Goal: Task Accomplishment & Management: Manage account settings

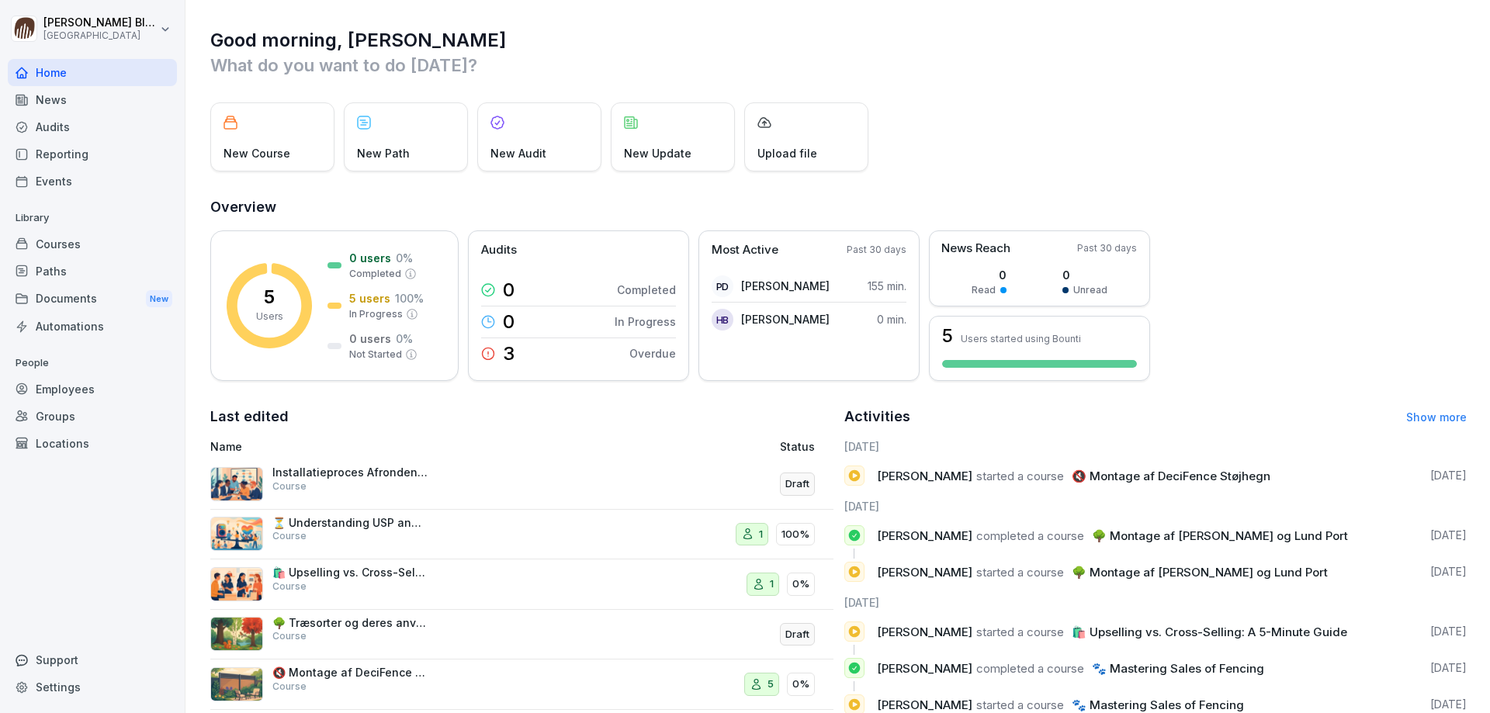
click at [259, 133] on div "New Course" at bounding box center [272, 136] width 124 height 69
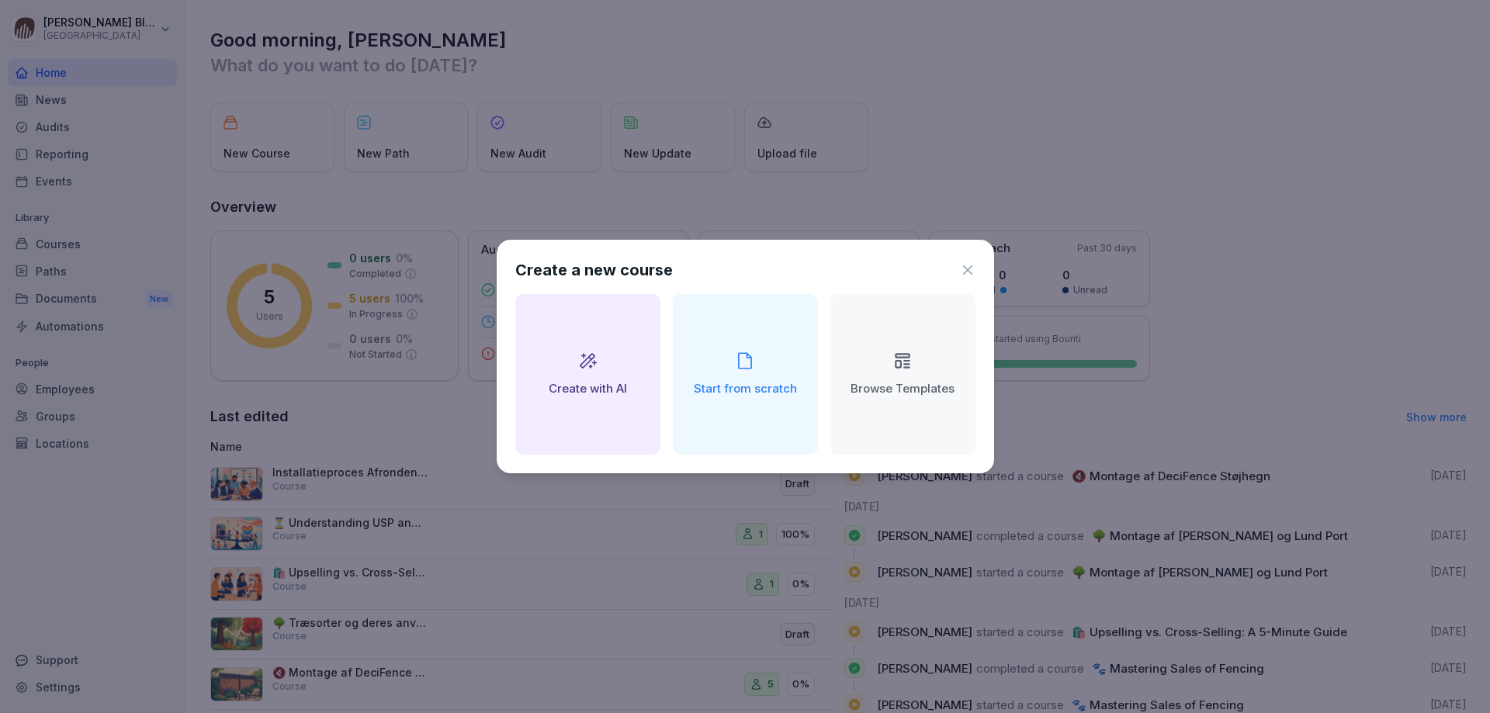
click at [605, 380] on h2 "Create with AI" at bounding box center [588, 389] width 78 height 18
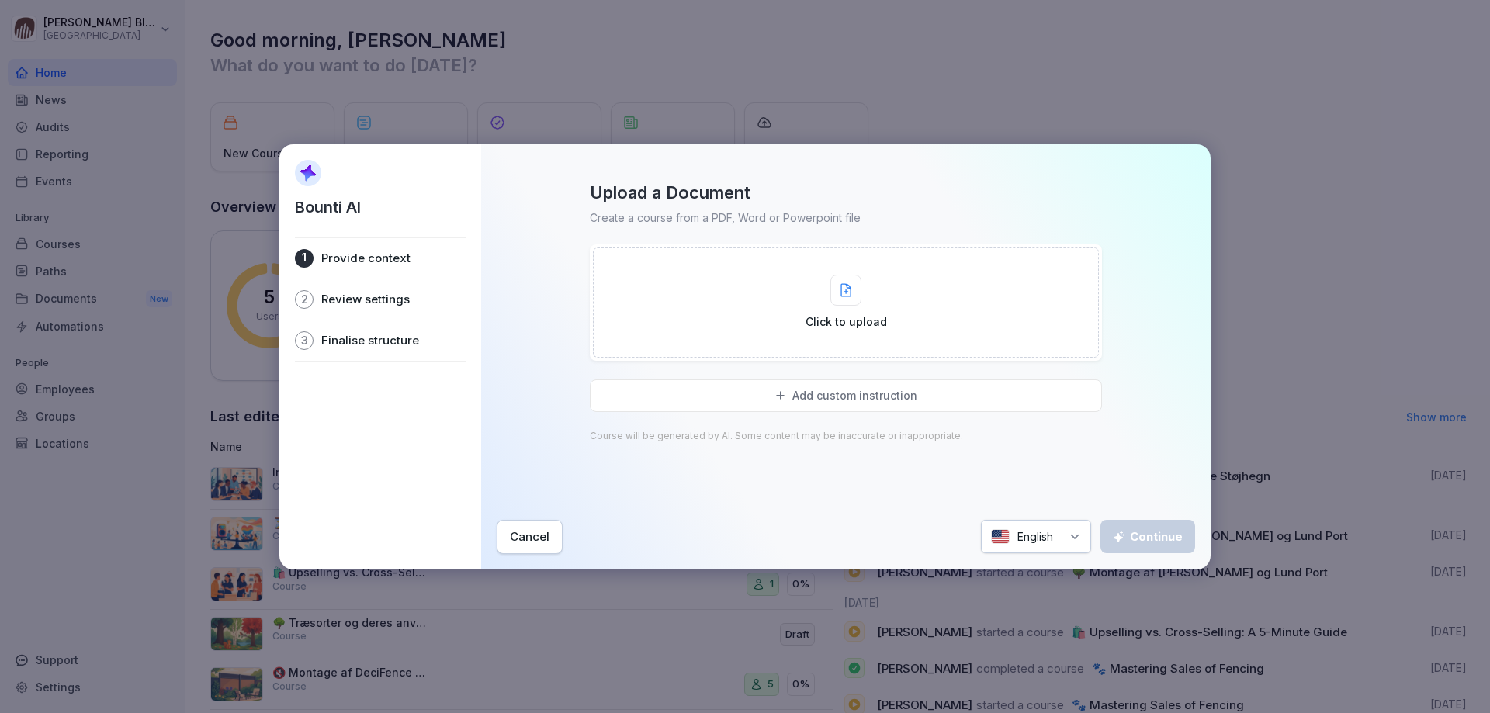
click at [844, 293] on icon at bounding box center [846, 290] width 11 height 14
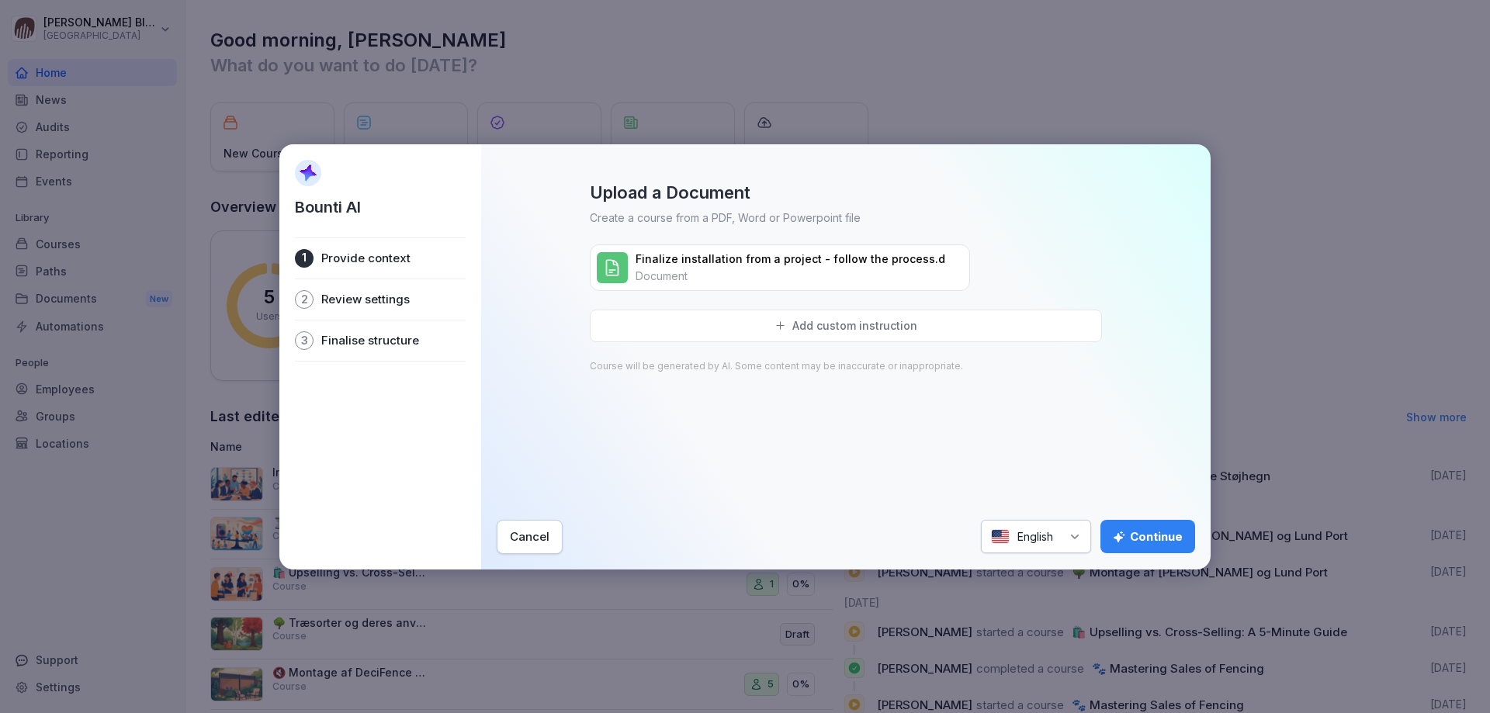
click at [528, 537] on div "Cancel" at bounding box center [530, 537] width 40 height 17
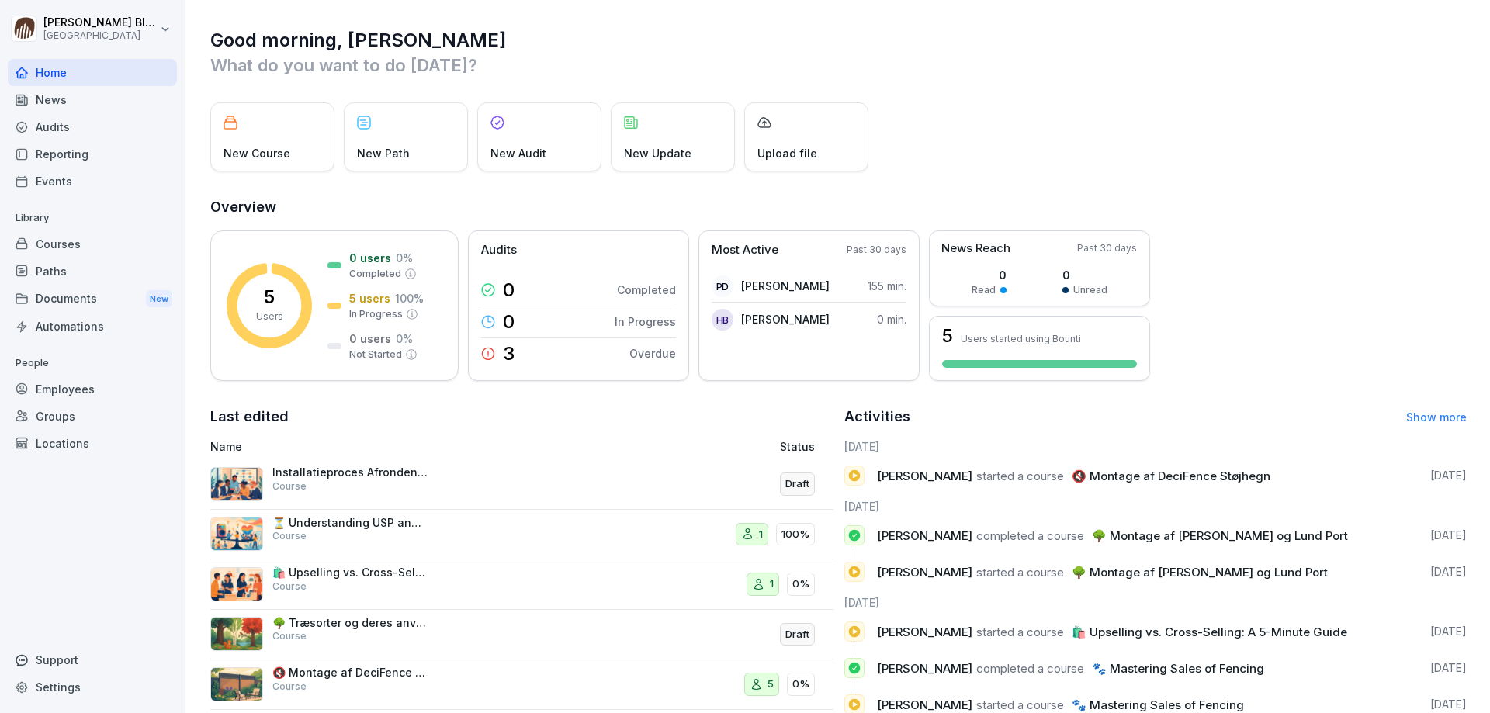
click at [251, 135] on div "New Course" at bounding box center [272, 136] width 124 height 69
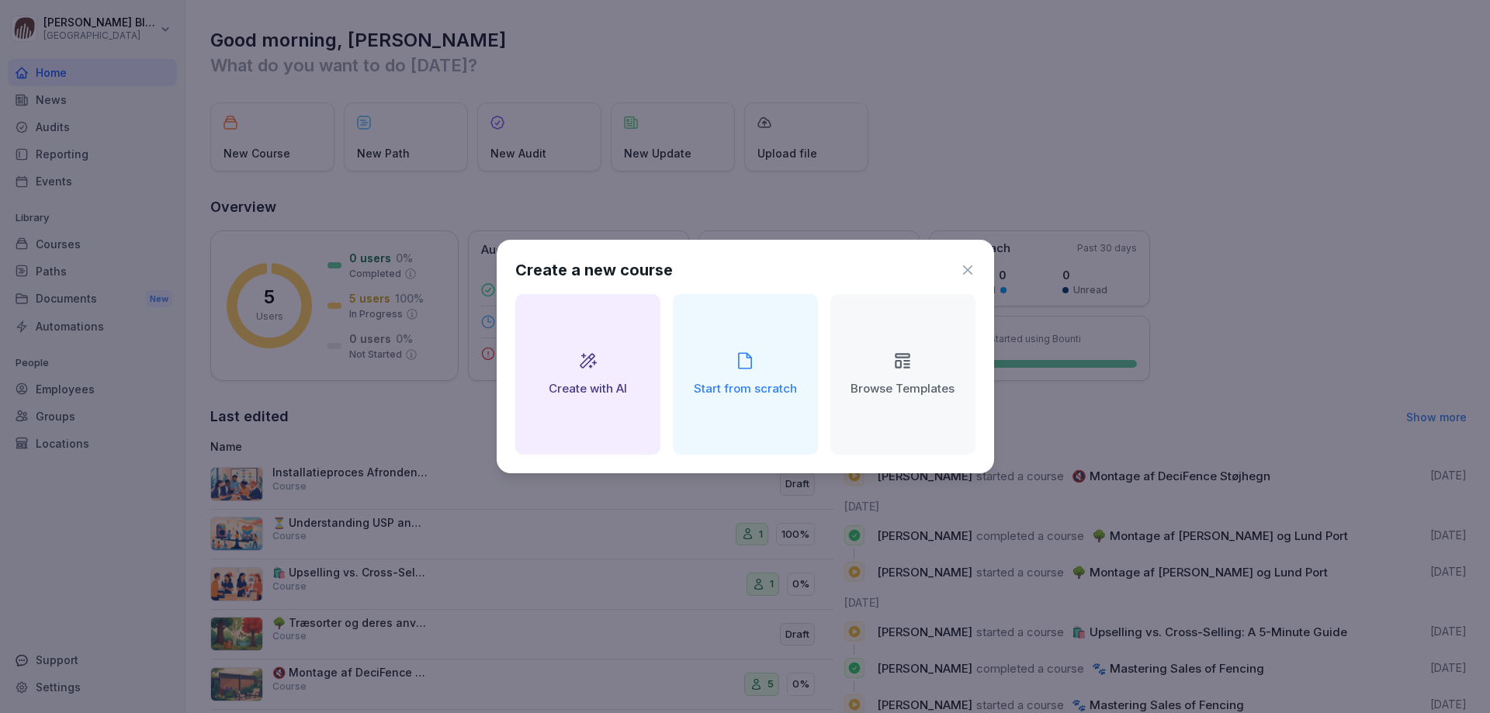
click at [580, 373] on div "Create with AI" at bounding box center [587, 374] width 145 height 161
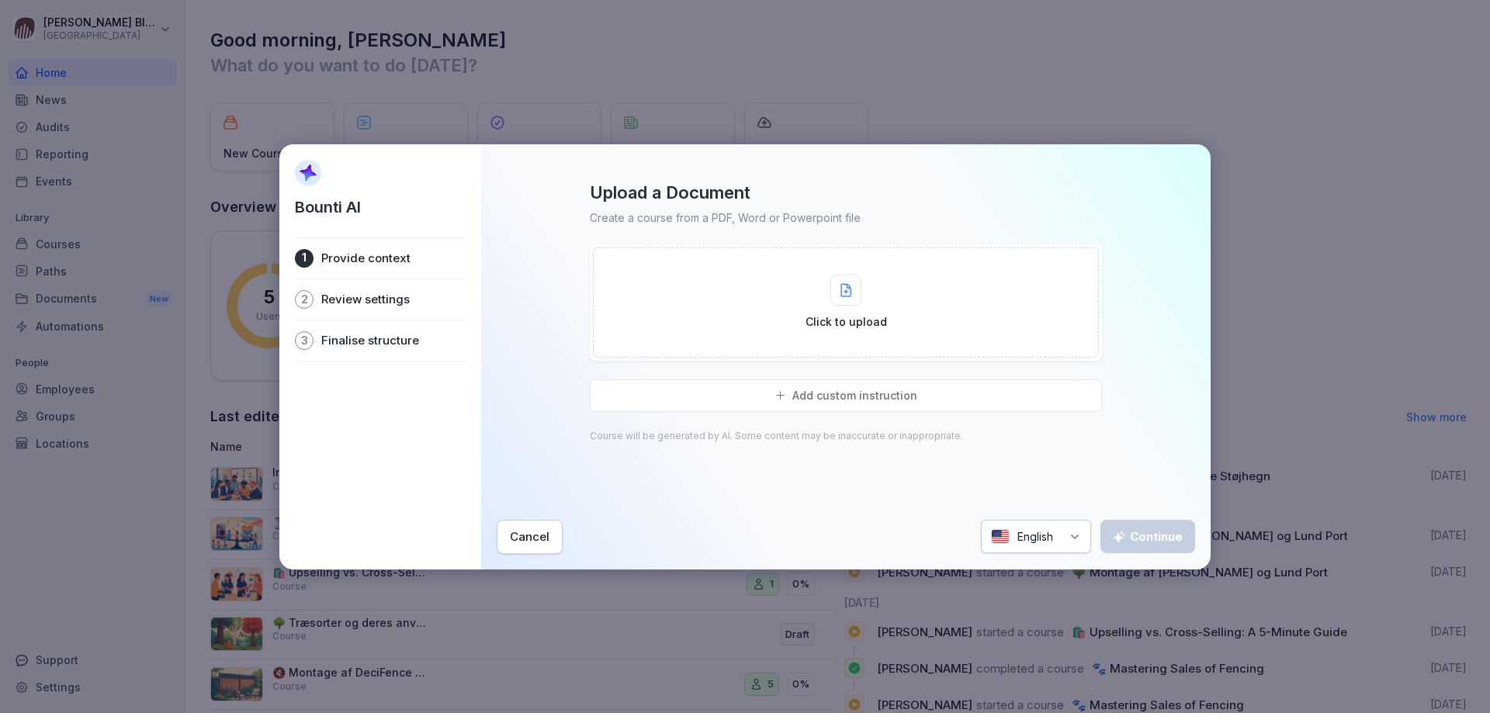
click at [1081, 538] on icon at bounding box center [1075, 537] width 12 height 12
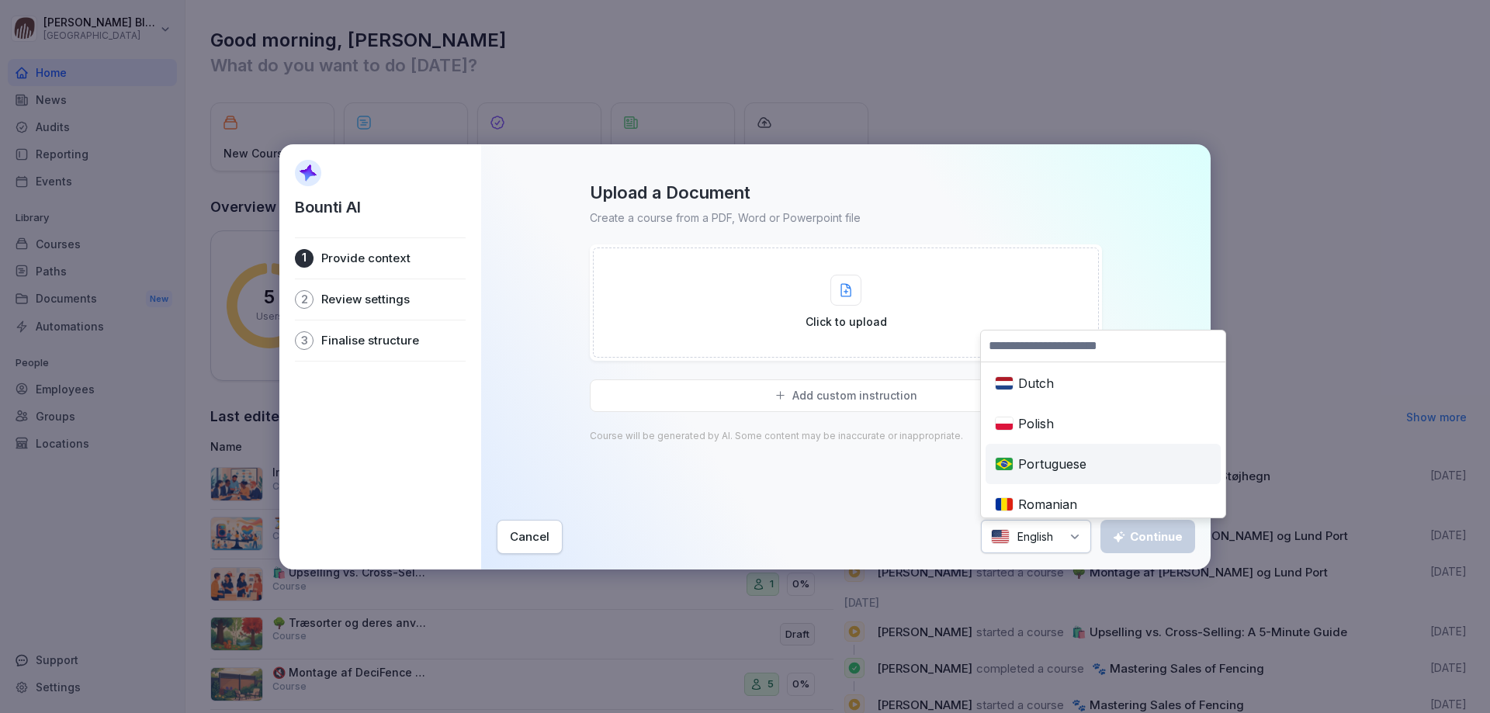
scroll to position [698, 0]
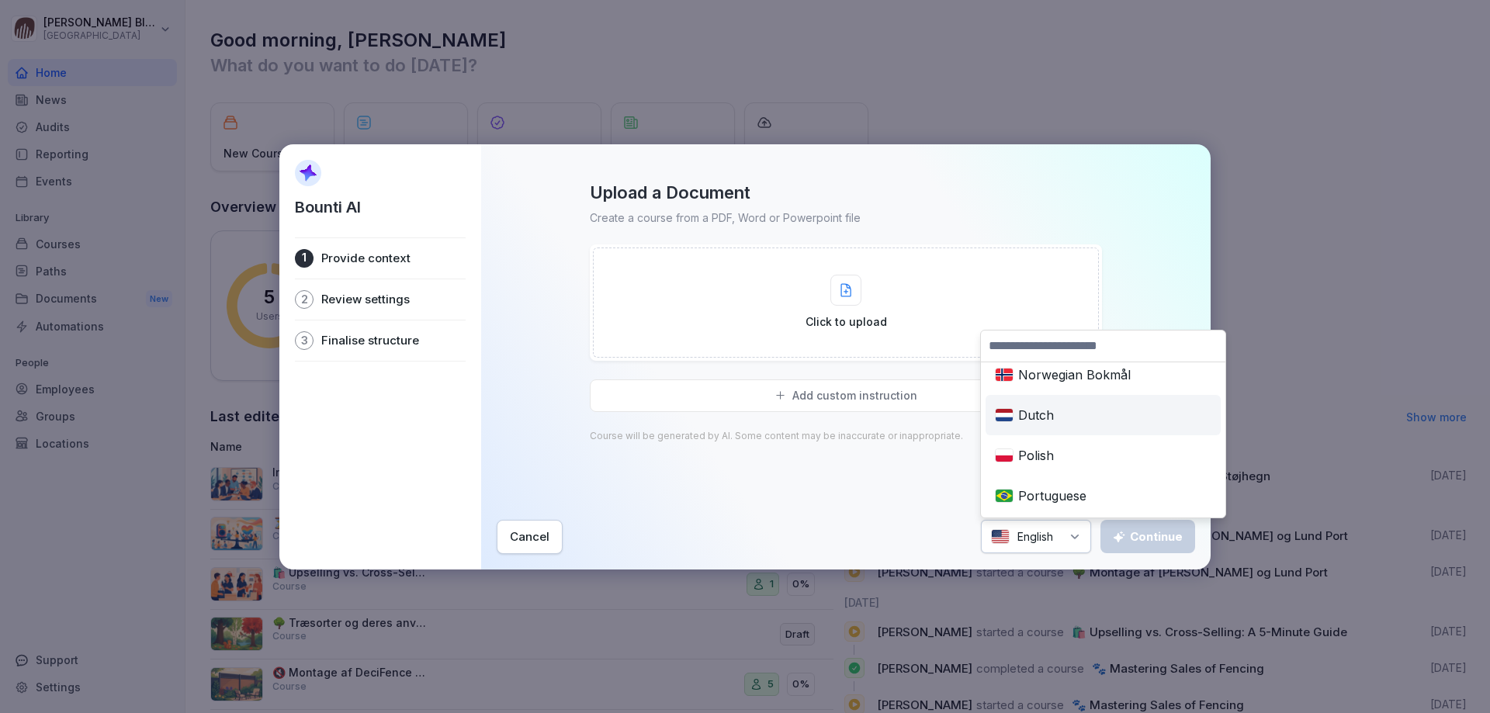
click at [1031, 413] on div "Dutch" at bounding box center [1103, 415] width 229 height 34
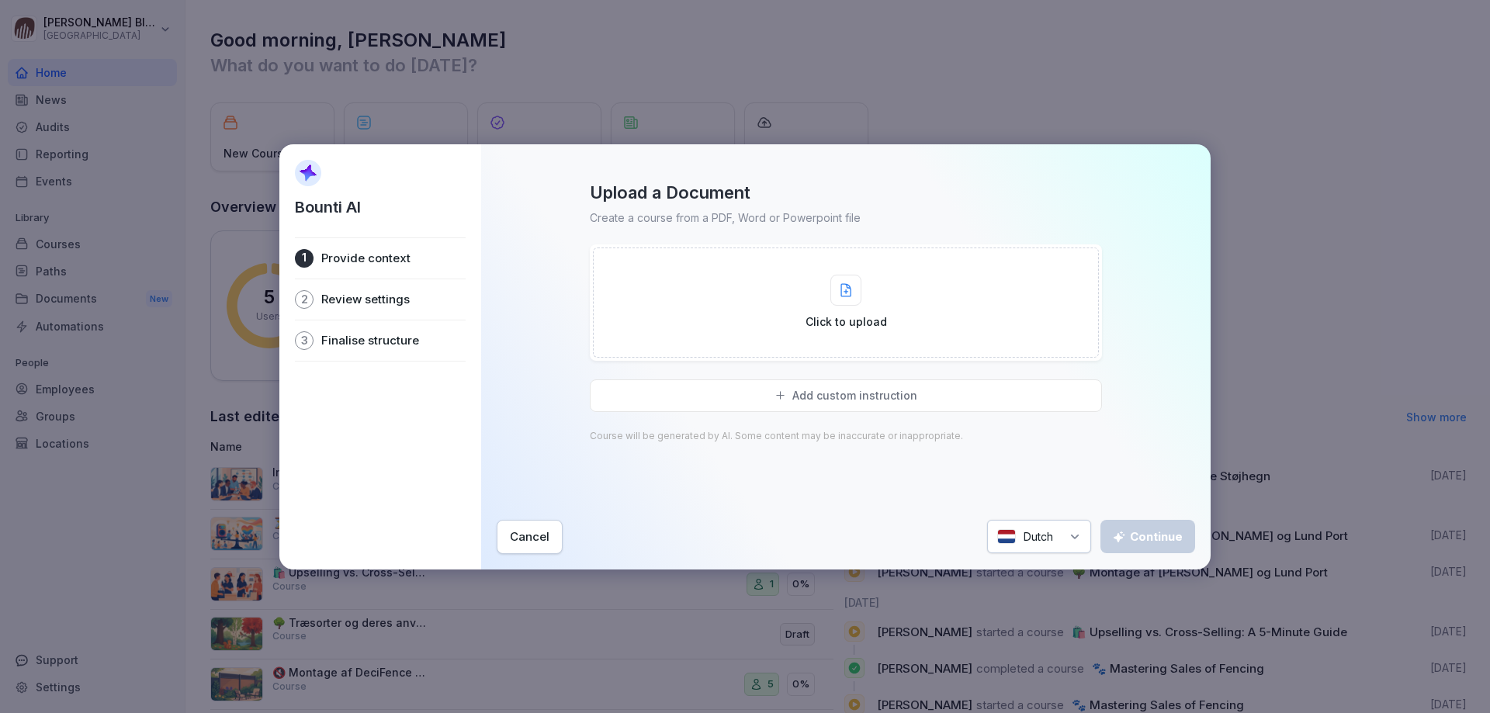
click at [845, 289] on icon at bounding box center [846, 290] width 11 height 14
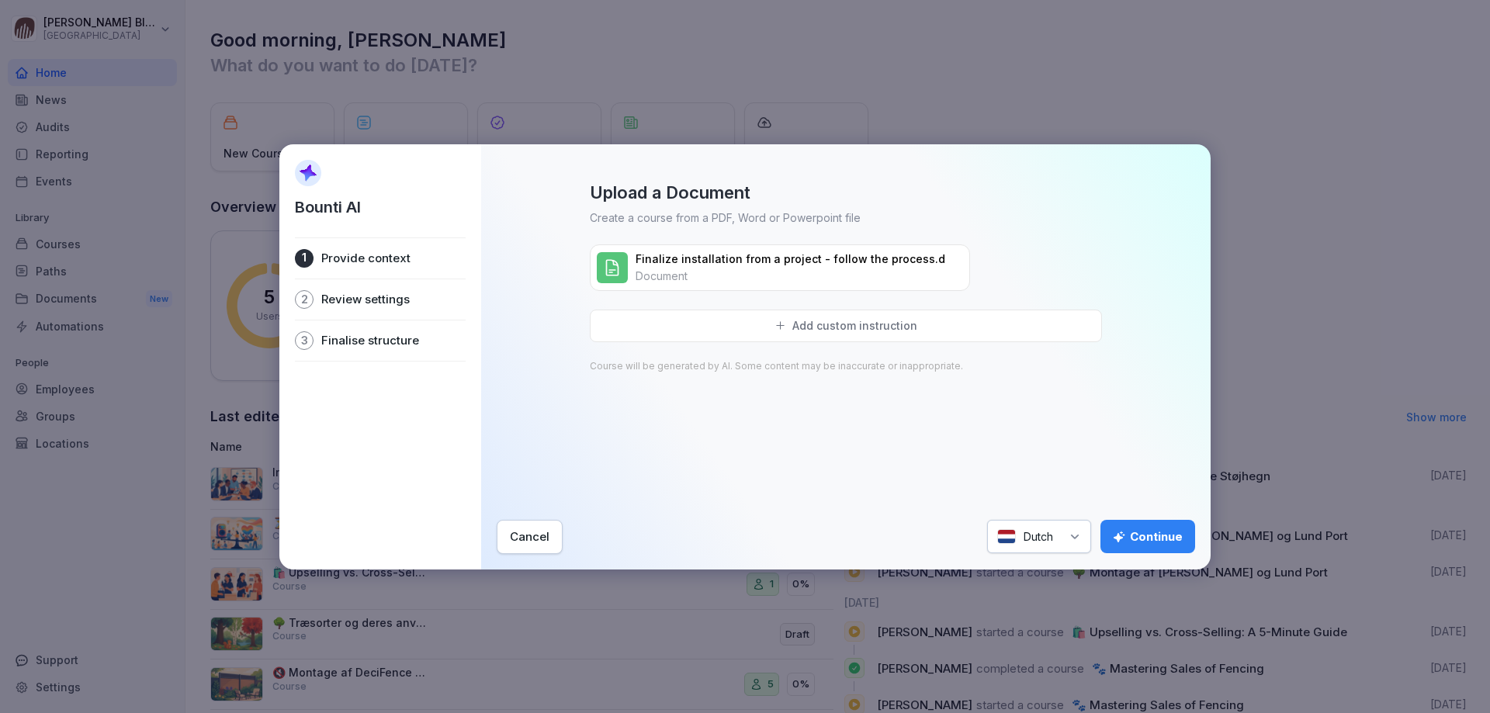
click at [1145, 535] on div "Continue" at bounding box center [1148, 537] width 70 height 17
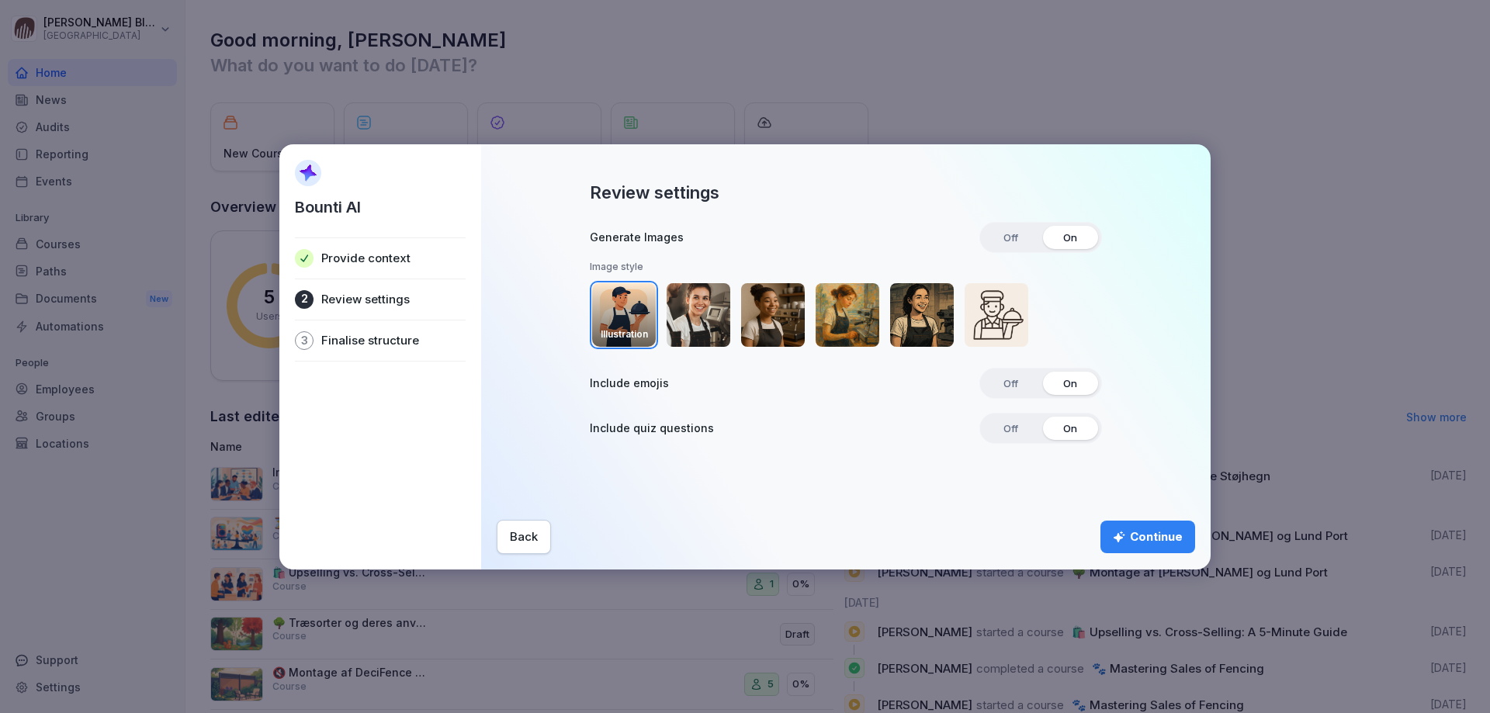
click at [1136, 532] on div "Continue" at bounding box center [1148, 537] width 70 height 17
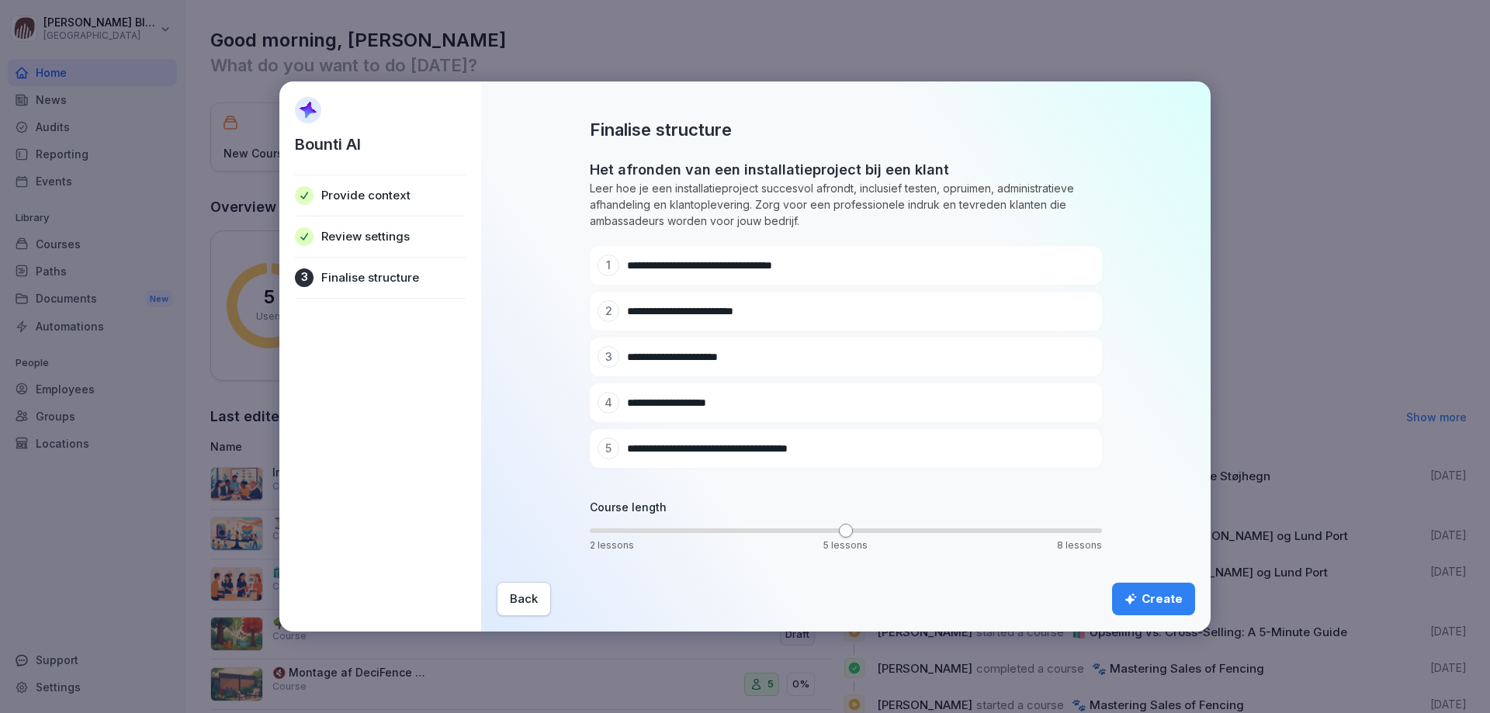
click at [1153, 598] on div "Create" at bounding box center [1154, 599] width 58 height 17
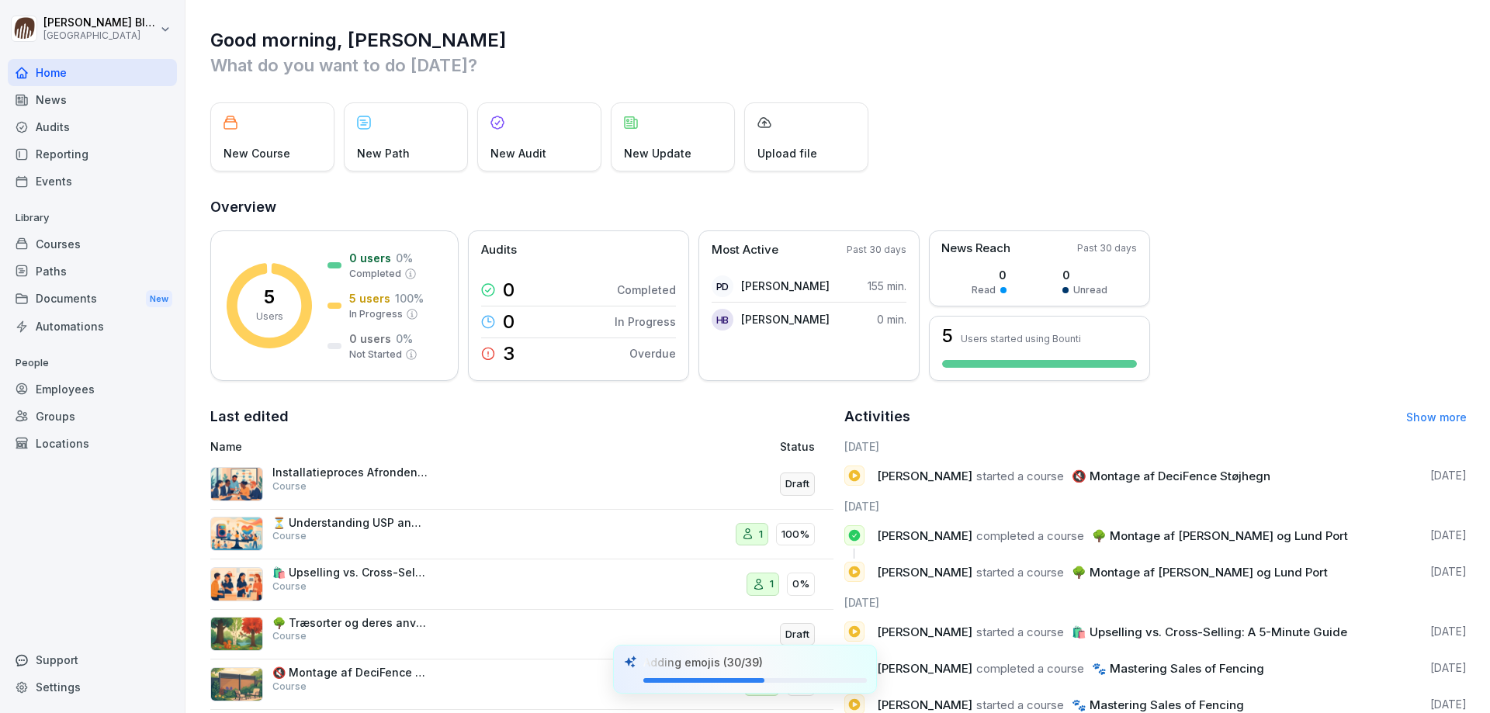
click at [312, 481] on div "Installatieproces Afronden en Administratieve Overdracht Course" at bounding box center [349, 480] width 155 height 28
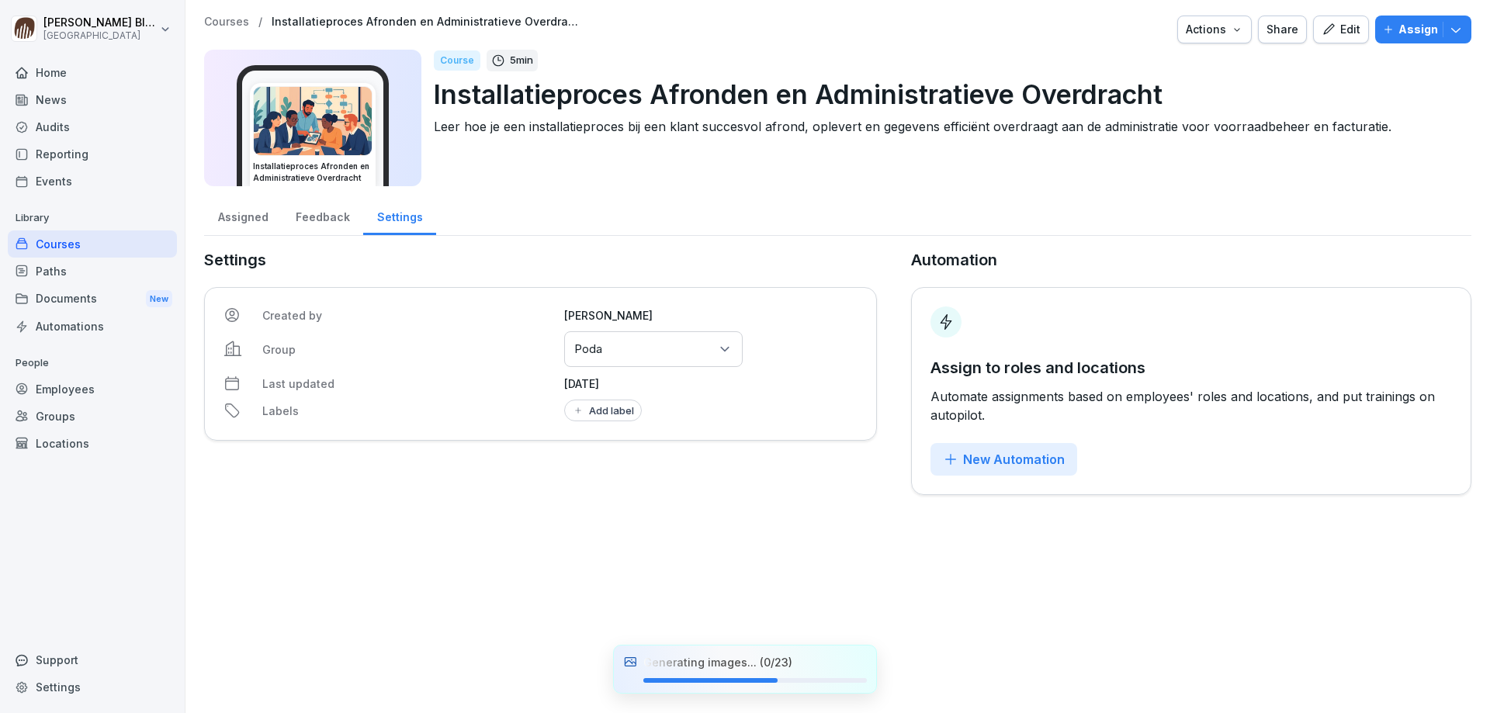
click at [1336, 27] on div "Edit" at bounding box center [1341, 29] width 39 height 17
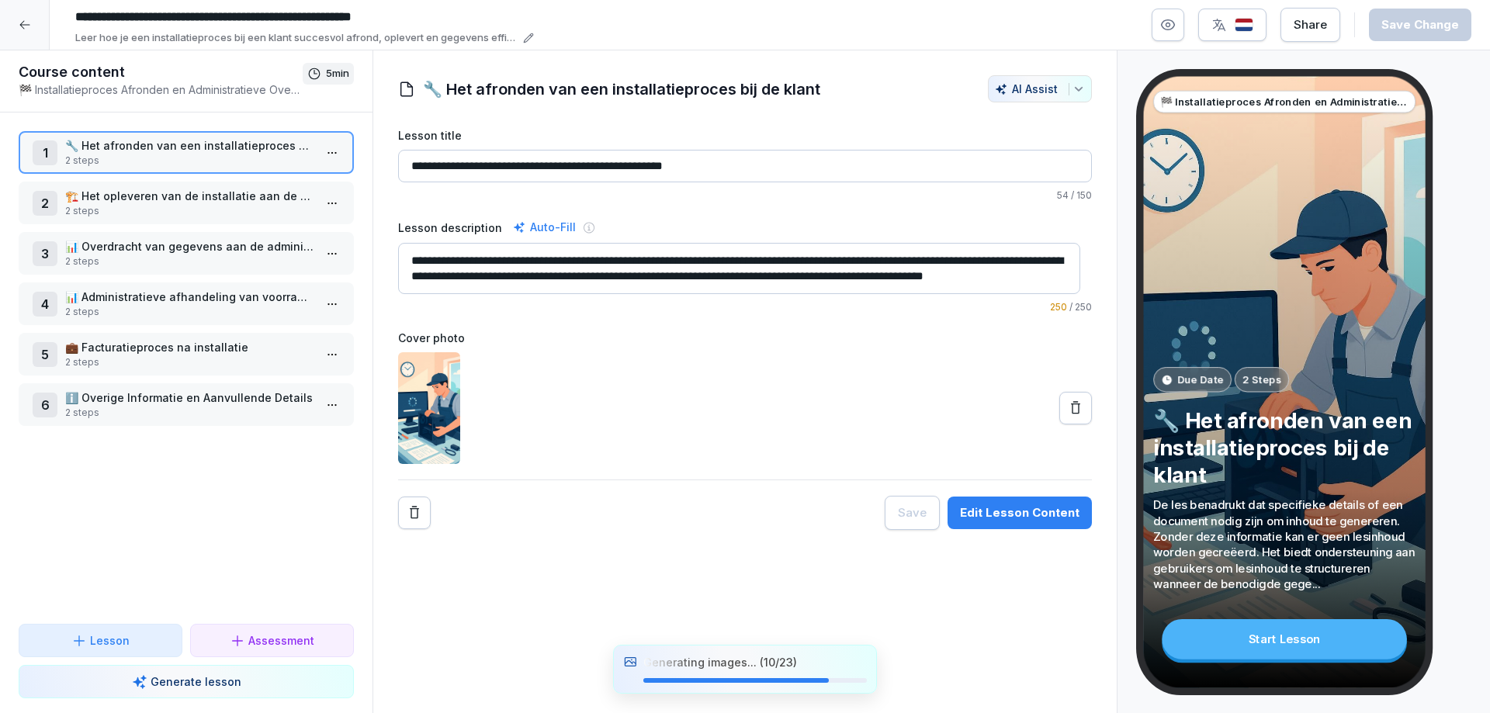
click at [22, 29] on icon at bounding box center [25, 25] width 12 height 12
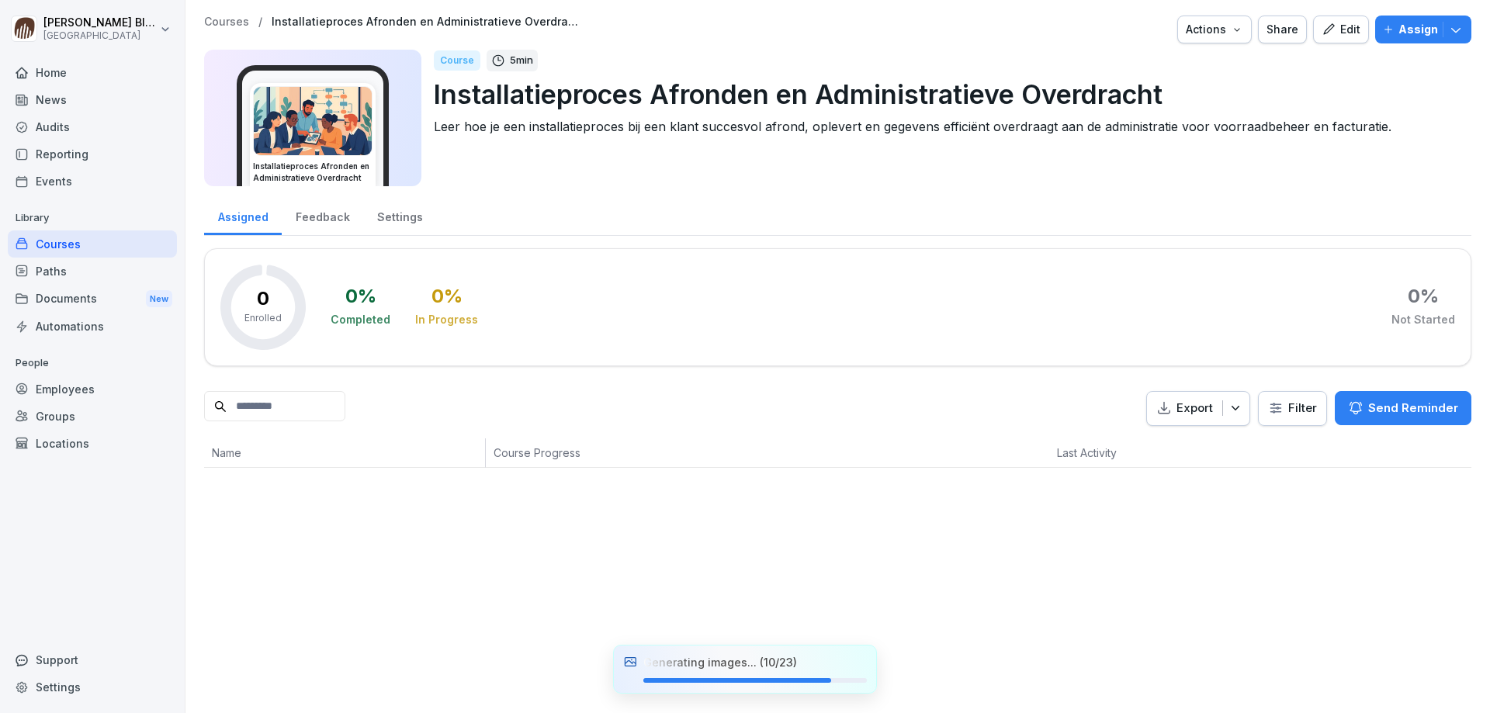
click at [64, 242] on div "Courses" at bounding box center [92, 244] width 169 height 27
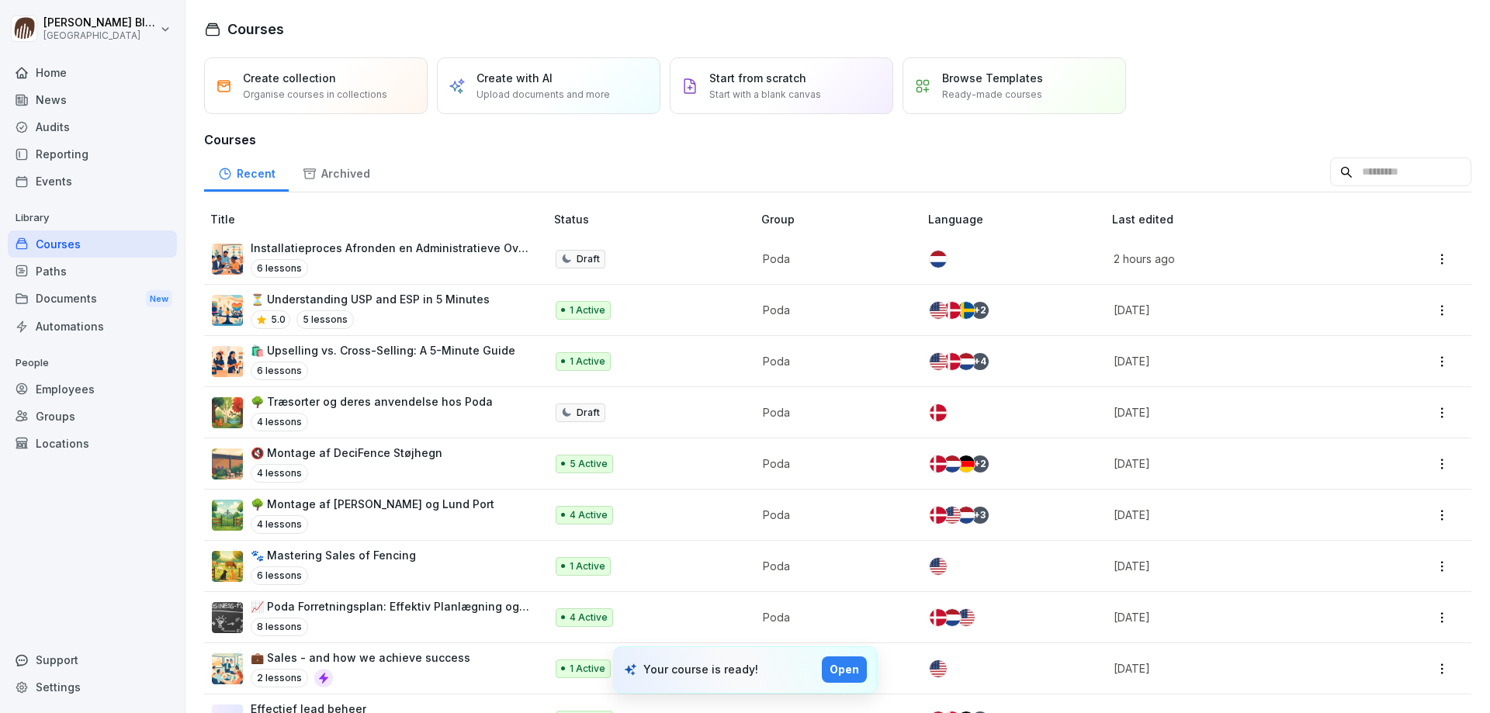
click at [846, 667] on div "Open" at bounding box center [844, 669] width 29 height 17
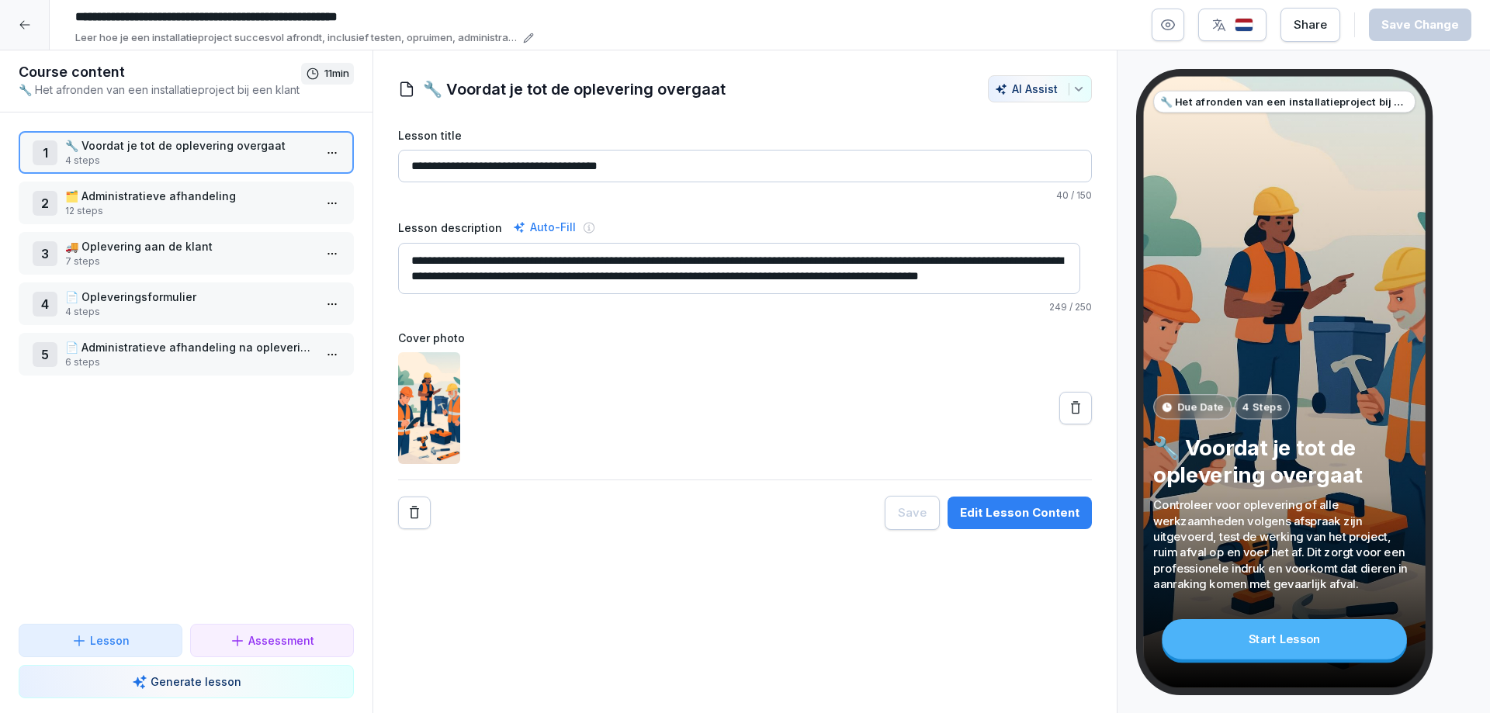
click at [286, 17] on input "**********" at bounding box center [301, 17] width 466 height 26
type input "**********"
click at [660, 595] on div "**********" at bounding box center [745, 382] width 745 height 664
click at [1023, 507] on div "Edit Lesson Content" at bounding box center [1020, 512] width 120 height 17
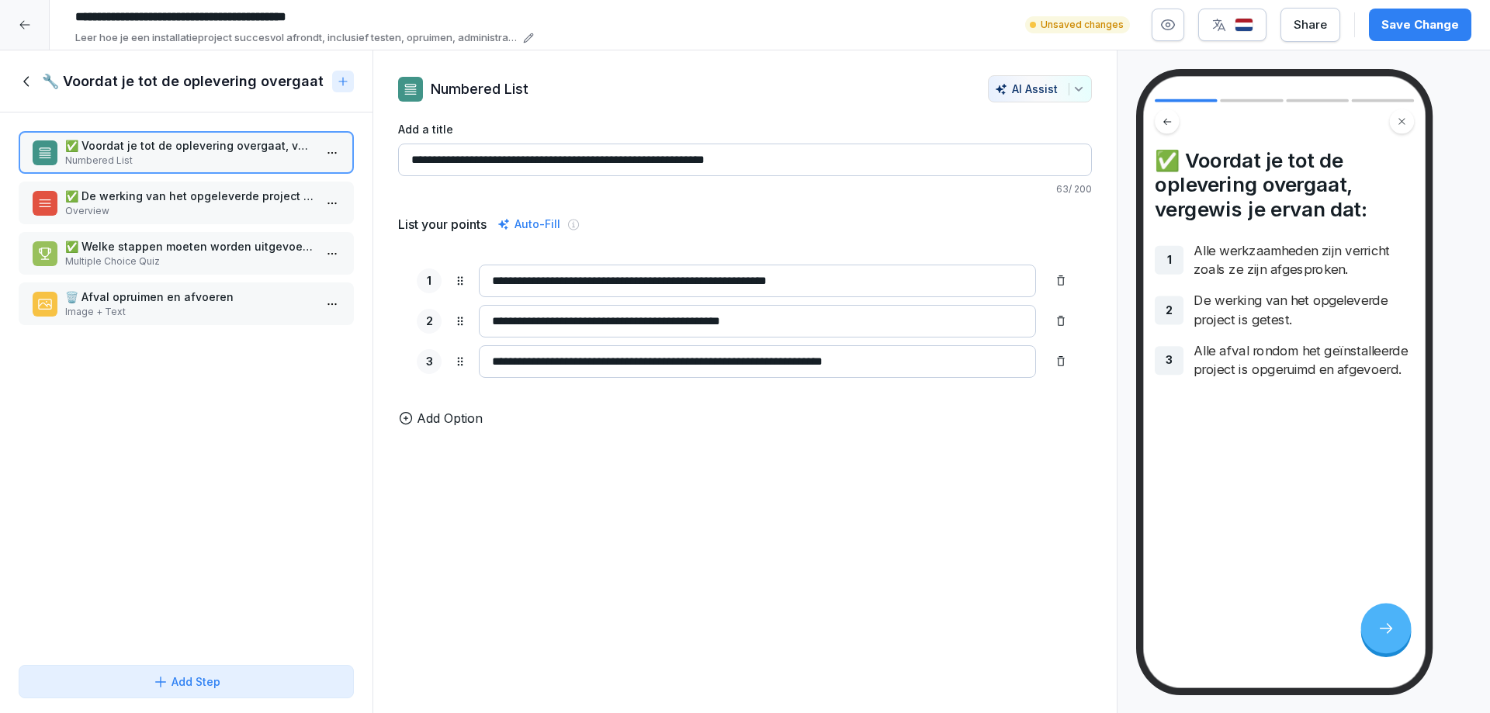
click at [737, 161] on input "**********" at bounding box center [745, 160] width 694 height 33
type input "**********"
click at [714, 321] on input "**********" at bounding box center [757, 321] width 557 height 33
click at [782, 320] on input "**********" at bounding box center [757, 321] width 557 height 33
type input "**********"
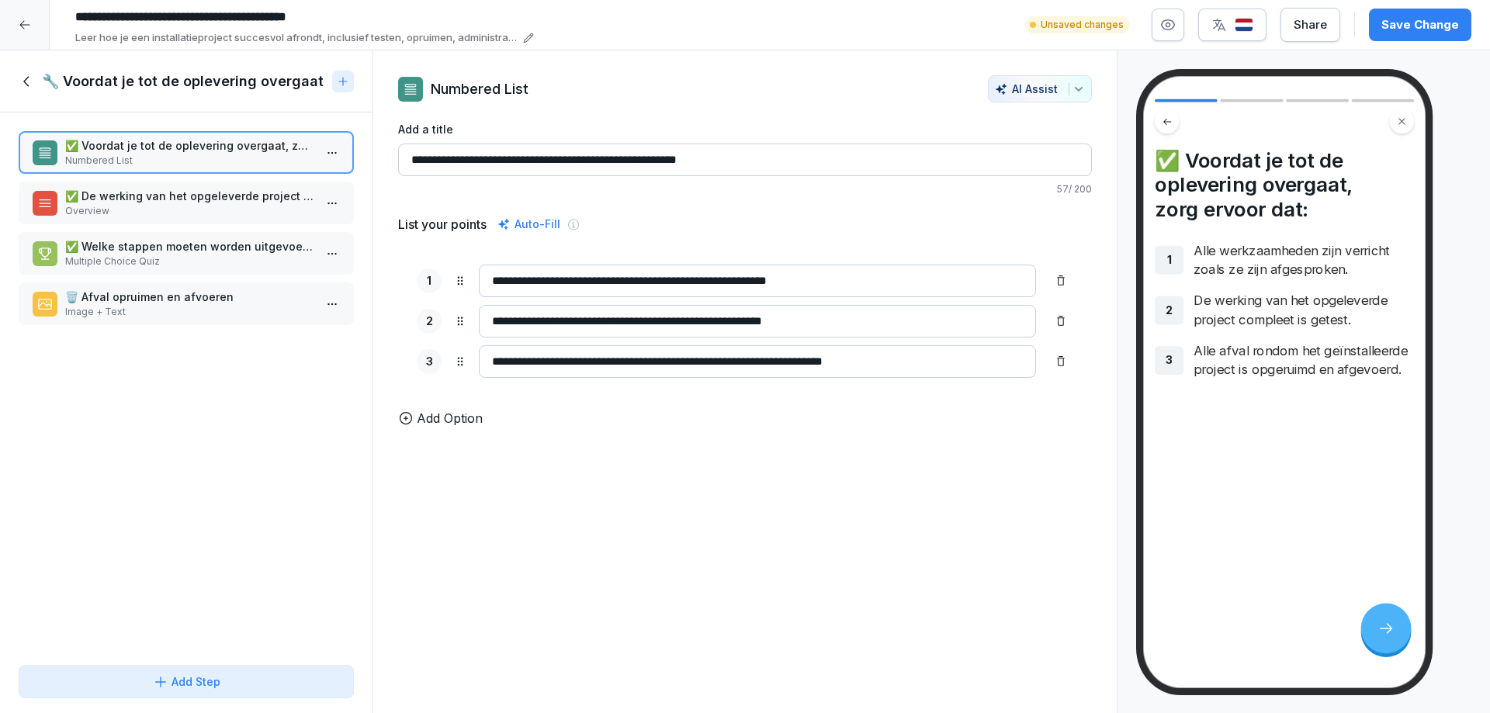
click at [444, 425] on p "Add Option" at bounding box center [450, 418] width 66 height 19
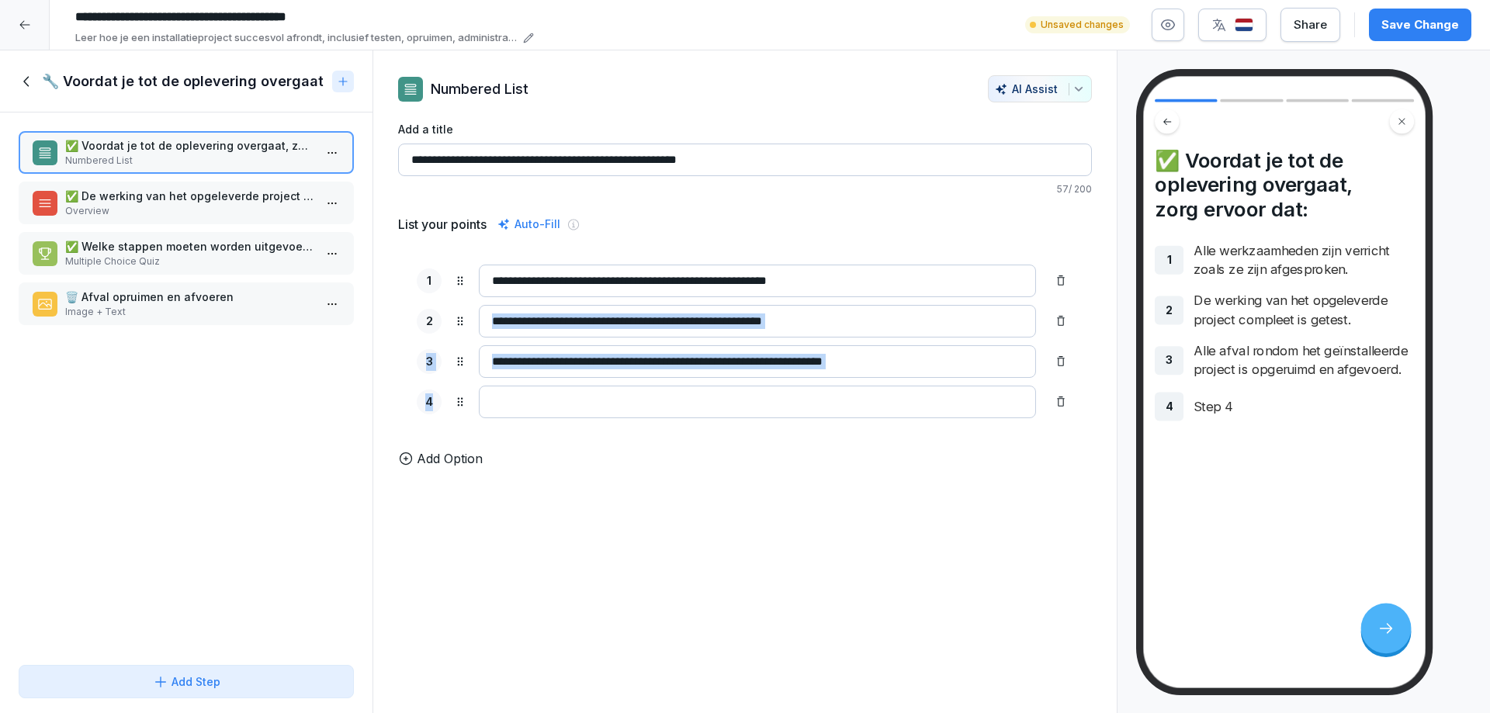
drag, startPoint x: 445, startPoint y: 403, endPoint x: 453, endPoint y: 307, distance: 96.5
click at [453, 307] on div "**********" at bounding box center [745, 341] width 694 height 191
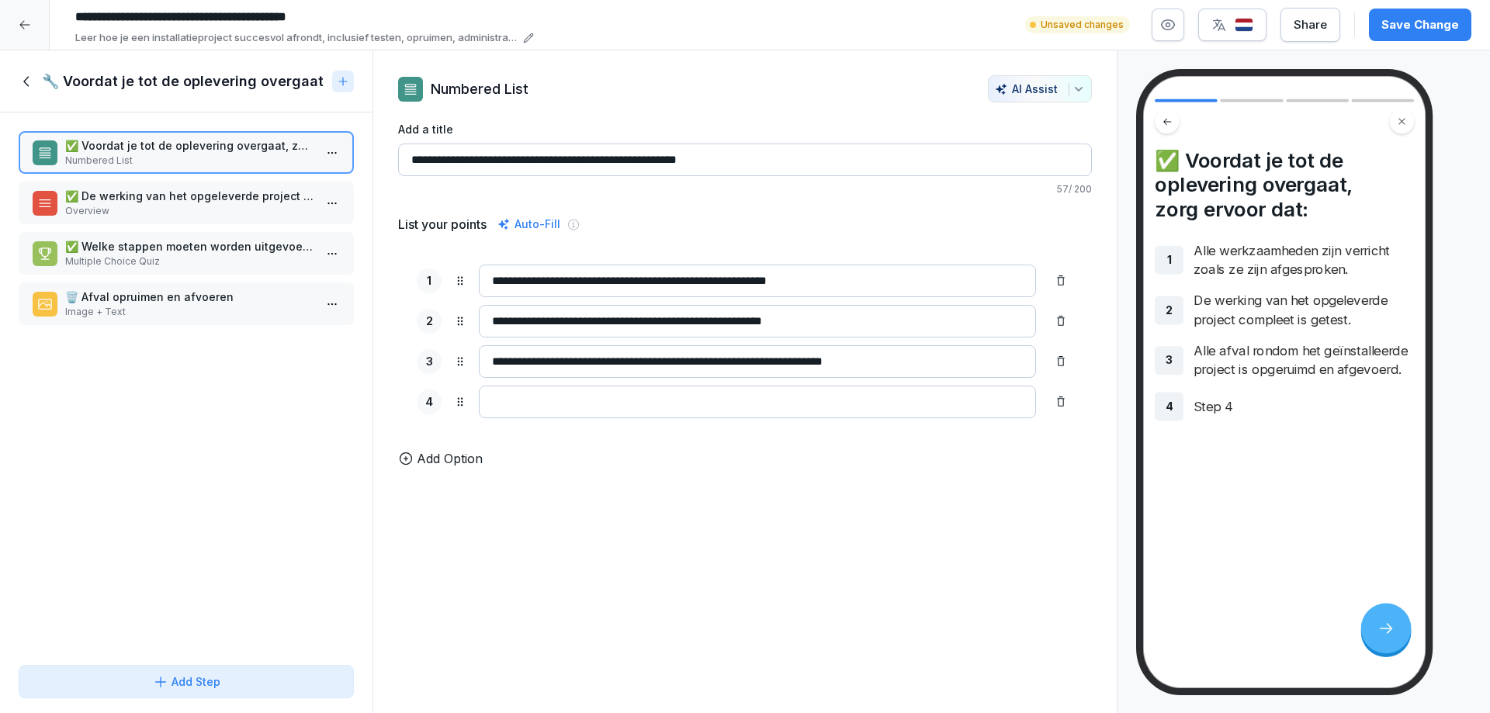
click at [536, 466] on div "Add Option" at bounding box center [745, 458] width 694 height 19
click at [1055, 442] on icon at bounding box center [1061, 442] width 12 height 12
drag, startPoint x: 490, startPoint y: 362, endPoint x: 889, endPoint y: 360, distance: 398.9
click at [889, 360] on input "**********" at bounding box center [757, 361] width 557 height 33
click at [507, 397] on input at bounding box center [757, 402] width 557 height 33
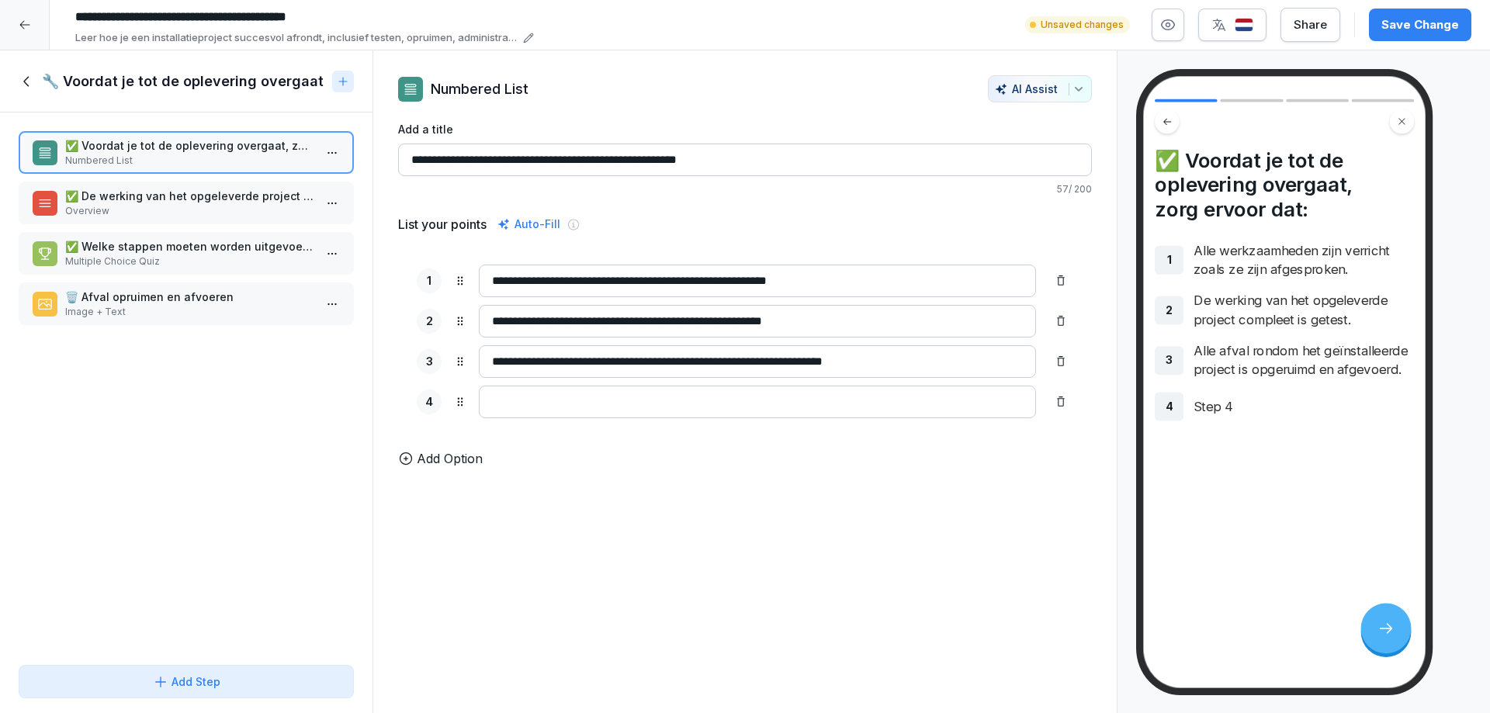
paste input "**********"
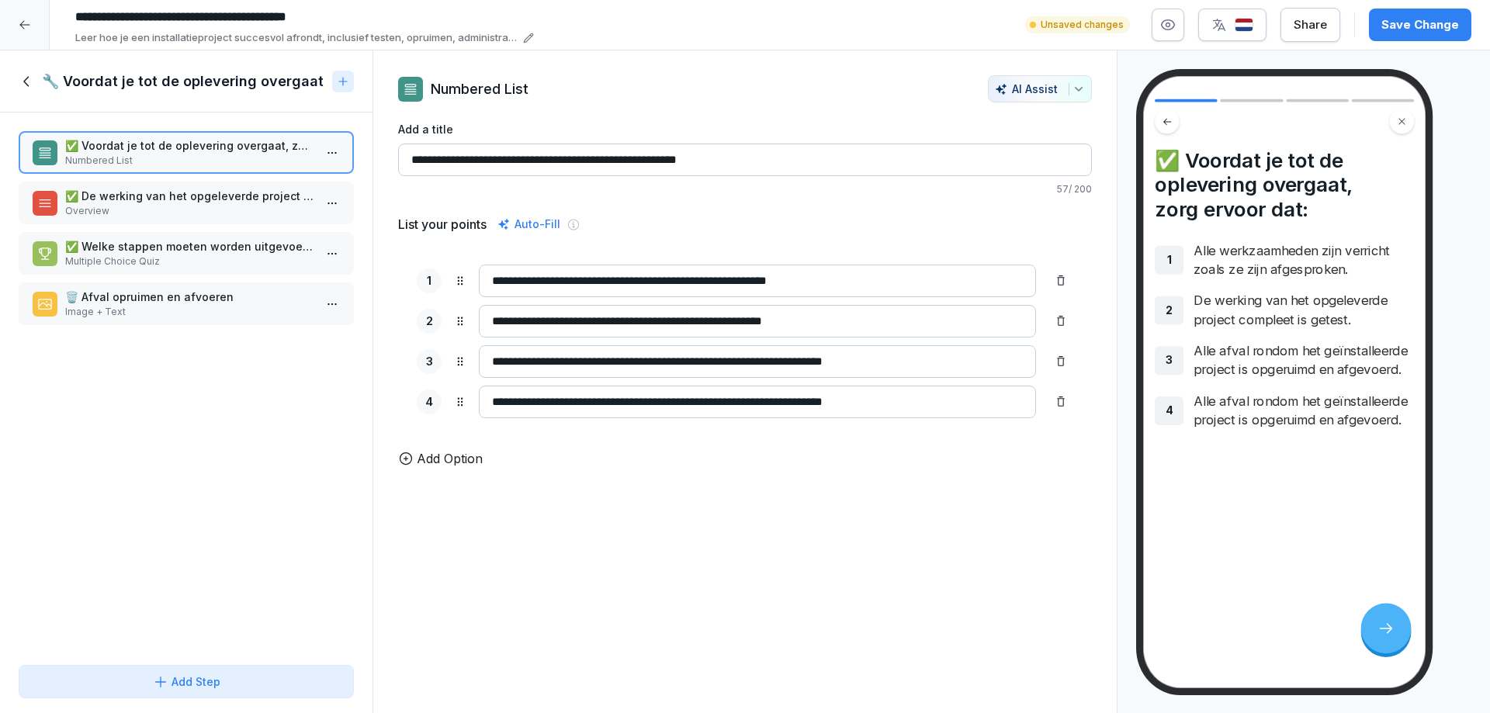
type input "**********"
drag, startPoint x: 823, startPoint y: 322, endPoint x: 489, endPoint y: 331, distance: 334.6
click at [489, 331] on input "**********" at bounding box center [757, 321] width 557 height 33
drag, startPoint x: 888, startPoint y: 359, endPoint x: 487, endPoint y: 352, distance: 400.5
click at [487, 352] on input "**********" at bounding box center [757, 361] width 557 height 33
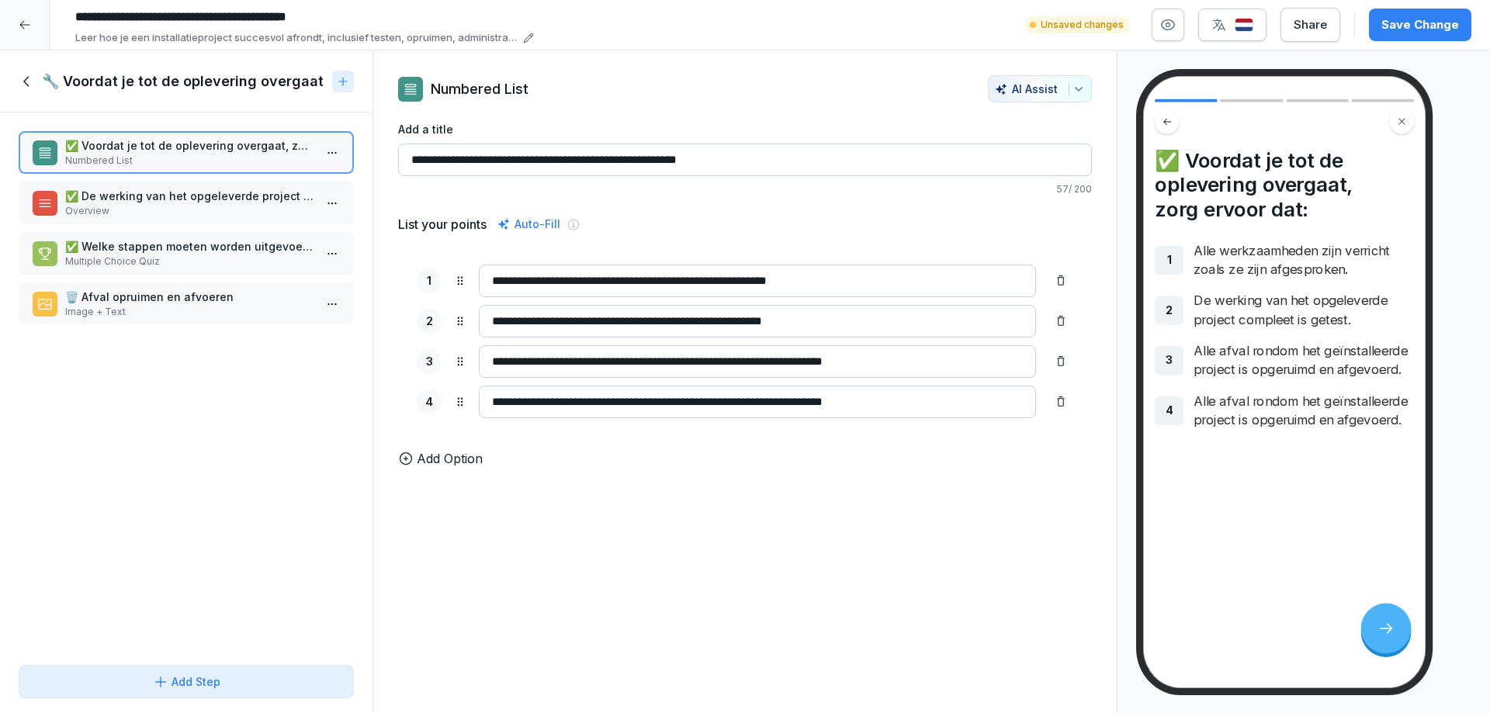
paste input
type input "**********"
drag, startPoint x: 816, startPoint y: 321, endPoint x: 486, endPoint y: 323, distance: 330.6
click at [486, 321] on input "**********" at bounding box center [757, 321] width 557 height 33
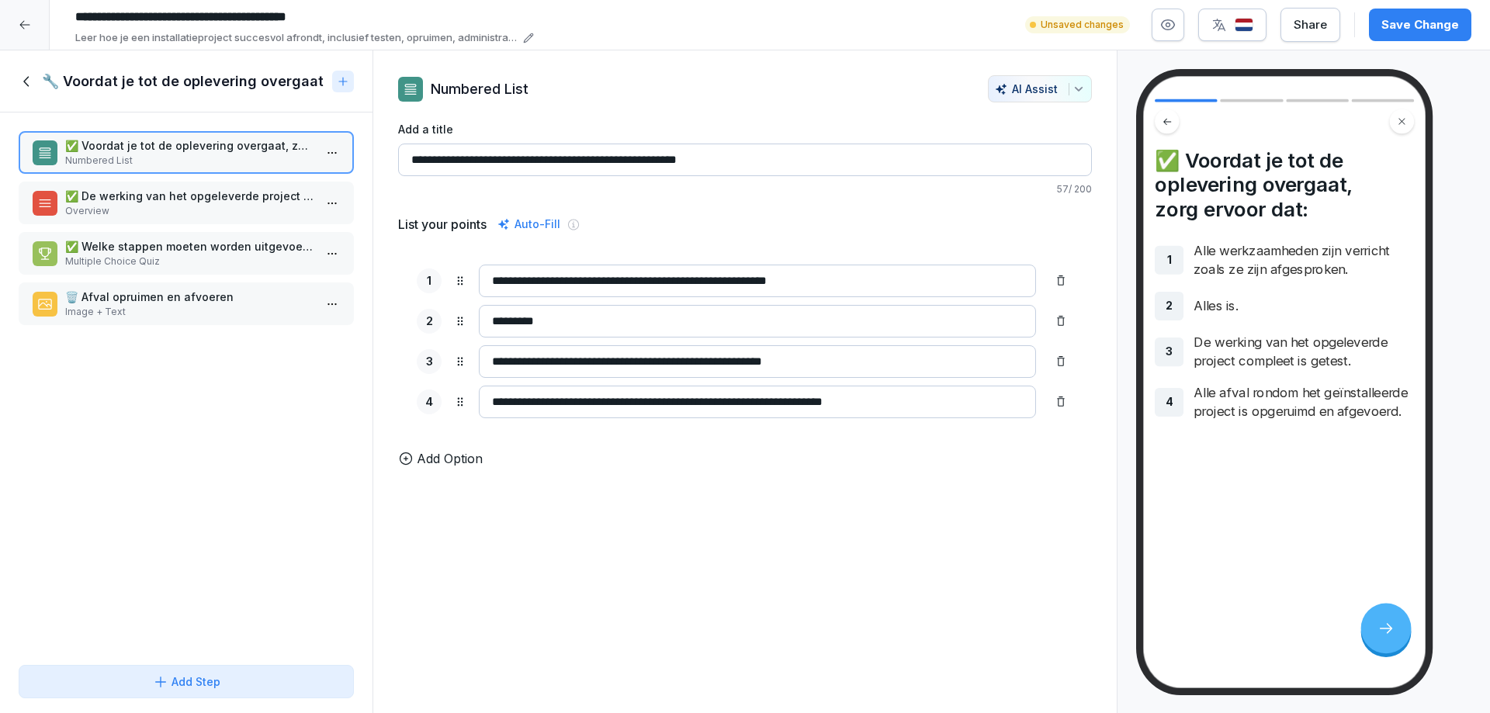
type input "*********"
click at [1055, 320] on icon at bounding box center [1061, 321] width 12 height 12
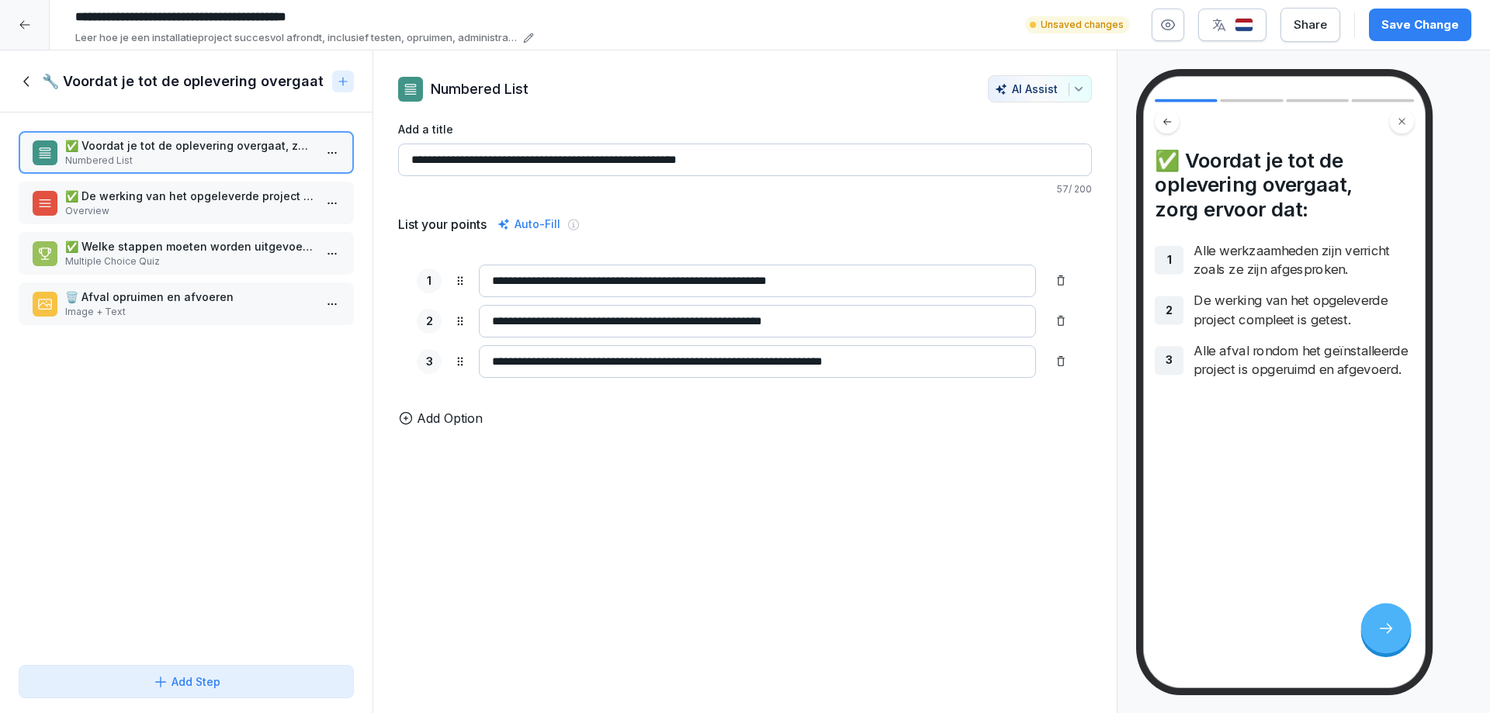
click at [145, 209] on p "Overview" at bounding box center [189, 211] width 248 height 14
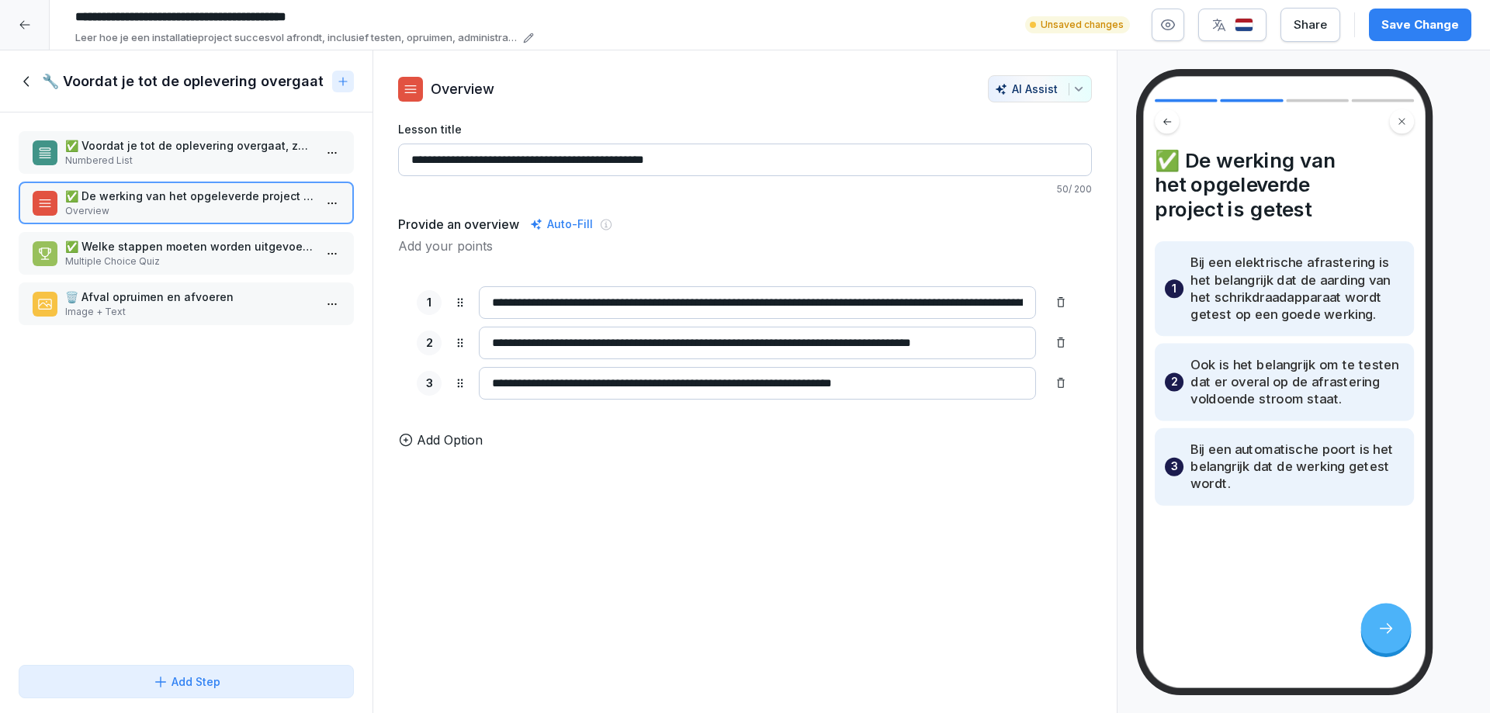
click at [677, 341] on input "**********" at bounding box center [757, 343] width 557 height 33
type input "**********"
click at [405, 448] on icon at bounding box center [406, 440] width 16 height 16
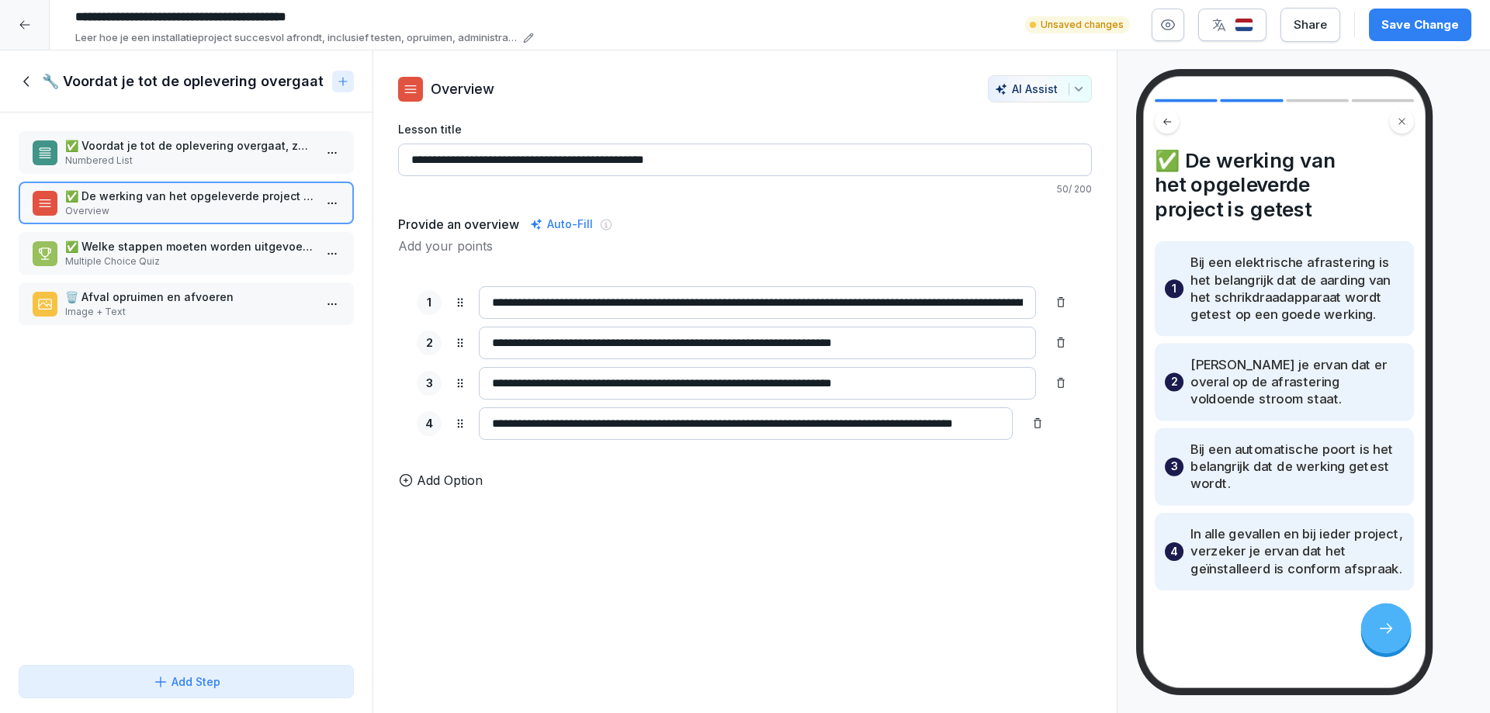
scroll to position [0, 13]
type input "**********"
click at [683, 583] on div "**********" at bounding box center [745, 382] width 745 height 664
click at [138, 254] on p "✅ Welke stappen moeten worden uitgevoerd voordat je een project oplevert?" at bounding box center [189, 246] width 248 height 16
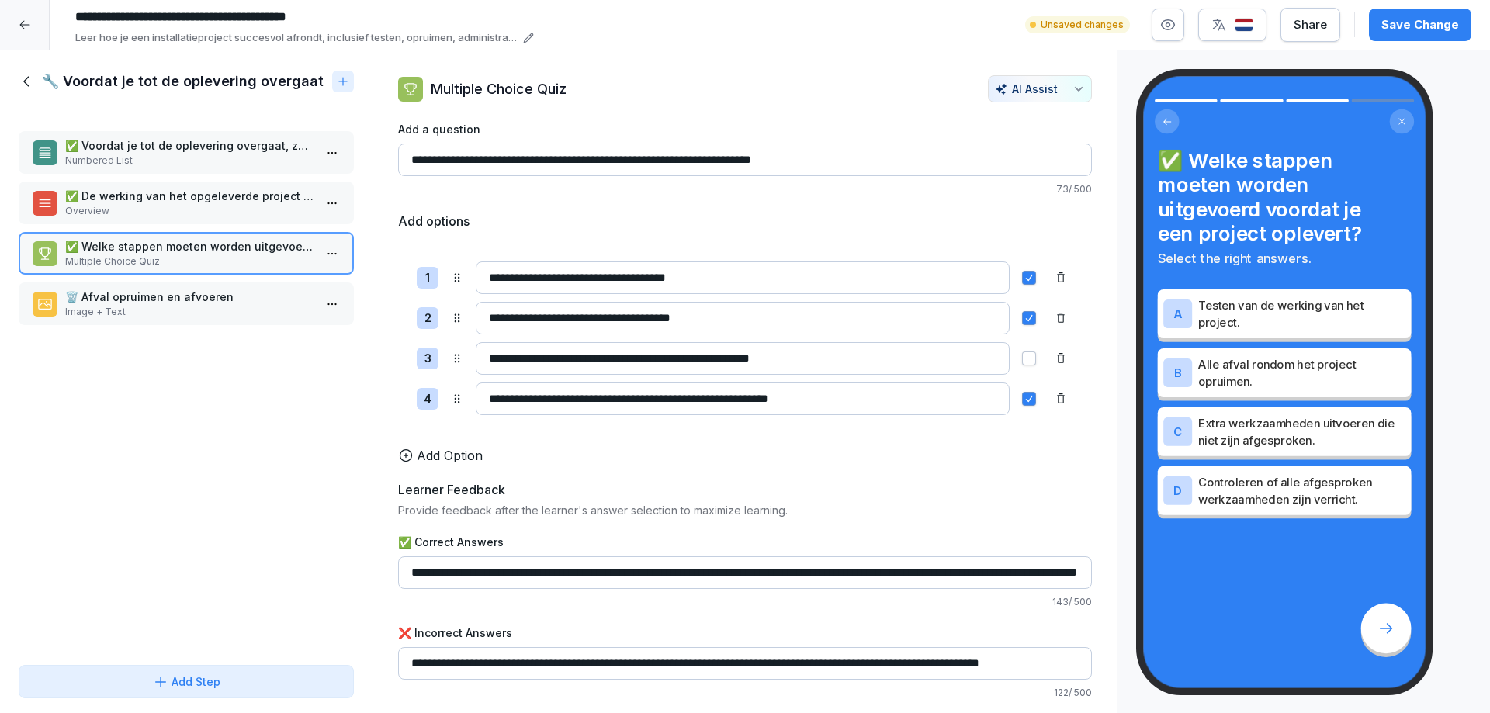
scroll to position [9, 0]
click at [1038, 666] on input "**********" at bounding box center [745, 663] width 694 height 33
click at [146, 300] on p "🗑️ Afval opruimen en afvoeren" at bounding box center [189, 297] width 248 height 16
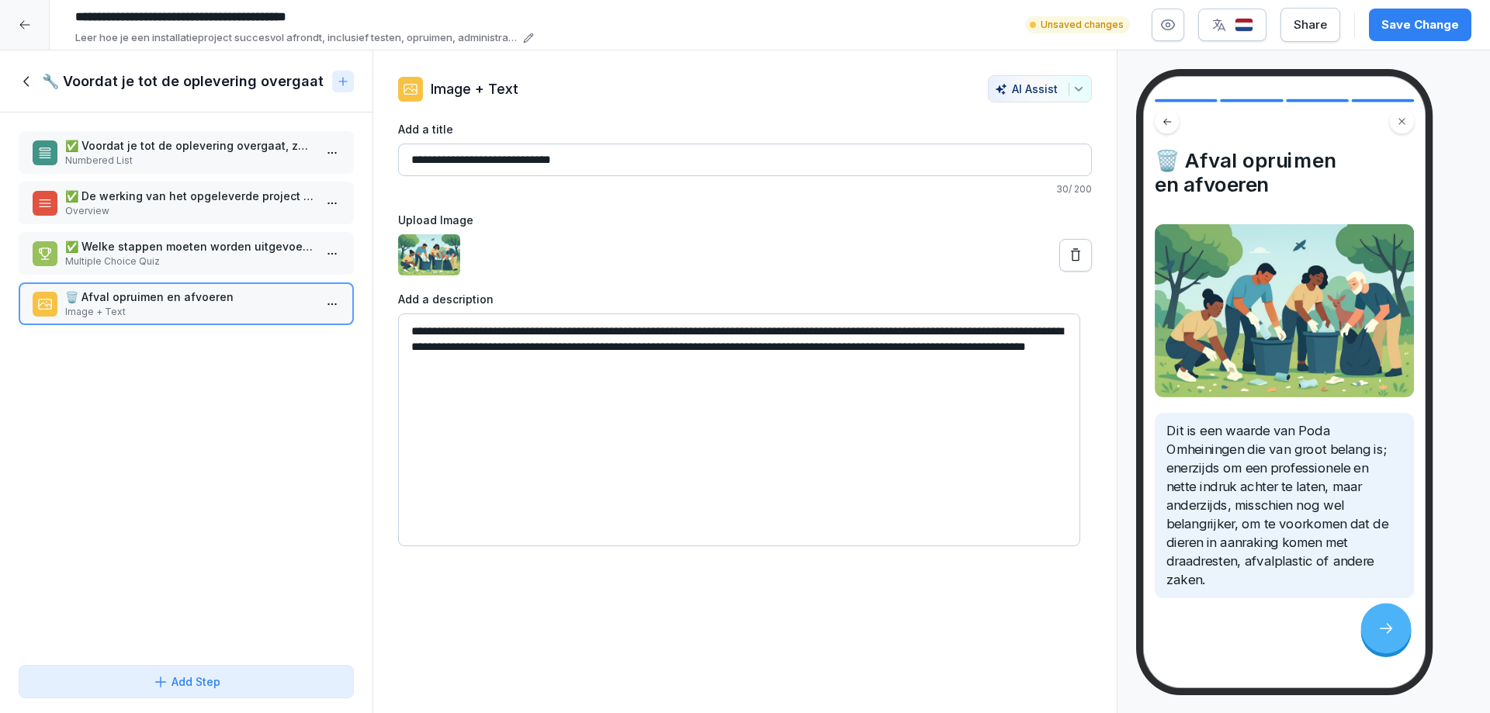
click at [26, 82] on icon at bounding box center [27, 81] width 17 height 17
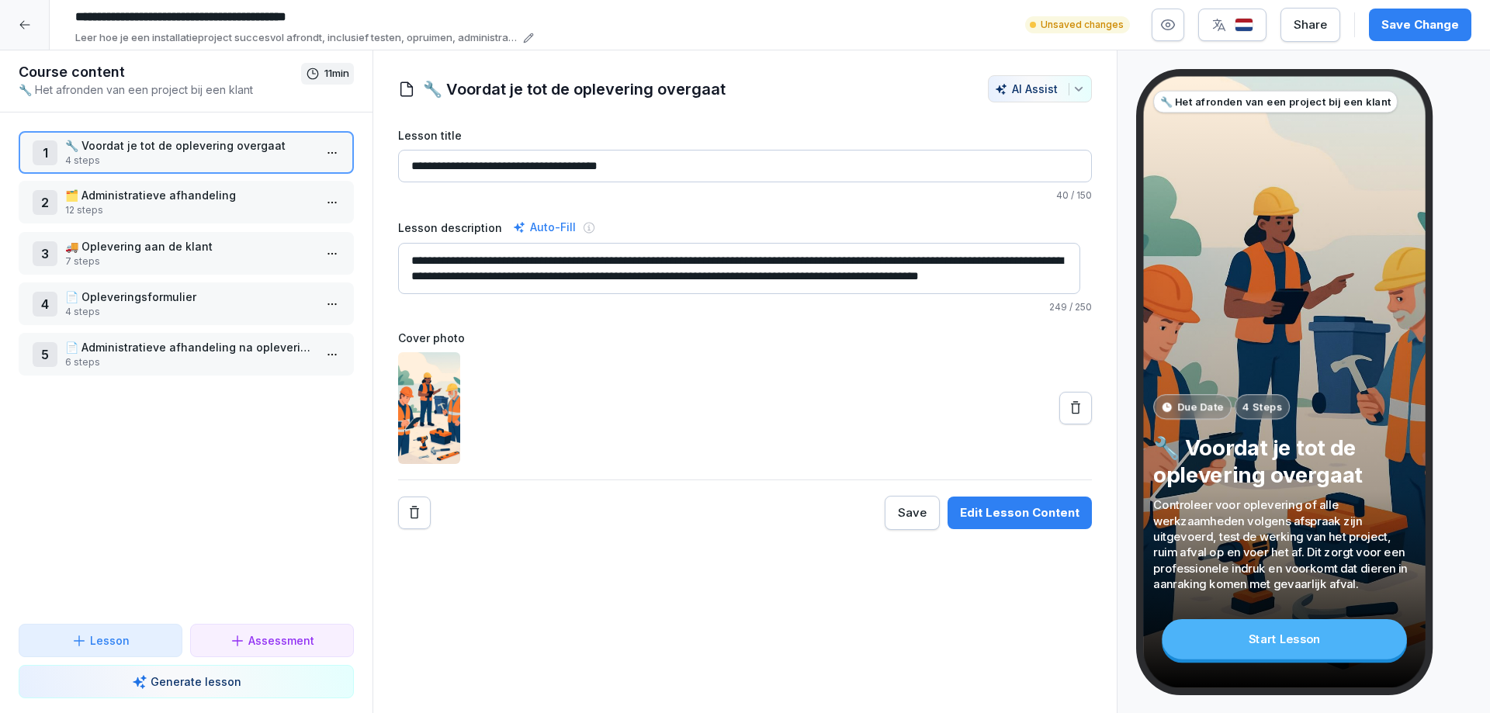
click at [121, 203] on p "🗂️ Administratieve afhandeling" at bounding box center [189, 195] width 248 height 16
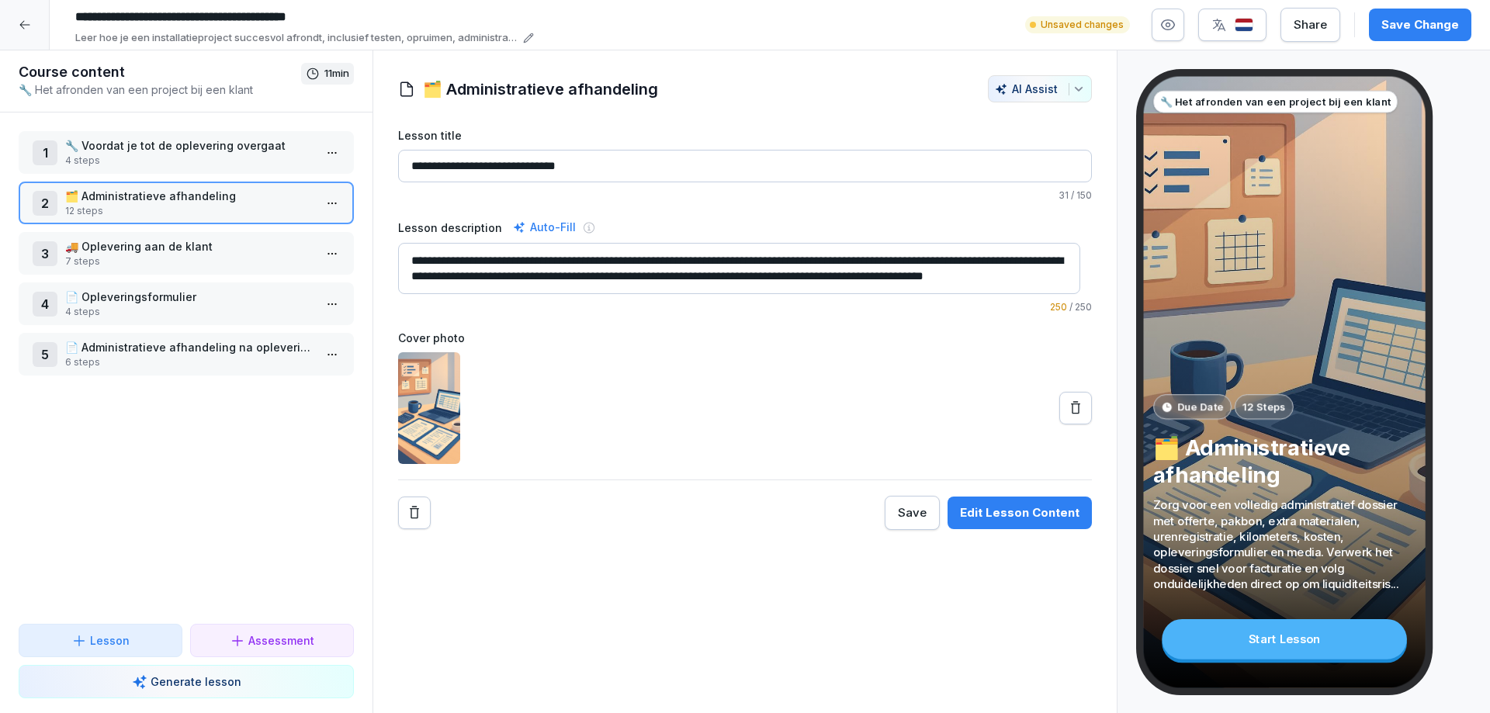
click at [725, 261] on textarea "**********" at bounding box center [739, 268] width 682 height 51
drag, startPoint x: 724, startPoint y: 262, endPoint x: 733, endPoint y: 261, distance: 8.6
click at [729, 262] on textarea "**********" at bounding box center [739, 268] width 682 height 51
click at [725, 264] on textarea "**********" at bounding box center [739, 268] width 682 height 51
drag, startPoint x: 738, startPoint y: 275, endPoint x: 760, endPoint y: 273, distance: 21.8
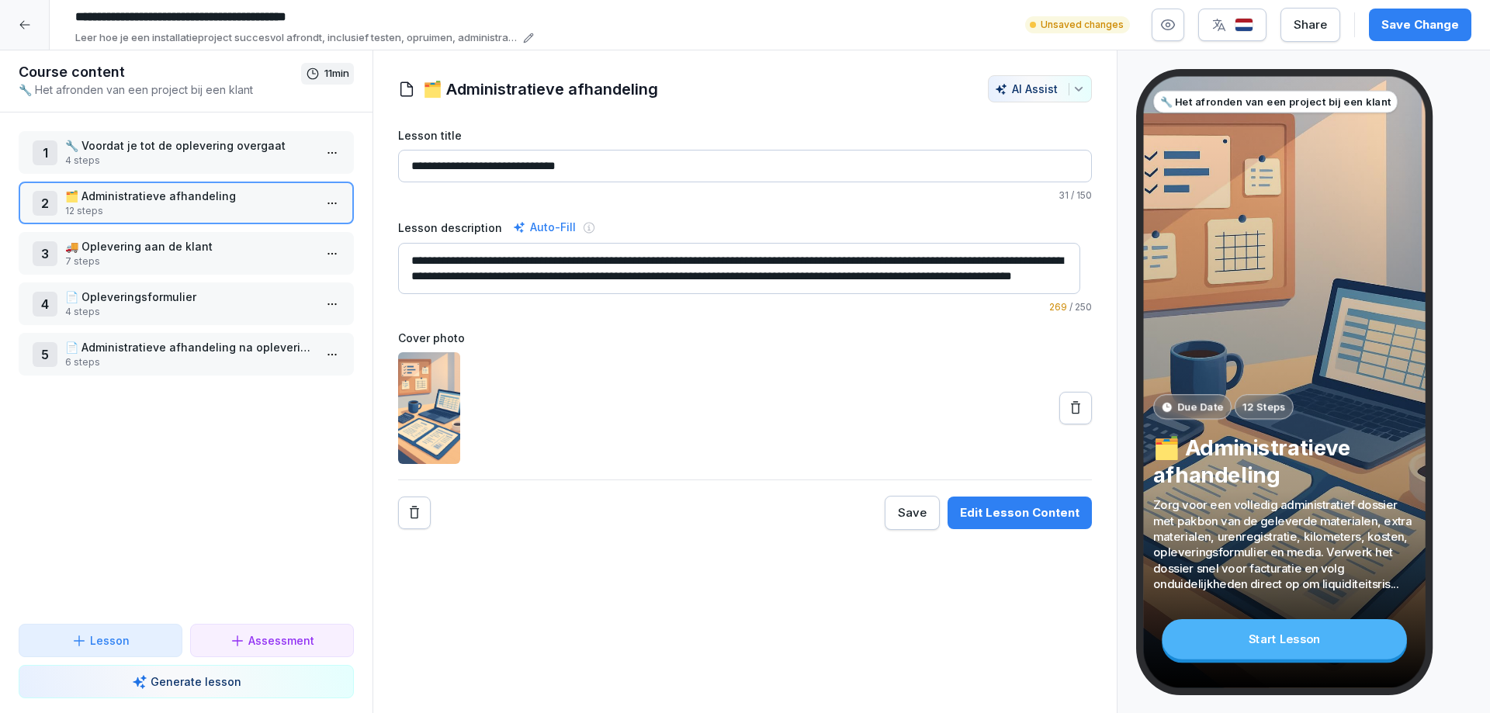
click at [740, 275] on textarea "**********" at bounding box center [739, 268] width 682 height 51
drag, startPoint x: 844, startPoint y: 278, endPoint x: 917, endPoint y: 255, distance: 75.8
click at [845, 276] on textarea "**********" at bounding box center [739, 268] width 682 height 51
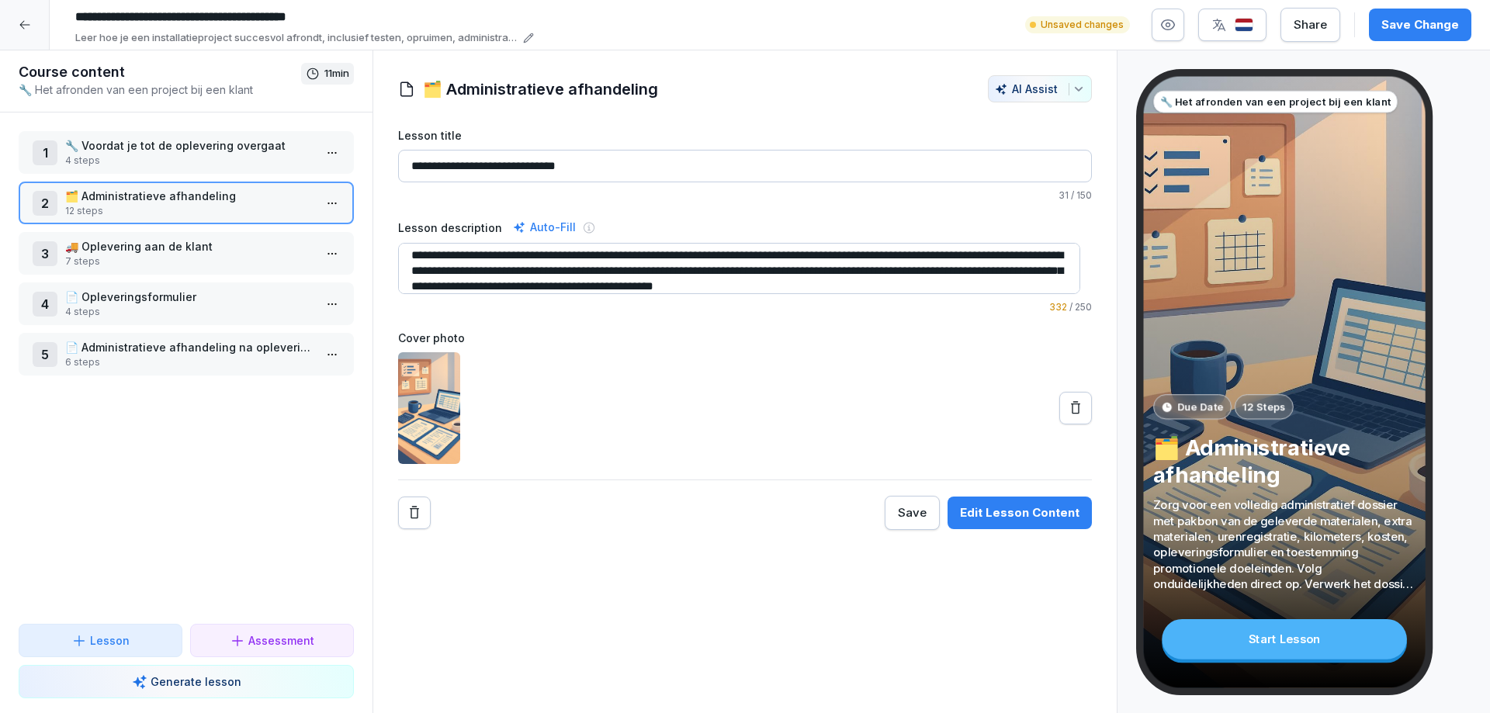
scroll to position [31, 0]
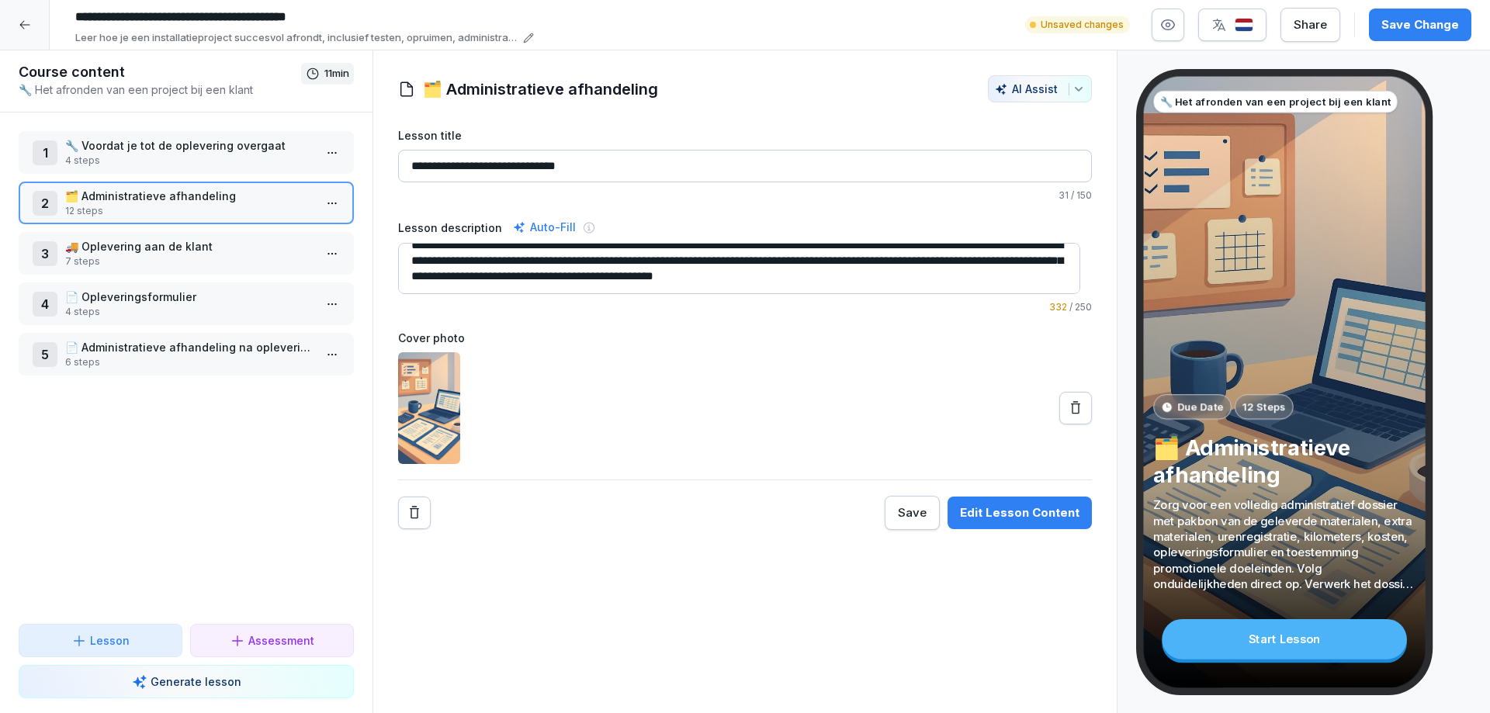
drag, startPoint x: 566, startPoint y: 284, endPoint x: 913, endPoint y: 285, distance: 347.7
click at [913, 285] on textarea "**********" at bounding box center [739, 268] width 682 height 51
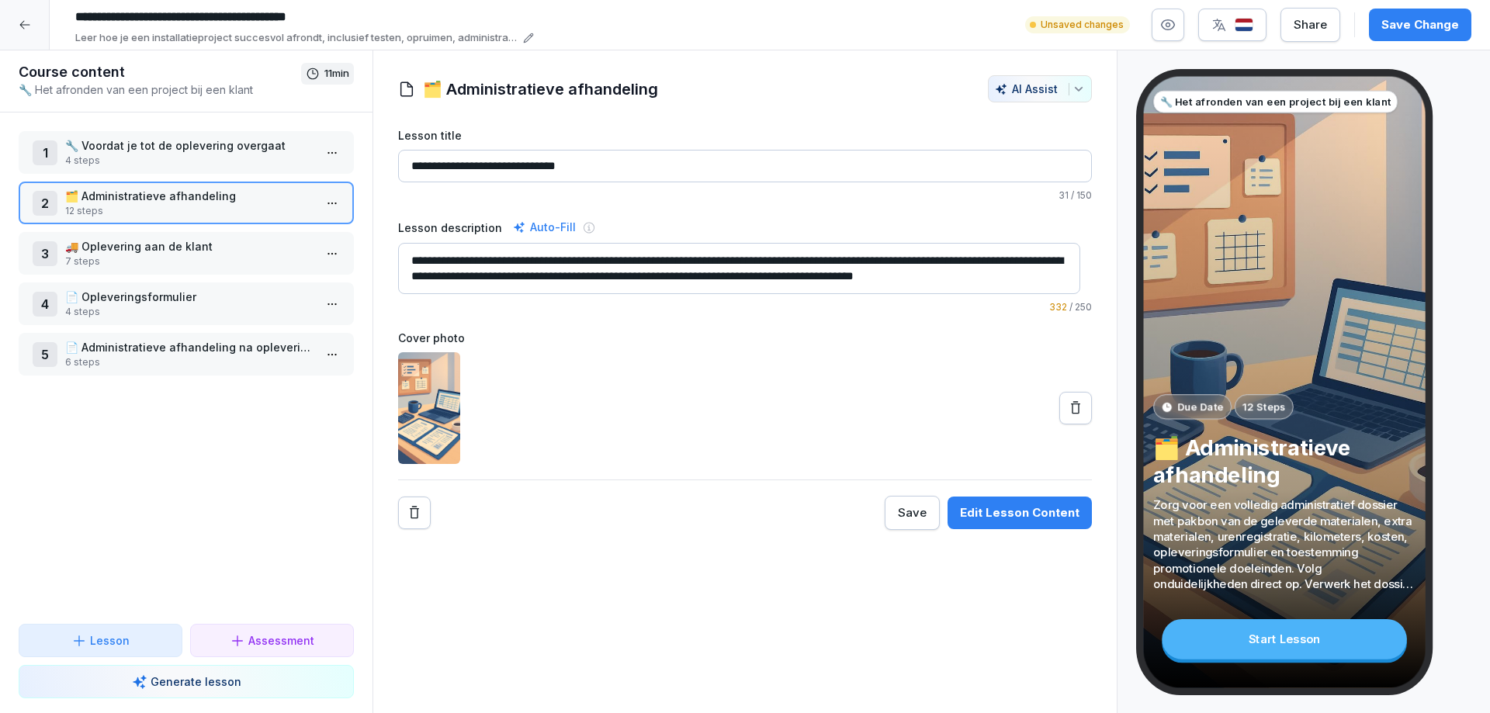
scroll to position [16, 0]
type textarea "**********"
click at [132, 251] on p "🚚 Oplevering aan de klant" at bounding box center [189, 246] width 248 height 16
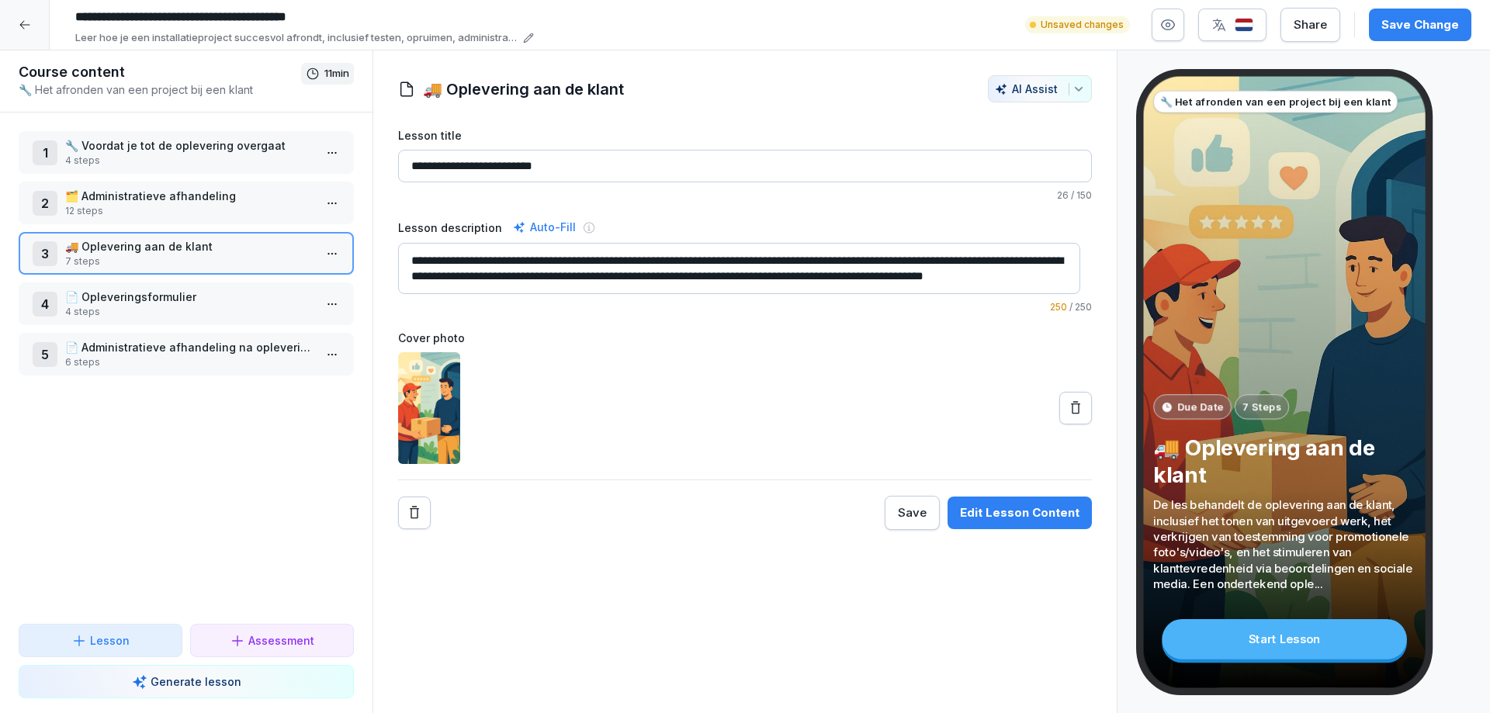
click at [881, 262] on textarea "**********" at bounding box center [739, 268] width 682 height 51
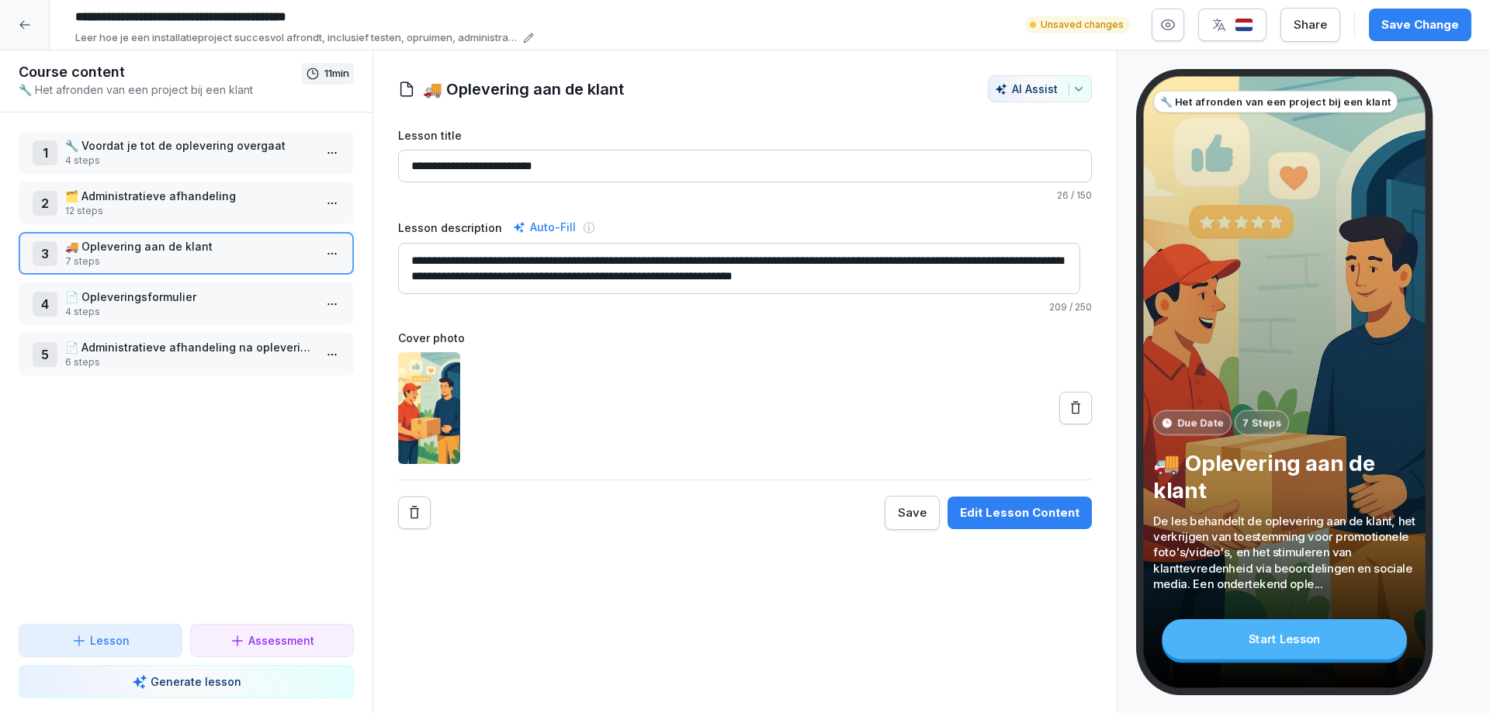
click at [922, 277] on textarea "**********" at bounding box center [739, 268] width 682 height 51
click at [929, 277] on textarea "**********" at bounding box center [739, 268] width 682 height 51
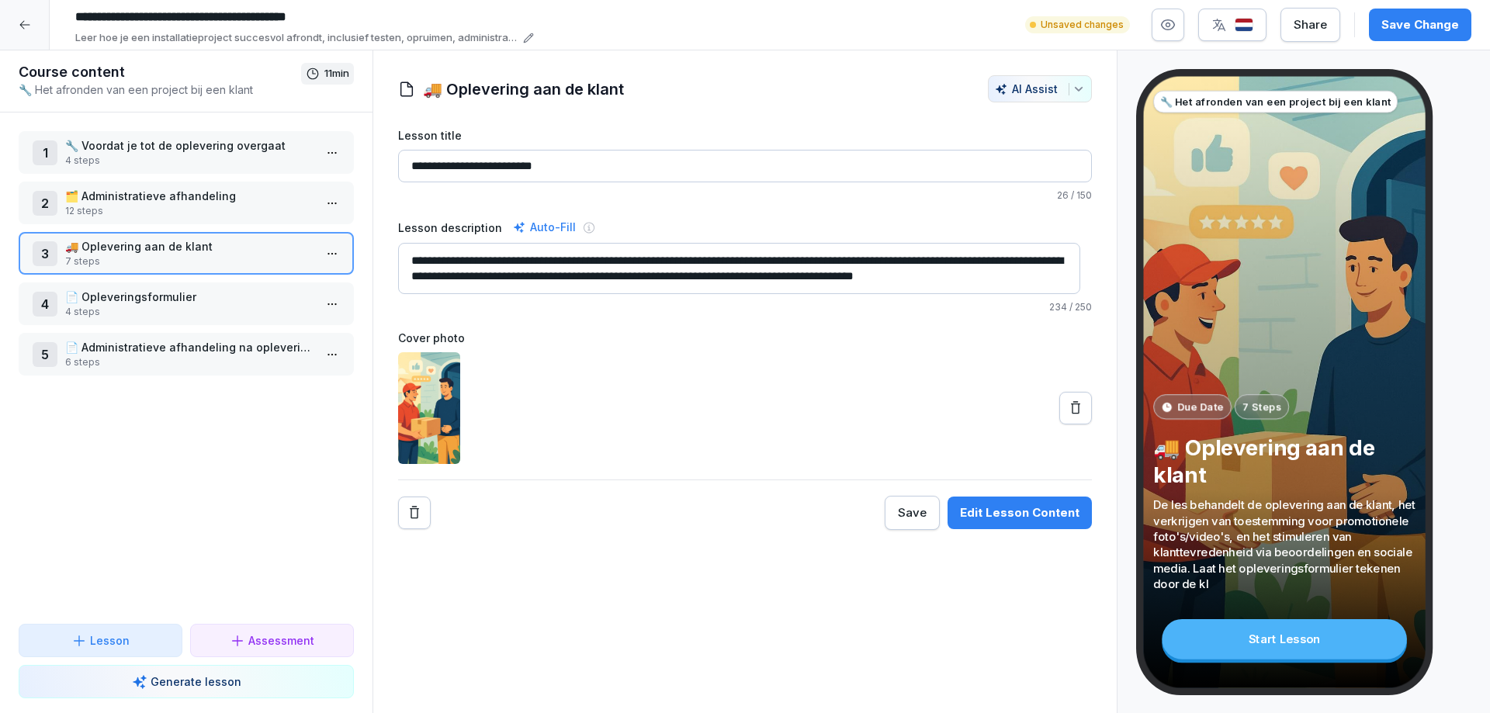
scroll to position [5, 0]
type textarea "**********"
click at [125, 299] on p "📄 Opleveringsformulier" at bounding box center [189, 297] width 248 height 16
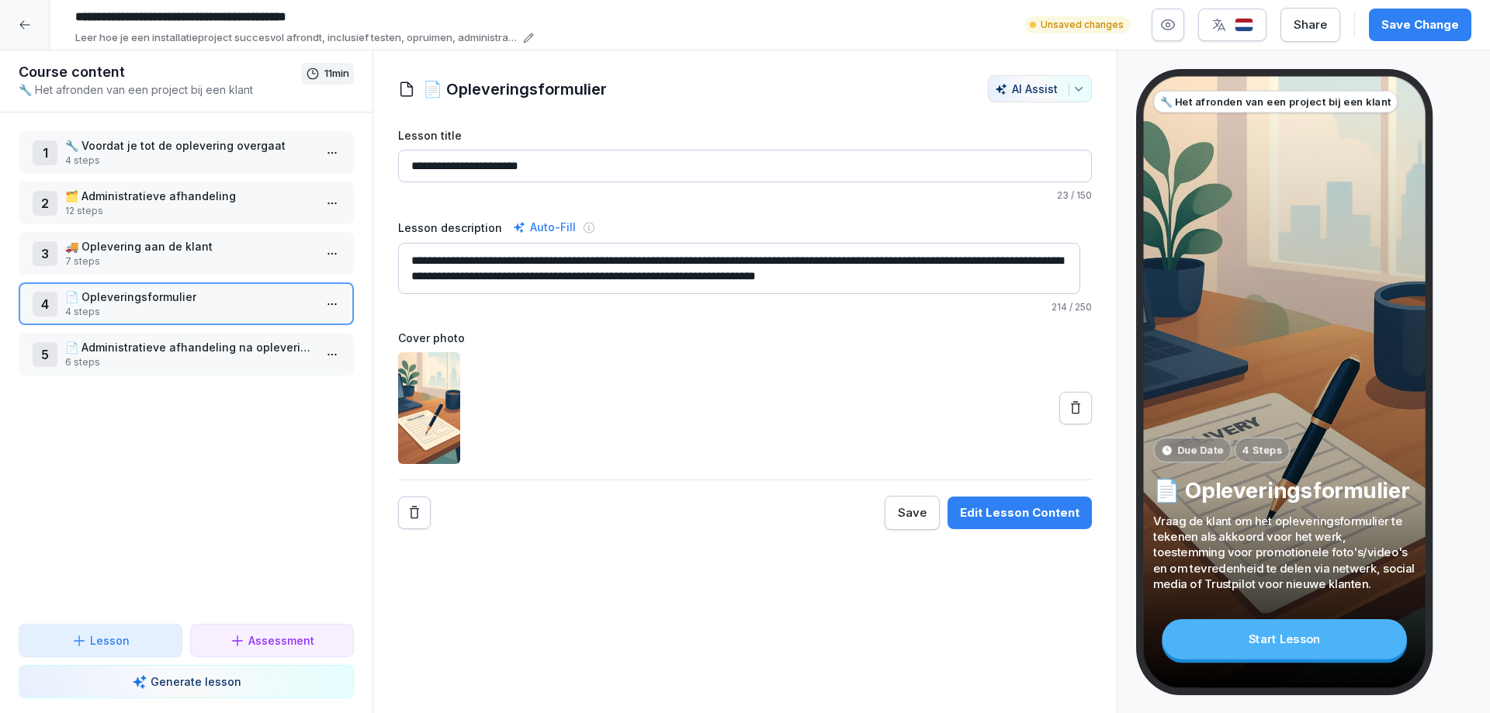
click at [117, 258] on p "7 steps" at bounding box center [189, 262] width 248 height 14
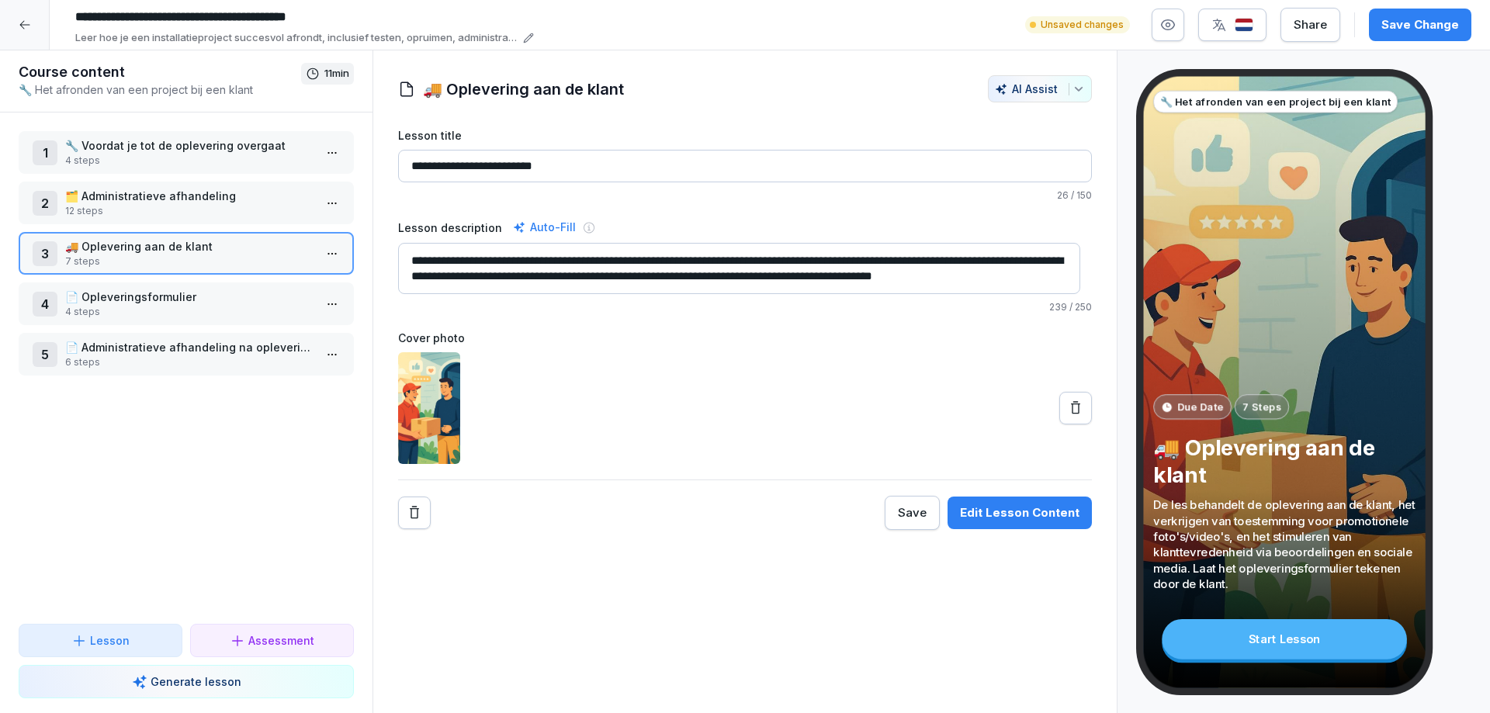
click at [102, 297] on p "📄 Opleveringsformulier" at bounding box center [189, 297] width 248 height 16
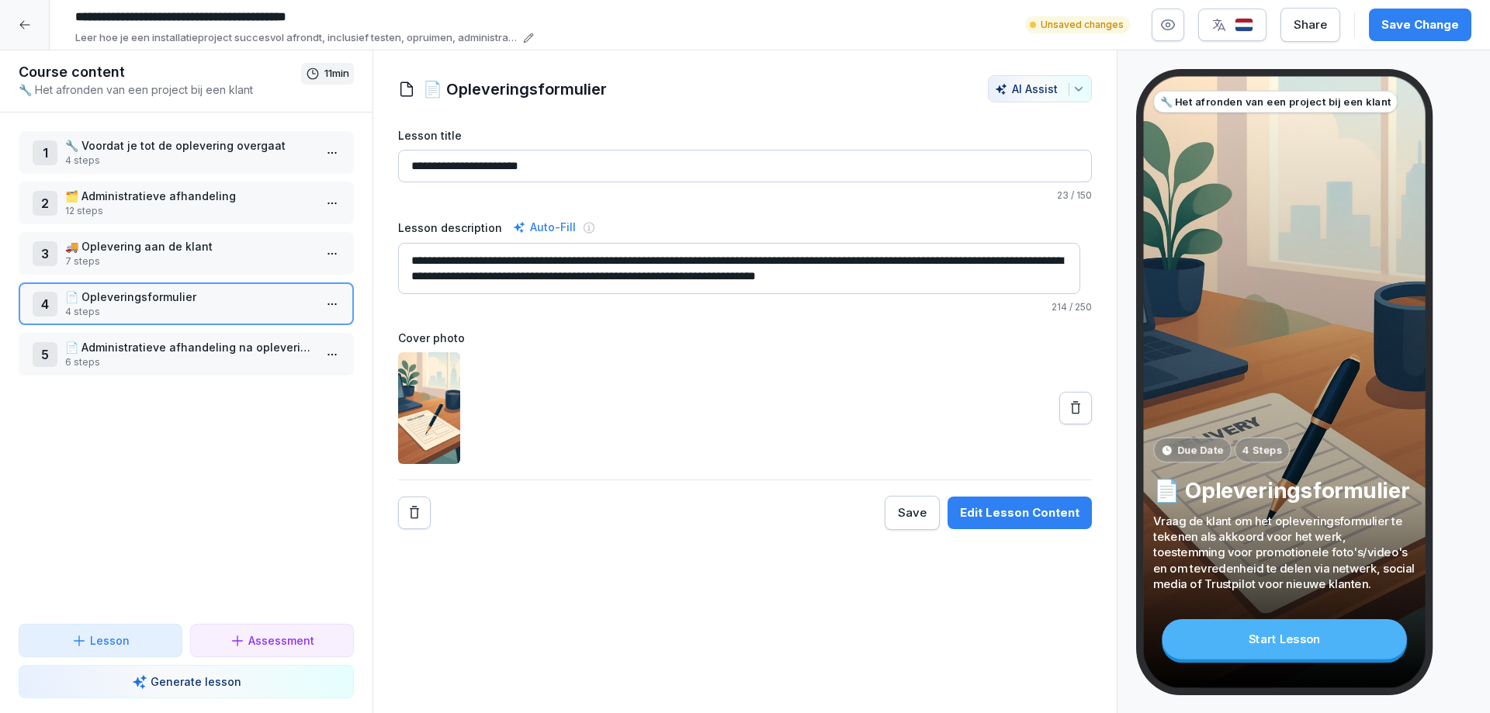
click at [123, 244] on p "🚚 Oplevering aan de klant" at bounding box center [189, 246] width 248 height 16
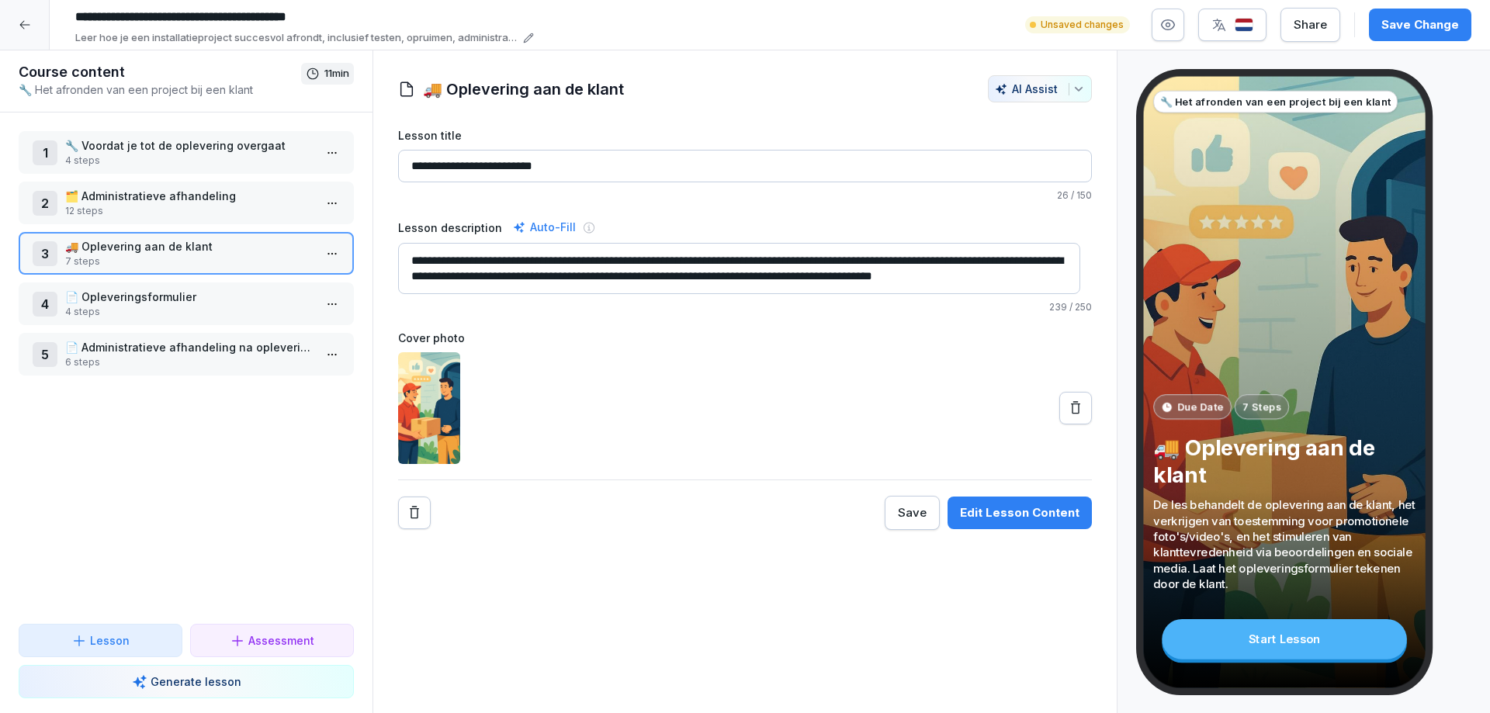
click at [438, 291] on textarea "**********" at bounding box center [739, 268] width 682 height 51
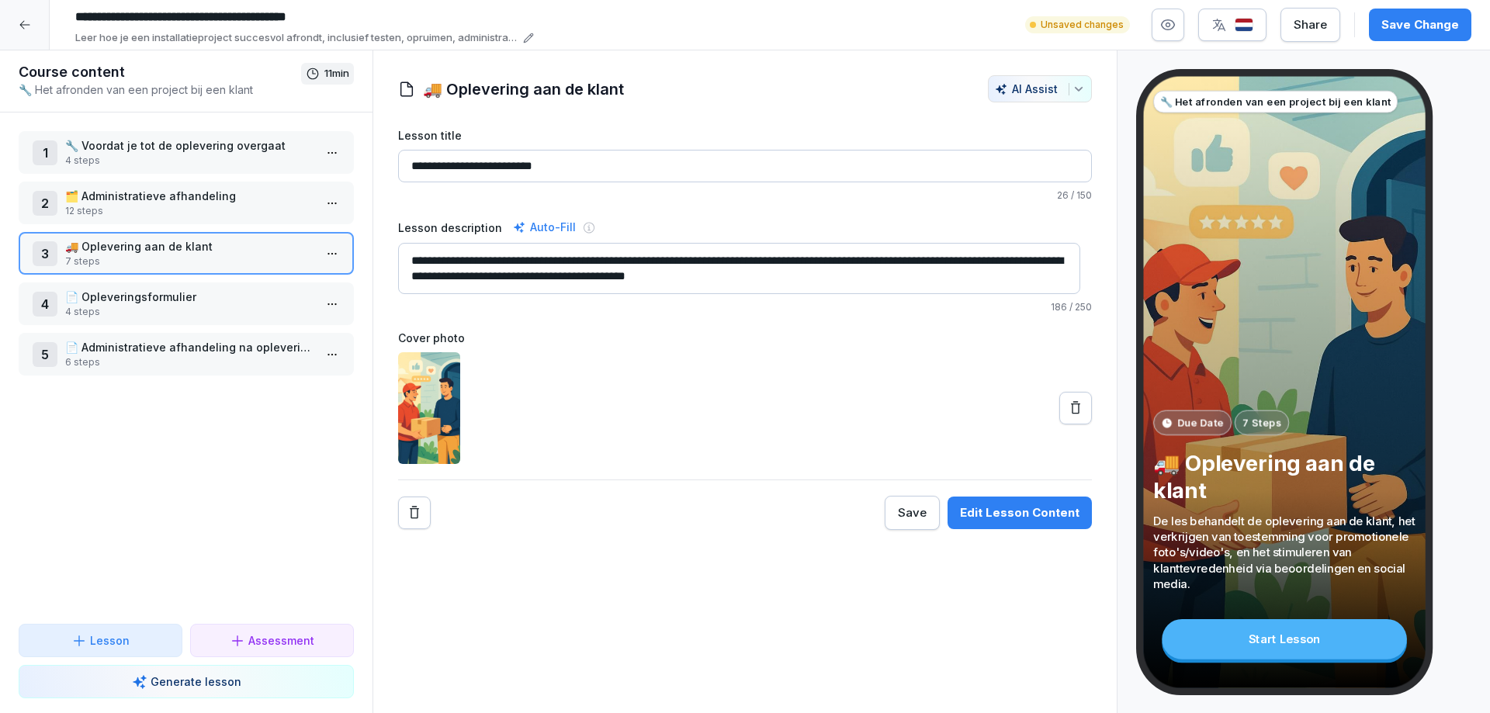
click at [697, 276] on textarea "**********" at bounding box center [739, 268] width 682 height 51
click at [805, 276] on textarea "**********" at bounding box center [739, 268] width 682 height 51
click at [879, 276] on textarea "**********" at bounding box center [739, 268] width 682 height 51
type textarea "**********"
click at [120, 295] on p "📄 Opleveringsformulier" at bounding box center [189, 297] width 248 height 16
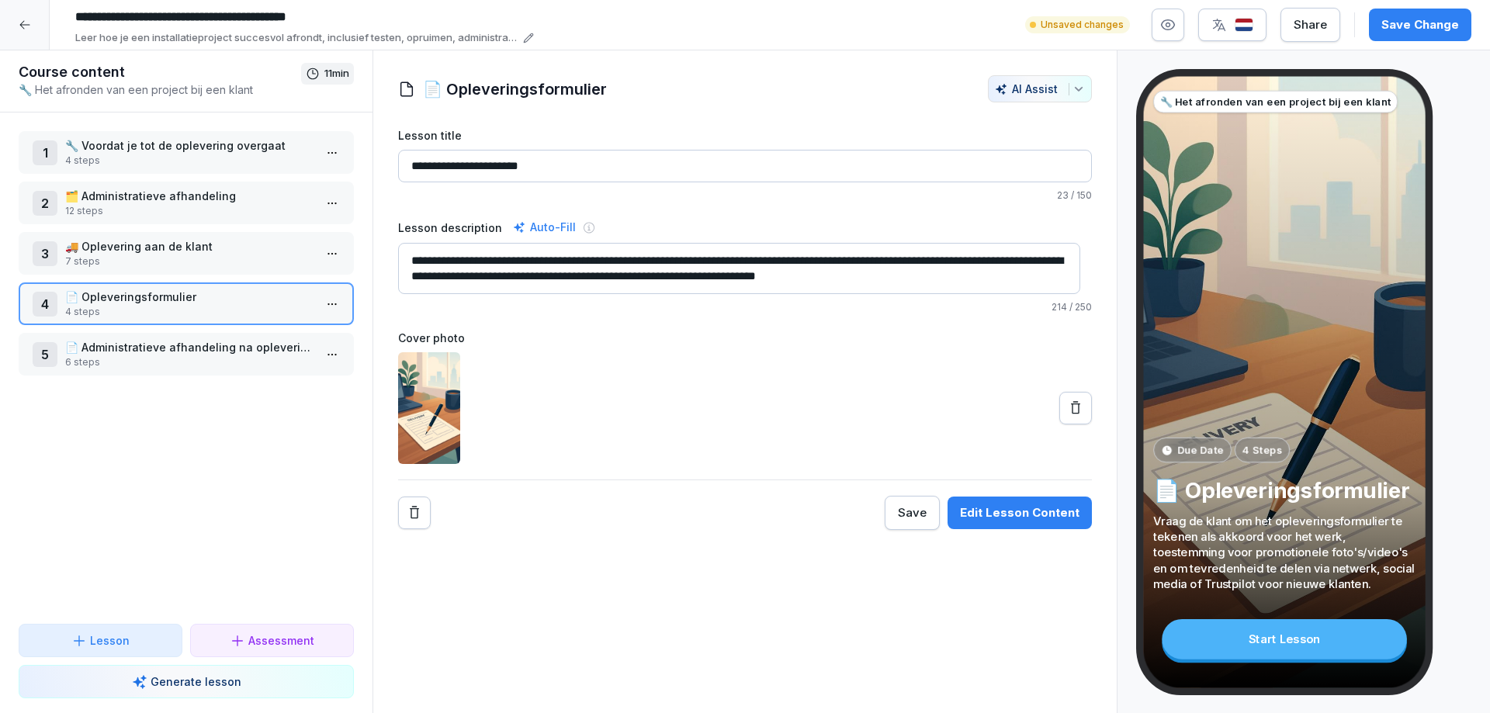
click at [138, 150] on p "🔧 Voordat je tot de oplevering overgaat" at bounding box center [189, 145] width 248 height 16
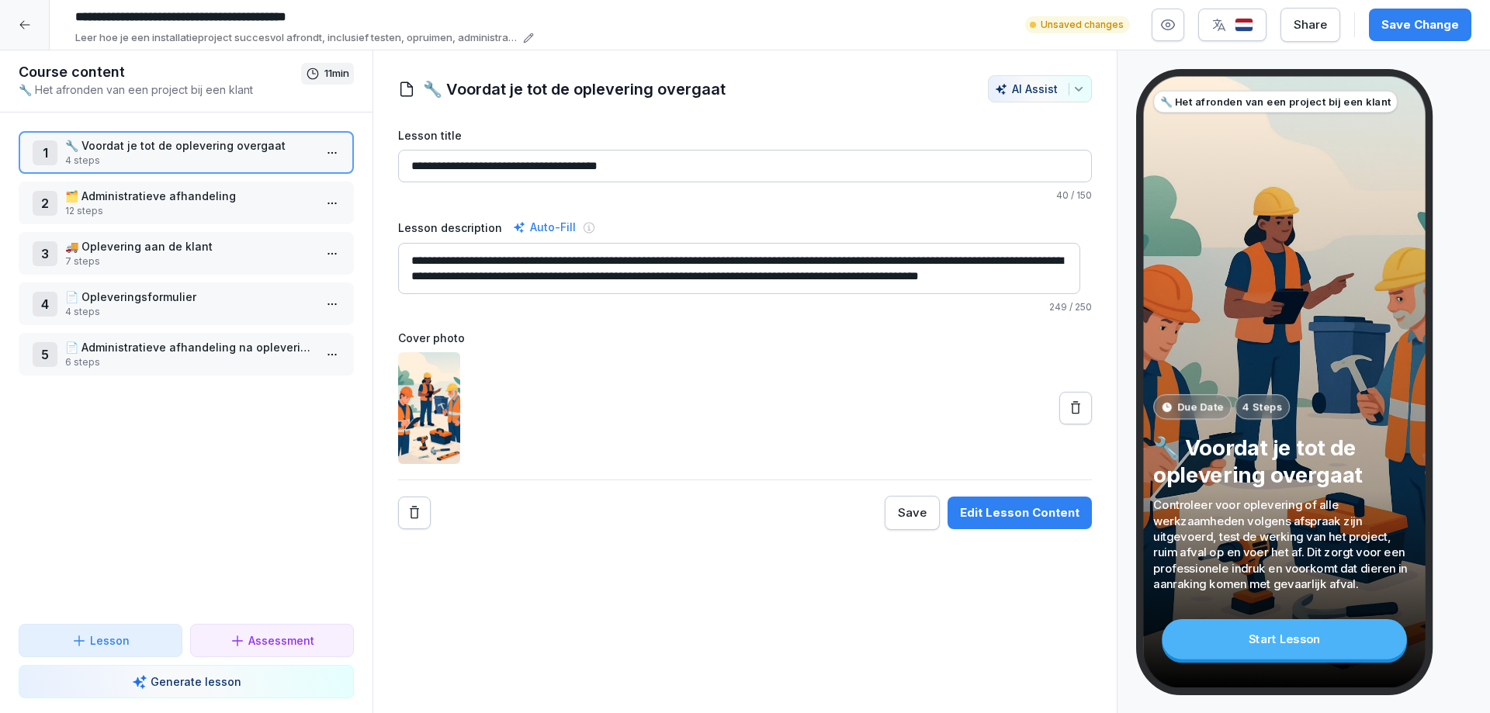
click at [983, 512] on div "Edit Lesson Content" at bounding box center [1020, 512] width 120 height 17
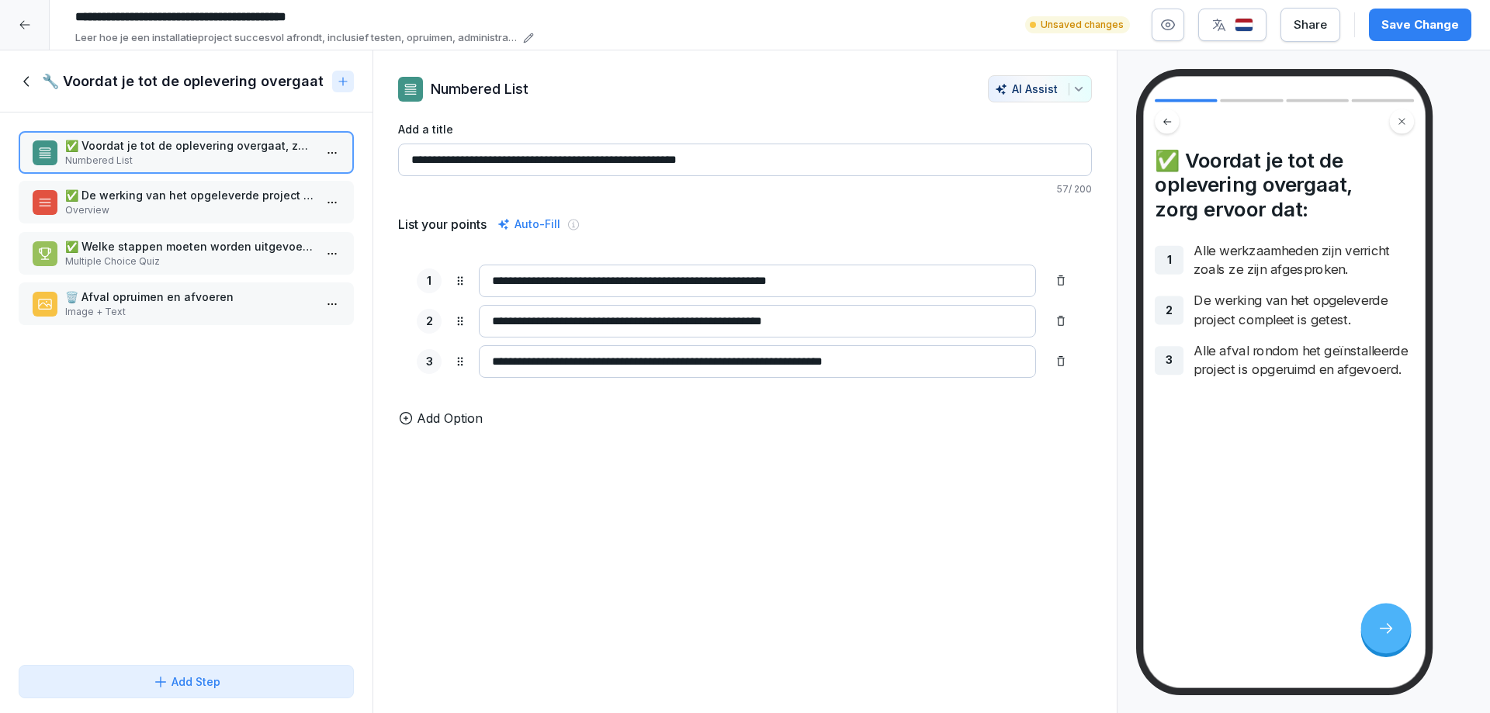
click at [128, 206] on p "Overview" at bounding box center [189, 210] width 248 height 14
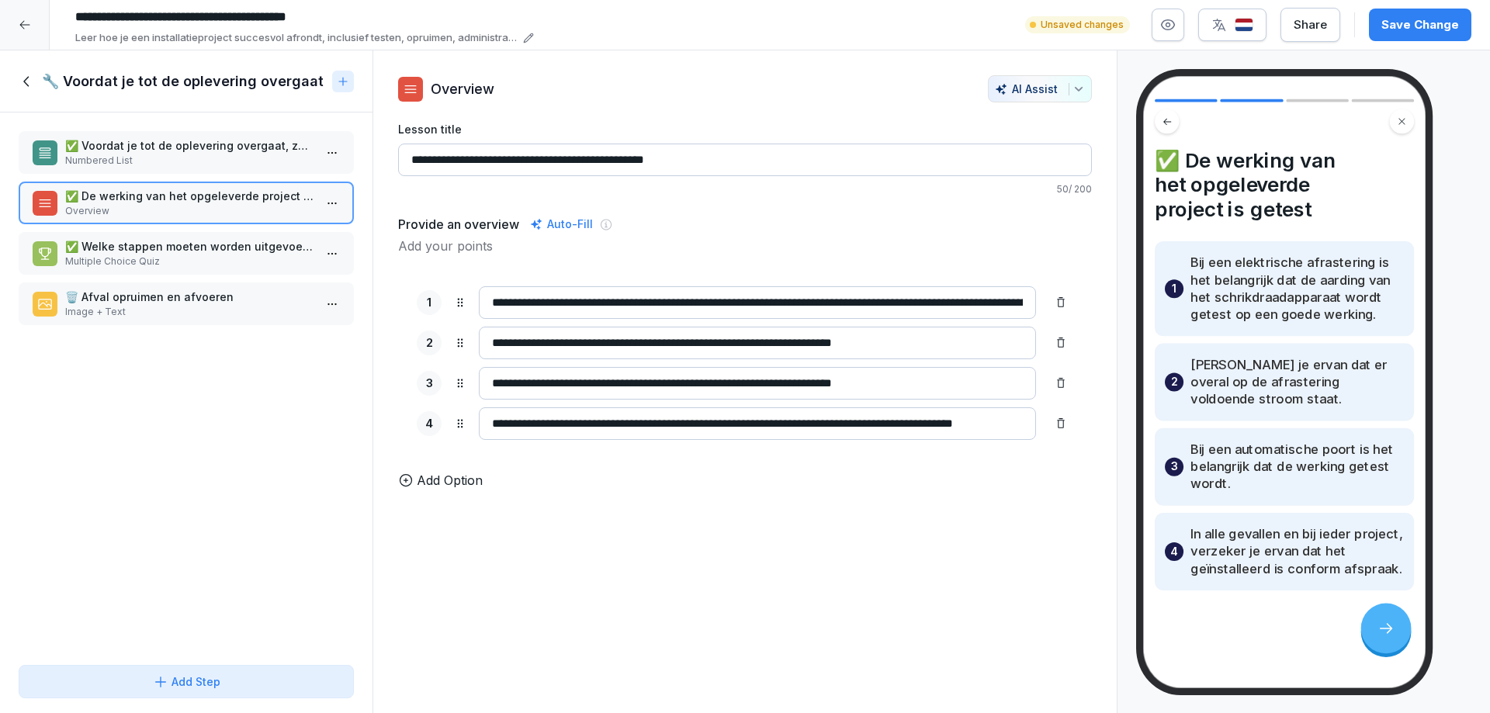
click at [709, 161] on input "**********" at bounding box center [745, 160] width 694 height 33
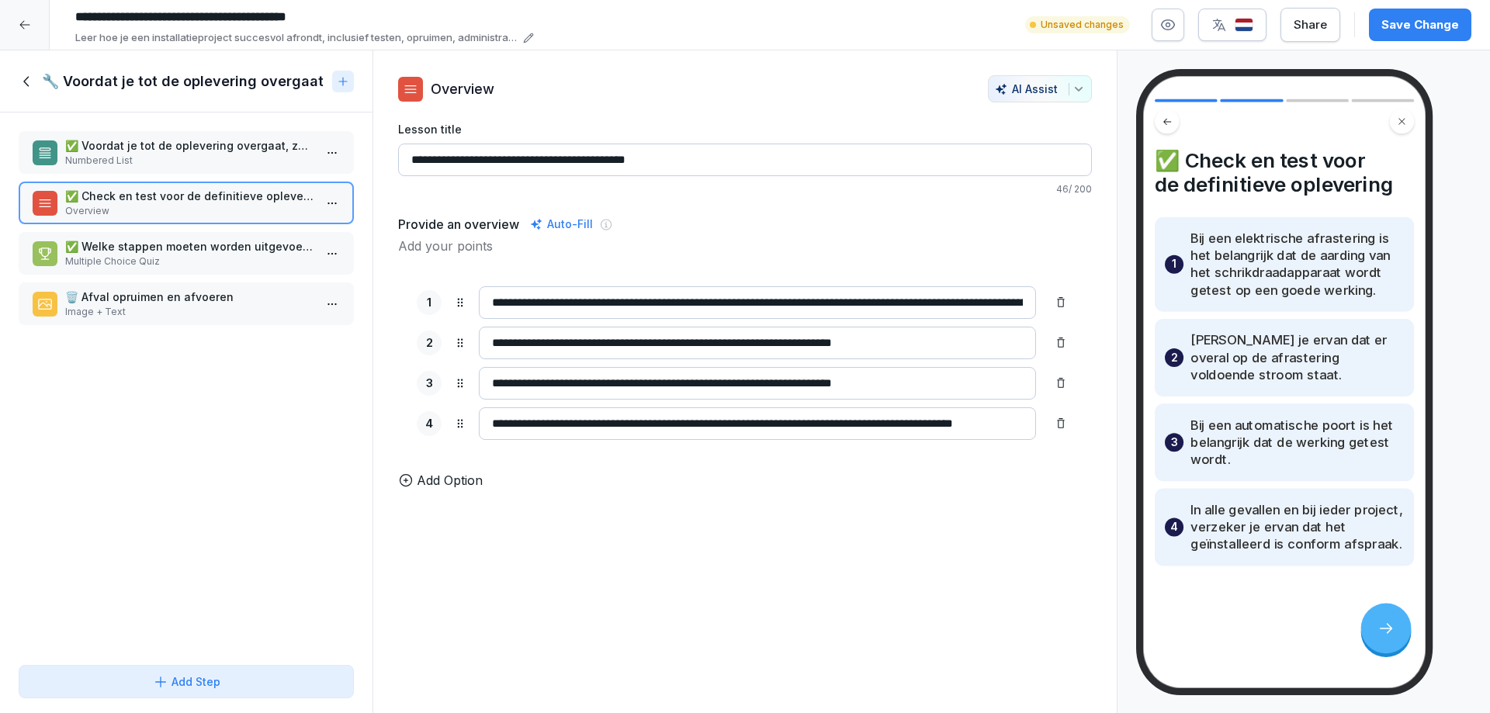
type input "**********"
click at [109, 250] on p "✅ Welke stappen moeten worden uitgevoerd voordat je een project oplevert?" at bounding box center [189, 246] width 248 height 16
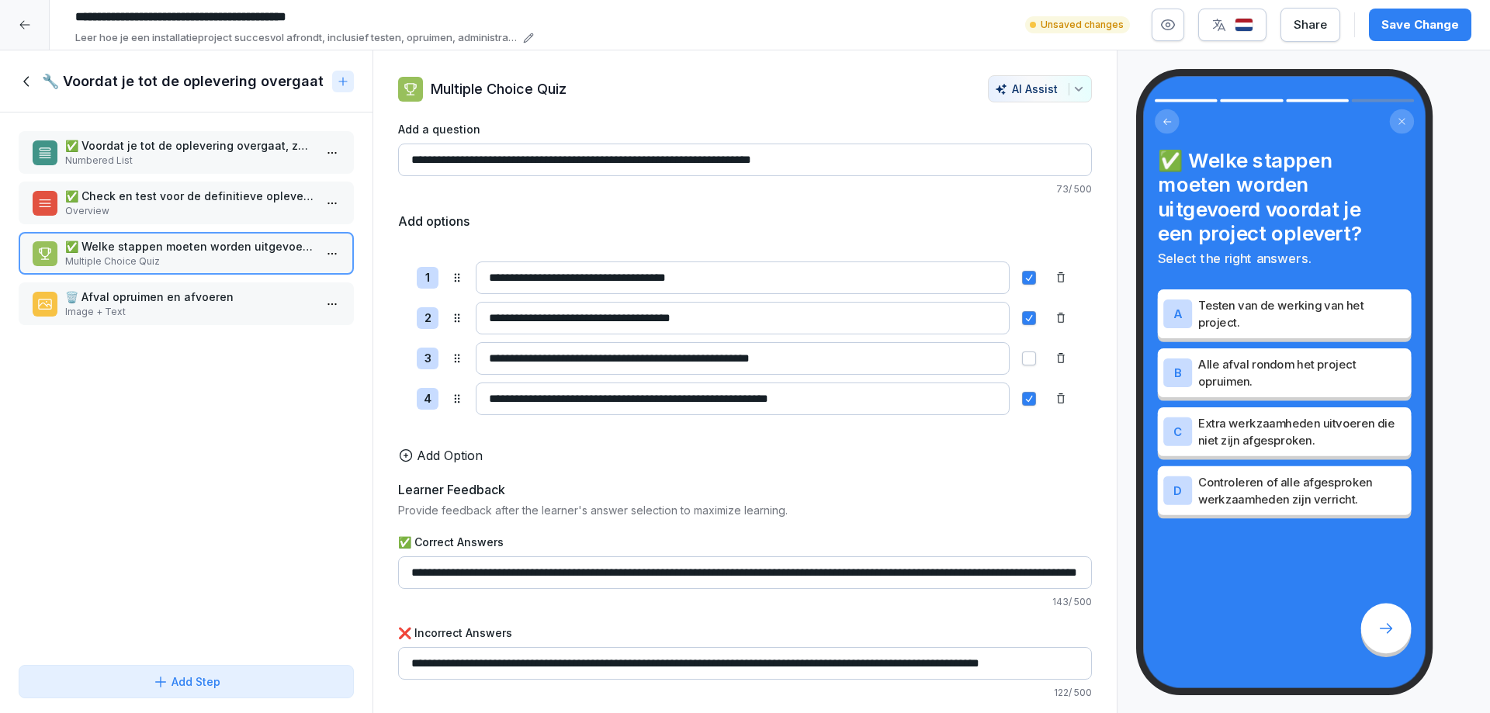
click at [135, 303] on p "🗑️ Afval opruimen en afvoeren" at bounding box center [189, 297] width 248 height 16
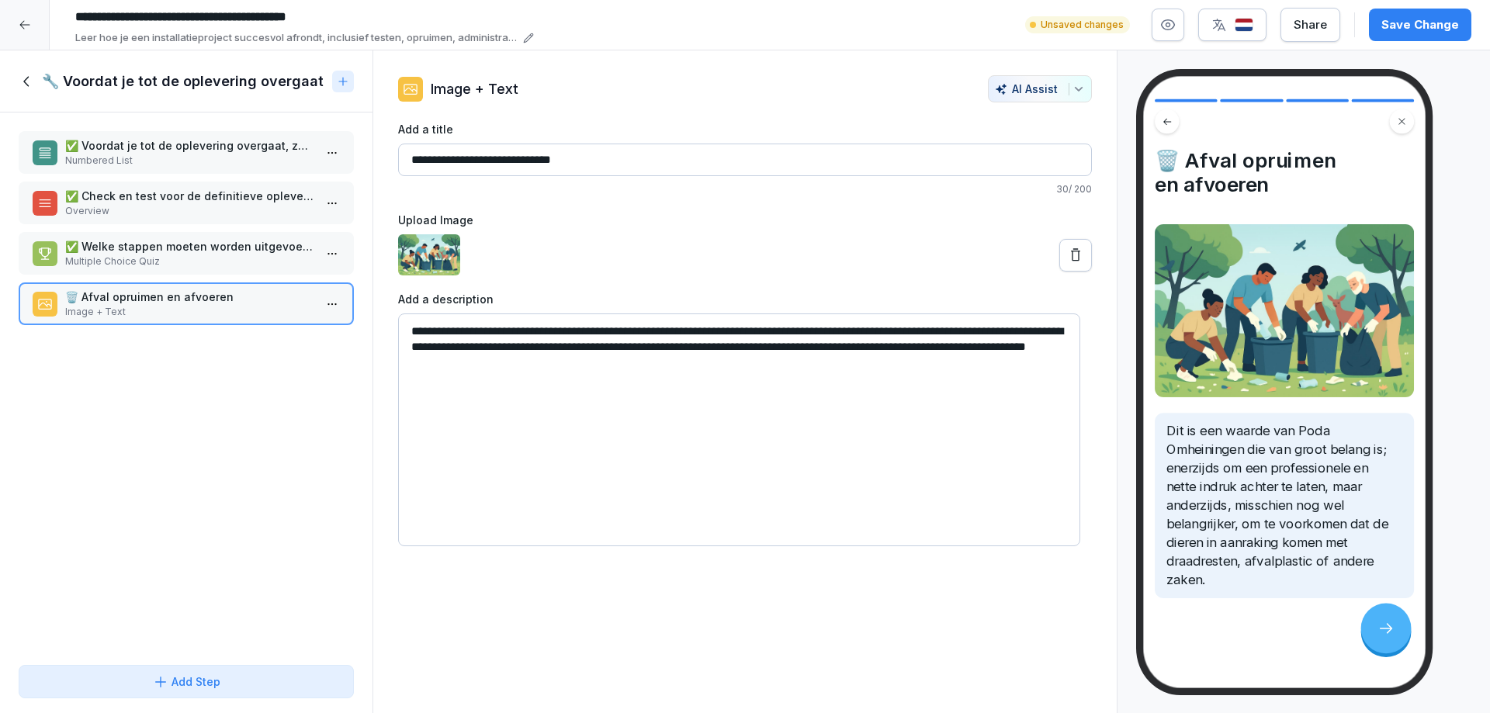
click at [28, 82] on icon at bounding box center [27, 81] width 17 height 17
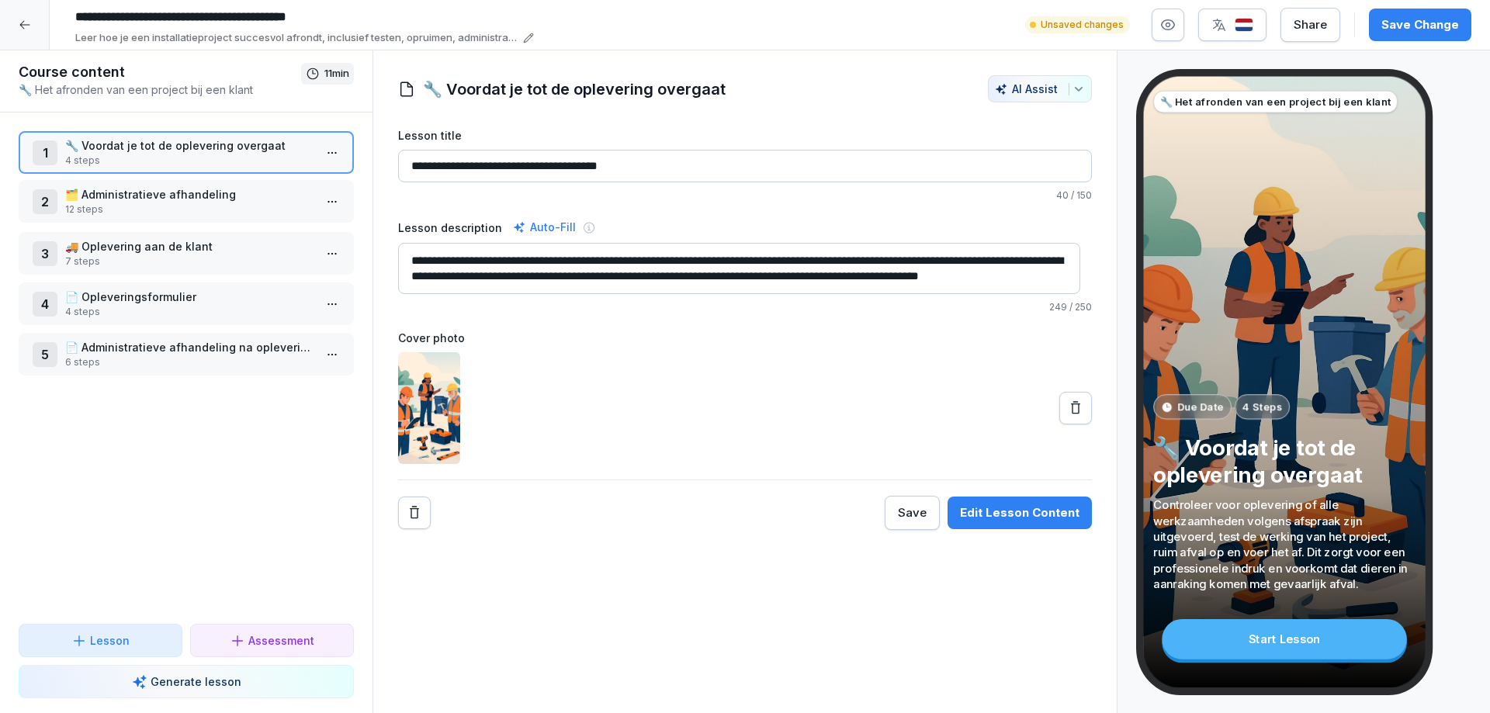
click at [143, 203] on p "12 steps" at bounding box center [189, 210] width 248 height 14
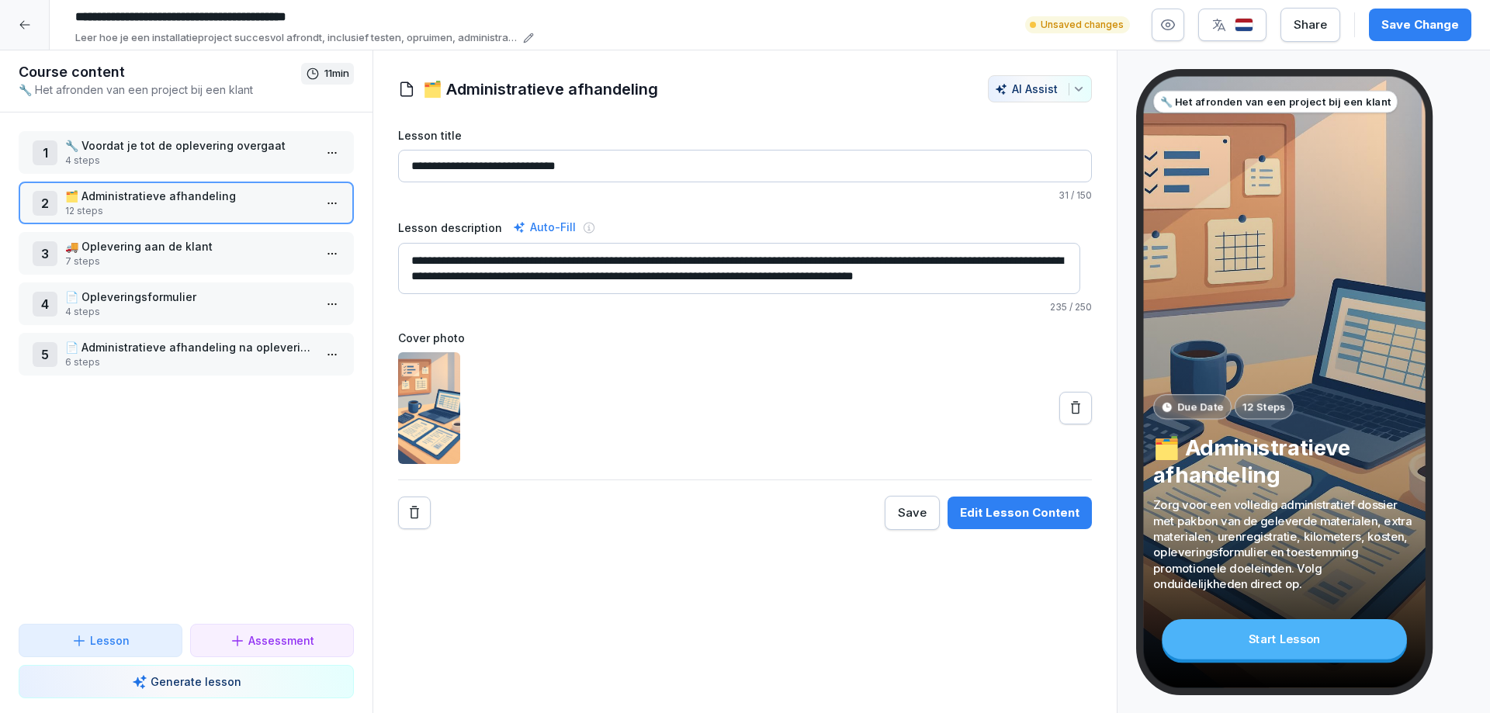
click at [143, 203] on p "🗂️ Administratieve afhandeling" at bounding box center [189, 196] width 248 height 16
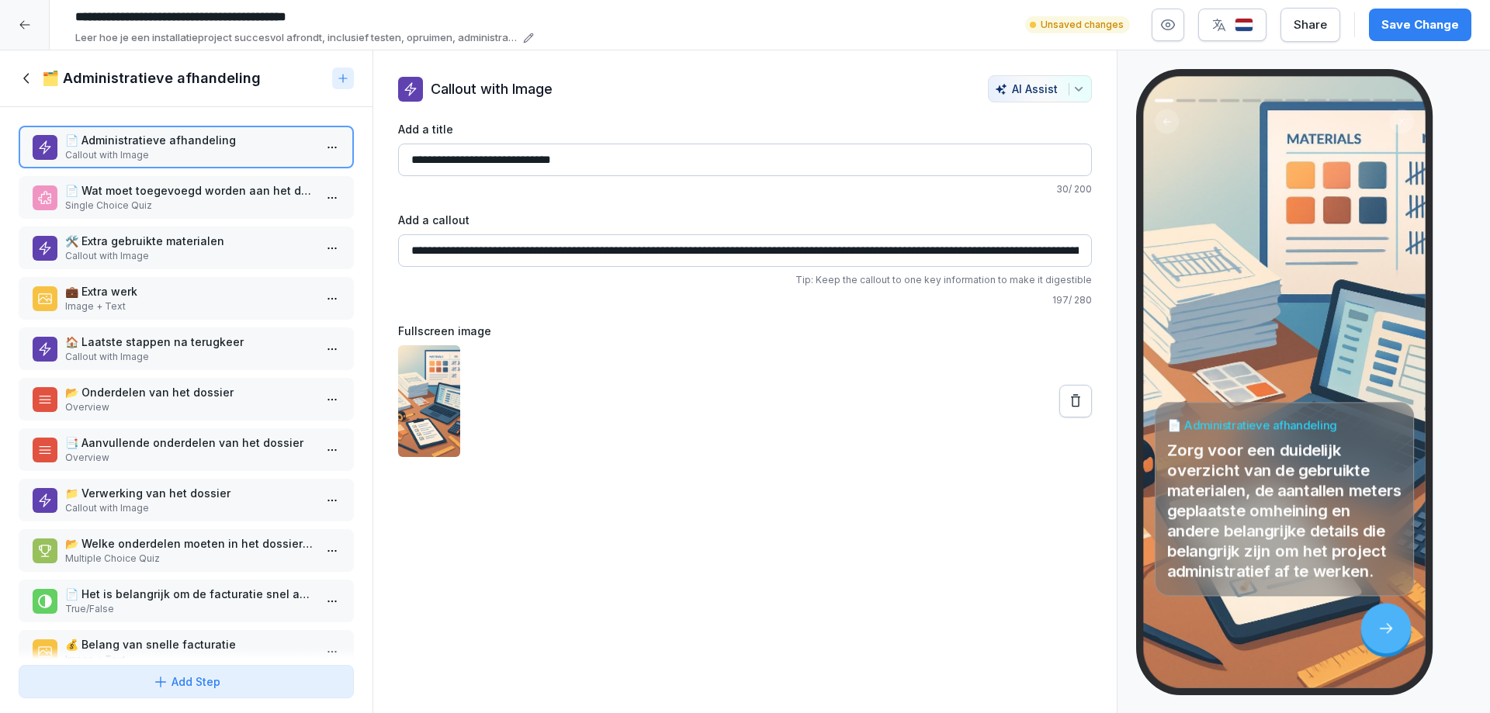
click at [144, 199] on p "Single Choice Quiz" at bounding box center [189, 206] width 248 height 14
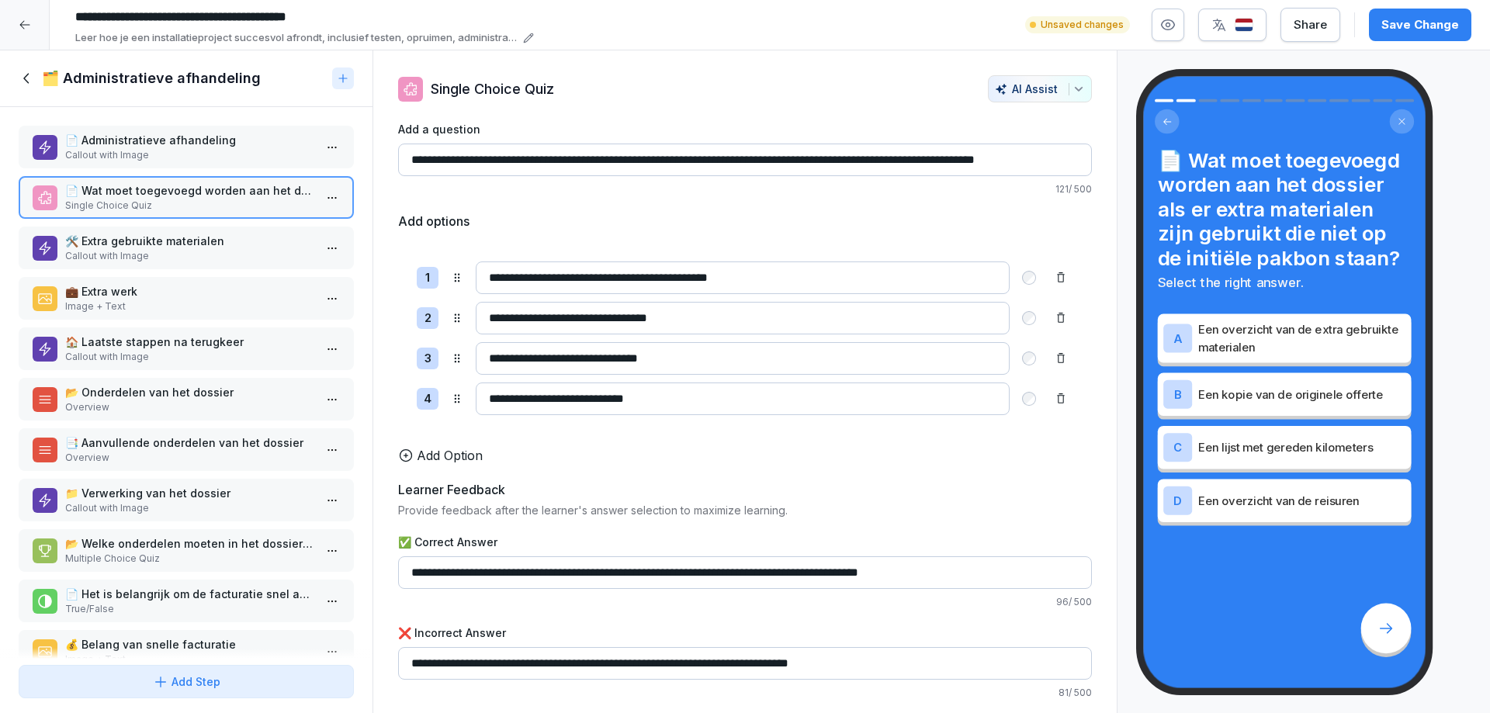
click at [152, 250] on p "Callout with Image" at bounding box center [189, 256] width 248 height 14
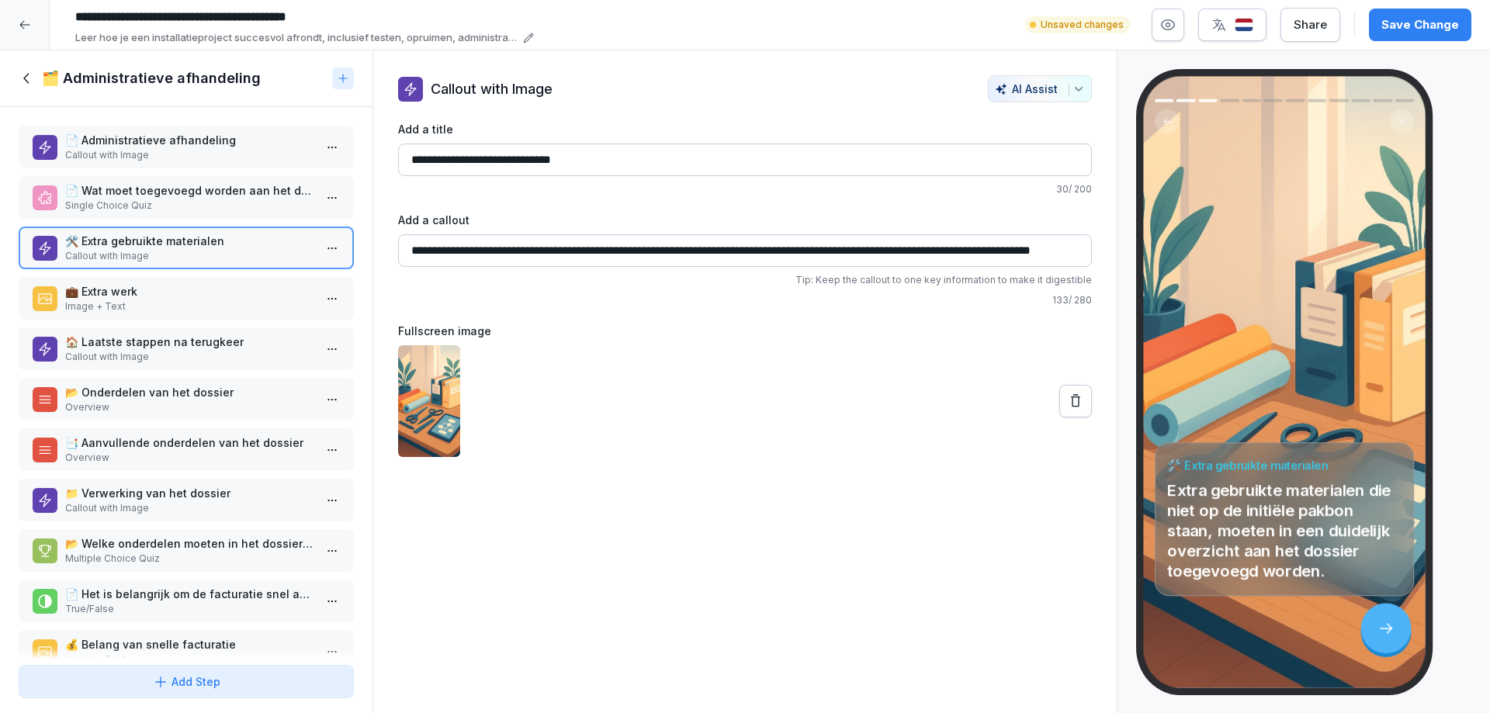
click at [99, 297] on p "💼 Extra werk" at bounding box center [189, 291] width 248 height 16
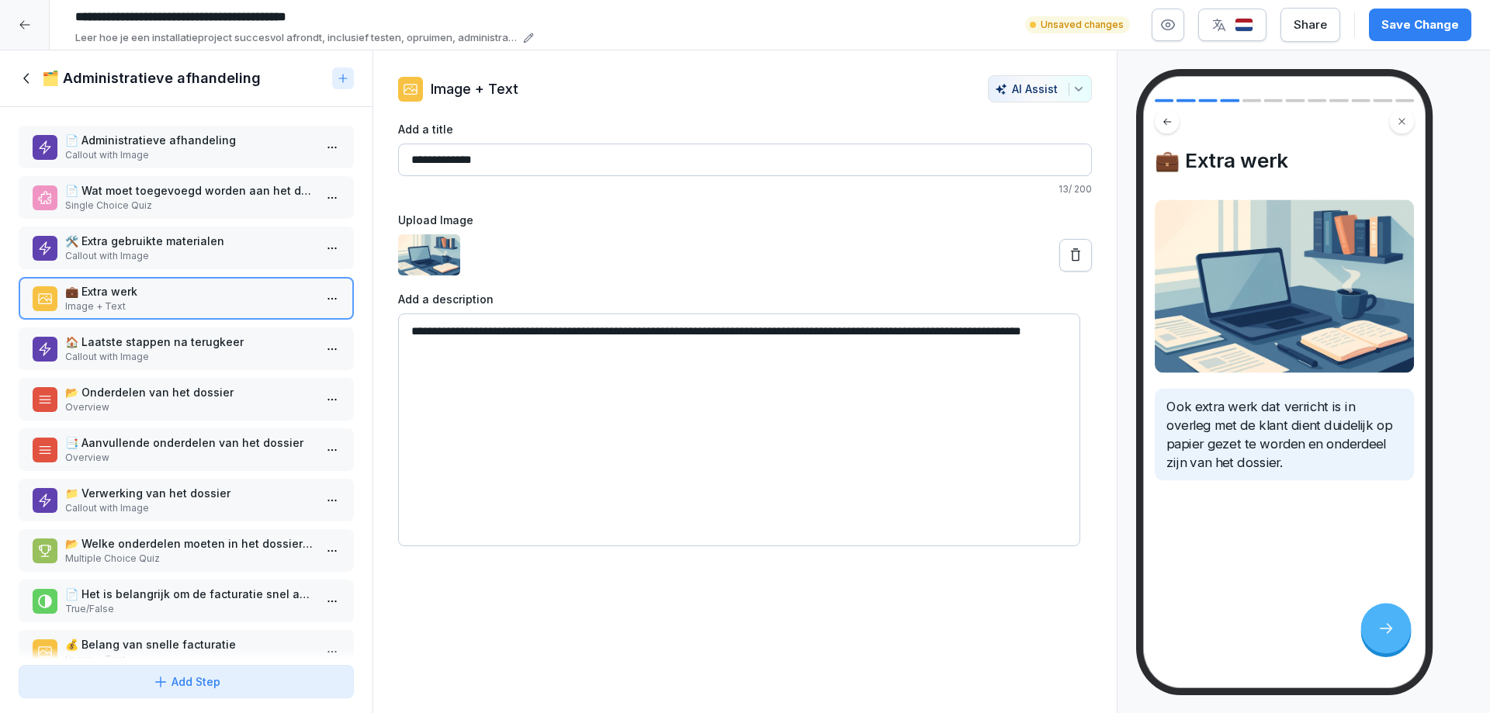
click at [1009, 331] on textarea "**********" at bounding box center [739, 430] width 682 height 233
type textarea "**********"
click at [138, 347] on p "🏠 Laatste stappen na terugkeer" at bounding box center [189, 342] width 248 height 16
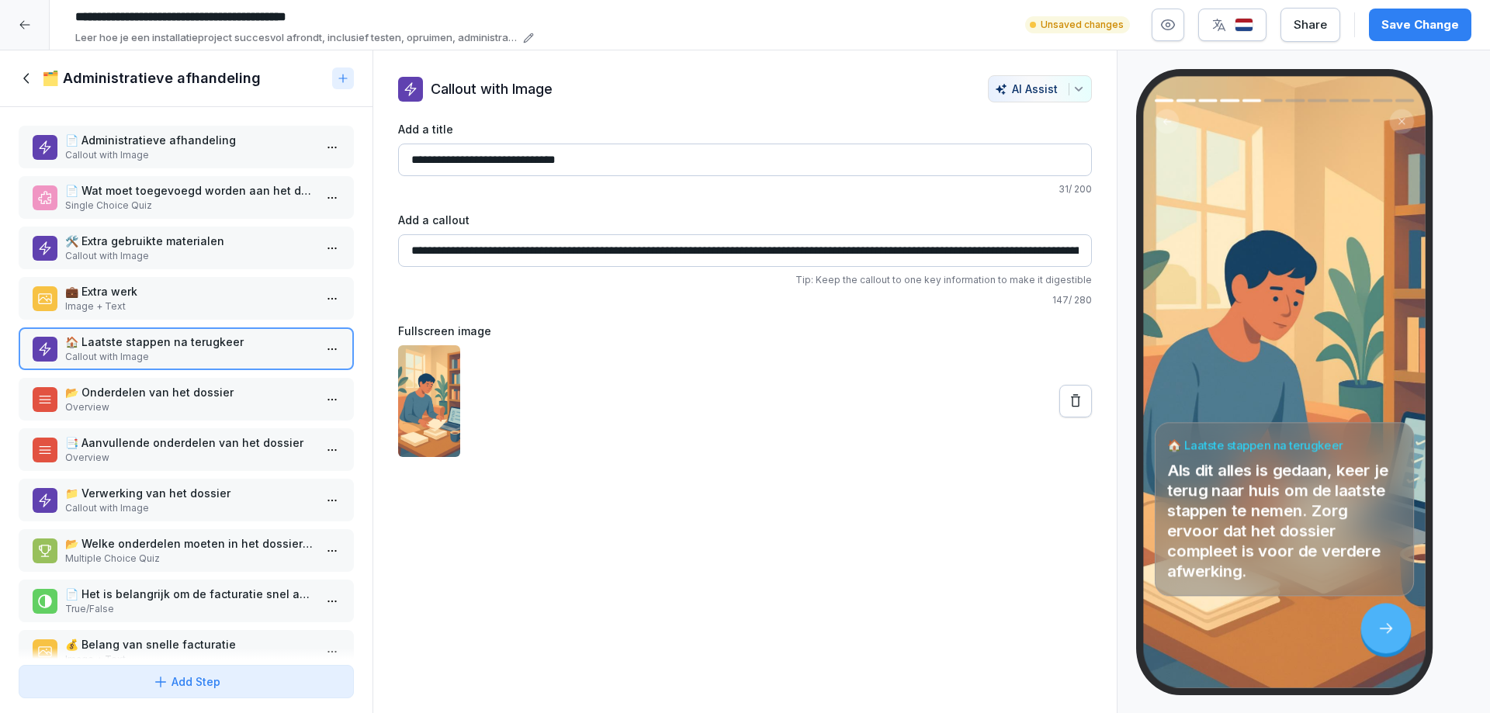
click at [595, 158] on input "**********" at bounding box center [745, 160] width 694 height 33
type input "**********"
click at [147, 403] on p "Overview" at bounding box center [190, 407] width 248 height 14
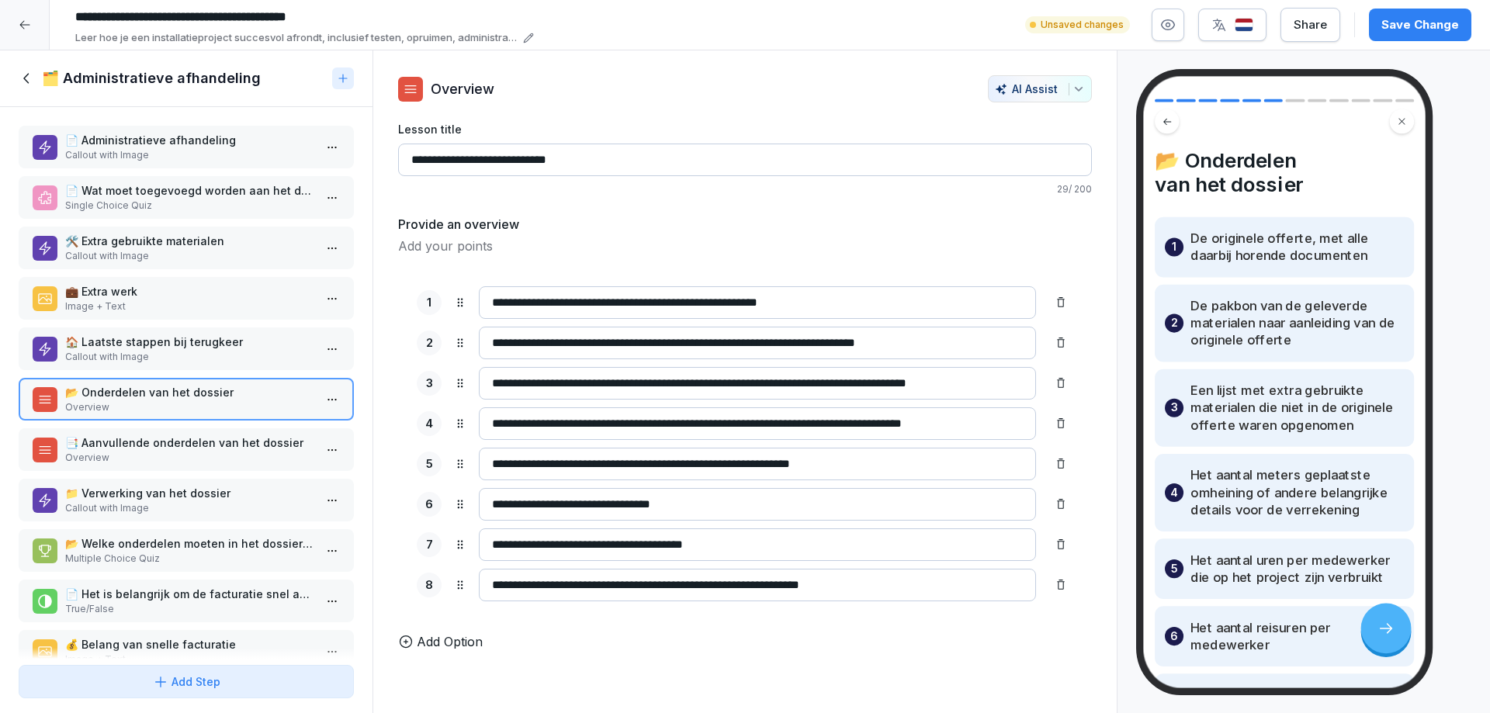
click at [1383, 625] on icon at bounding box center [1386, 628] width 17 height 17
click at [127, 444] on p "📑 Aanvullende onderdelen van het dossier" at bounding box center [189, 443] width 248 height 16
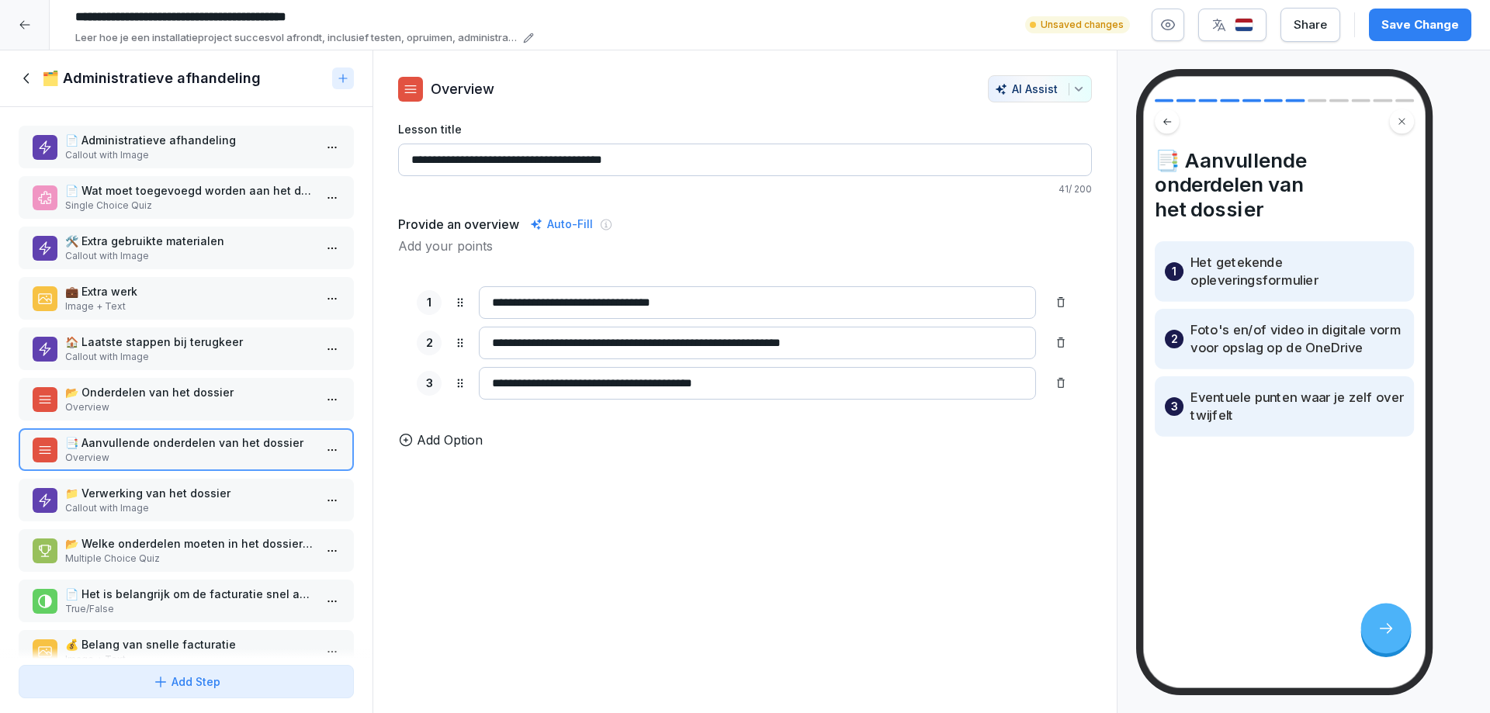
click at [119, 500] on p "📁 Verwerking van het dossier" at bounding box center [189, 493] width 248 height 16
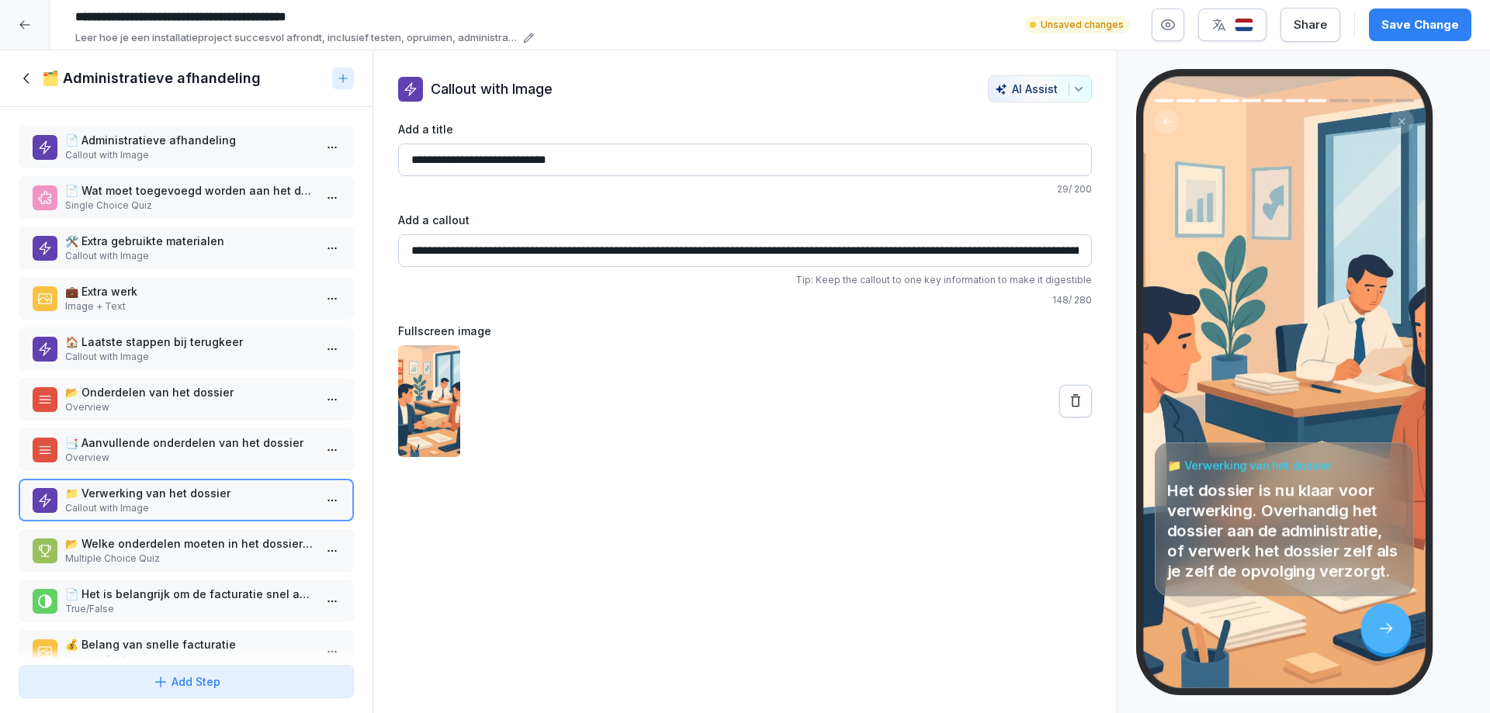
click at [126, 553] on p "Multiple Choice Quiz" at bounding box center [189, 559] width 248 height 14
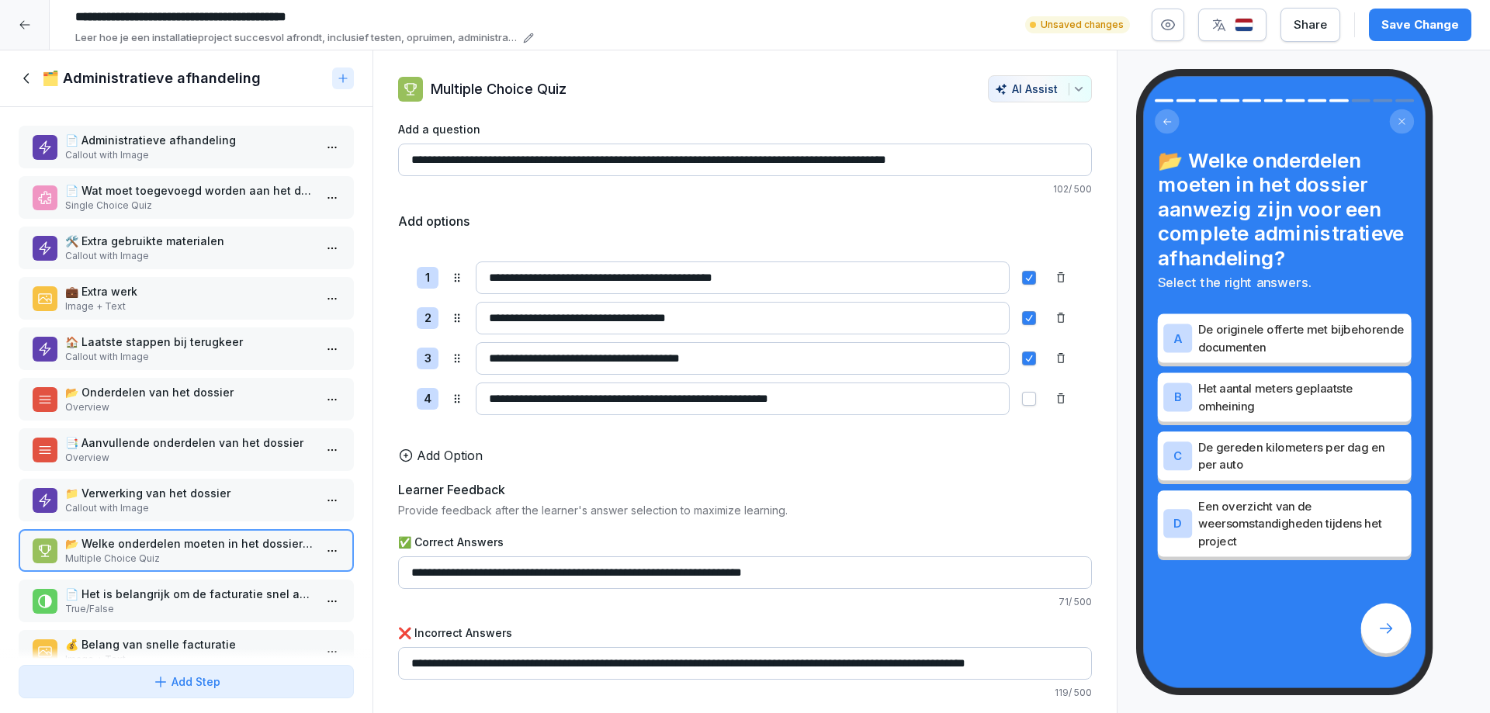
click at [143, 605] on p "True/False" at bounding box center [189, 609] width 248 height 14
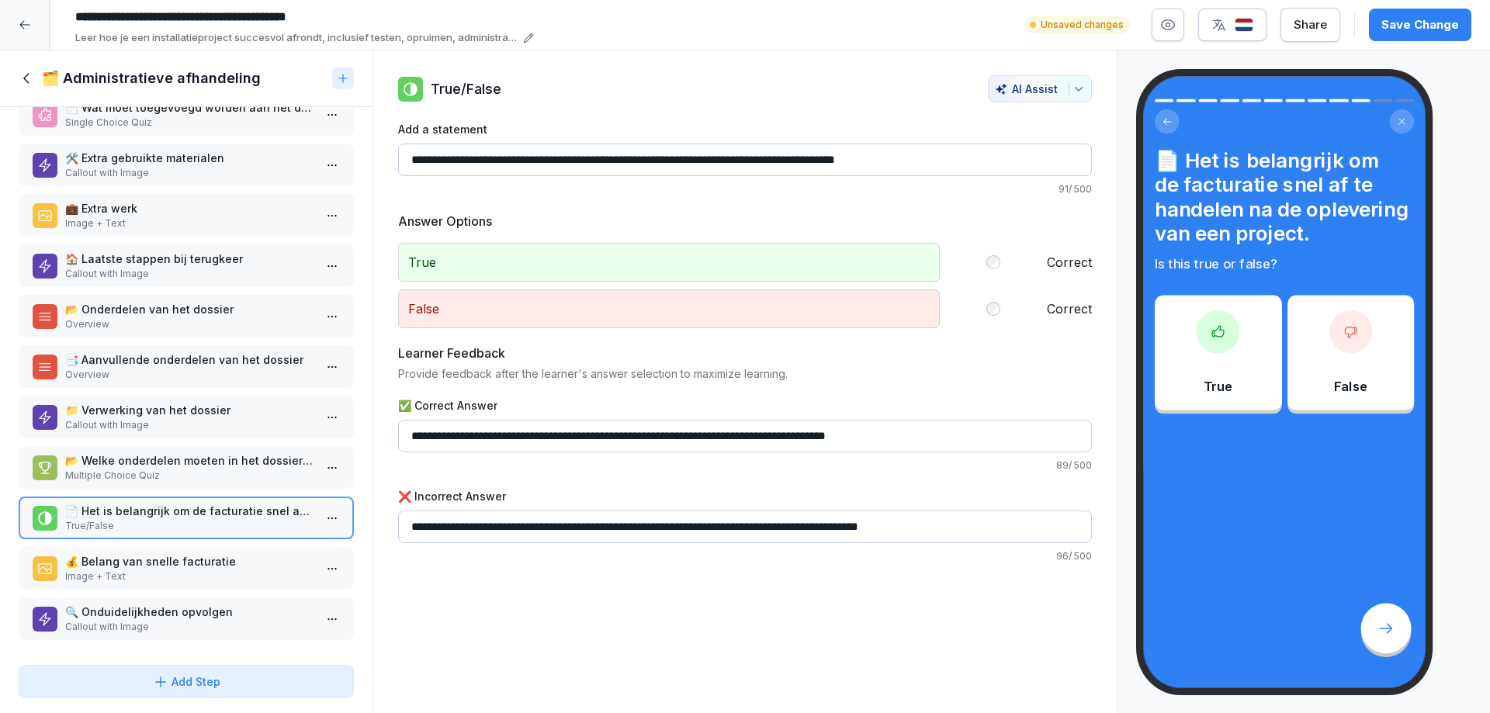
scroll to position [95, 0]
click at [143, 556] on p "💰 Belang van snelle facturatie" at bounding box center [189, 561] width 248 height 16
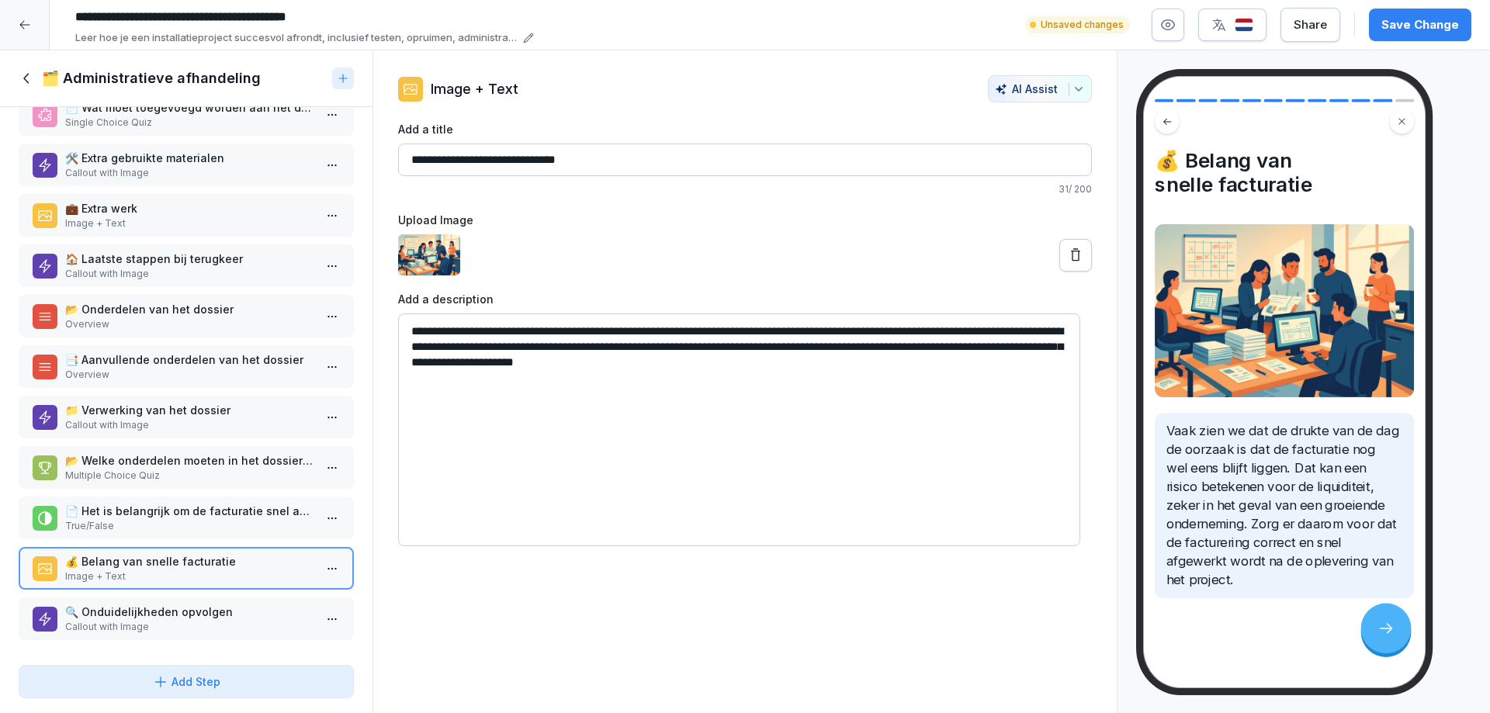
click at [125, 605] on p "🔍 Onduidelijkheden opvolgen" at bounding box center [189, 612] width 248 height 16
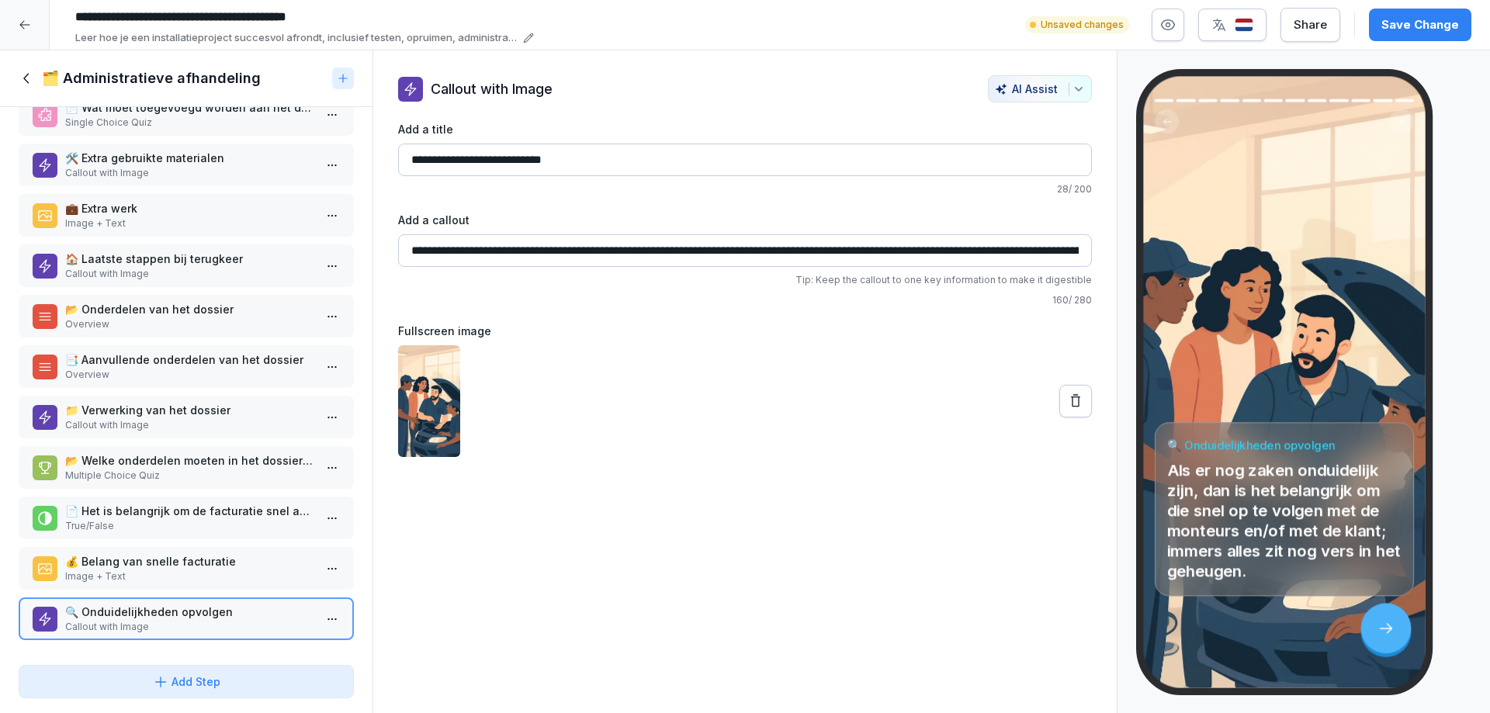
click at [30, 76] on icon at bounding box center [27, 78] width 17 height 17
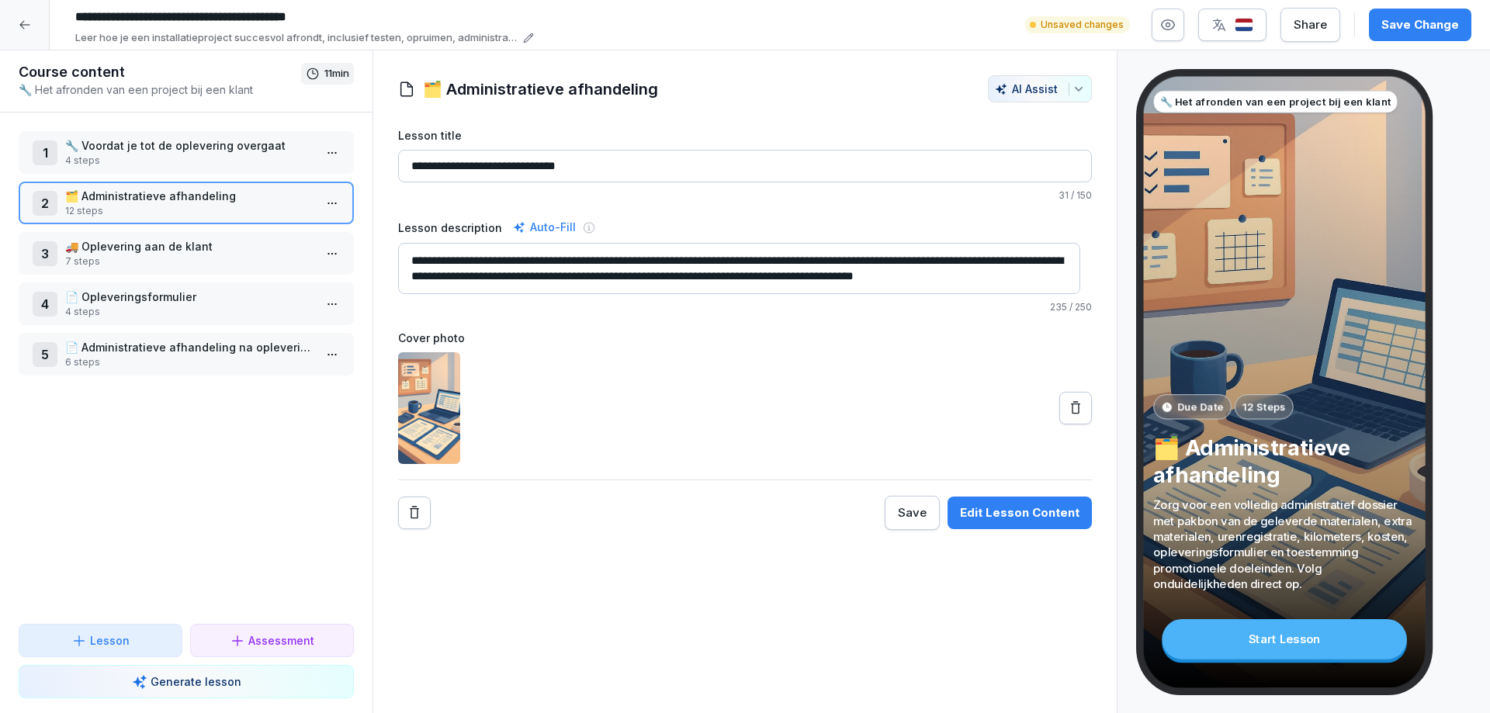
click at [172, 253] on p "🚚 Oplevering aan de klant" at bounding box center [189, 246] width 248 height 16
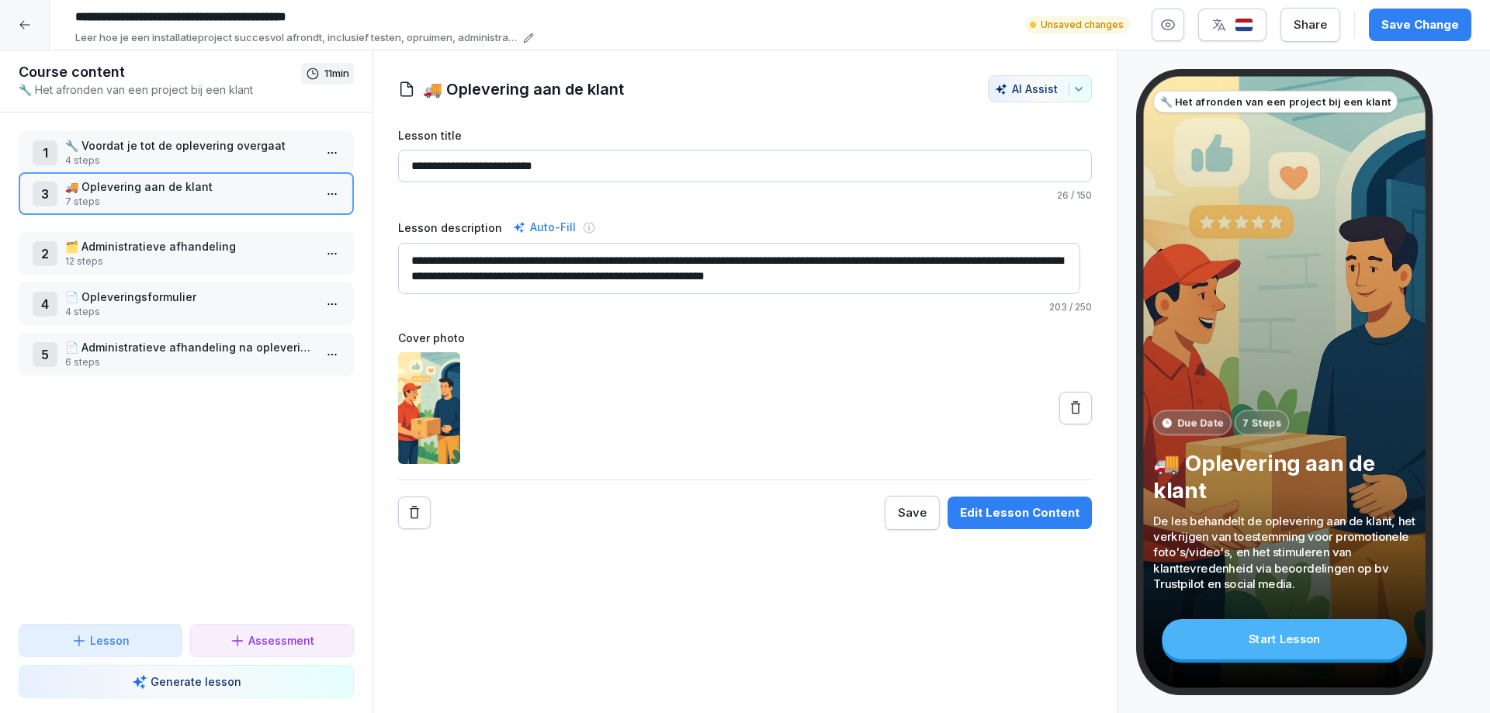
drag, startPoint x: 140, startPoint y: 251, endPoint x: 147, endPoint y: 191, distance: 60.1
click at [147, 191] on p "🚚 Oplevering aan de klant" at bounding box center [189, 187] width 248 height 16
click at [993, 509] on div "Edit Lesson Content" at bounding box center [1020, 512] width 120 height 17
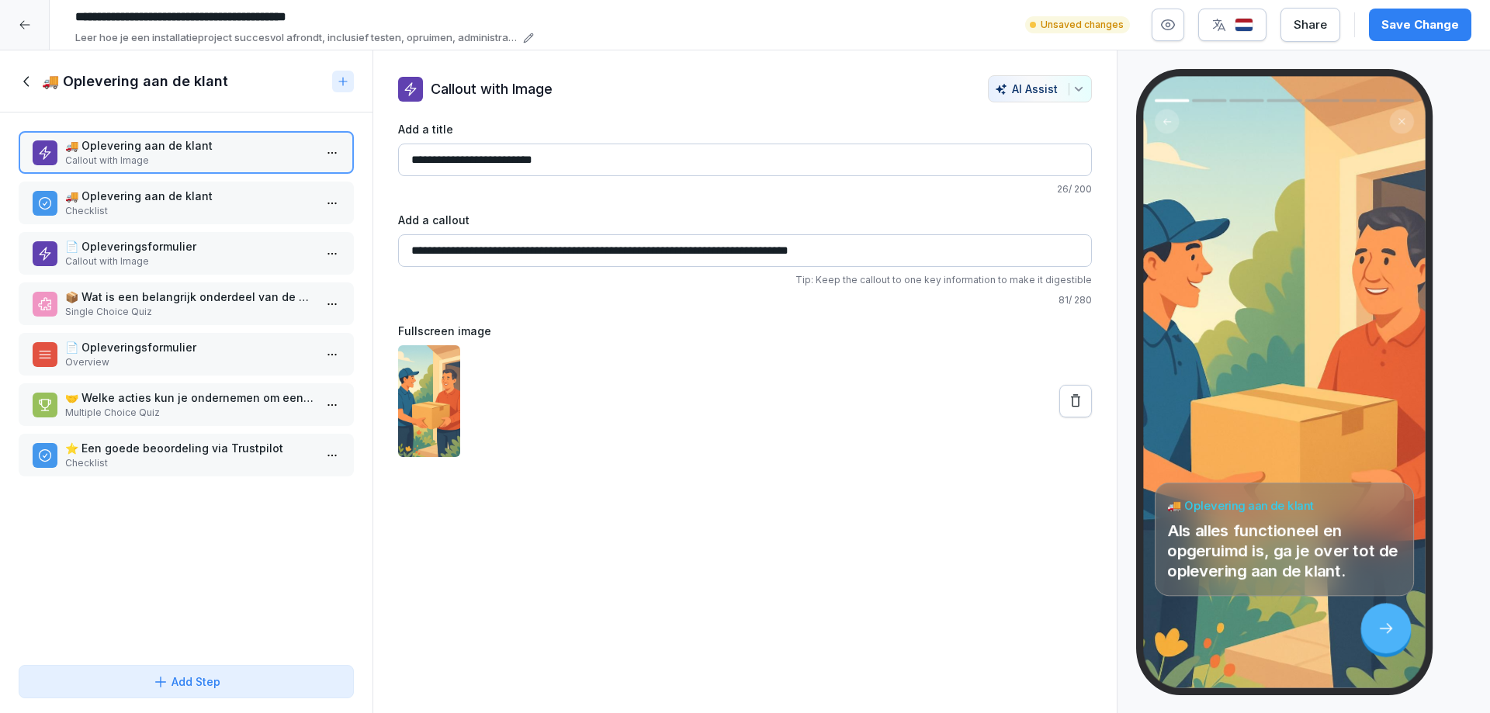
click at [130, 204] on p "Checklist" at bounding box center [189, 211] width 248 height 14
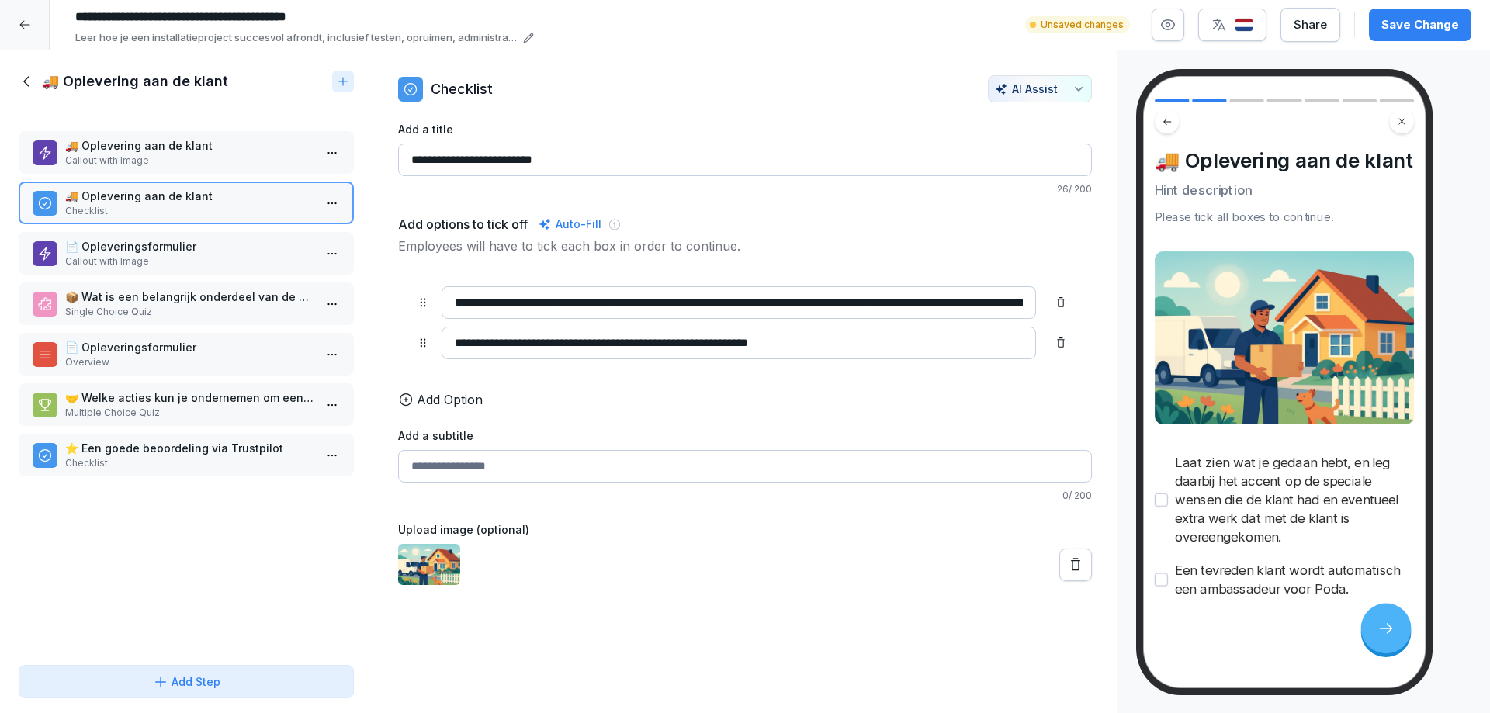
click at [123, 260] on p "Callout with Image" at bounding box center [189, 262] width 248 height 14
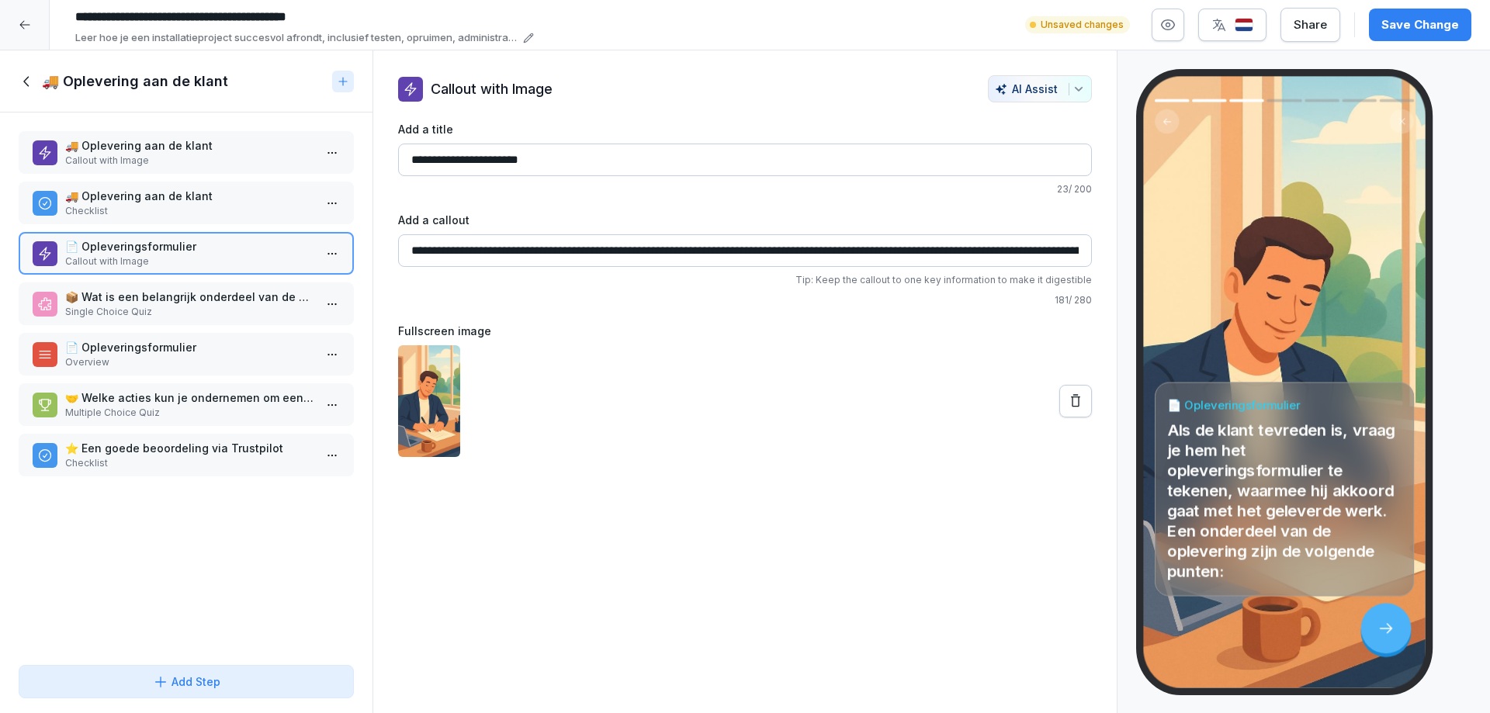
click at [128, 299] on p "📦 Wat is een belangrijk onderdeel van de oplevering aan de klant?" at bounding box center [189, 297] width 248 height 16
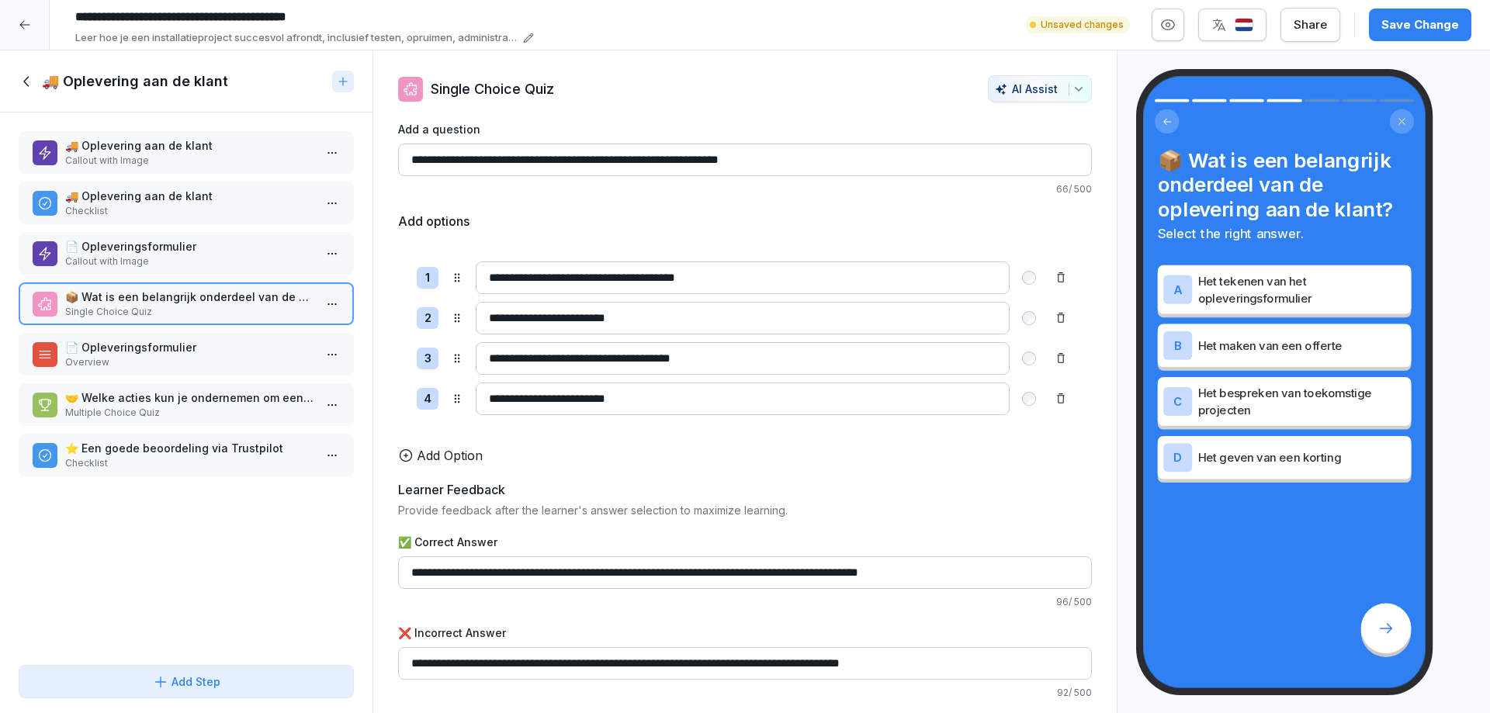
click at [126, 352] on p "📄 Opleveringsformulier" at bounding box center [189, 347] width 248 height 16
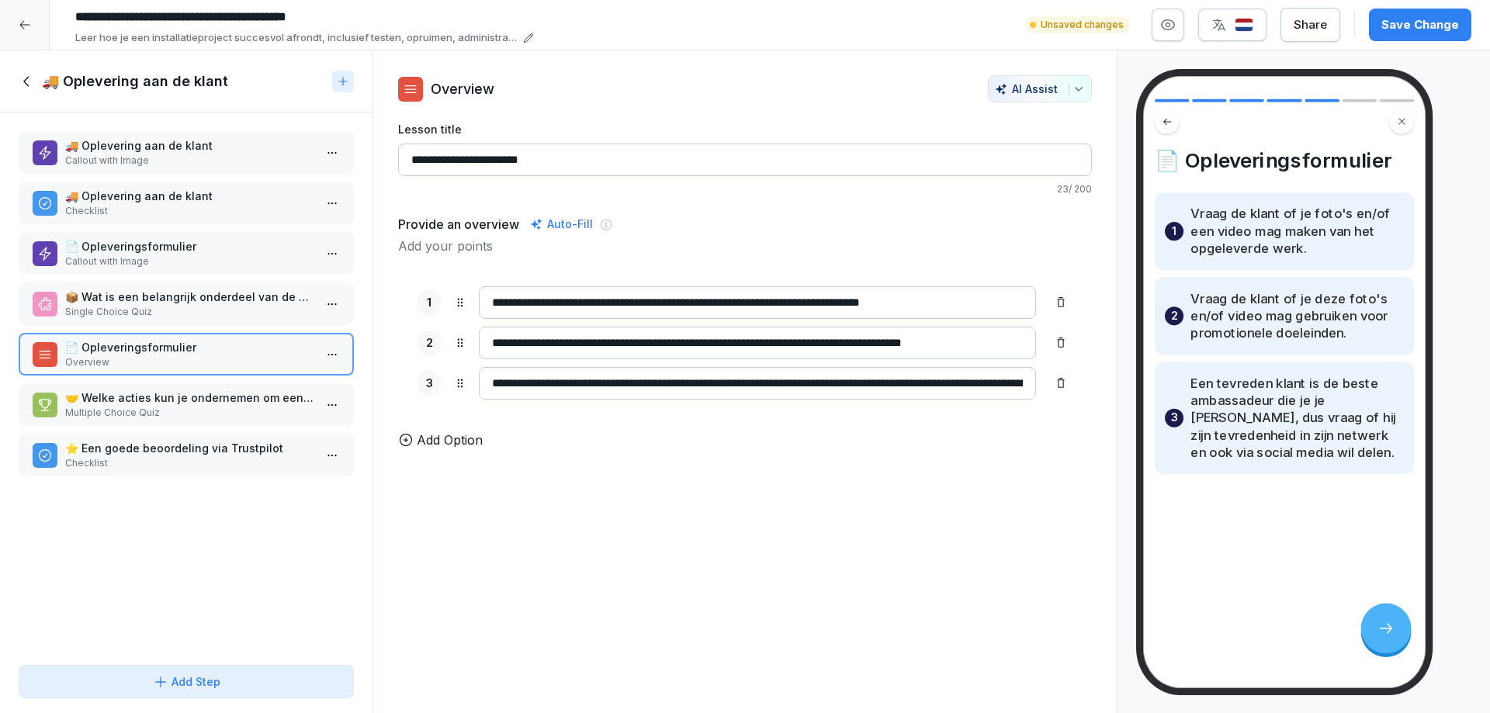
click at [142, 393] on p "🤝 Welke acties kun je ondernemen om een tevreden klant te betrekken bij promoti…" at bounding box center [189, 398] width 248 height 16
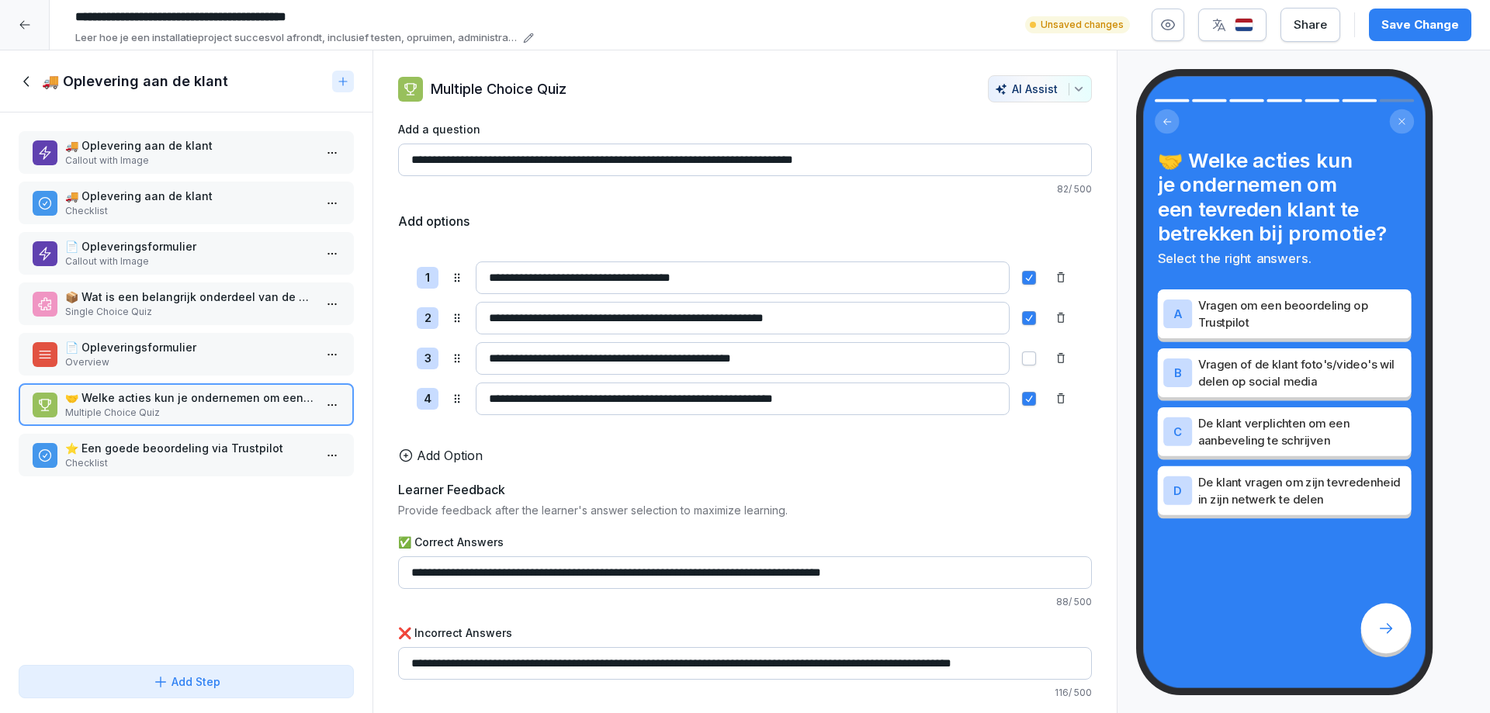
click at [130, 456] on p "Checklist" at bounding box center [189, 463] width 248 height 14
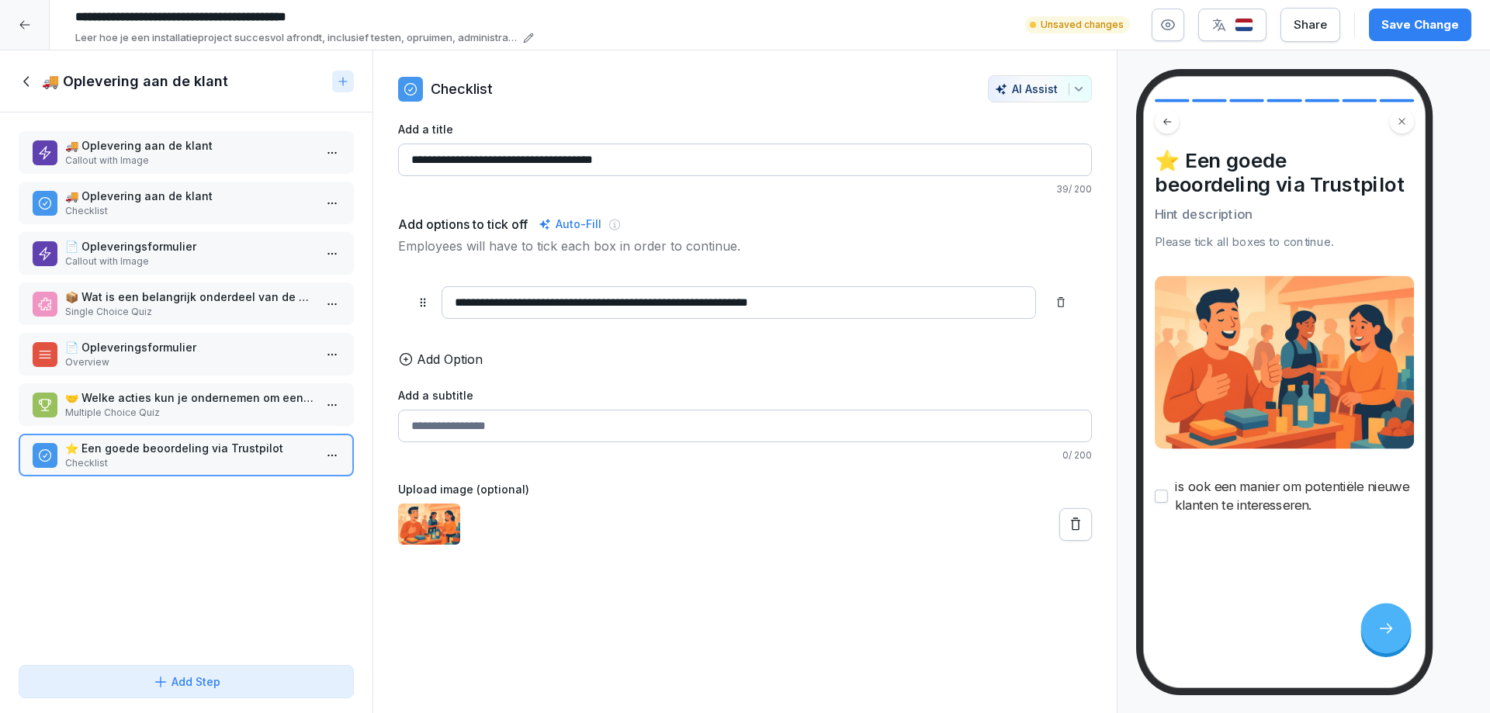
click at [23, 85] on icon at bounding box center [27, 81] width 17 height 17
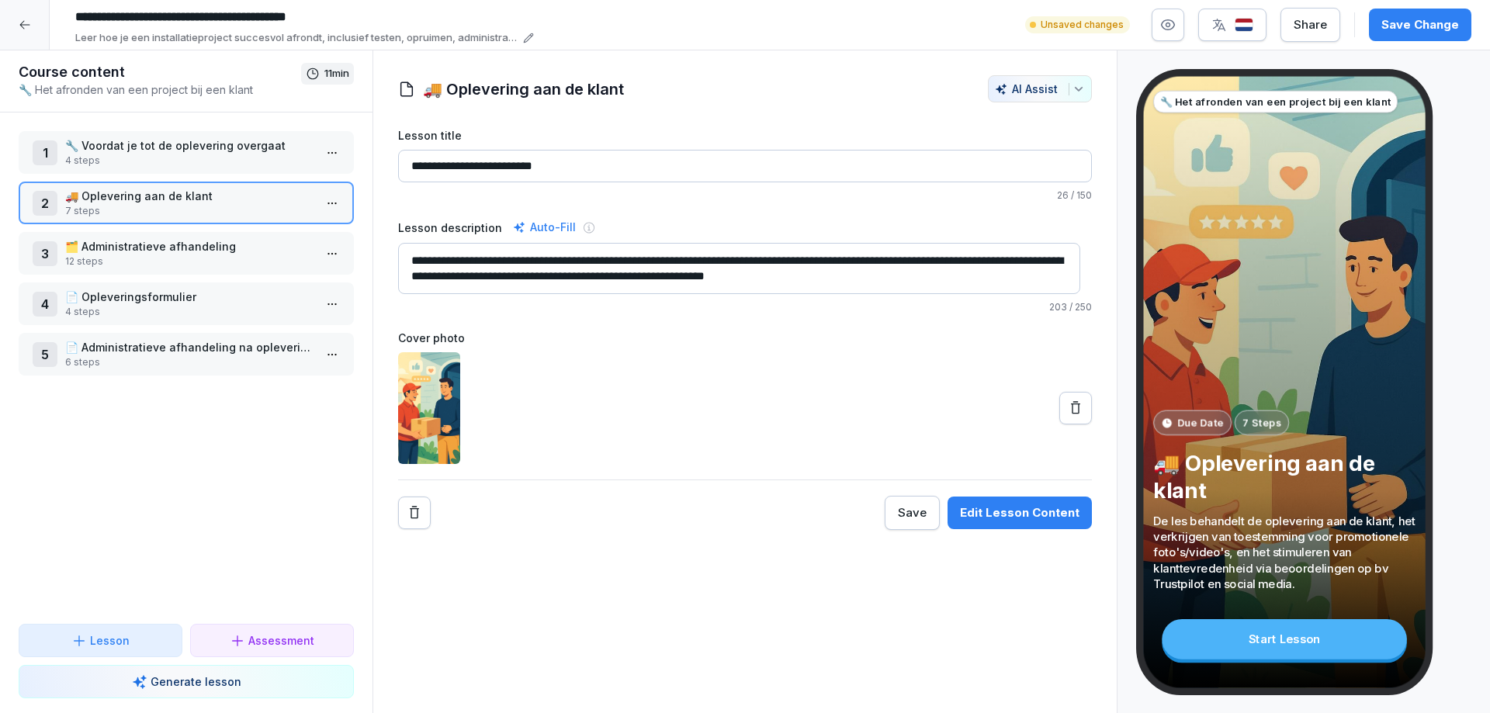
click at [131, 254] on p "🗂️ Administratieve afhandeling" at bounding box center [189, 246] width 248 height 16
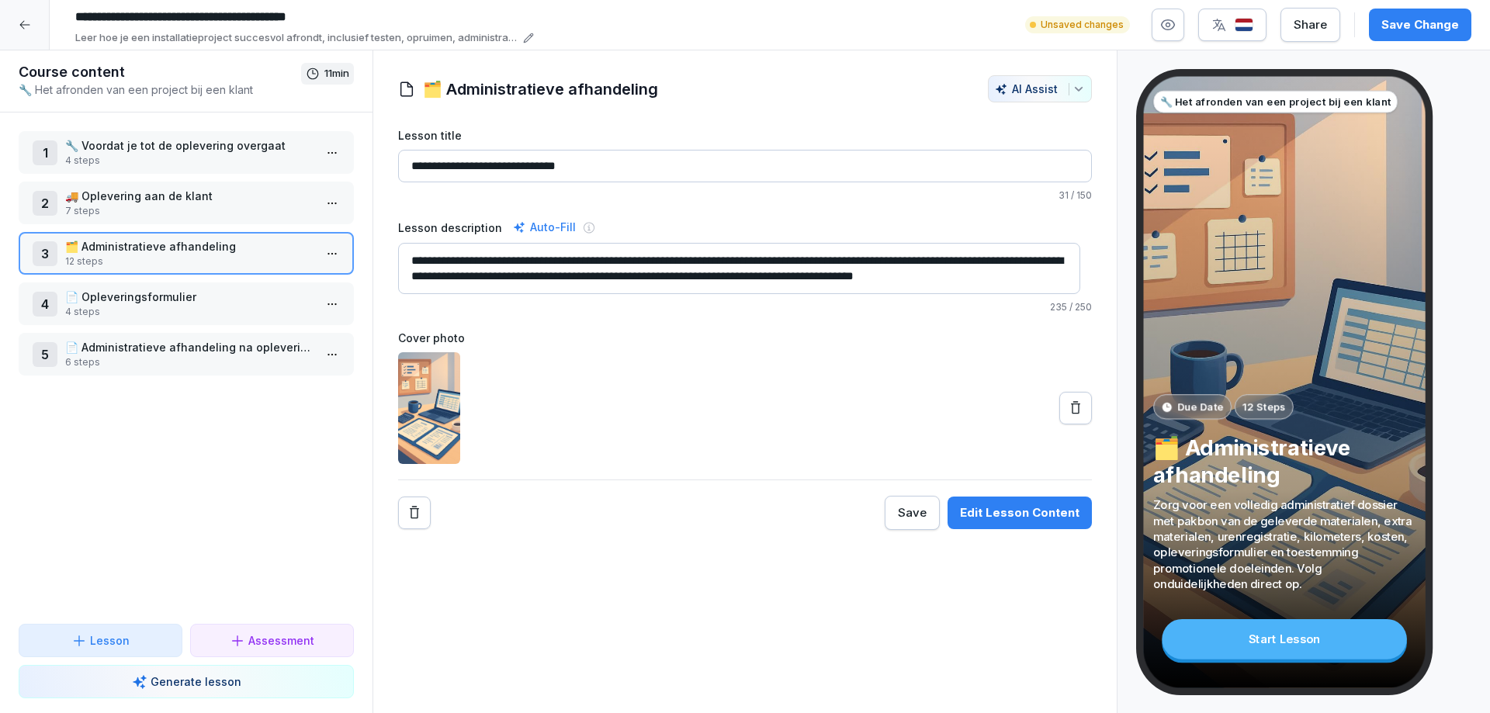
click at [619, 260] on textarea "**********" at bounding box center [739, 268] width 682 height 51
type textarea "**********"
click at [985, 511] on div "Edit Lesson Content" at bounding box center [1020, 512] width 120 height 17
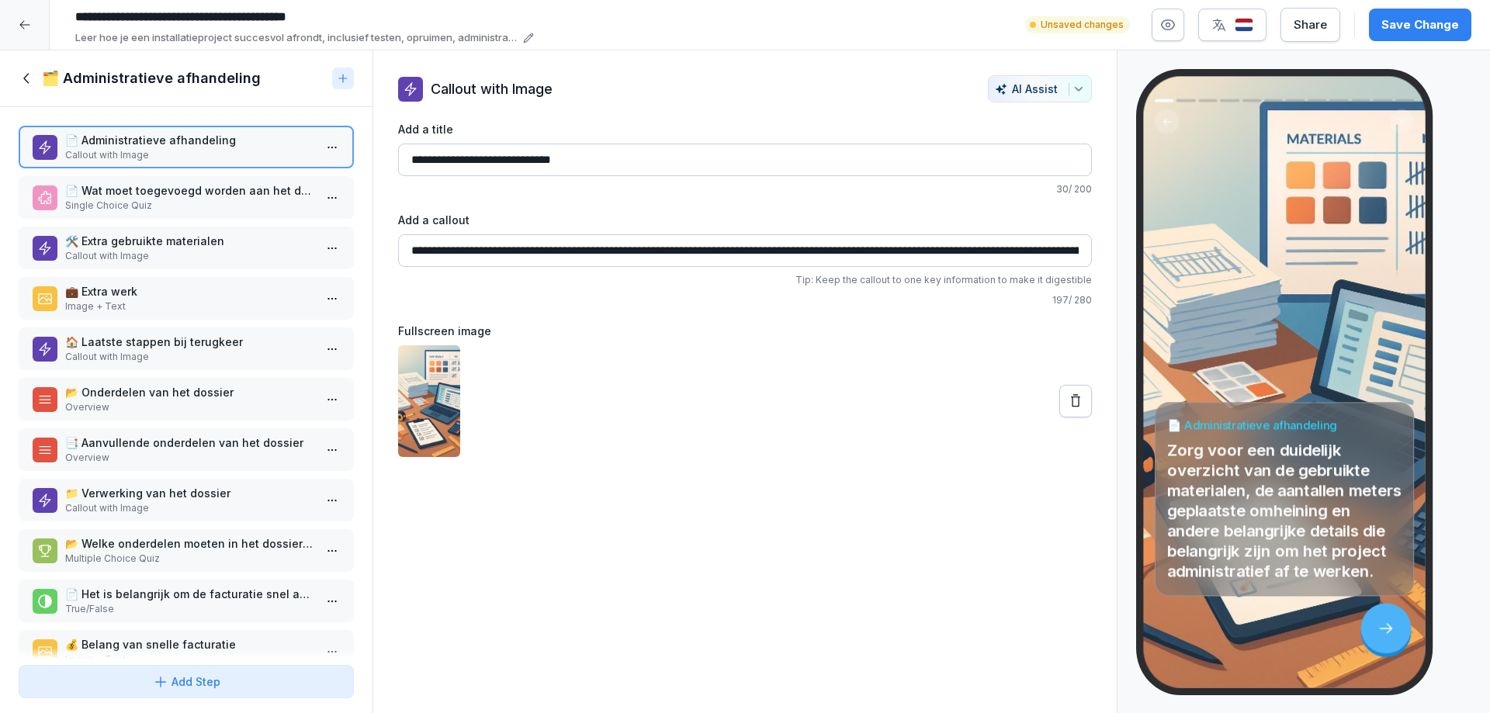
click at [148, 189] on p "📄 Wat moet toegevoegd worden aan het dossier als er extra materialen zijn gebru…" at bounding box center [189, 190] width 248 height 16
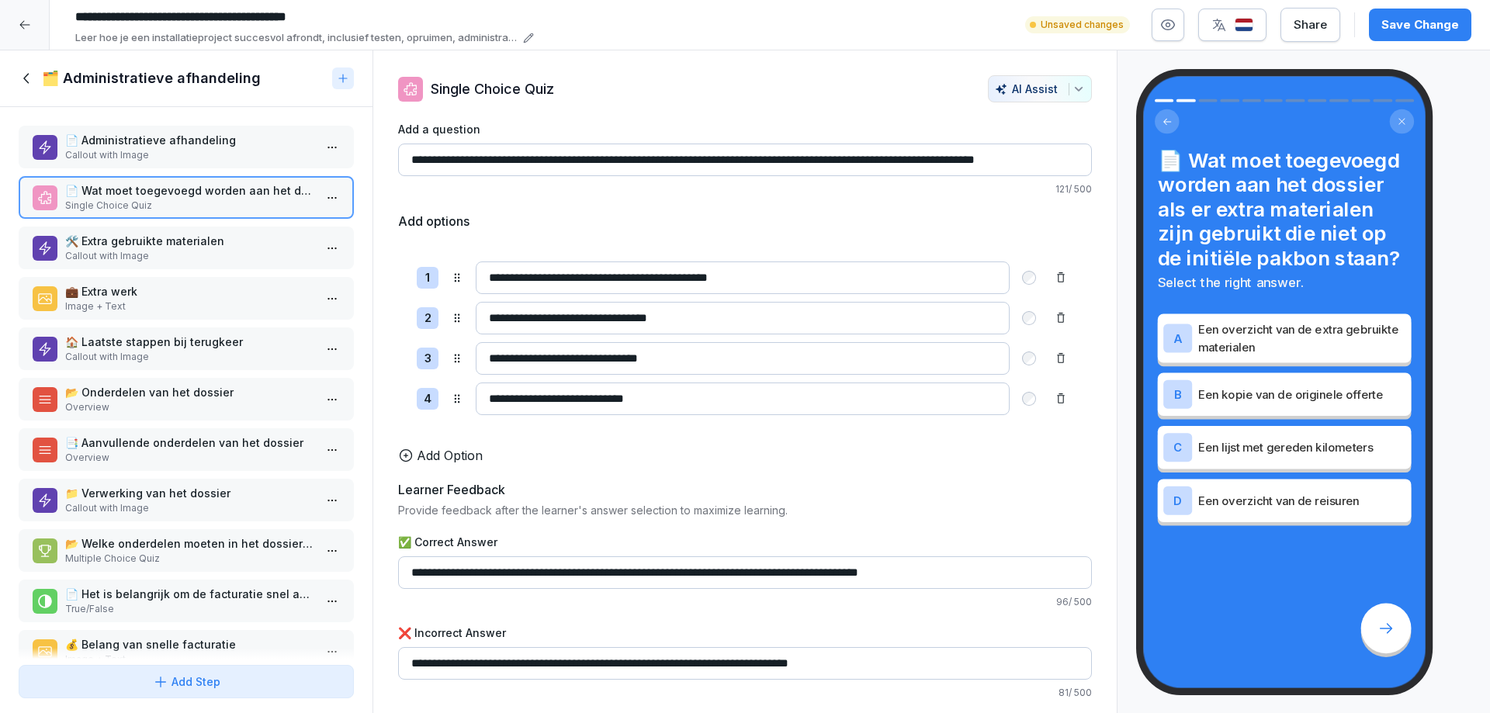
click at [113, 149] on p "Callout with Image" at bounding box center [189, 155] width 248 height 14
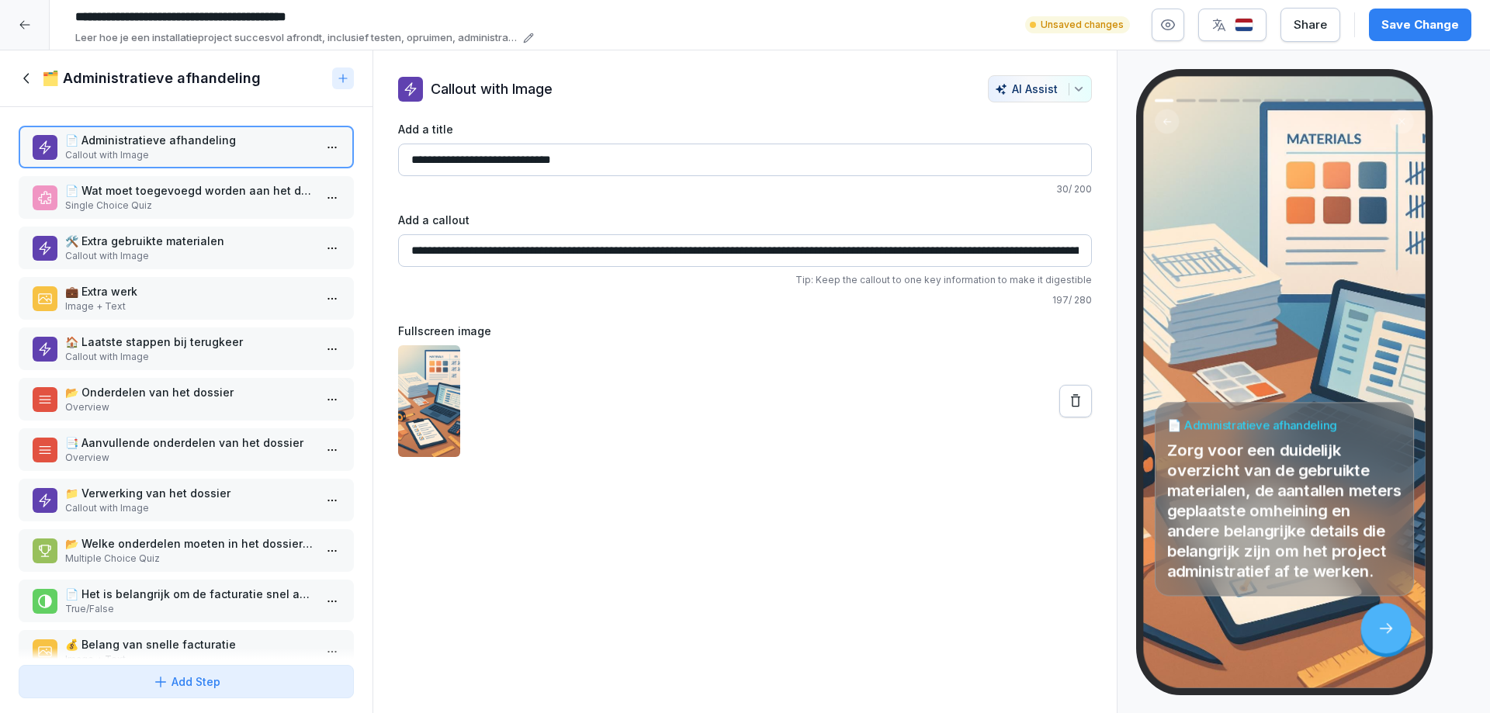
click at [129, 194] on p "📄 Wat moet toegevoegd worden aan het dossier als er extra materialen zijn gebru…" at bounding box center [189, 190] width 248 height 16
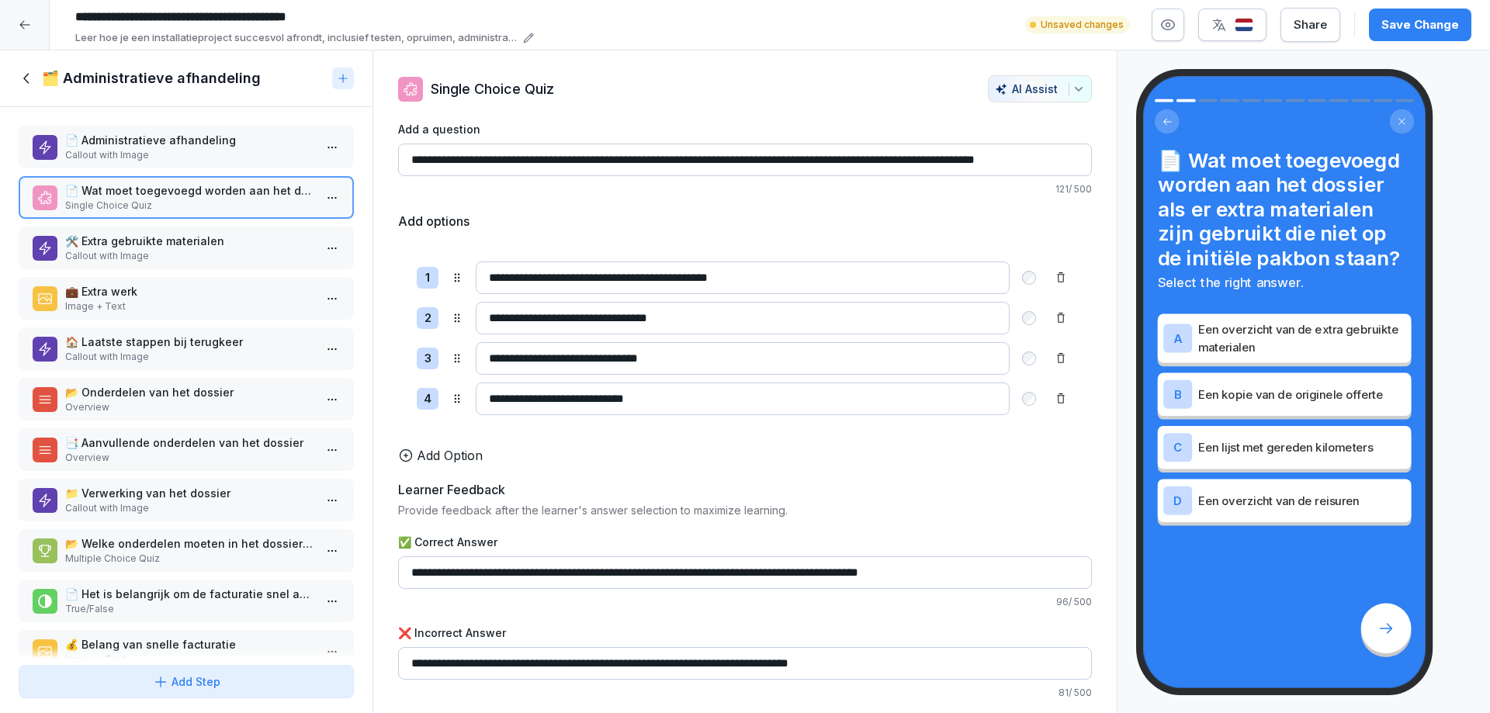
click at [121, 247] on p "🛠️ Extra gebruikte materialen" at bounding box center [189, 241] width 248 height 16
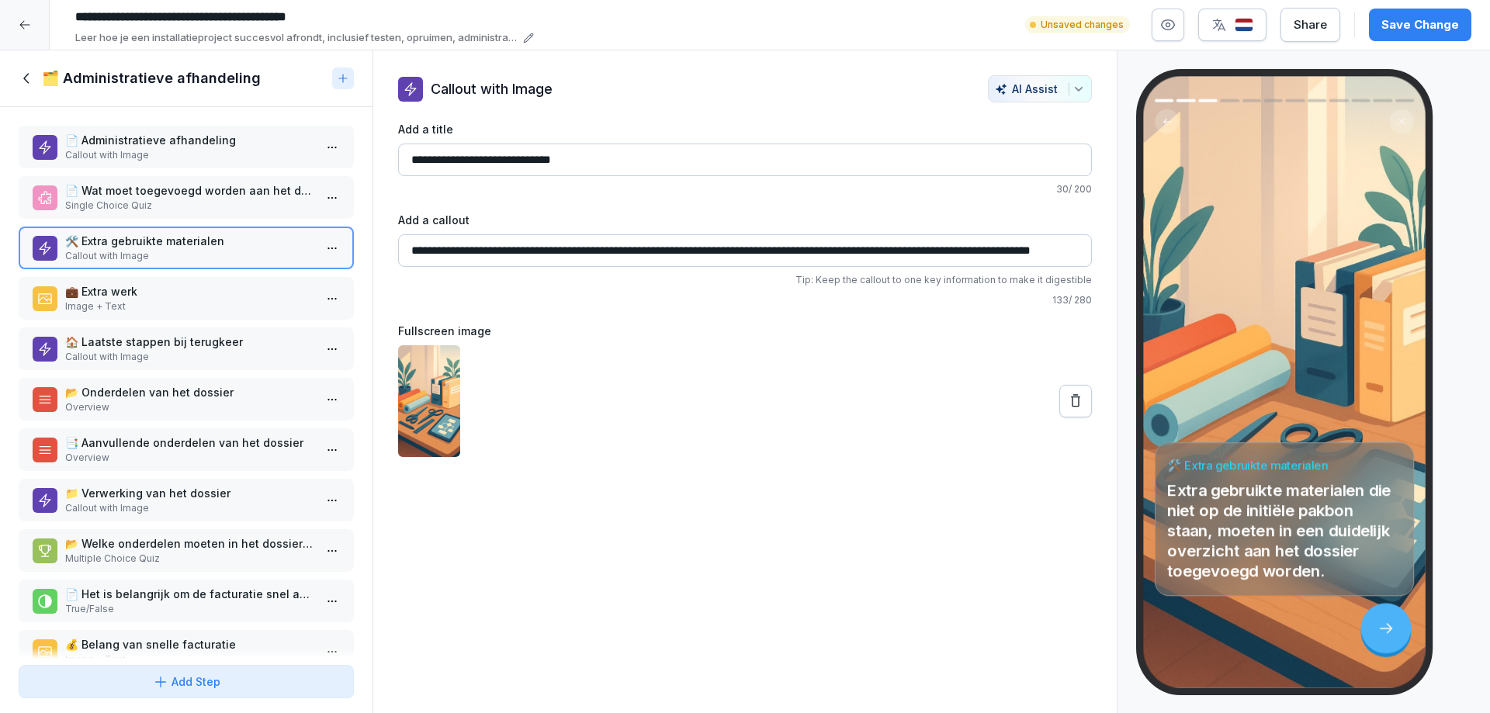
click at [118, 301] on p "Image + Text" at bounding box center [189, 307] width 248 height 14
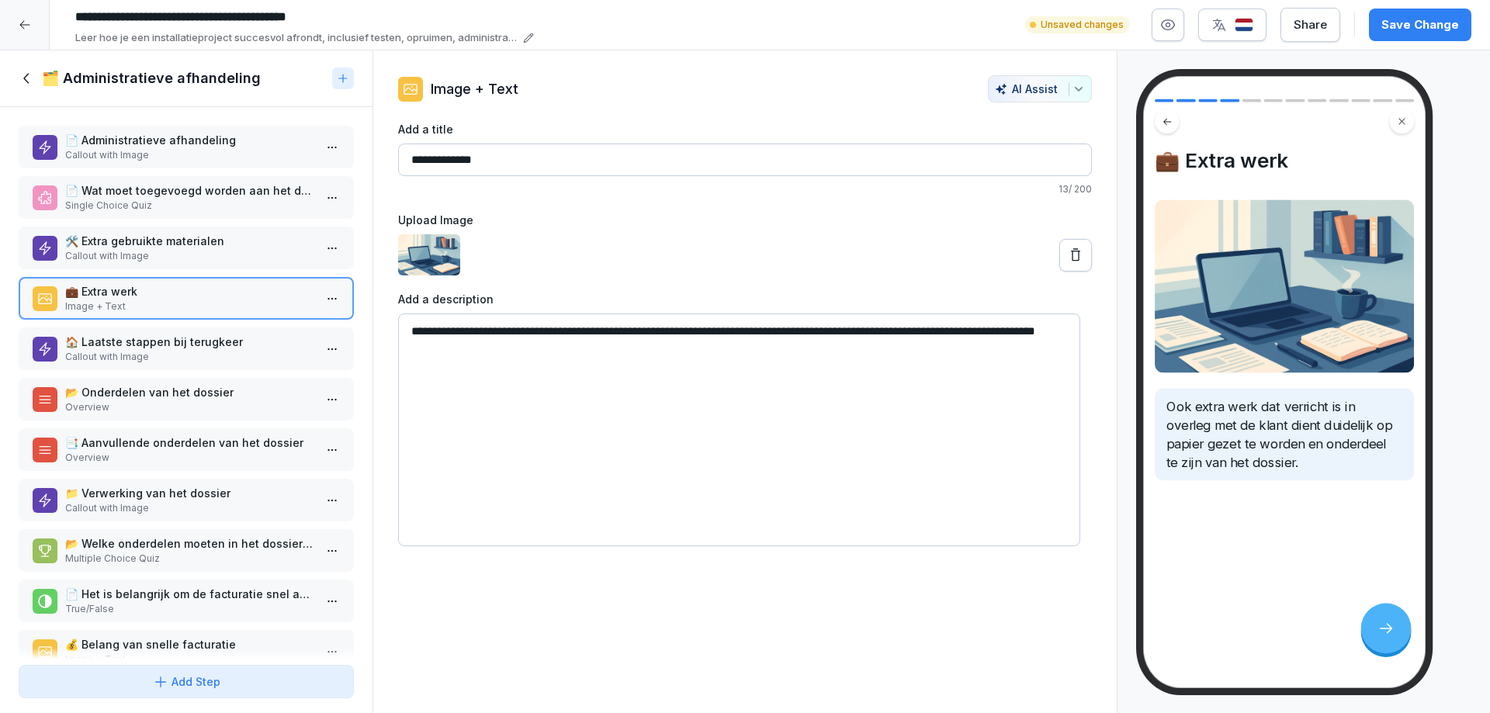
click at [137, 347] on p "🏠 Laatste stappen bij terugkeer" at bounding box center [189, 342] width 248 height 16
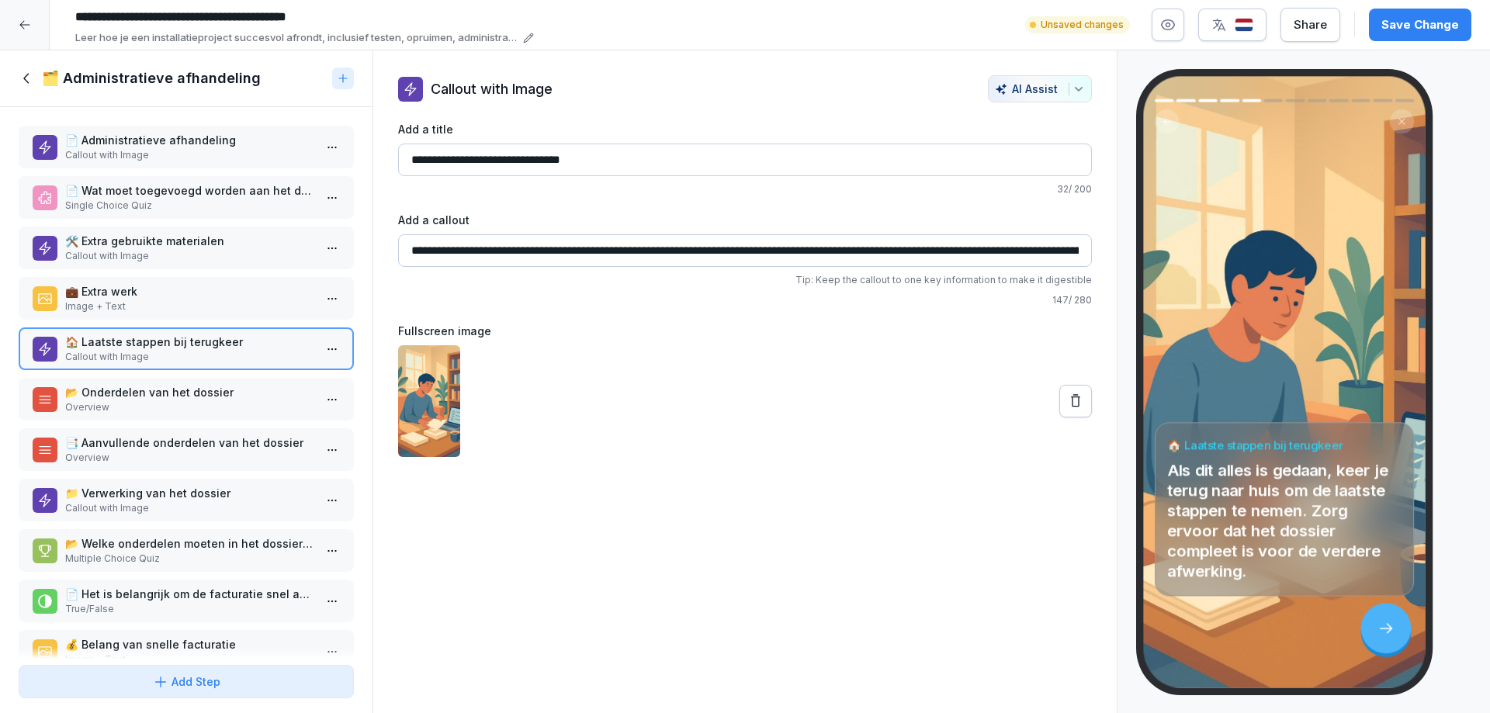
click at [137, 389] on p "📂 Onderdelen van het dossier" at bounding box center [189, 392] width 248 height 16
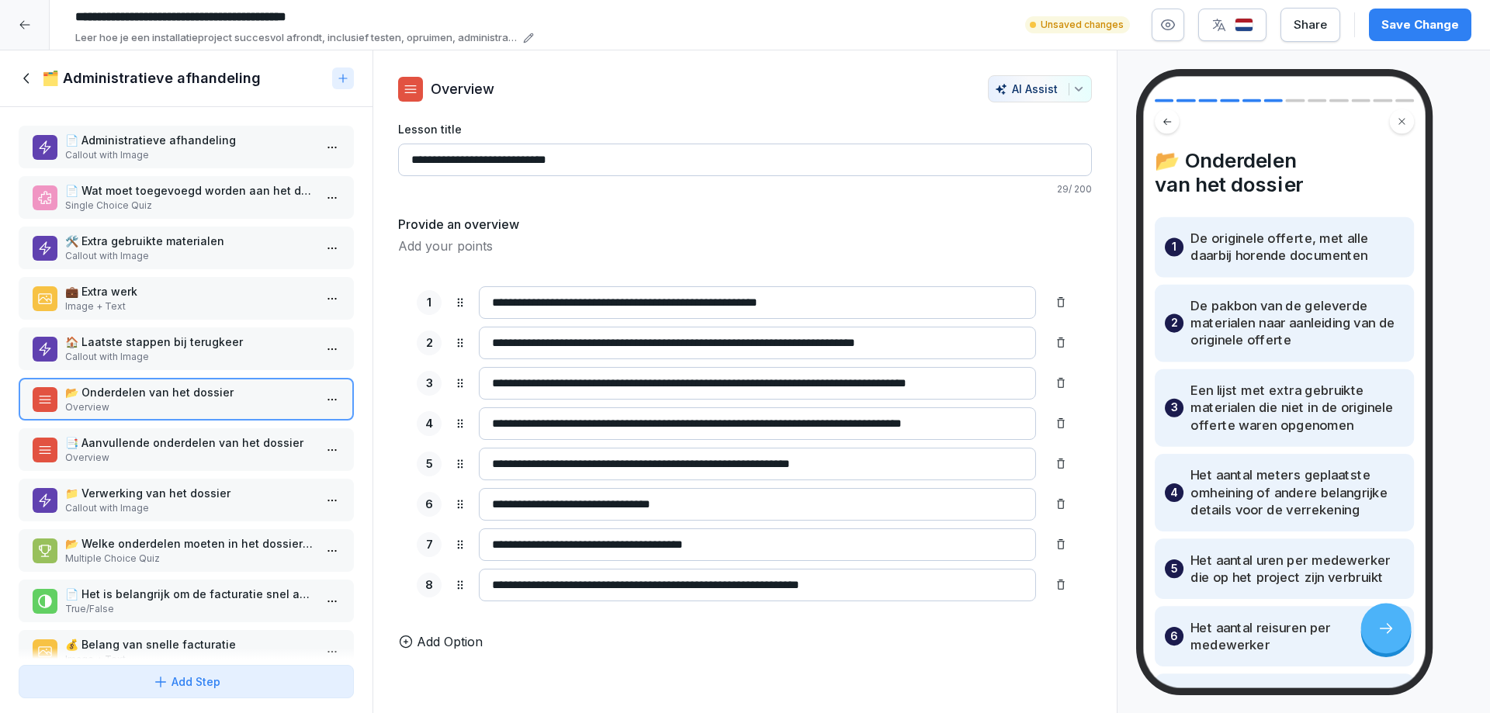
click at [677, 300] on input "**********" at bounding box center [757, 302] width 557 height 33
type input "**********"
click at [129, 446] on p "📑 Aanvullende onderdelen van het dossier" at bounding box center [189, 443] width 248 height 16
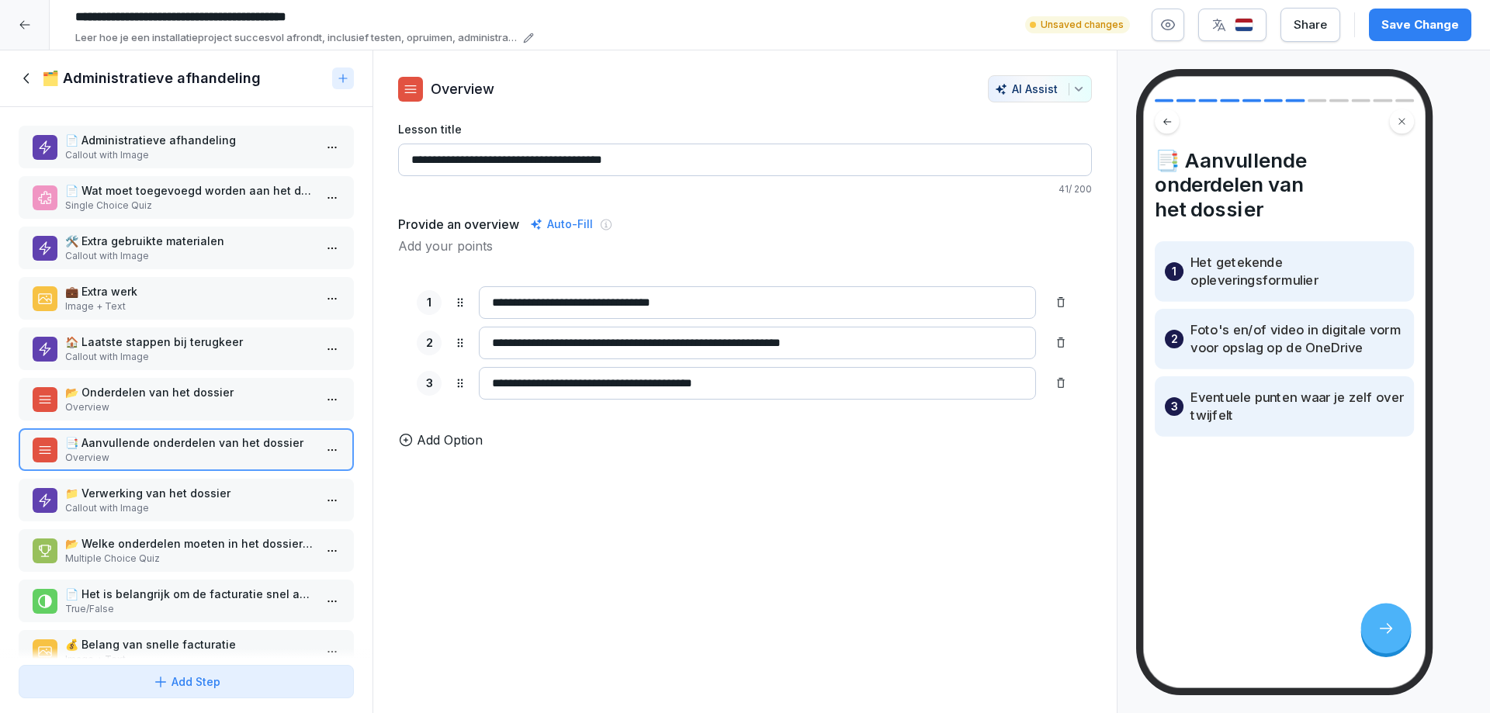
click at [129, 500] on p "📁 Verwerking van het dossier" at bounding box center [189, 493] width 248 height 16
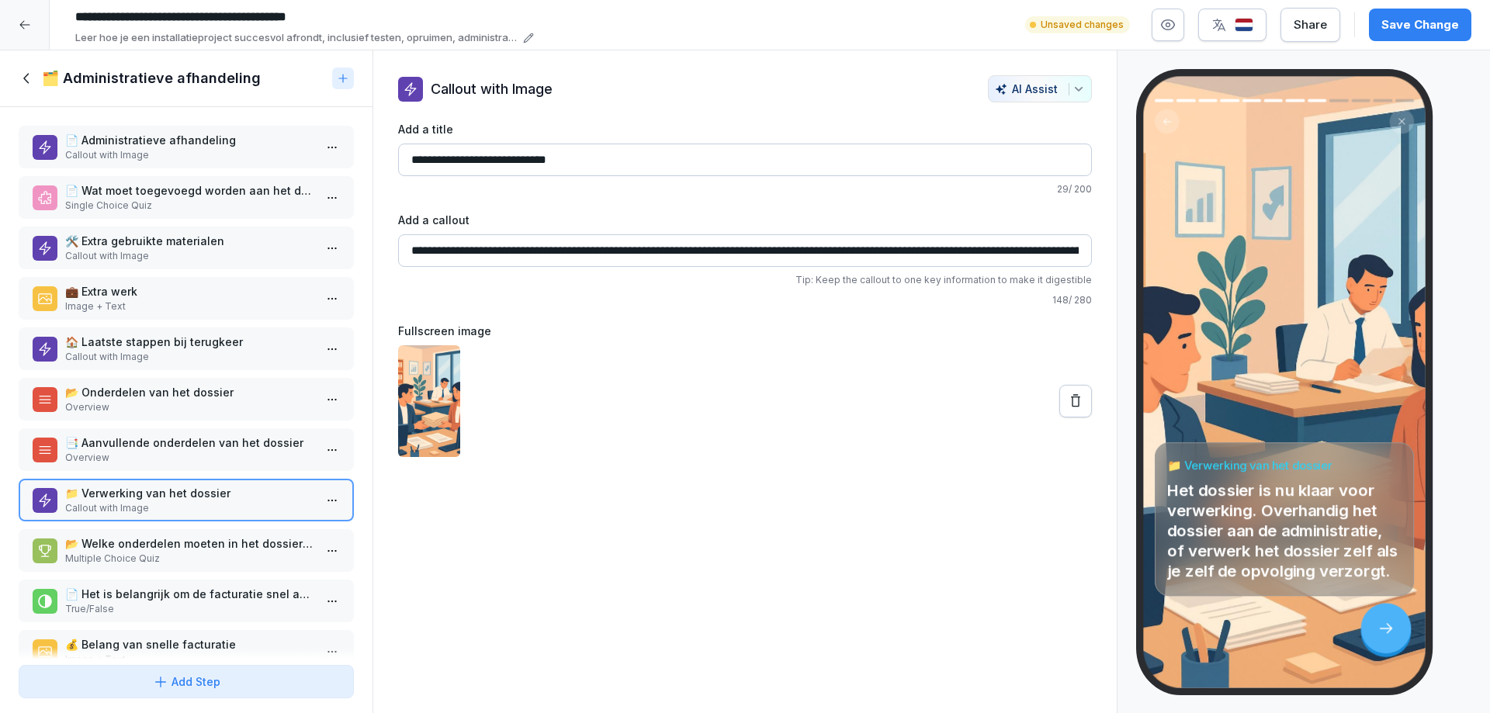
click at [130, 546] on p "📂 Welke onderdelen moeten in het dossier aanwezig zijn voor een complete admini…" at bounding box center [189, 544] width 248 height 16
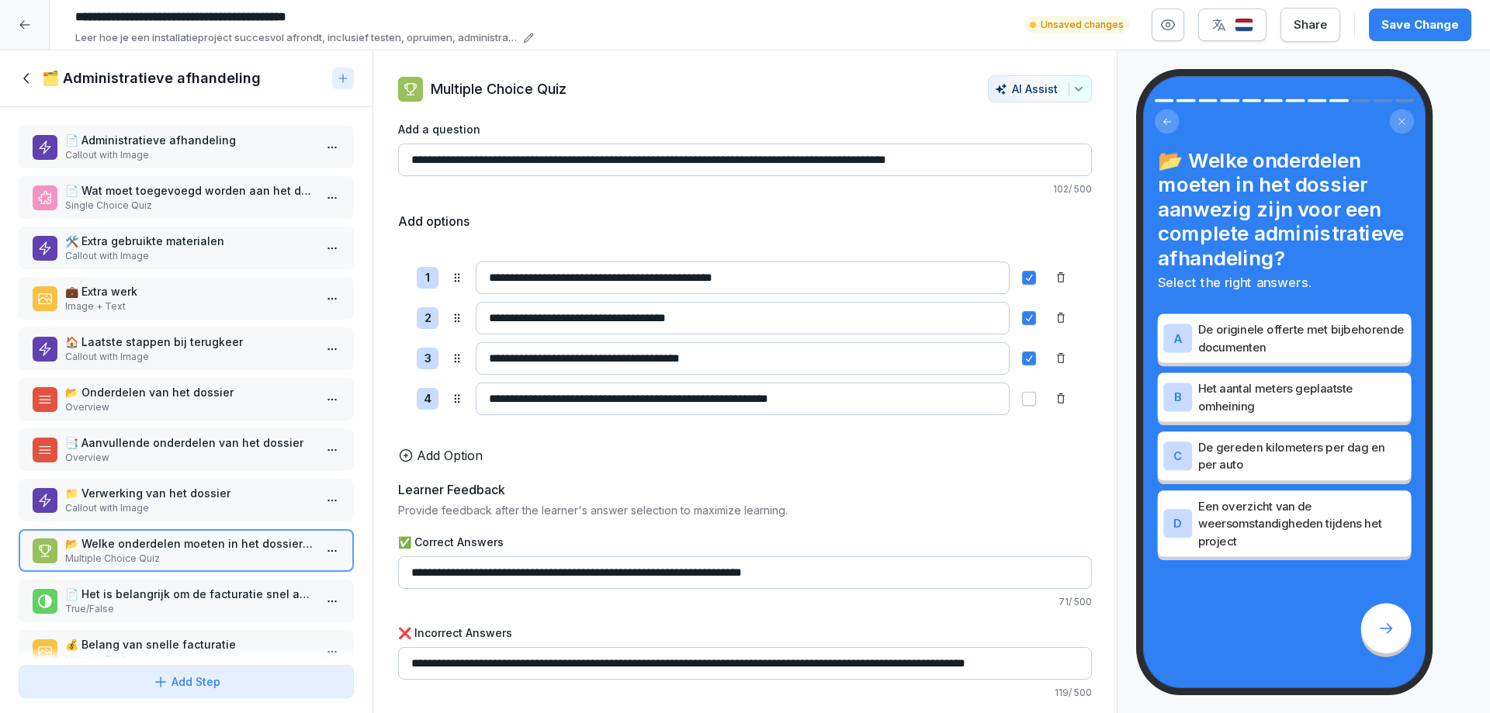
click at [115, 603] on p "True/False" at bounding box center [189, 609] width 248 height 14
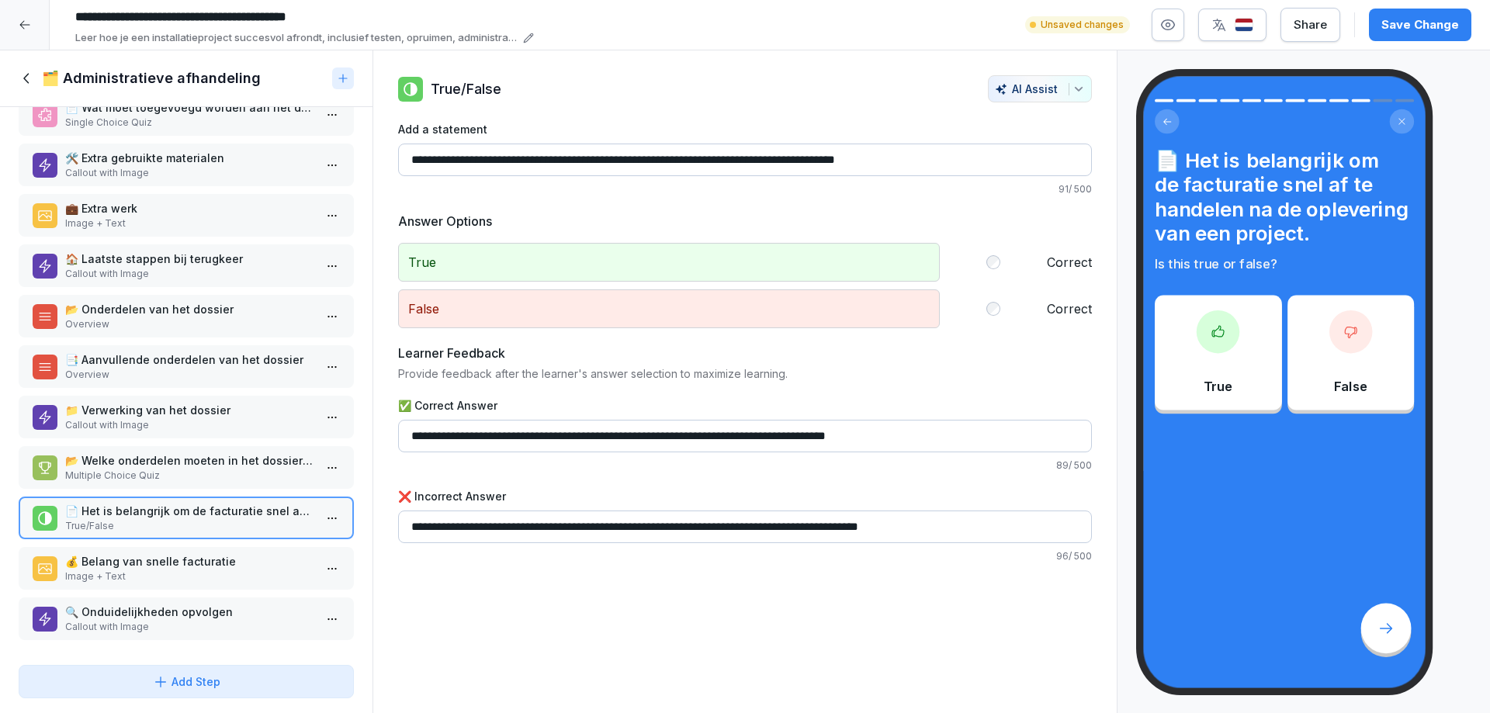
scroll to position [95, 0]
click at [103, 570] on p "Image + Text" at bounding box center [189, 577] width 248 height 14
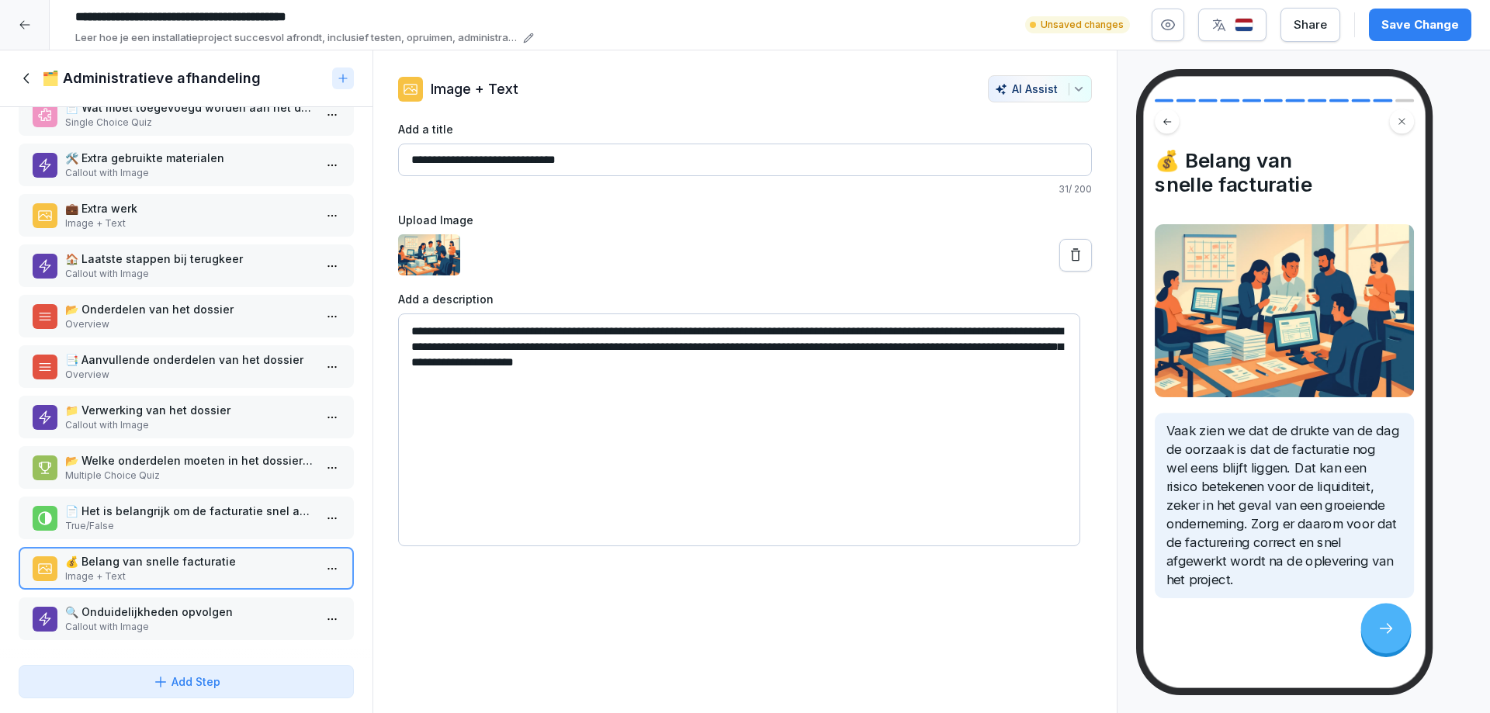
click at [122, 604] on p "🔍 Onduidelijkheden opvolgen" at bounding box center [189, 612] width 248 height 16
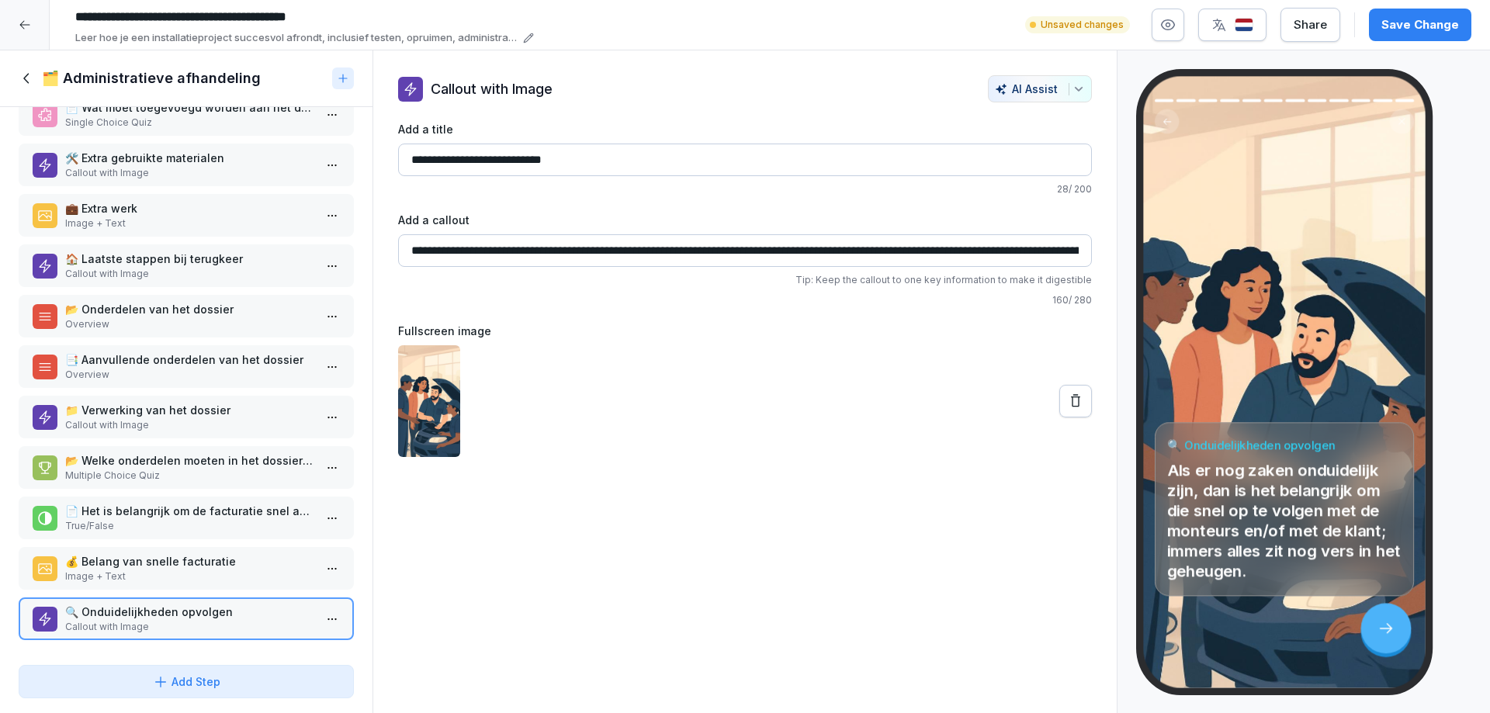
click at [28, 79] on icon at bounding box center [27, 78] width 17 height 17
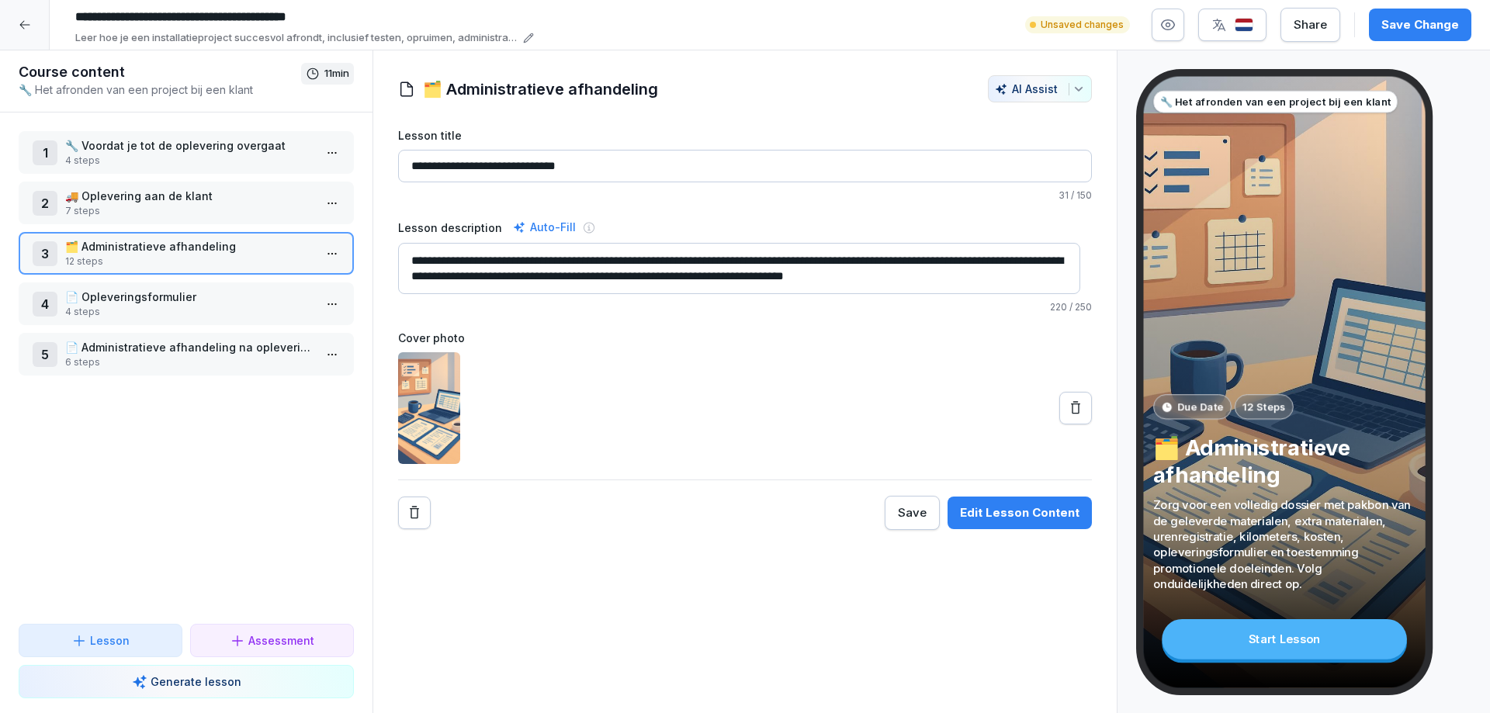
click at [102, 297] on p "📄 Opleveringsformulier" at bounding box center [189, 297] width 248 height 16
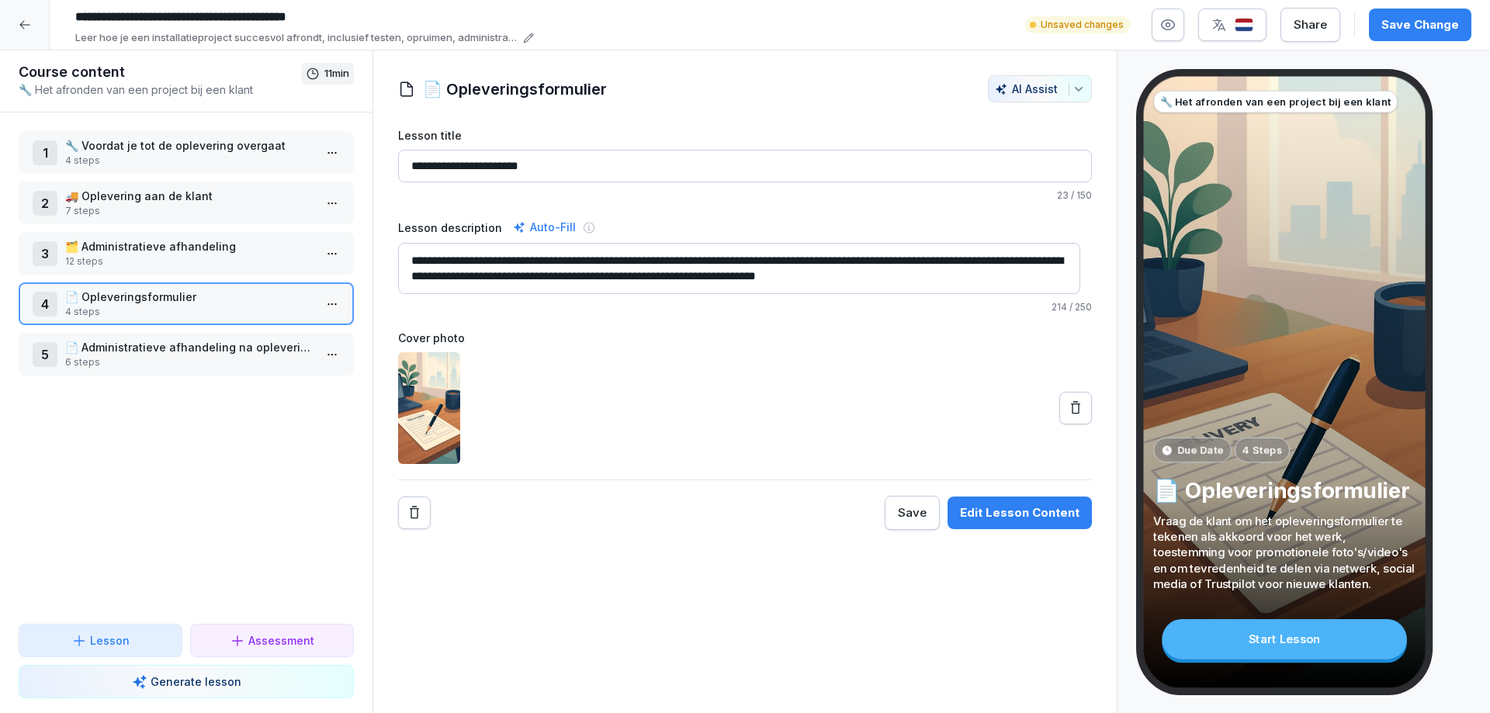
click at [137, 203] on p "🚚 Oplevering aan de klant" at bounding box center [189, 196] width 248 height 16
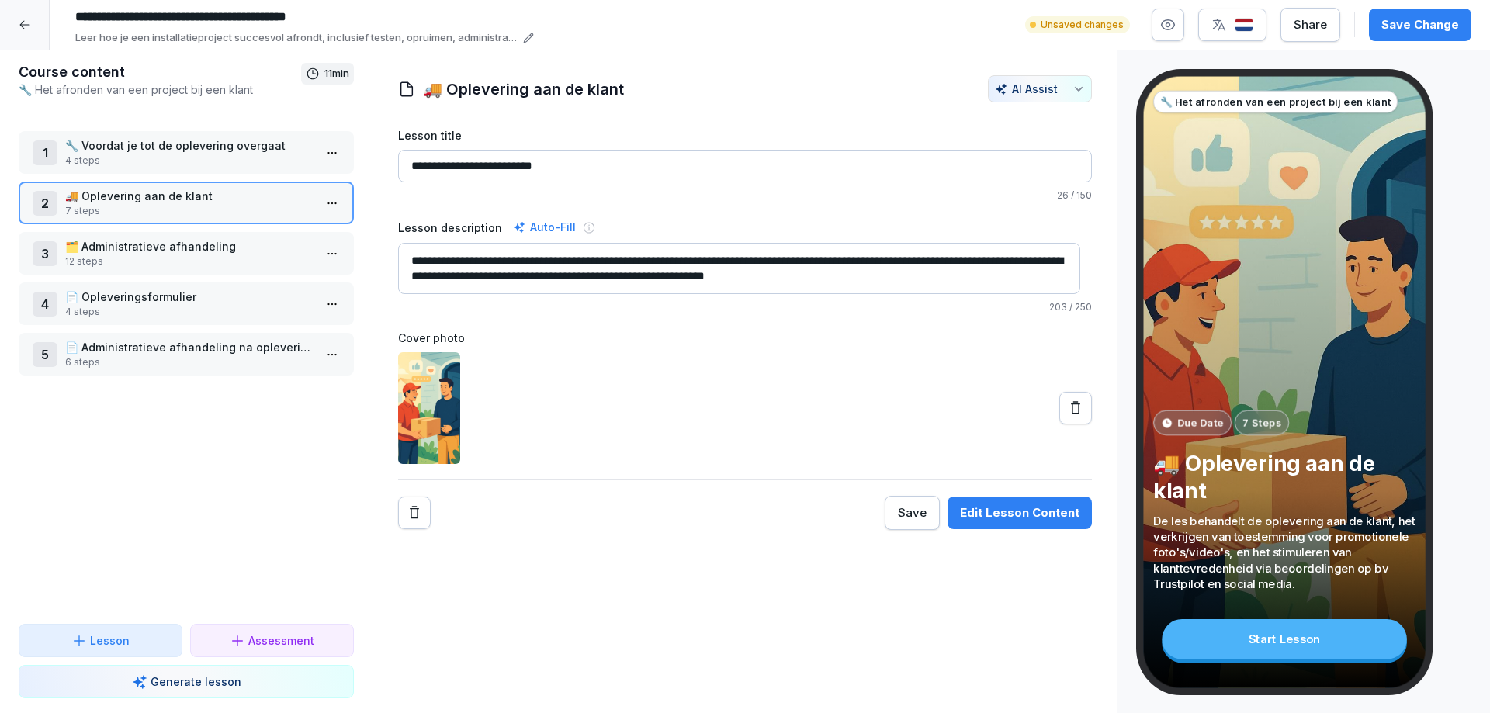
click at [1009, 511] on div "Edit Lesson Content" at bounding box center [1020, 512] width 120 height 17
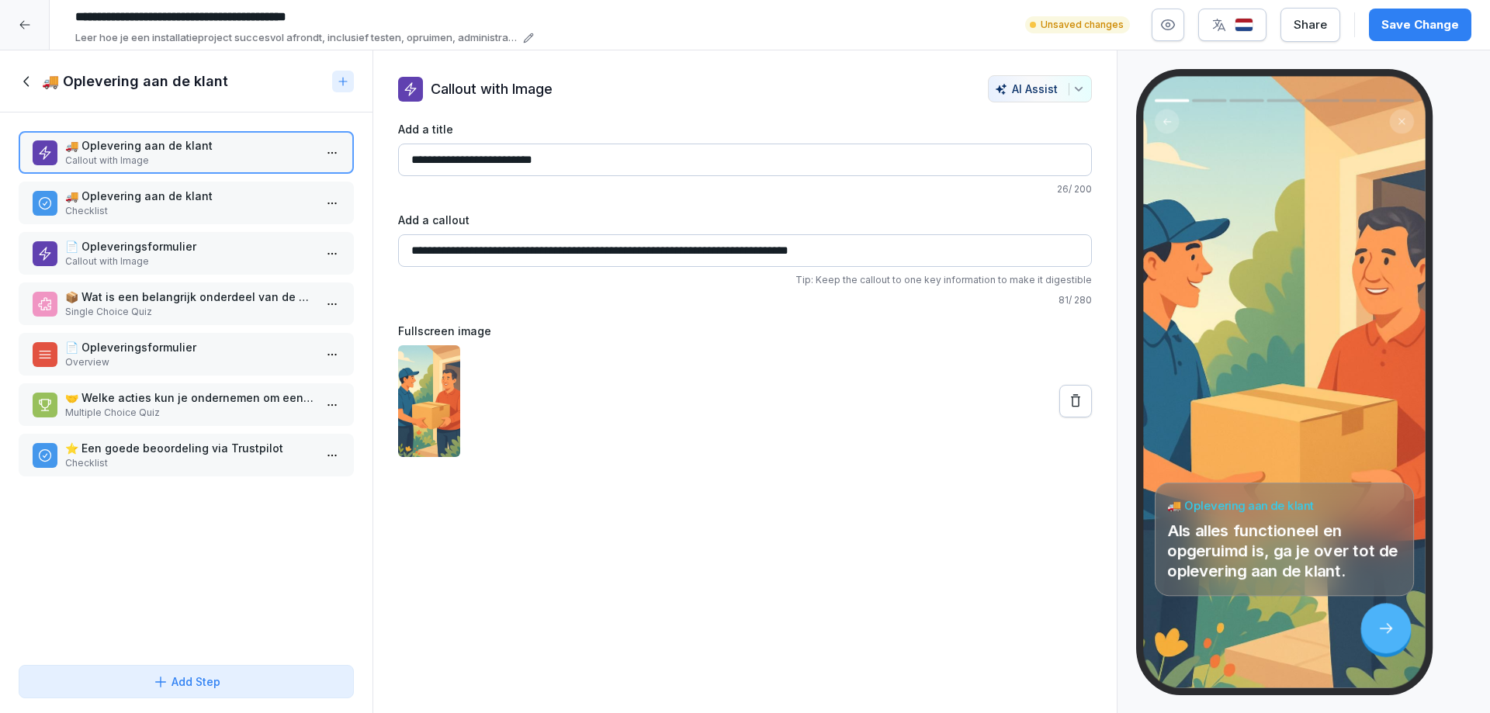
click at [103, 256] on p "Callout with Image" at bounding box center [189, 262] width 248 height 14
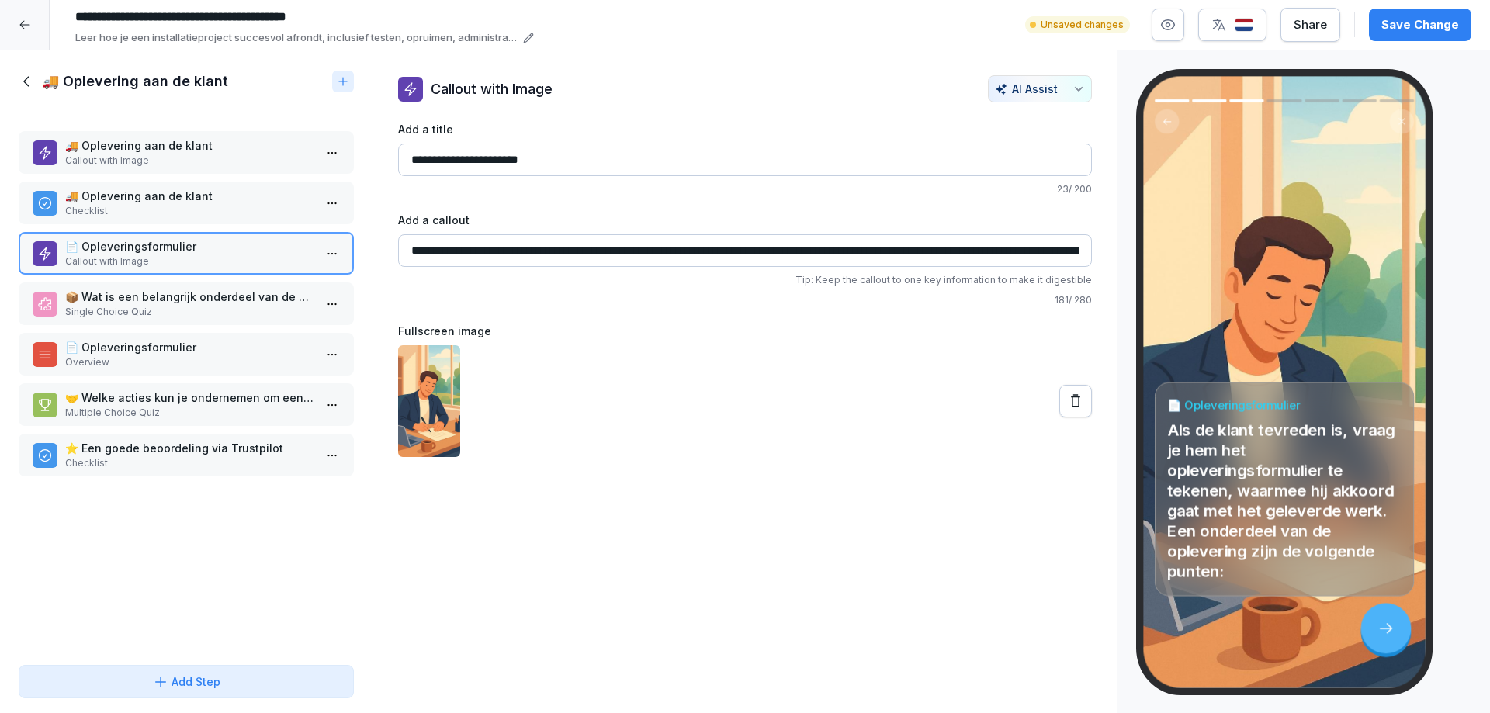
click at [104, 302] on p "📦 Wat is een belangrijk onderdeel van de oplevering aan de klant?" at bounding box center [189, 297] width 248 height 16
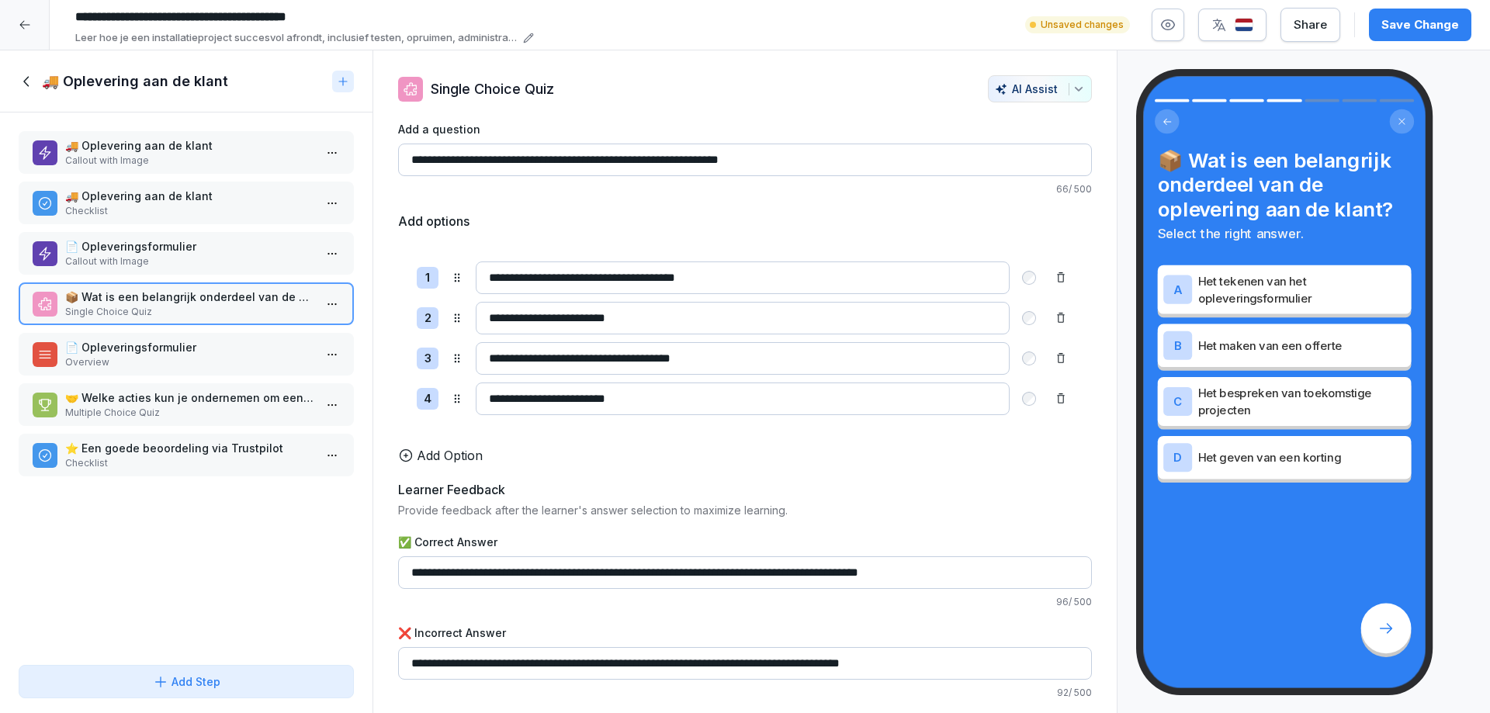
click at [109, 251] on p "📄 Opleveringsformulier" at bounding box center [189, 246] width 248 height 16
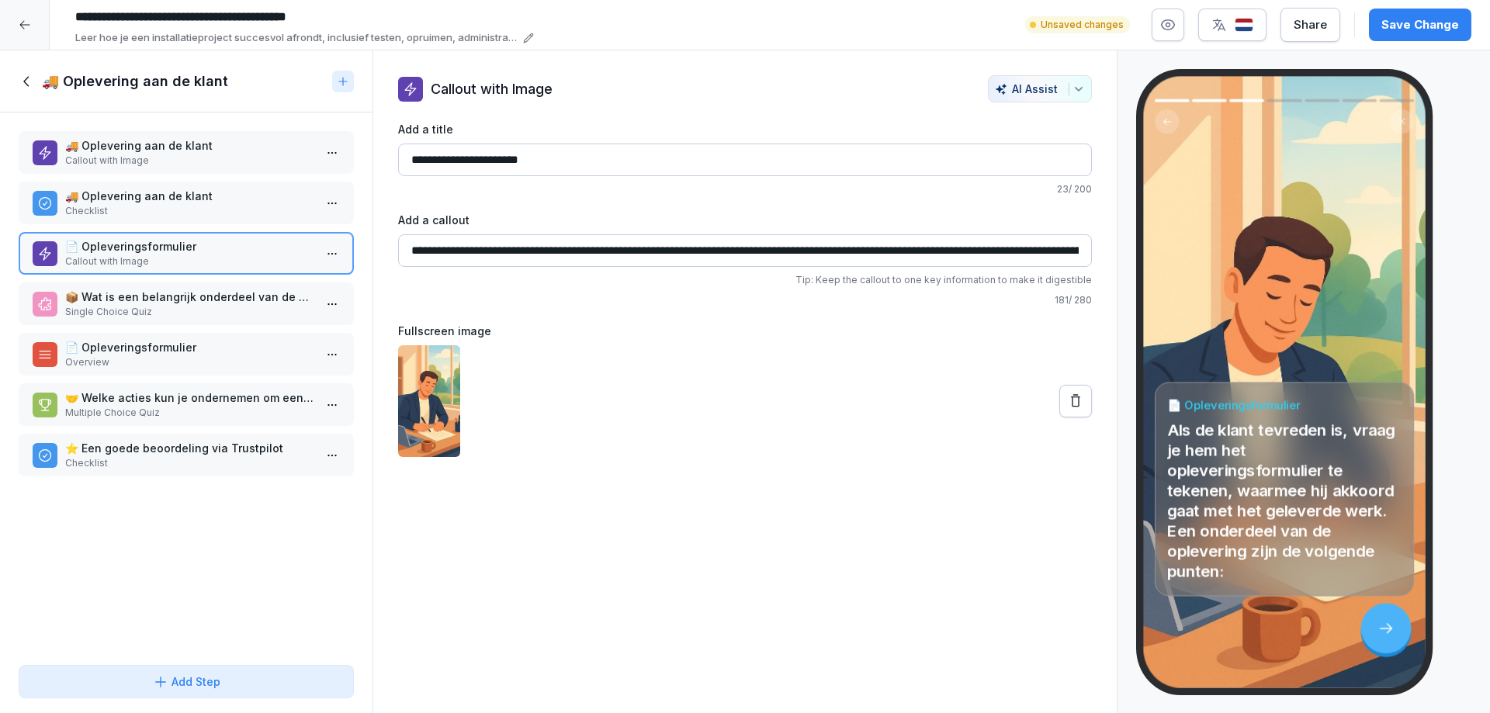
click at [30, 82] on icon at bounding box center [27, 81] width 17 height 17
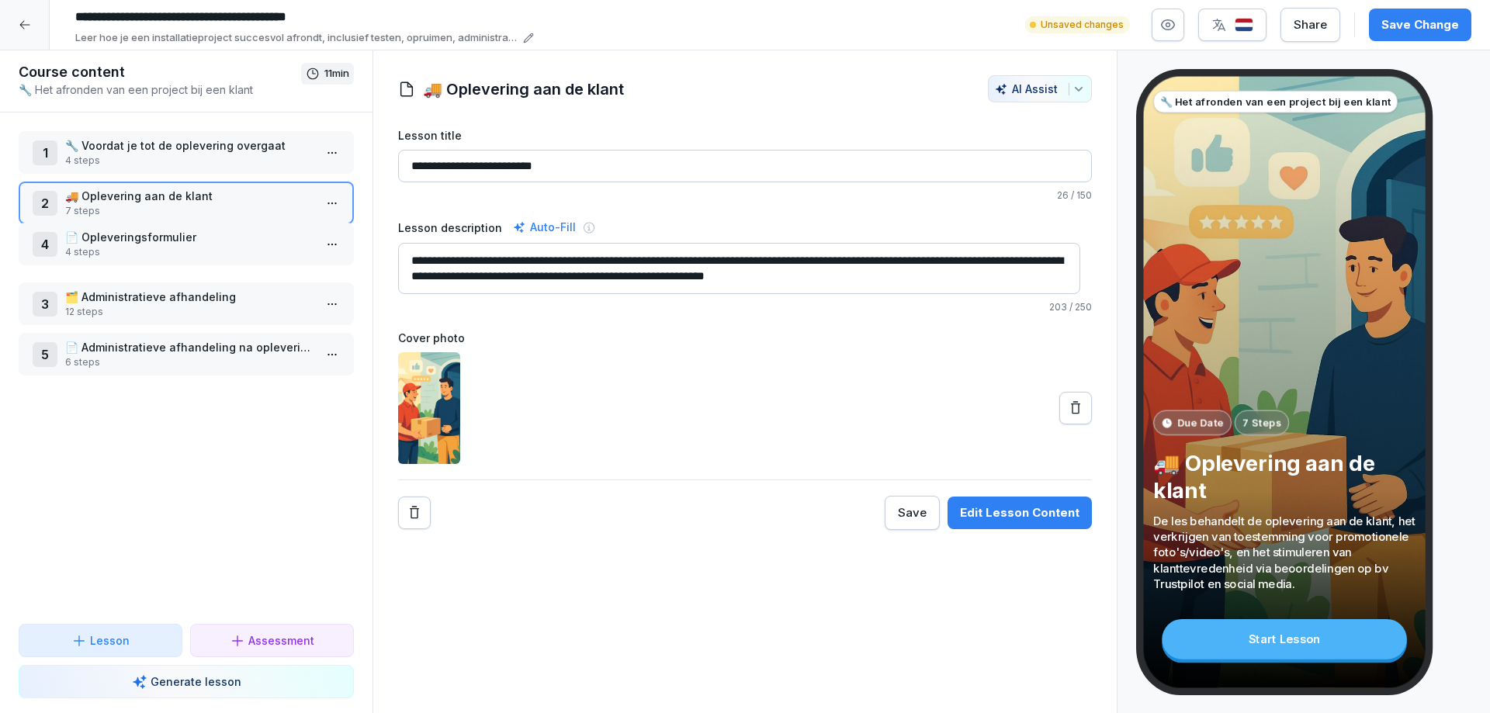
drag, startPoint x: 100, startPoint y: 302, endPoint x: 119, endPoint y: 242, distance: 62.6
click at [119, 242] on p "📄 Opleveringsformulier" at bounding box center [189, 237] width 248 height 16
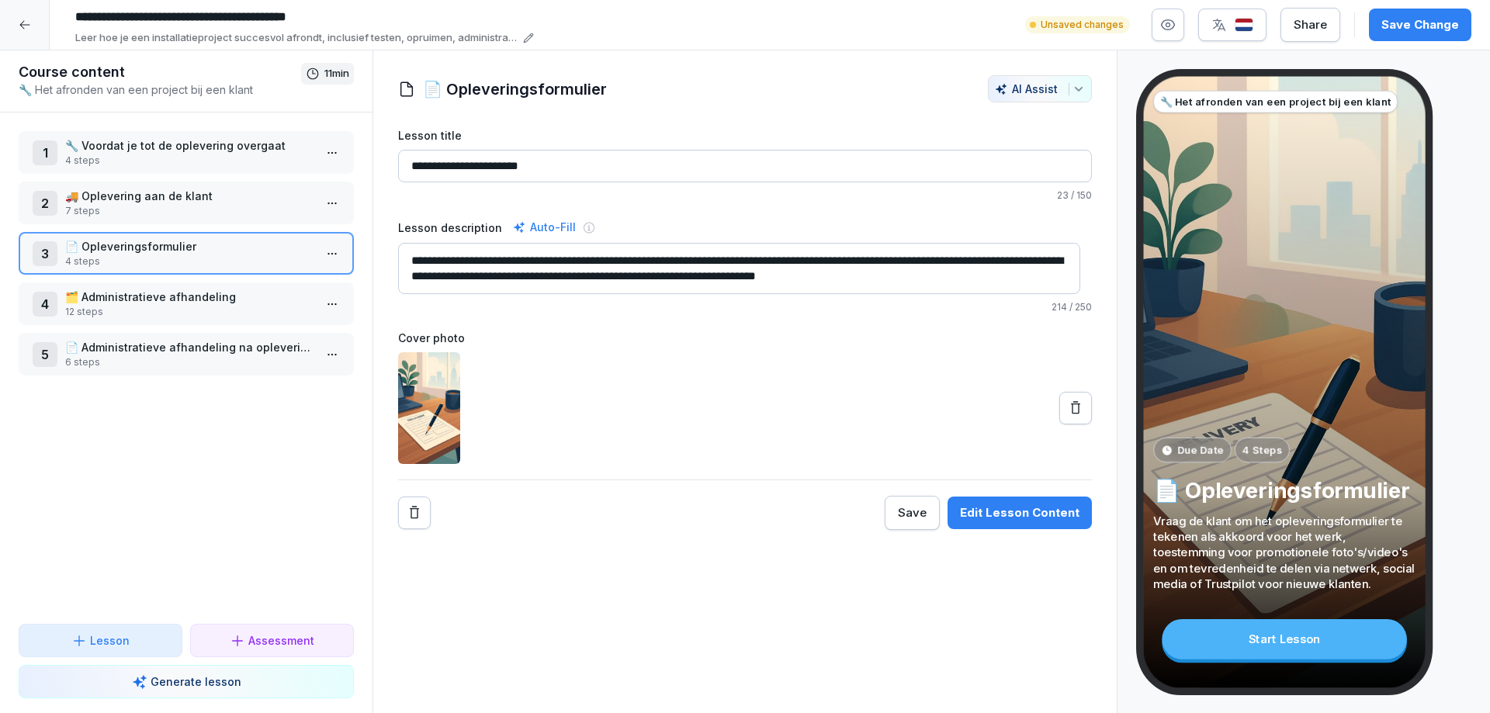
click at [997, 504] on button "Edit Lesson Content" at bounding box center [1020, 513] width 144 height 33
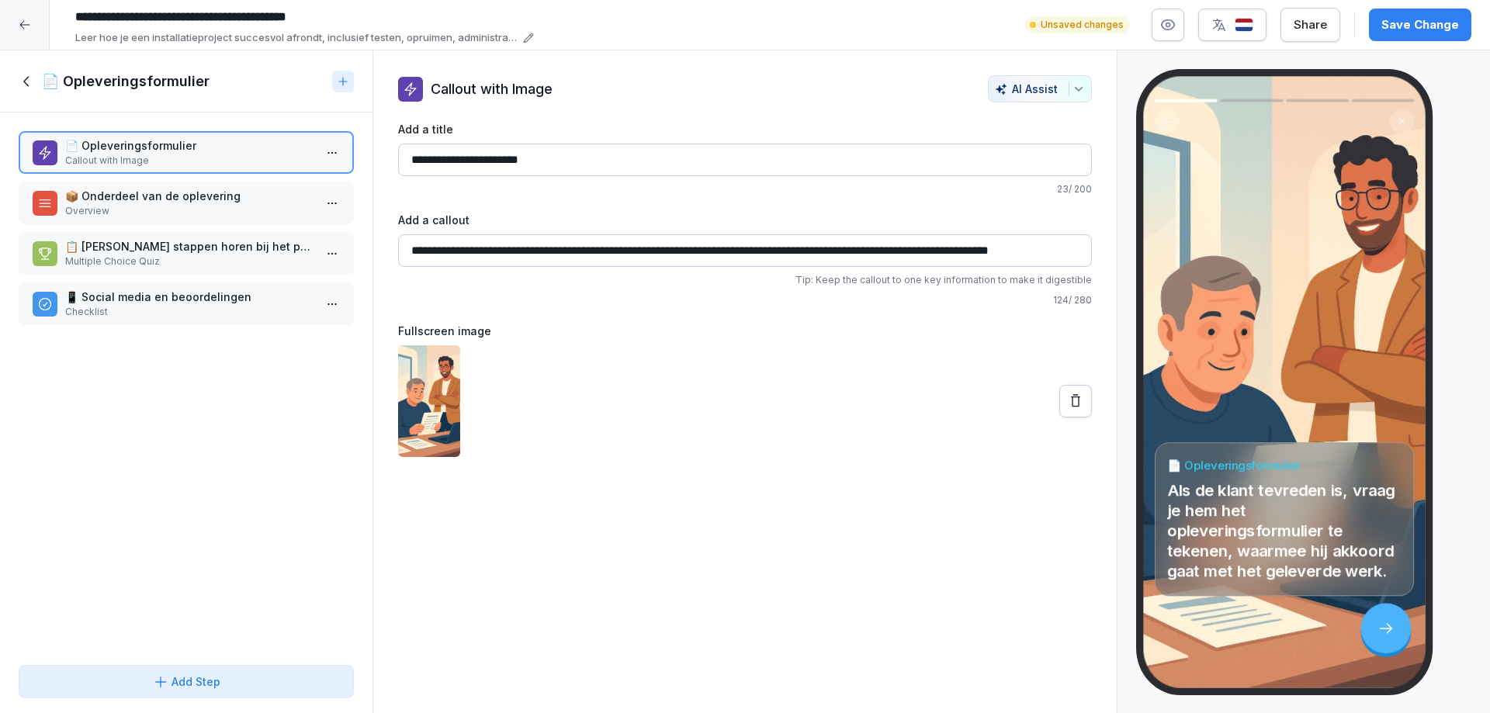
click at [148, 203] on p "📦 Onderdeel van de oplevering" at bounding box center [189, 196] width 248 height 16
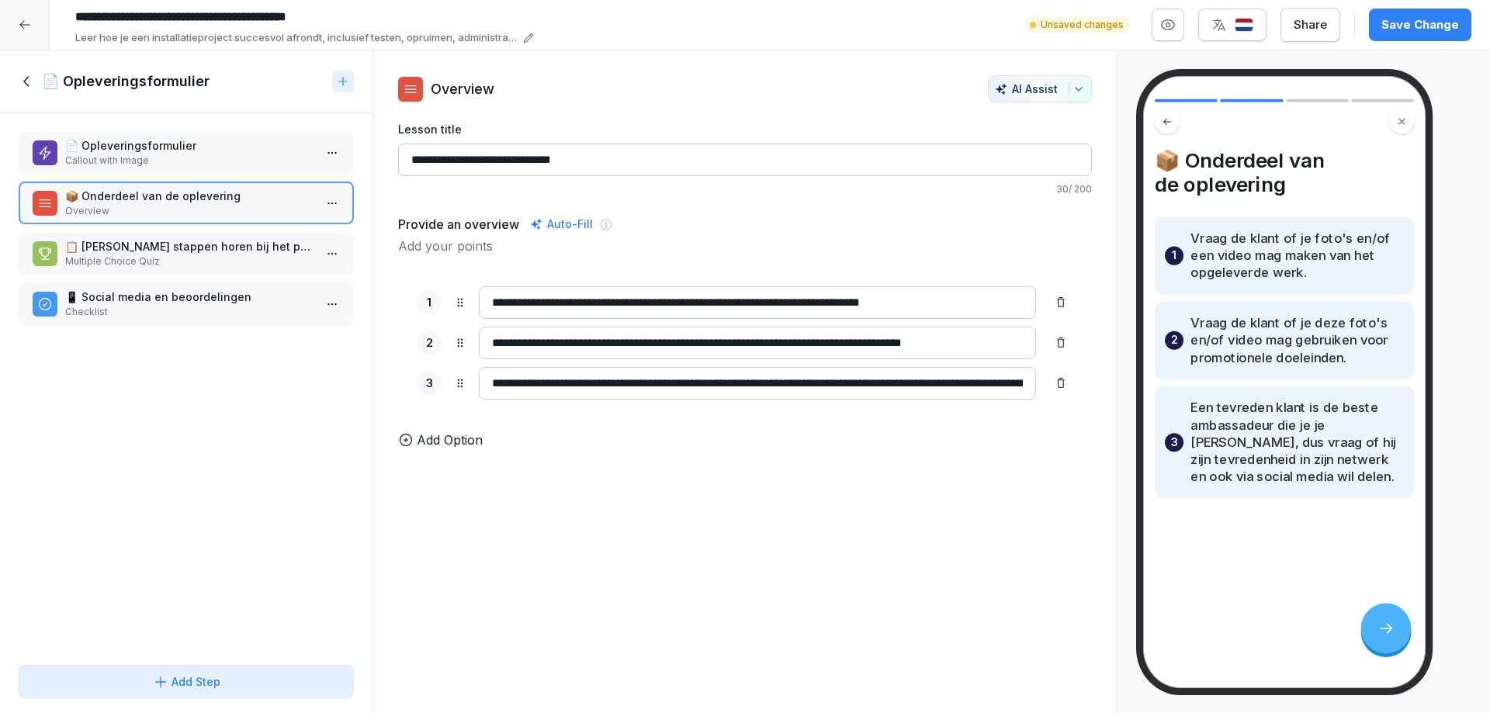
click at [116, 252] on p "📋 [PERSON_NAME] stappen horen bij het proces van het opleveringsformulier?" at bounding box center [189, 246] width 248 height 16
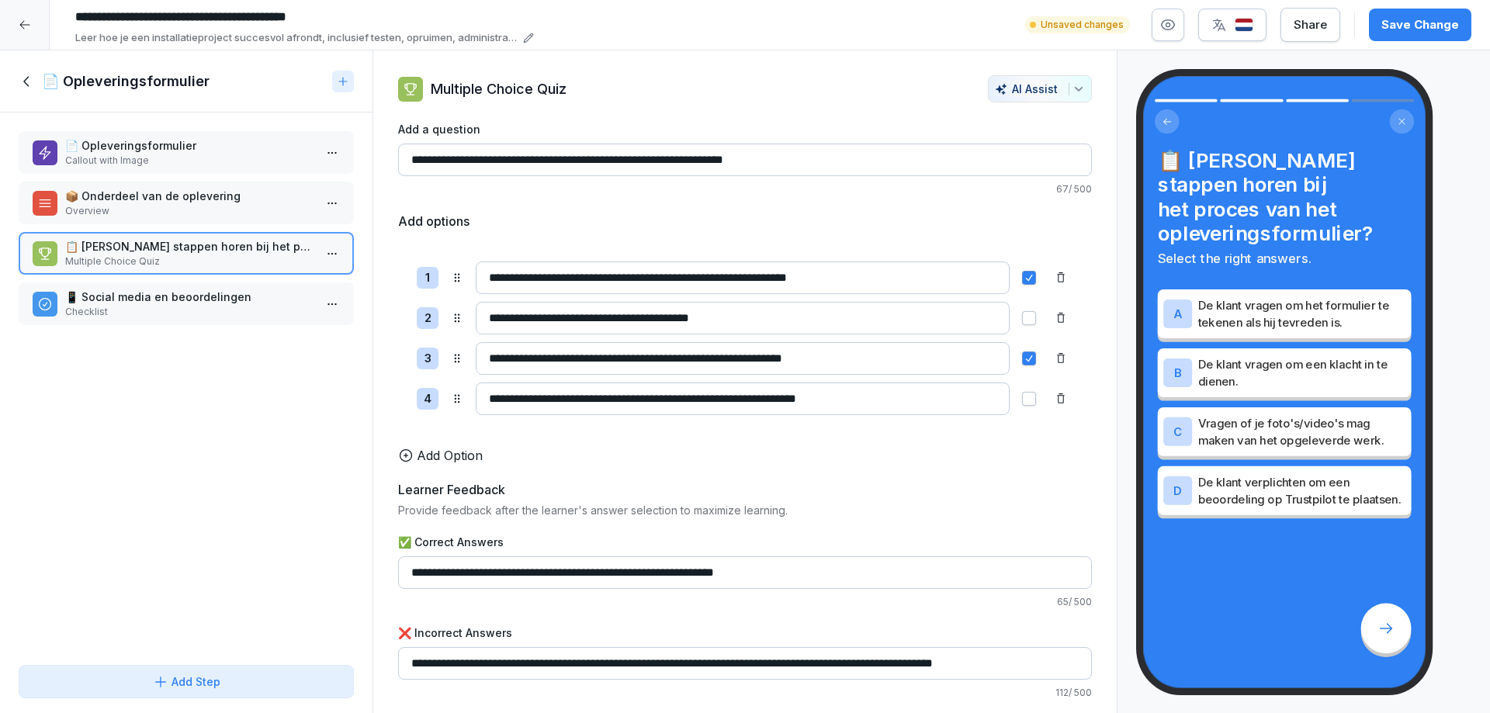
click at [113, 303] on p "📱 Social media en beoordelingen" at bounding box center [189, 297] width 248 height 16
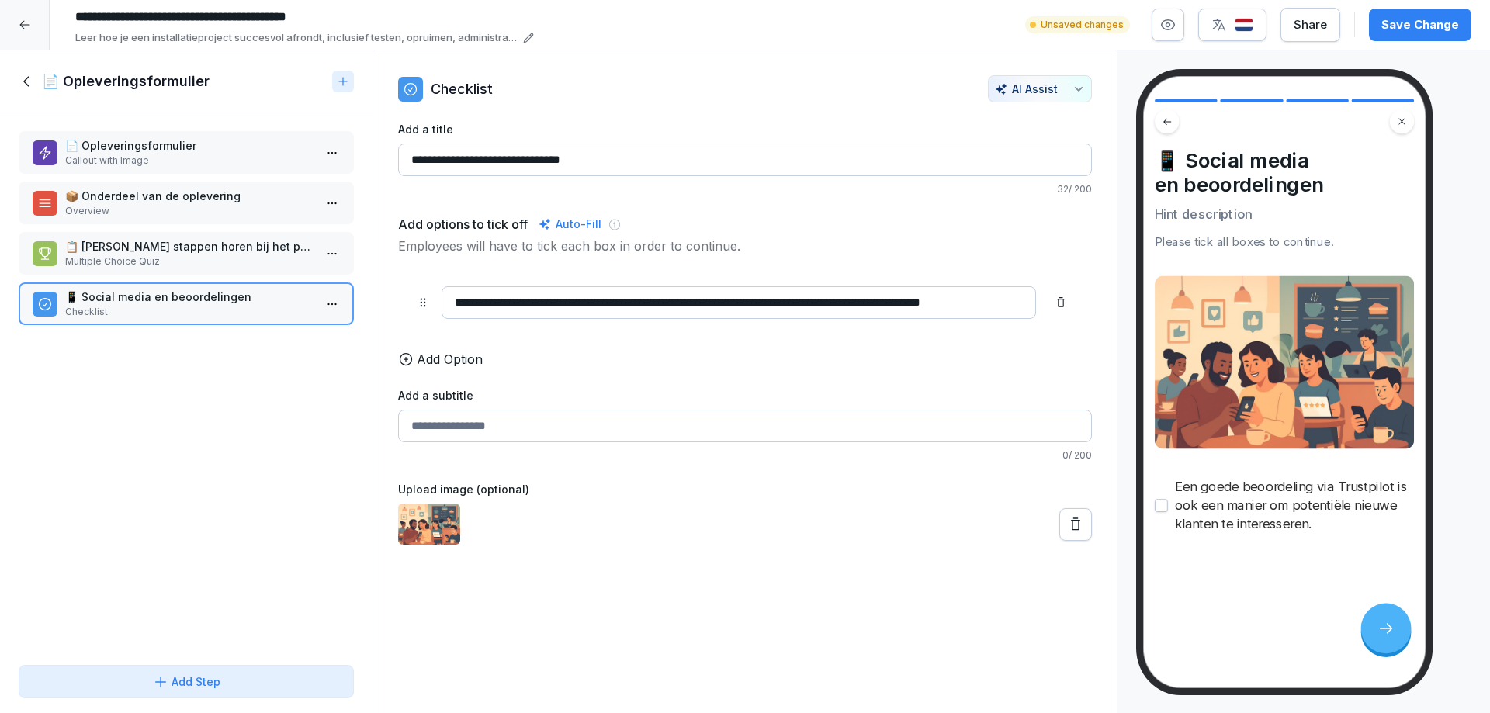
click at [27, 84] on icon at bounding box center [25, 81] width 5 height 10
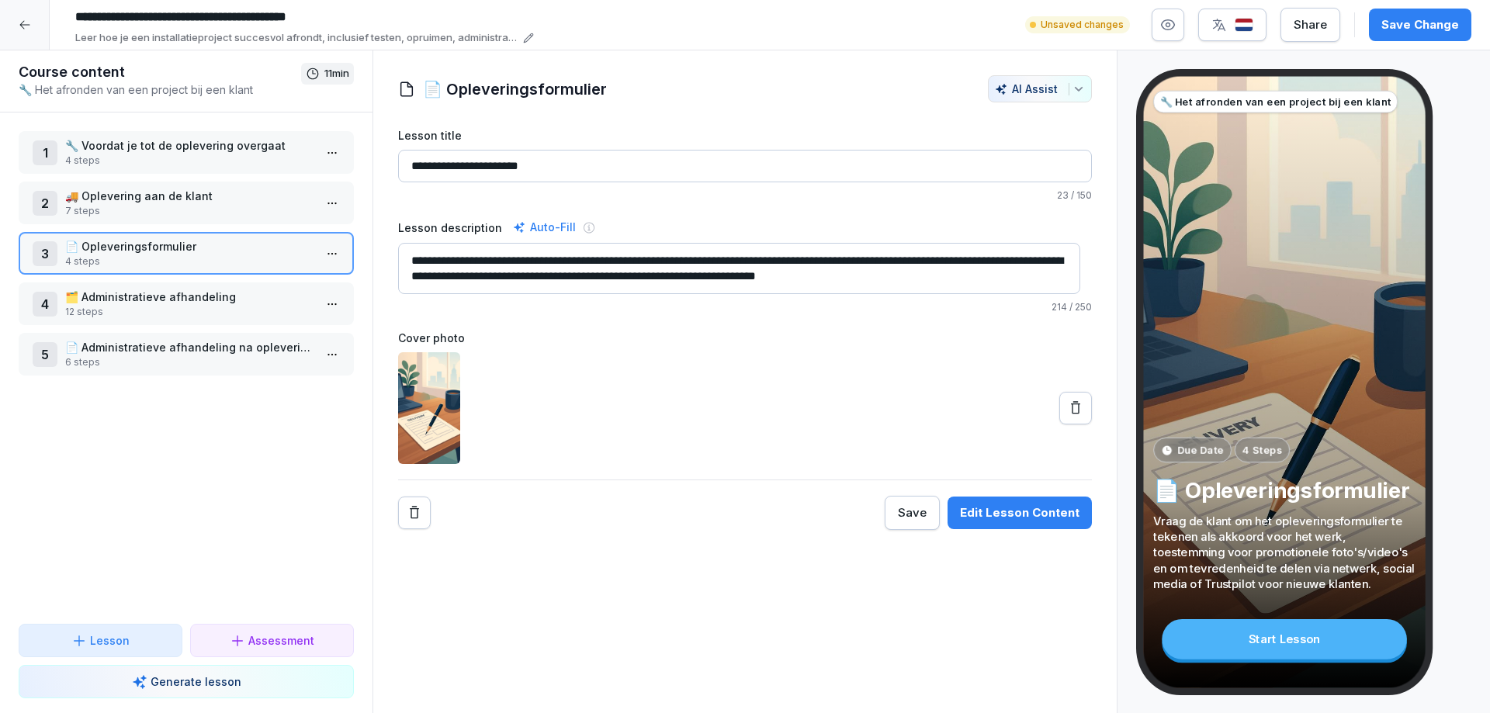
click at [122, 296] on p "🗂️ Administratieve afhandeling" at bounding box center [189, 297] width 248 height 16
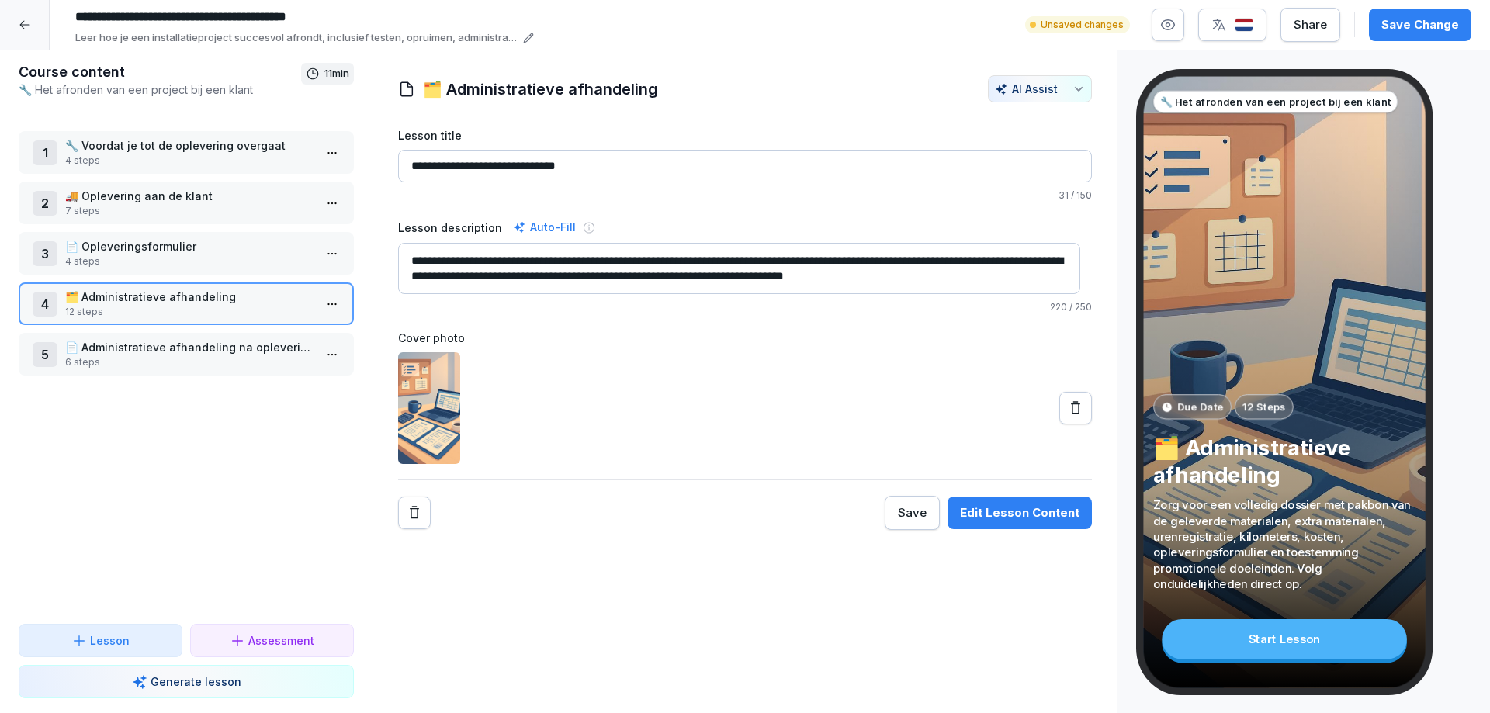
click at [1029, 511] on div "Edit Lesson Content" at bounding box center [1020, 512] width 120 height 17
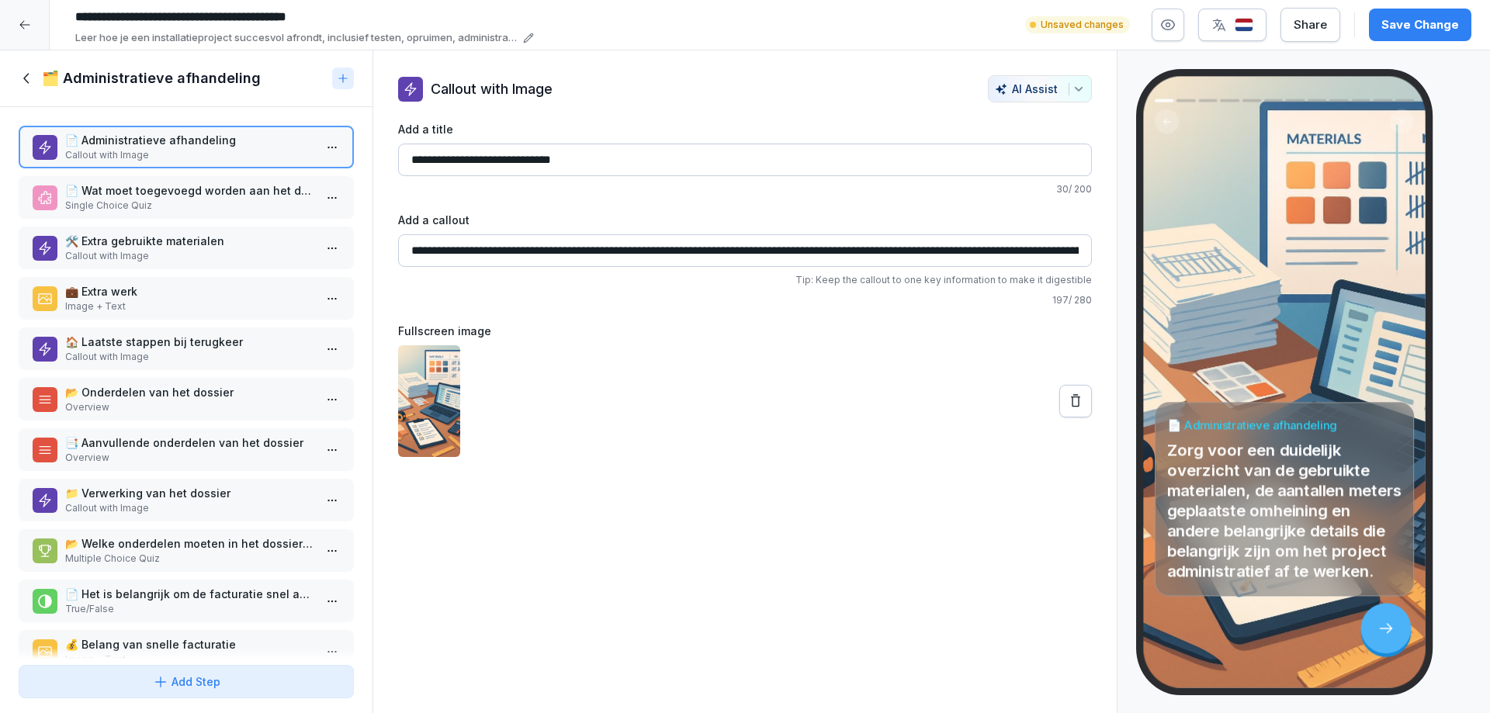
click at [23, 78] on icon at bounding box center [27, 78] width 17 height 17
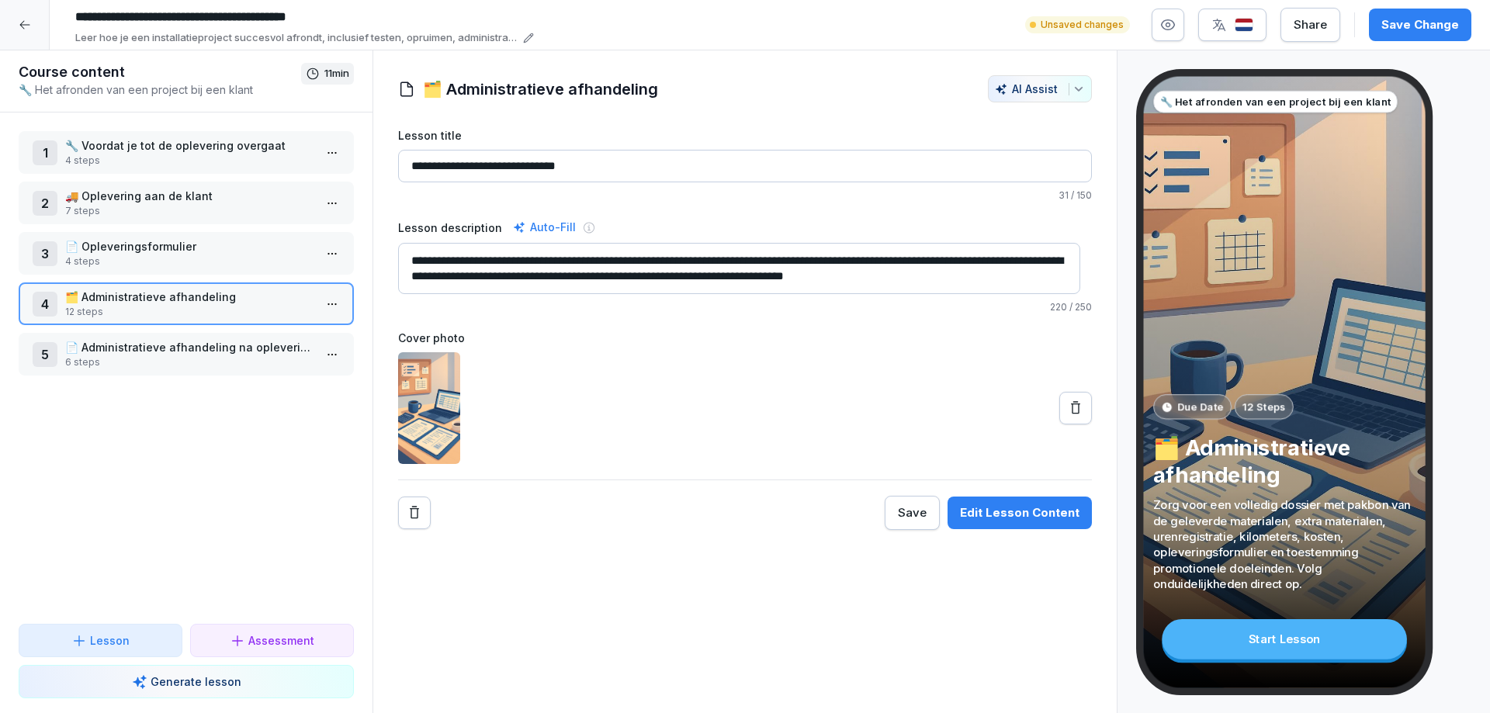
click at [109, 352] on p "📄 Administratieve afhandeling na oplevering" at bounding box center [189, 347] width 248 height 16
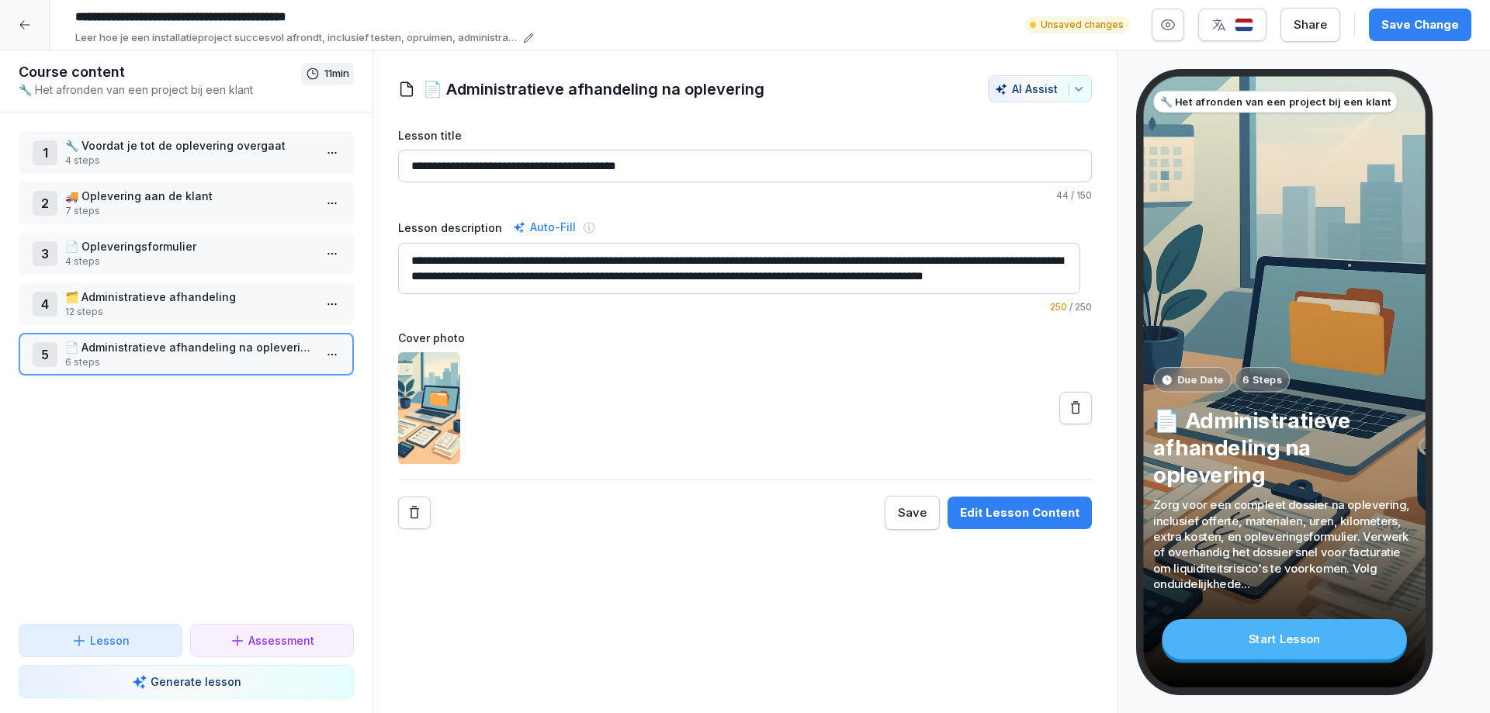
drag, startPoint x: 1026, startPoint y: 276, endPoint x: 1059, endPoint y: 269, distance: 34.3
click at [1028, 276] on textarea "**********" at bounding box center [739, 268] width 682 height 51
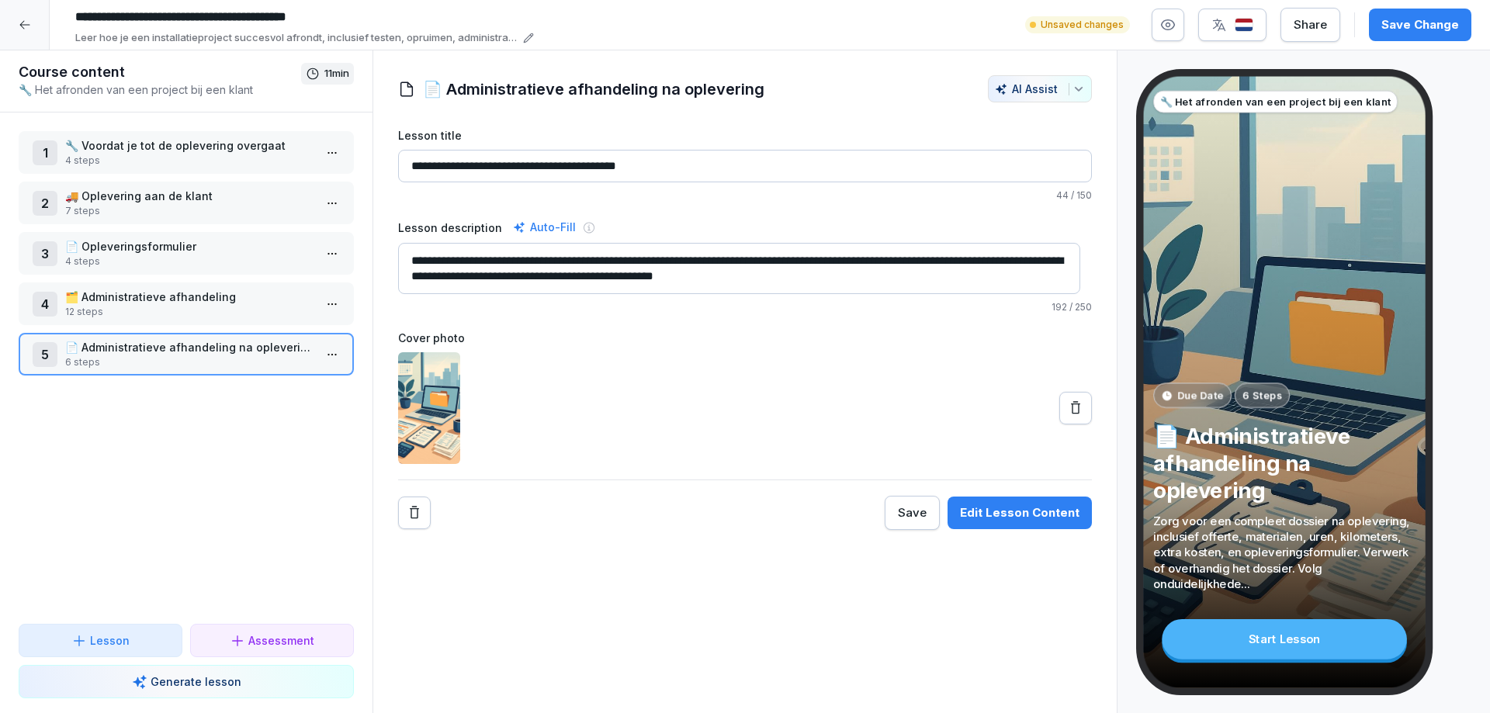
click at [854, 276] on textarea "**********" at bounding box center [739, 268] width 682 height 51
type textarea "**********"
click at [28, 23] on icon at bounding box center [25, 25] width 12 height 12
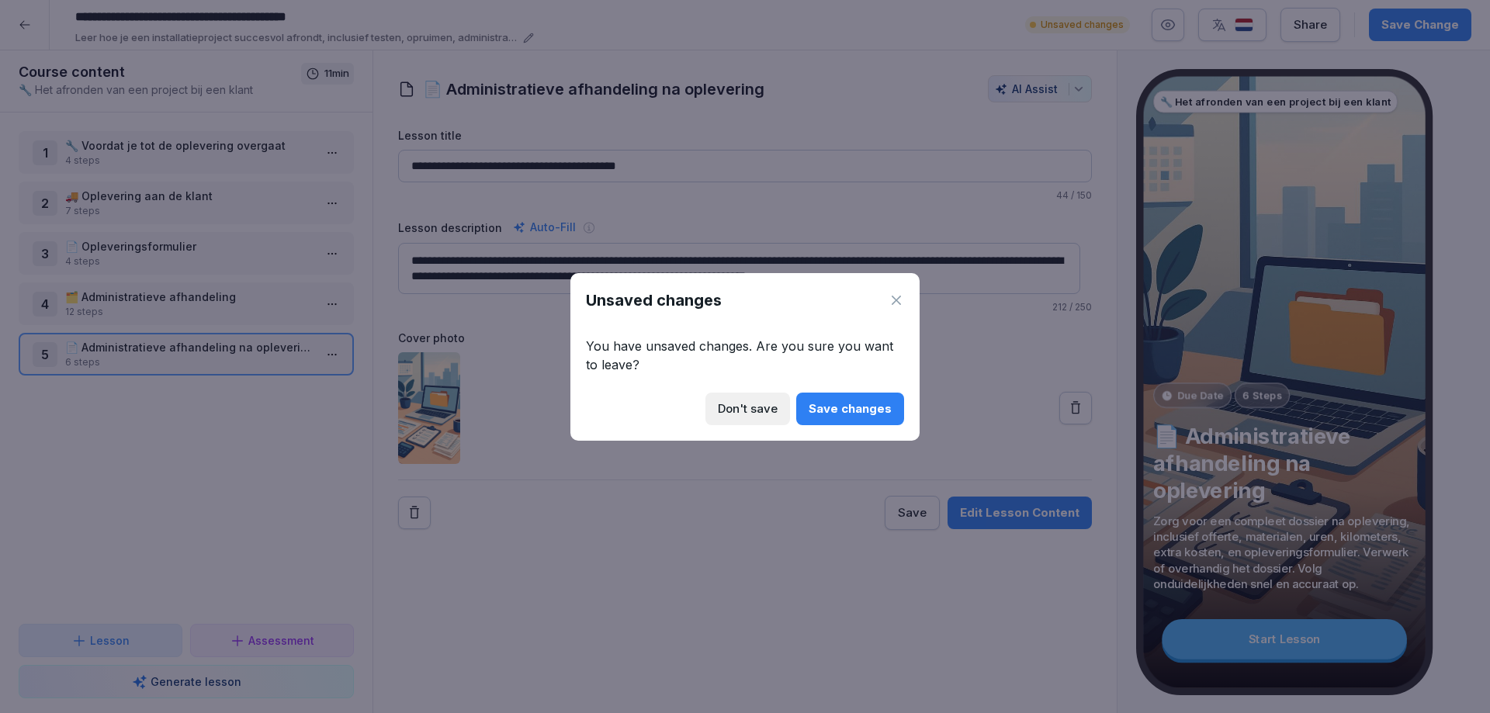
click at [837, 405] on div "Save changes" at bounding box center [850, 408] width 83 height 17
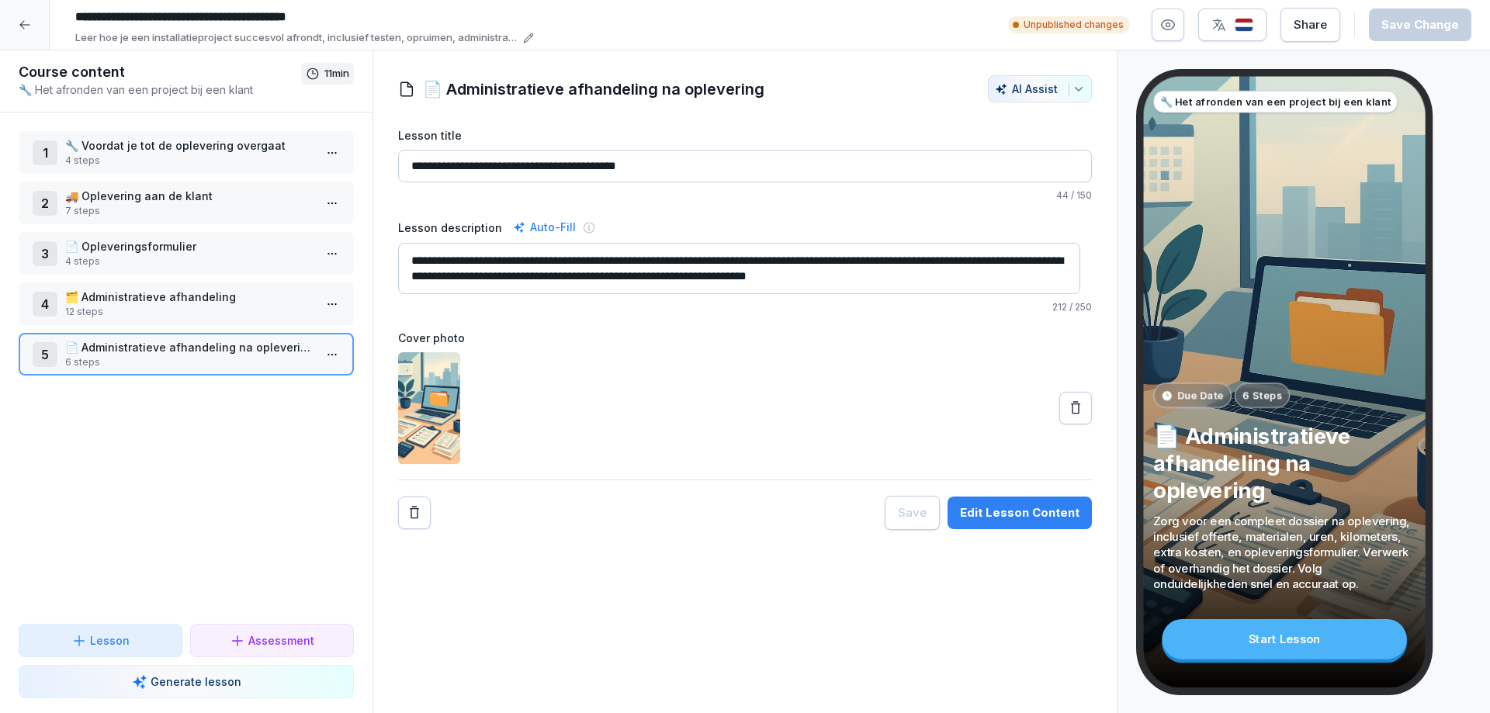
click at [103, 295] on p "🗂️ Administratieve afhandeling" at bounding box center [189, 297] width 248 height 16
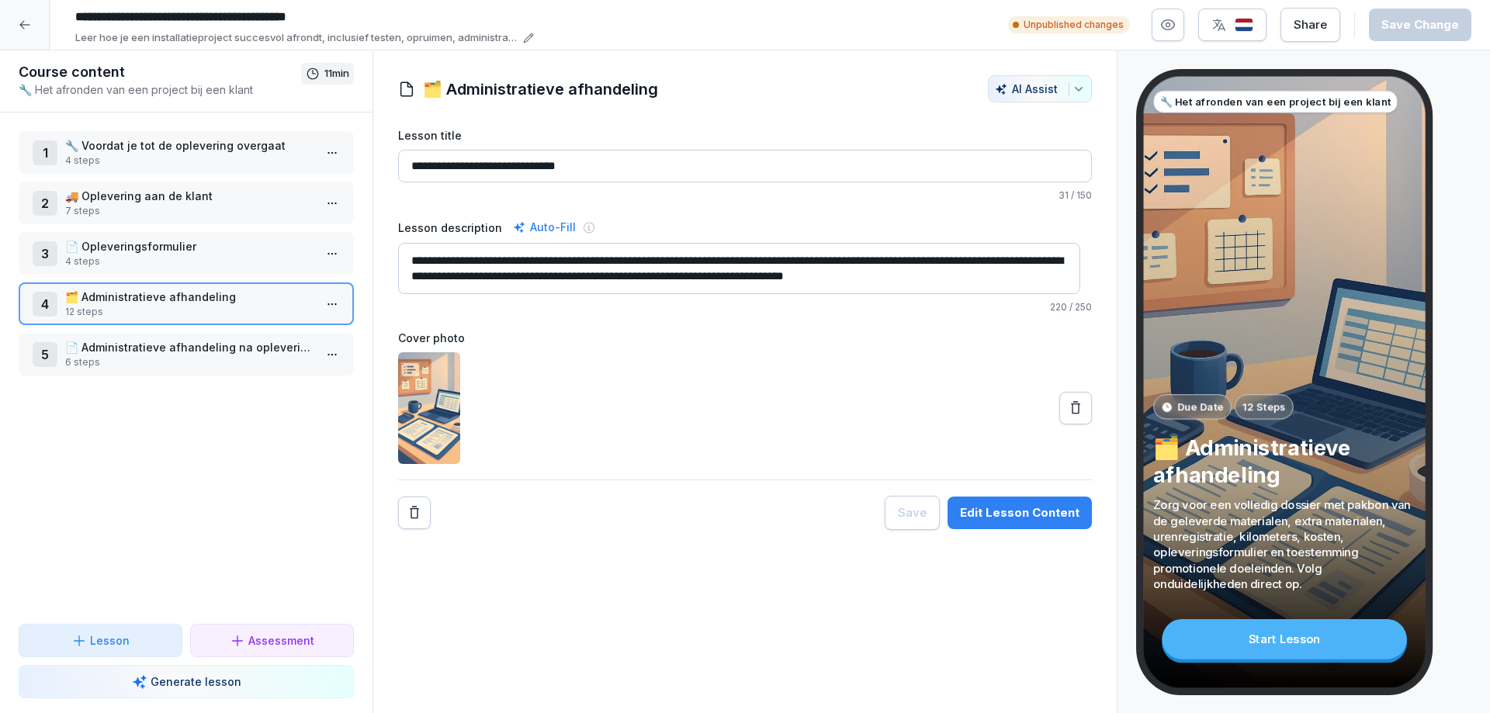
click at [136, 343] on p "📄 Administratieve afhandeling na oplevering" at bounding box center [189, 347] width 248 height 16
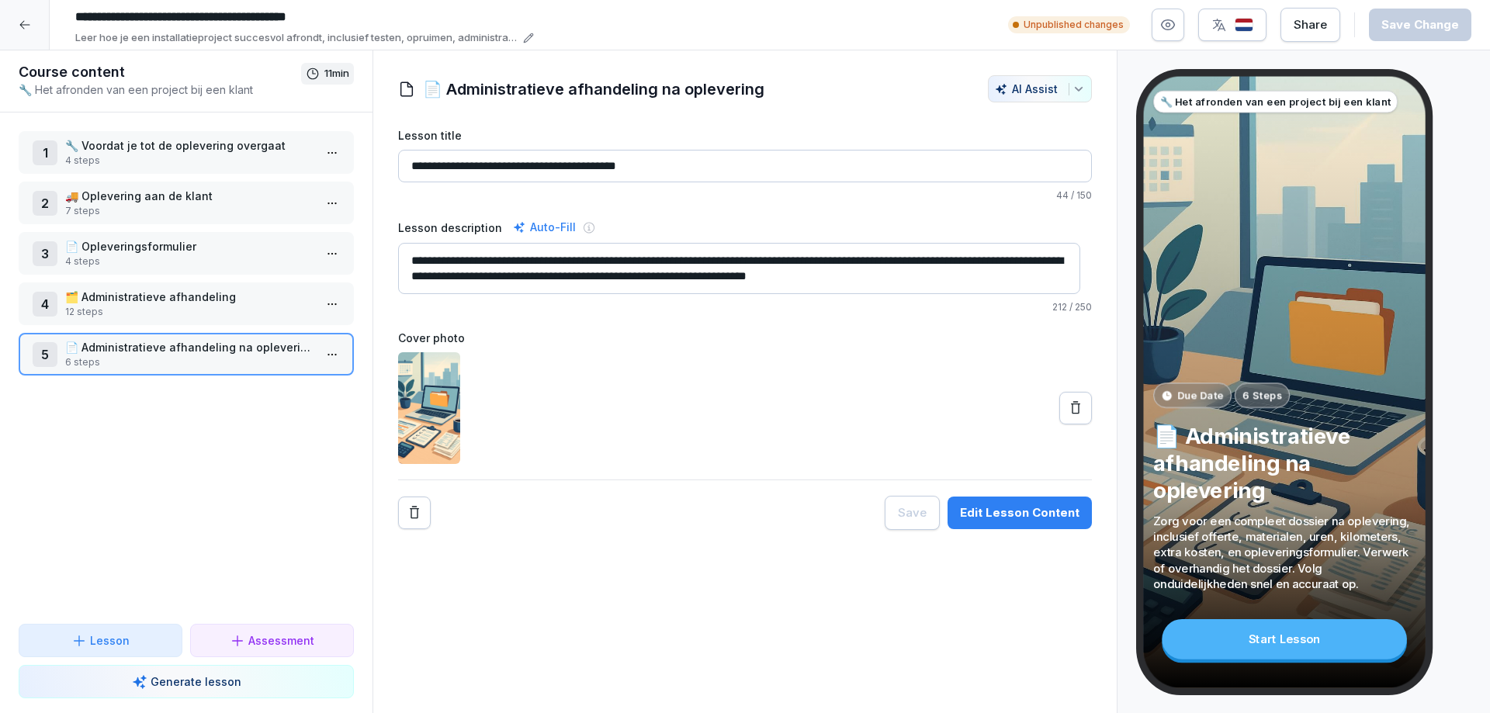
click at [1001, 508] on div "Edit Lesson Content" at bounding box center [1020, 512] width 120 height 17
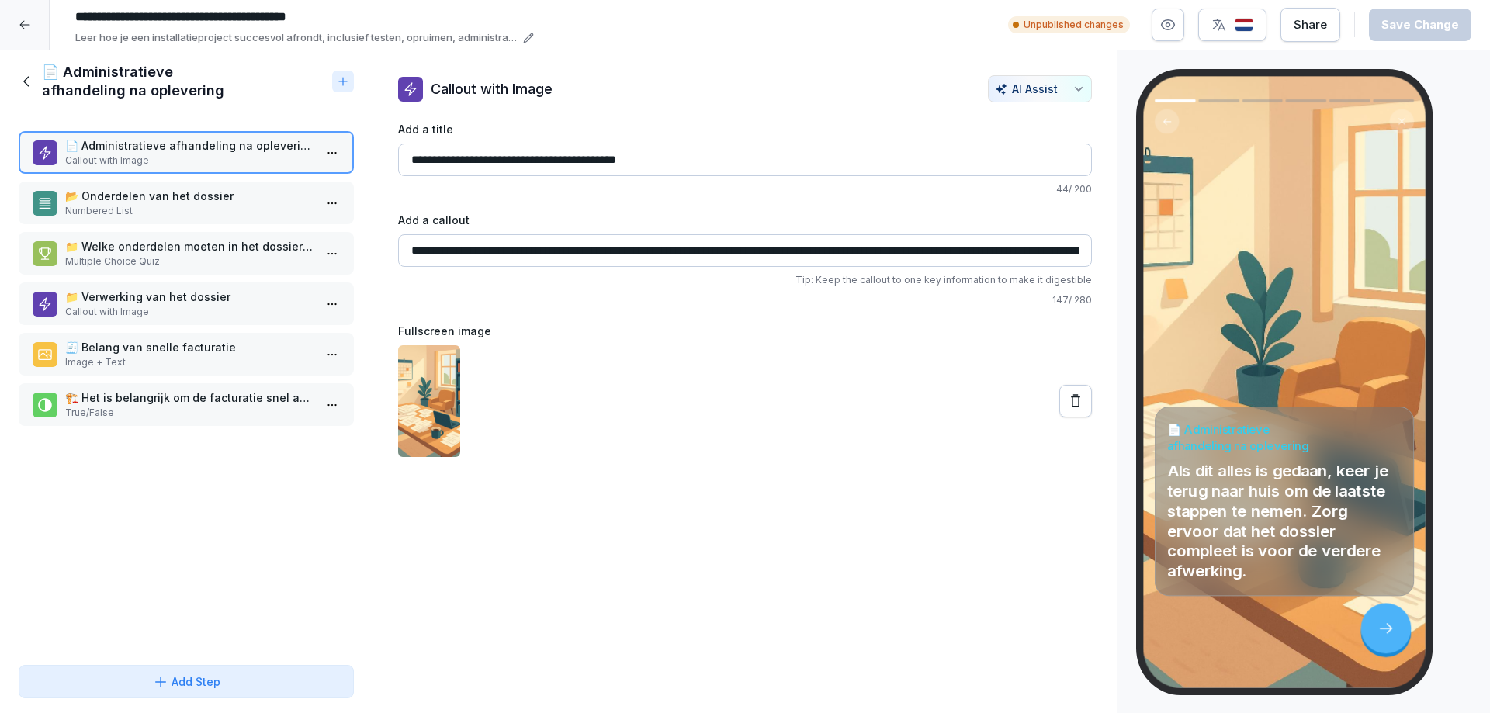
click at [106, 199] on p "📂 Onderdelen van het dossier" at bounding box center [189, 196] width 248 height 16
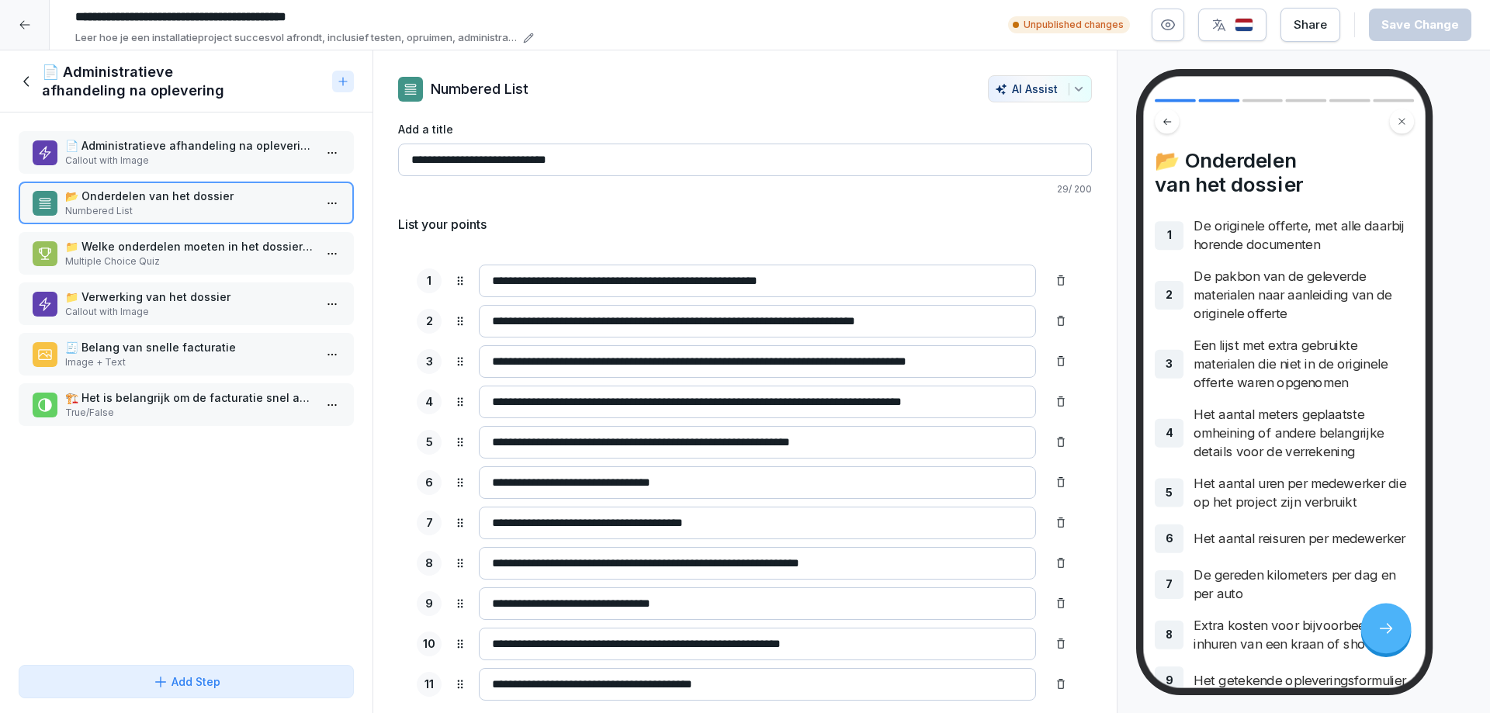
click at [108, 251] on p "📁 Welke onderdelen moeten in het dossier aanwezig zijn na oplevering?" at bounding box center [189, 246] width 248 height 16
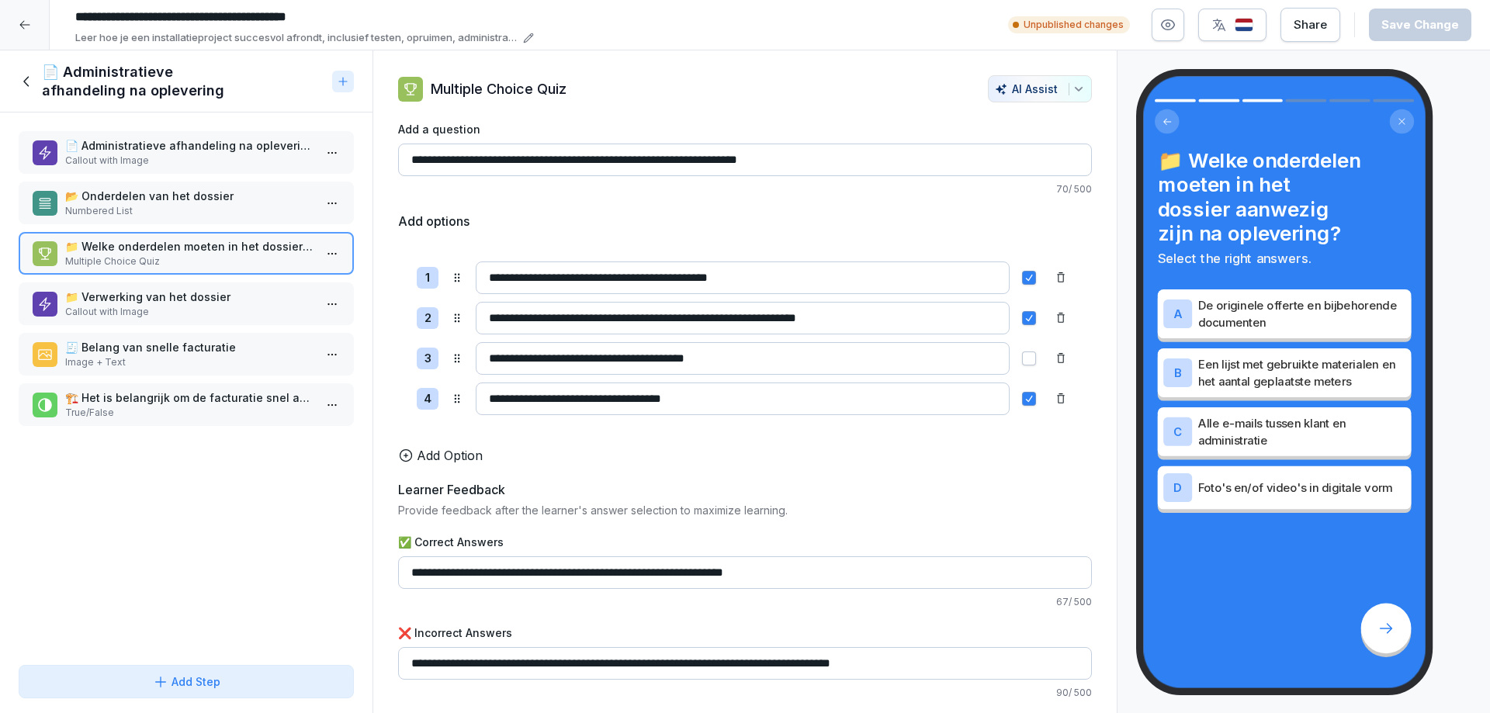
click at [106, 300] on p "📁 Verwerking van het dossier" at bounding box center [189, 297] width 248 height 16
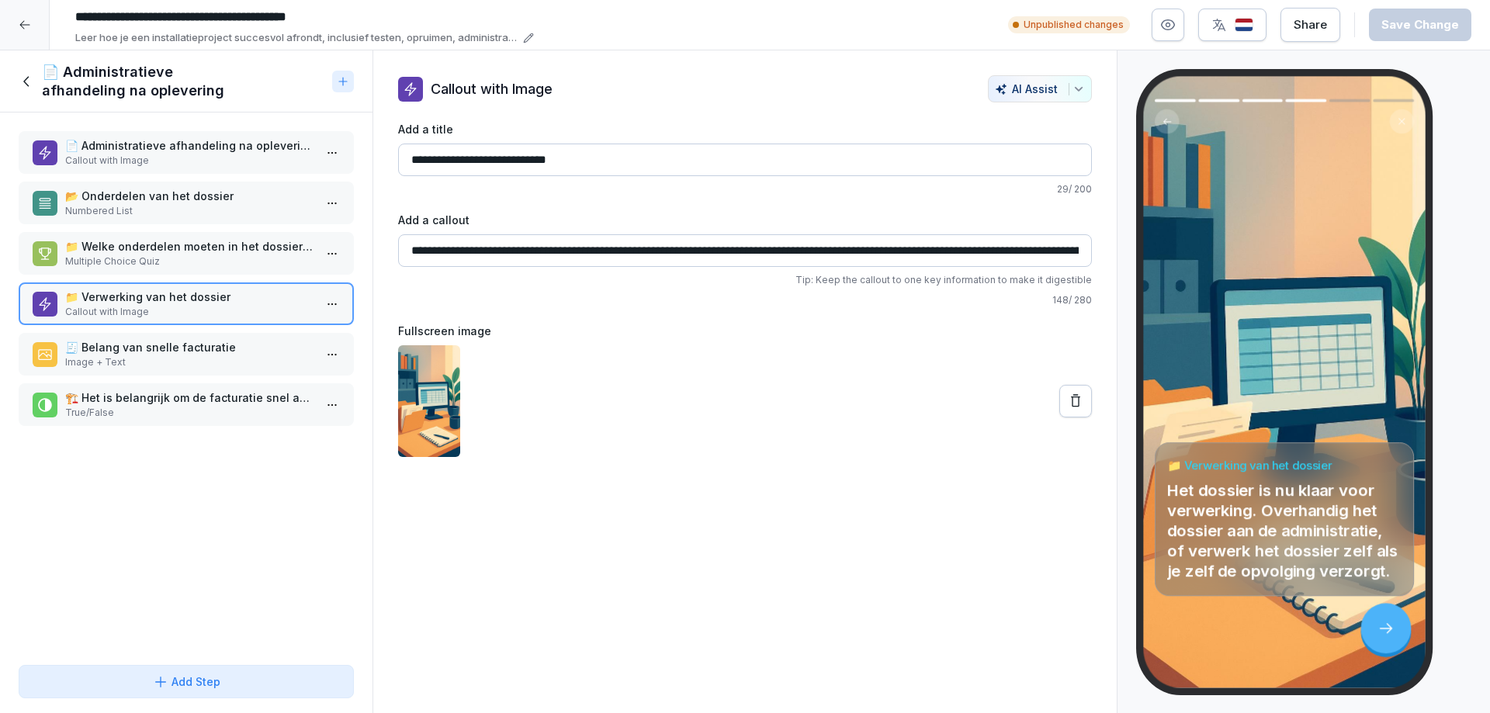
click at [105, 346] on p "🧾 Belang van snelle facturatie" at bounding box center [189, 347] width 248 height 16
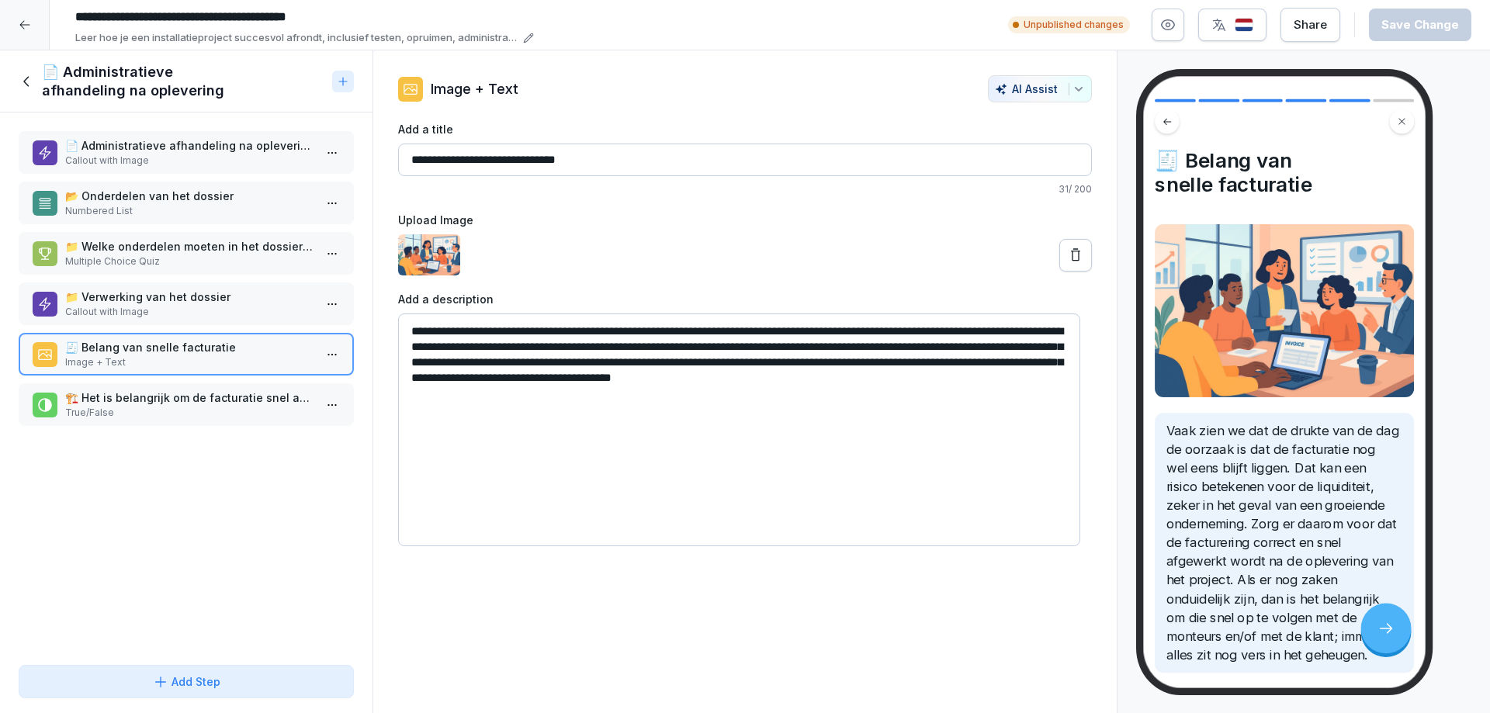
click at [23, 78] on icon at bounding box center [27, 81] width 17 height 17
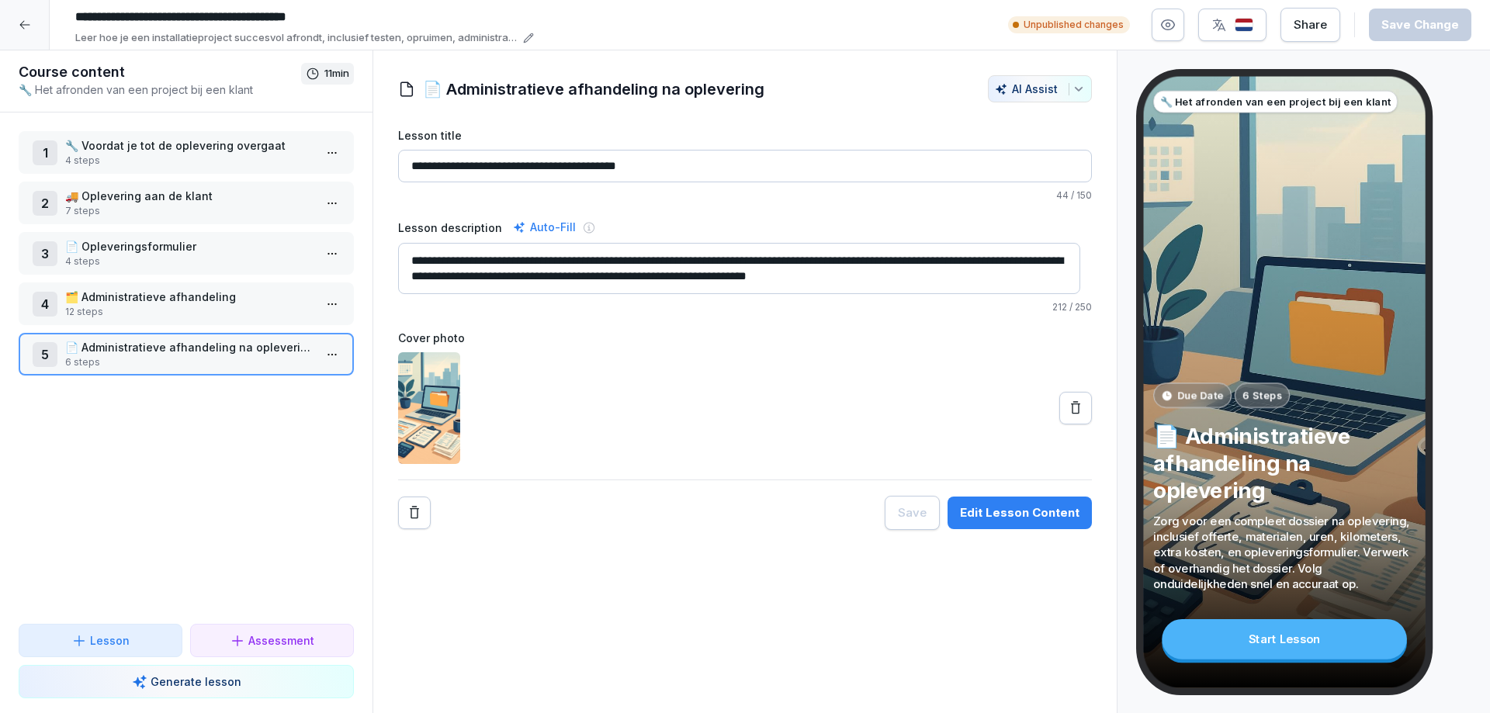
click at [147, 306] on p "12 steps" at bounding box center [189, 312] width 248 height 14
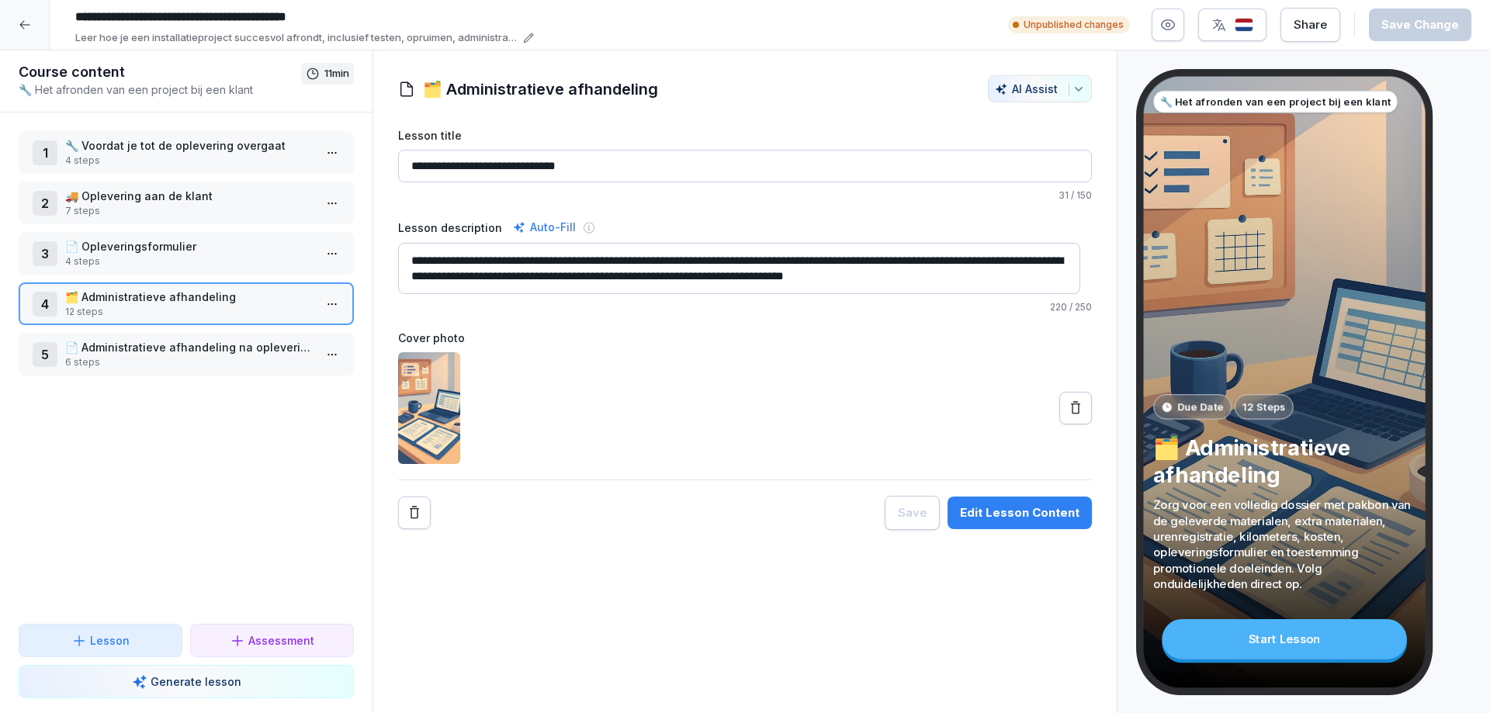
click at [984, 515] on div "Edit Lesson Content" at bounding box center [1020, 512] width 120 height 17
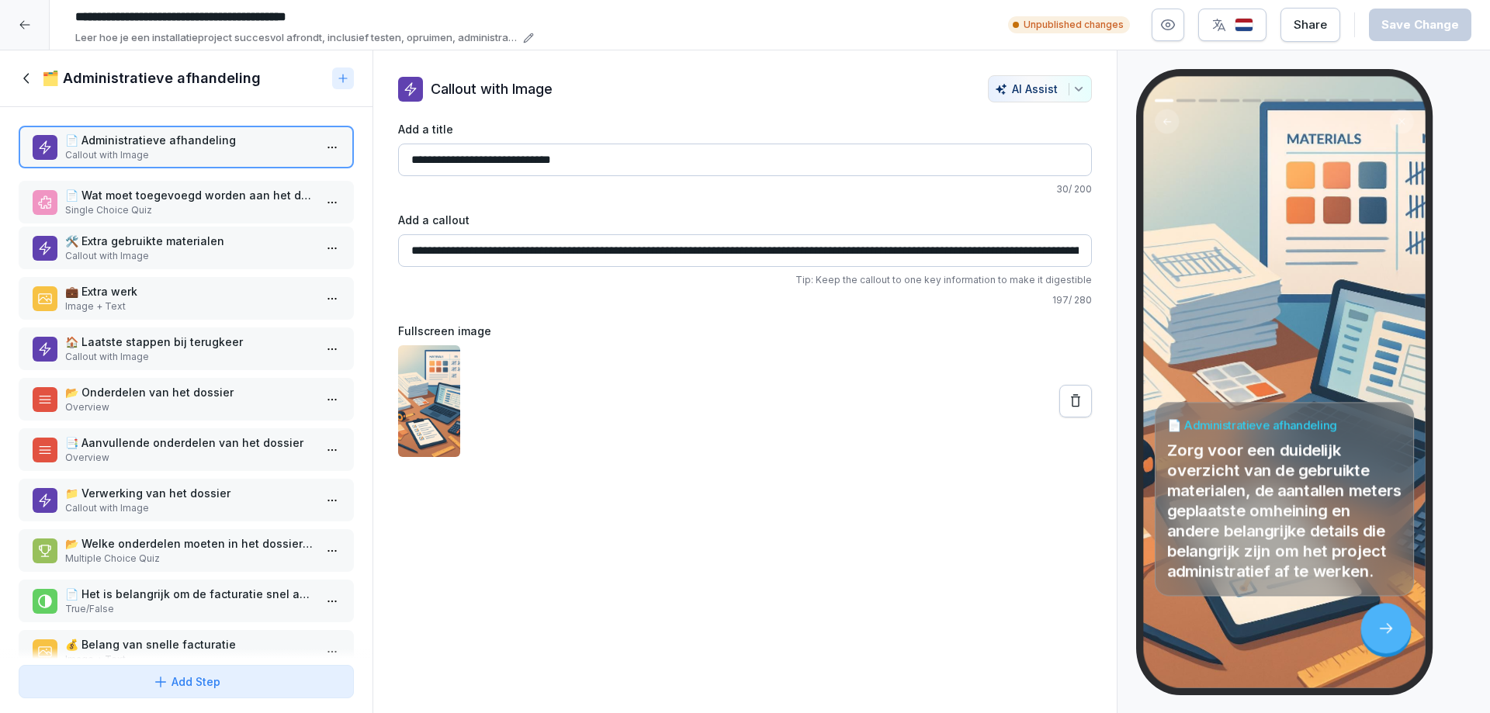
click at [96, 185] on div "📄 Wat moet toegevoegd worden aan het dossier als er extra materialen zijn gebru…" at bounding box center [186, 202] width 335 height 43
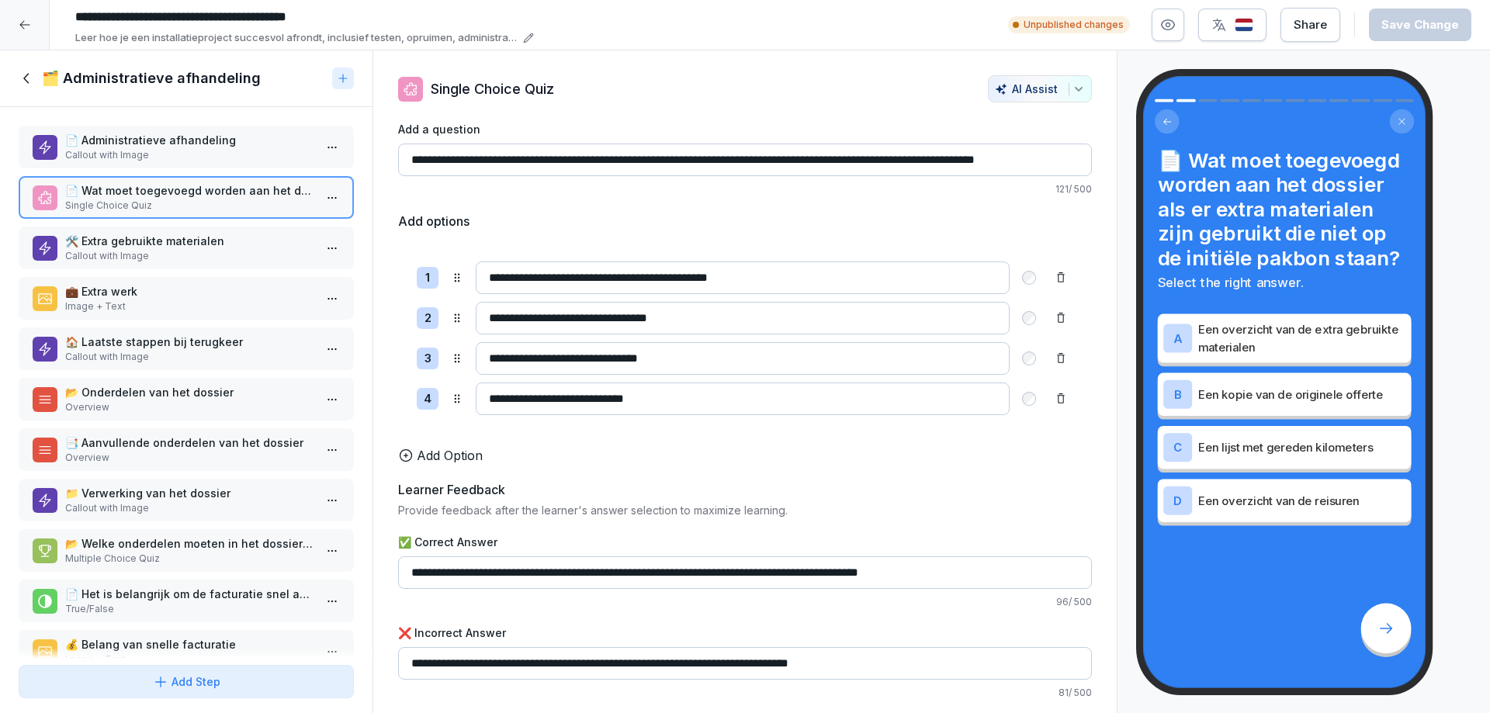
click at [119, 244] on p "🛠️ Extra gebruikte materialen" at bounding box center [189, 241] width 248 height 16
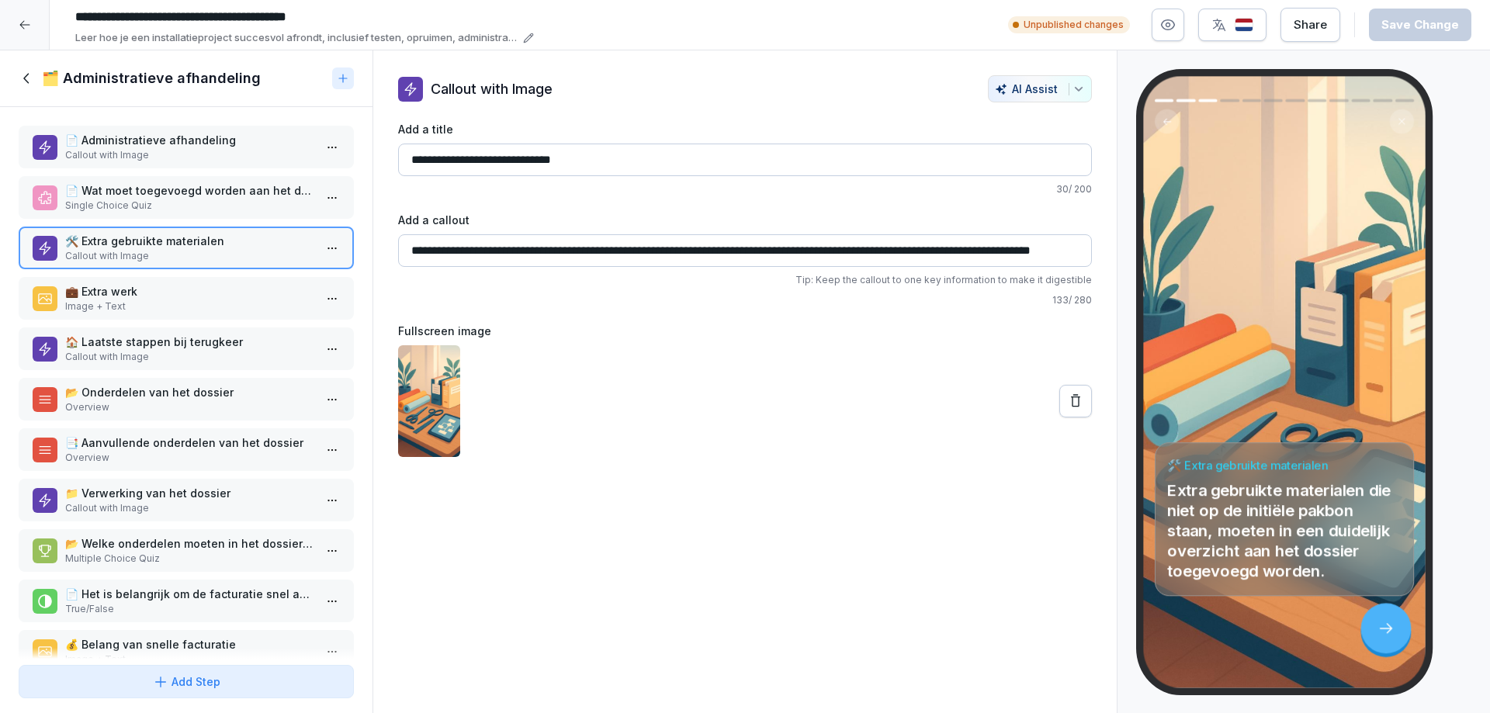
click at [99, 294] on p "💼 Extra werk" at bounding box center [189, 291] width 248 height 16
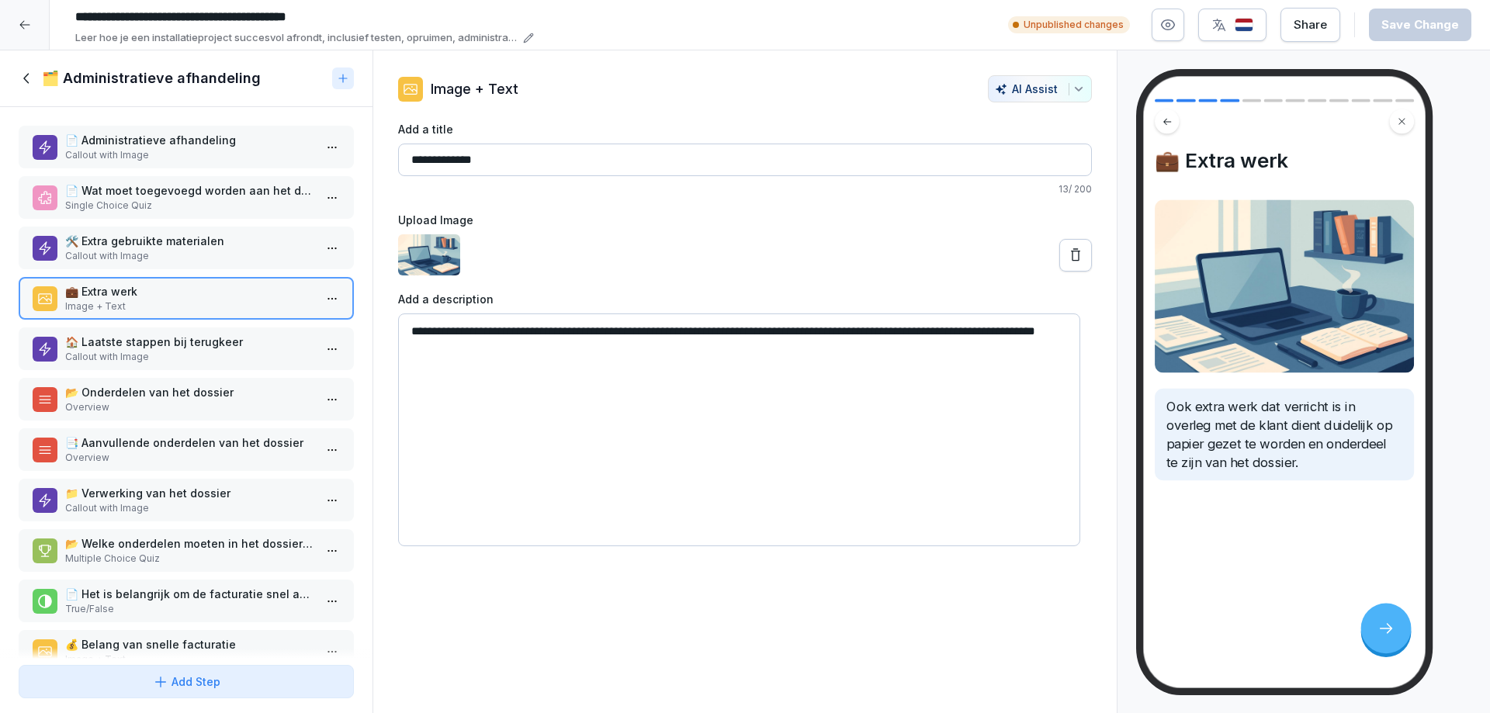
click at [102, 345] on p "🏠 Laatste stappen bij terugkeer" at bounding box center [189, 342] width 248 height 16
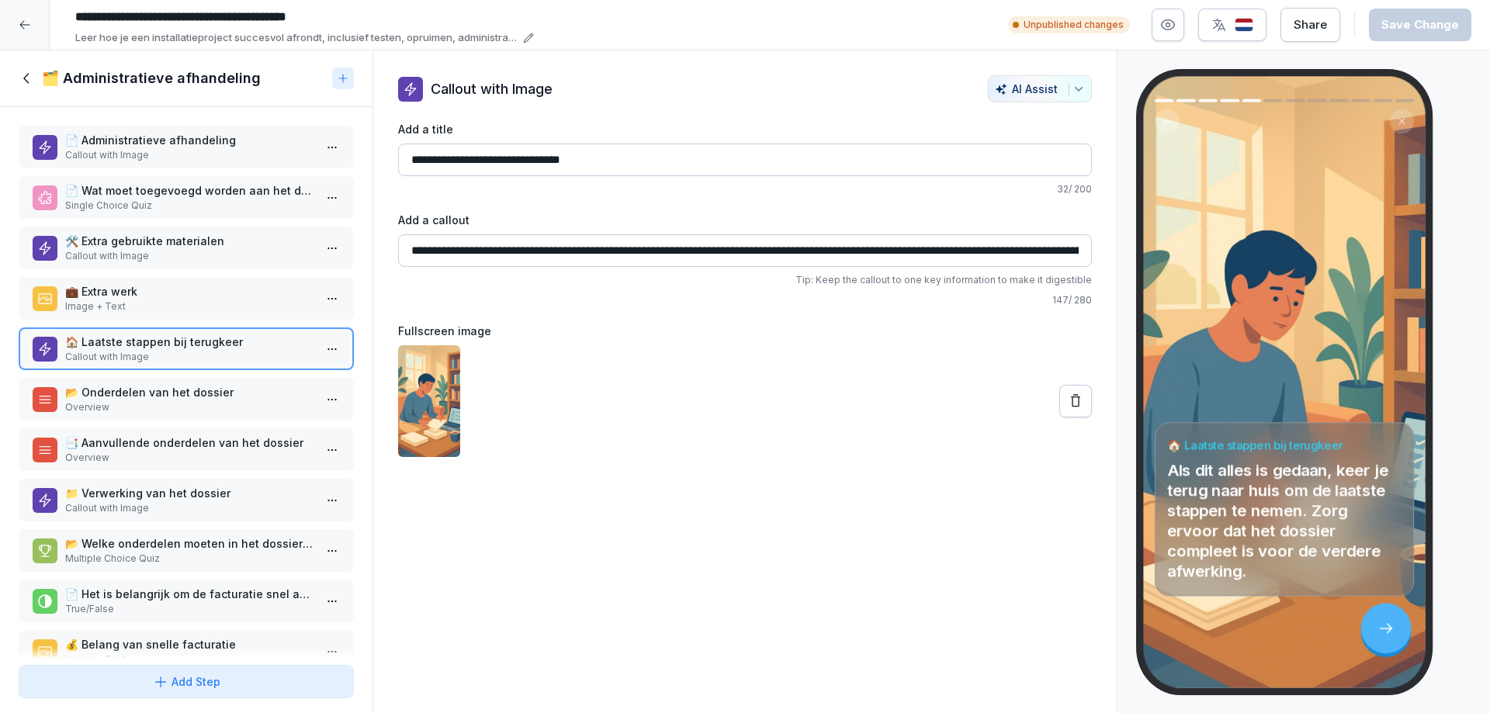
click at [109, 402] on p "Overview" at bounding box center [189, 407] width 248 height 14
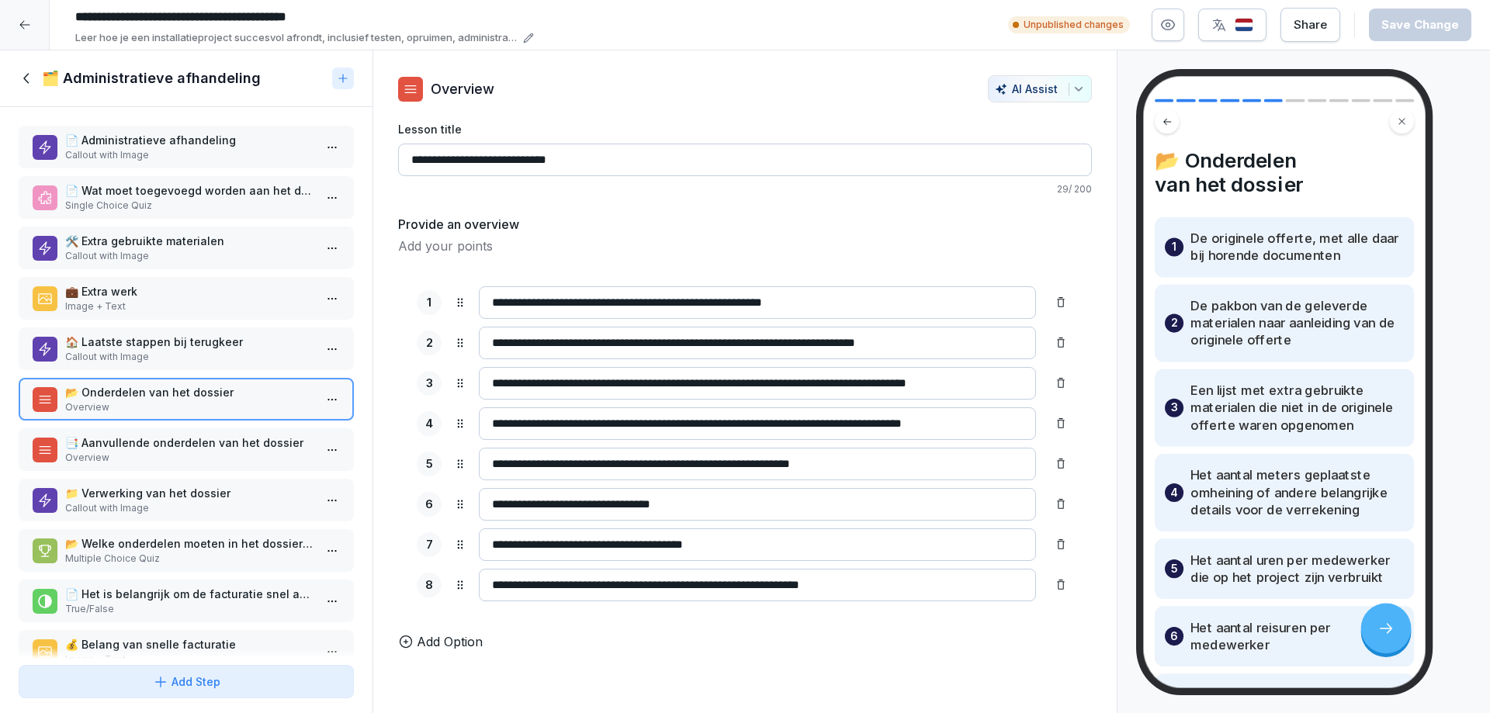
click at [108, 448] on p "📑 Aanvullende onderdelen van het dossier" at bounding box center [189, 443] width 248 height 16
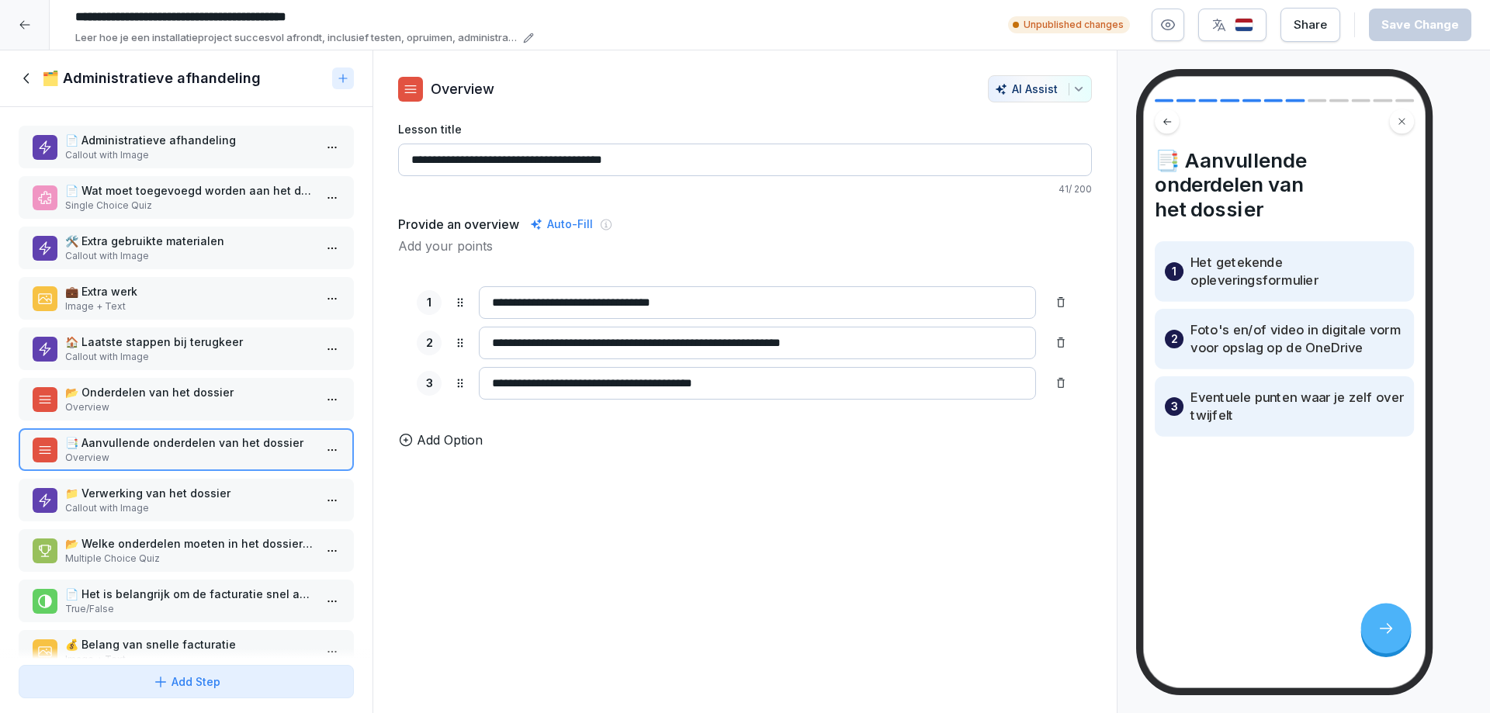
click at [106, 494] on p "📁 Verwerking van het dossier" at bounding box center [189, 493] width 248 height 16
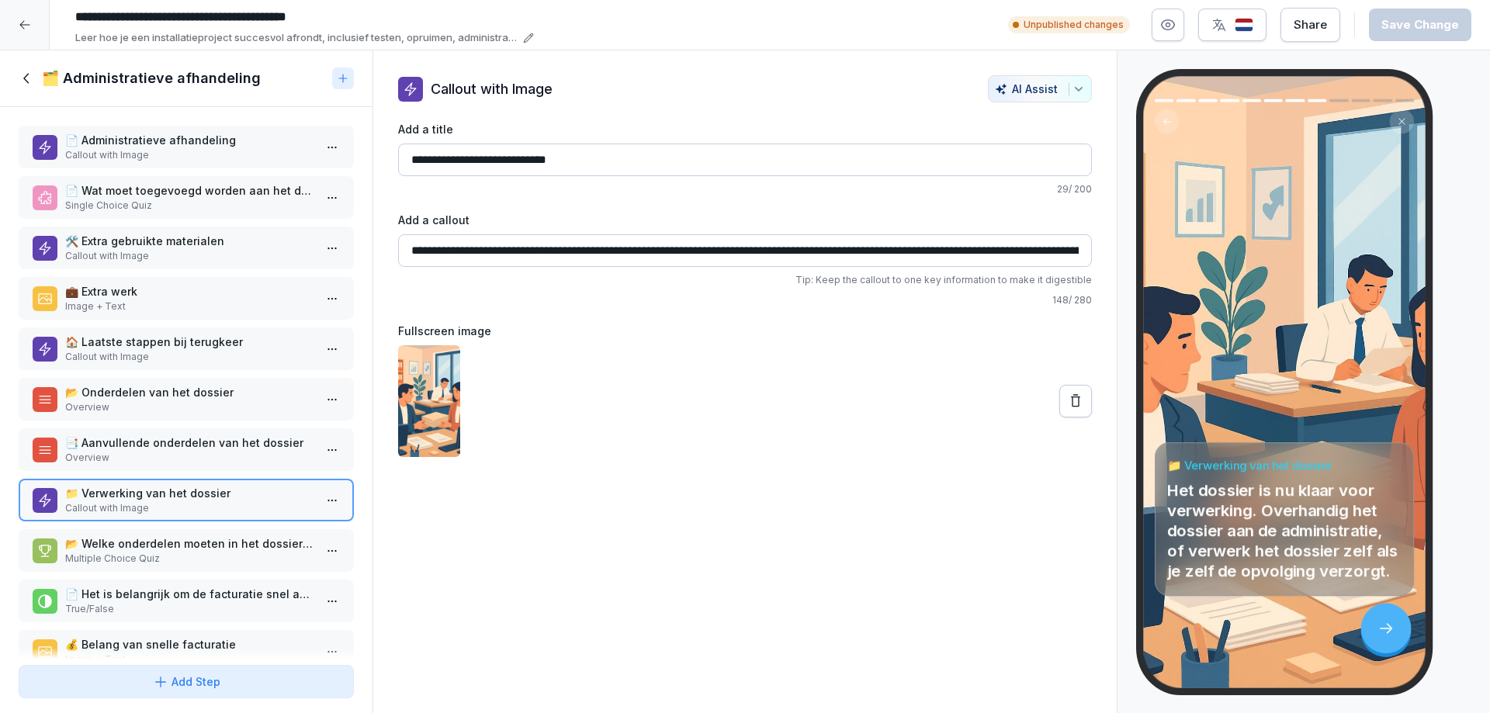
click at [116, 553] on p "Multiple Choice Quiz" at bounding box center [189, 559] width 248 height 14
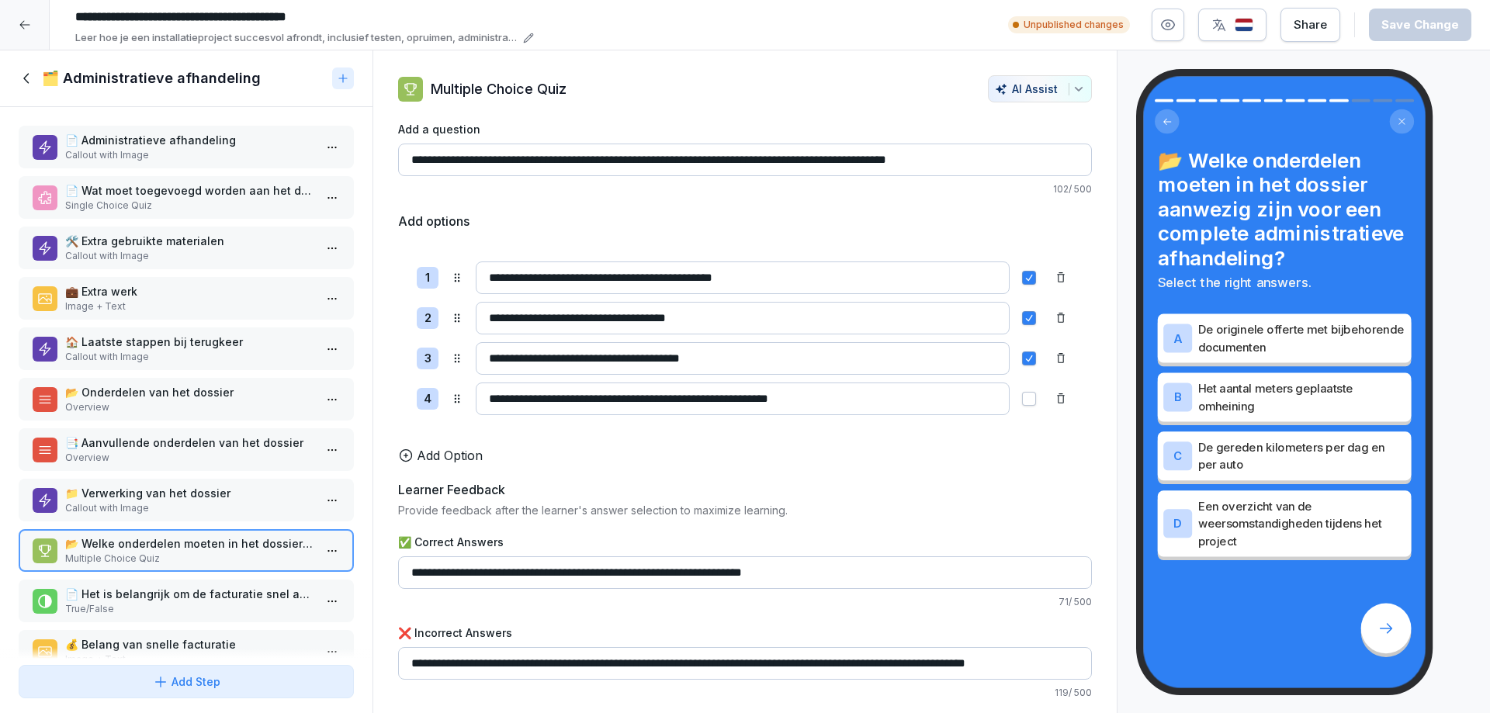
click at [120, 600] on p "📄 Het is belangrijk om de facturatie snel af te handelen na de oplevering van e…" at bounding box center [189, 594] width 248 height 16
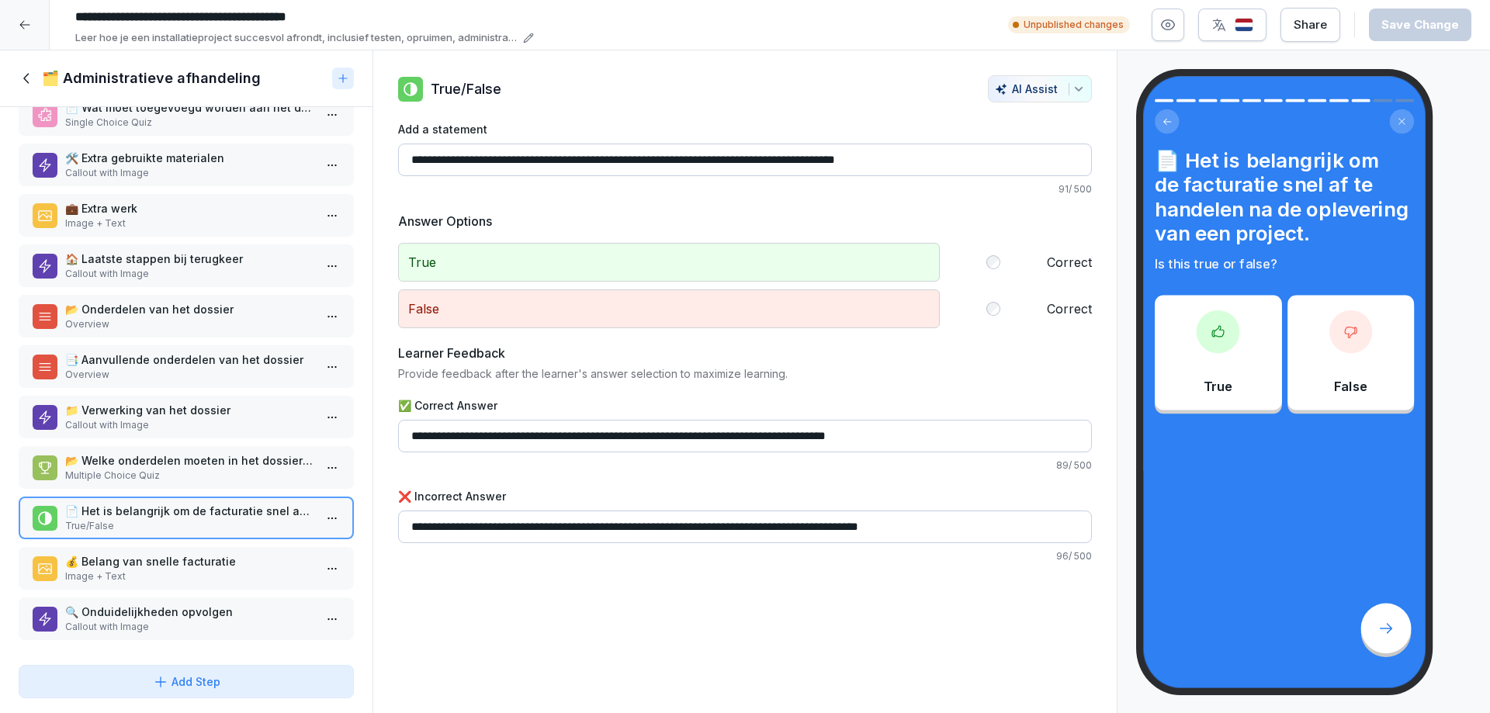
scroll to position [95, 0]
click at [129, 570] on p "Image + Text" at bounding box center [189, 577] width 248 height 14
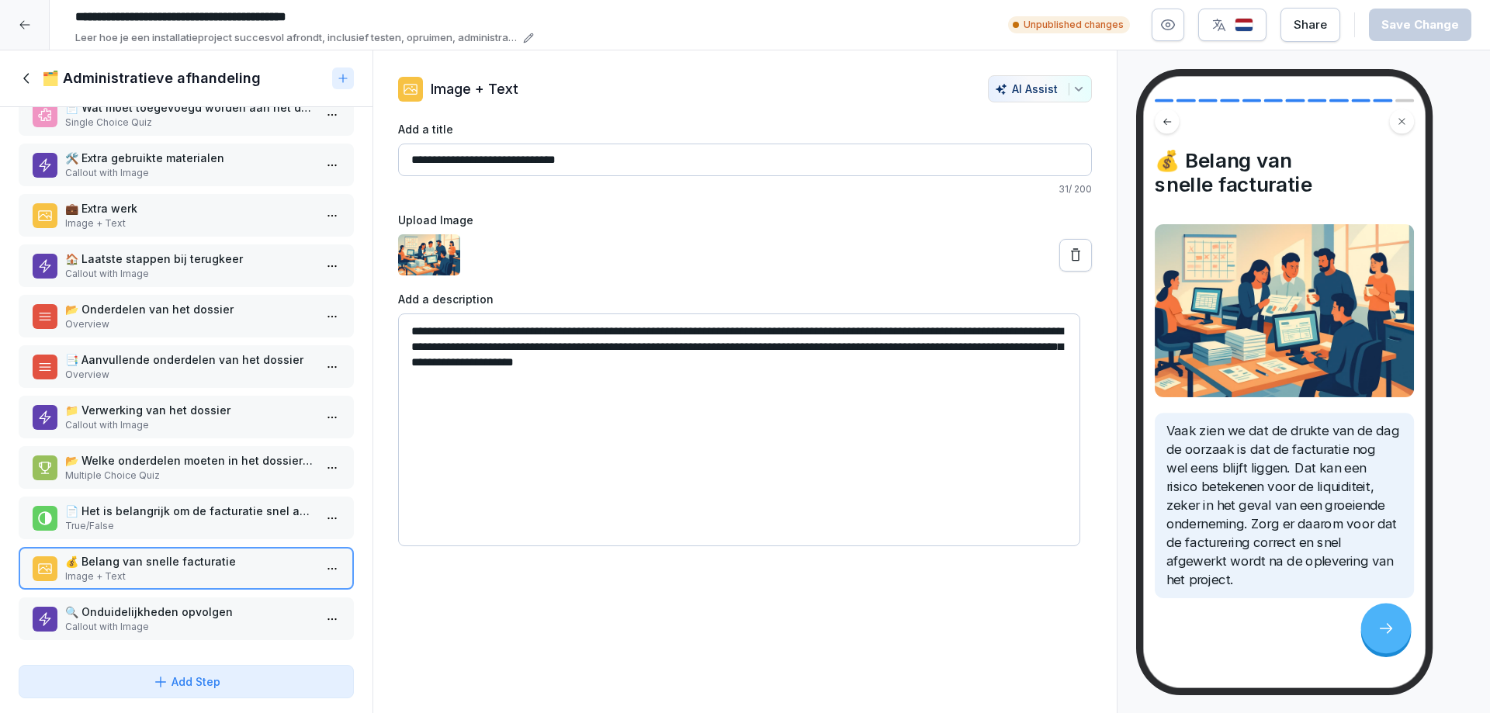
click at [125, 604] on p "🔍 Onduidelijkheden opvolgen" at bounding box center [189, 612] width 248 height 16
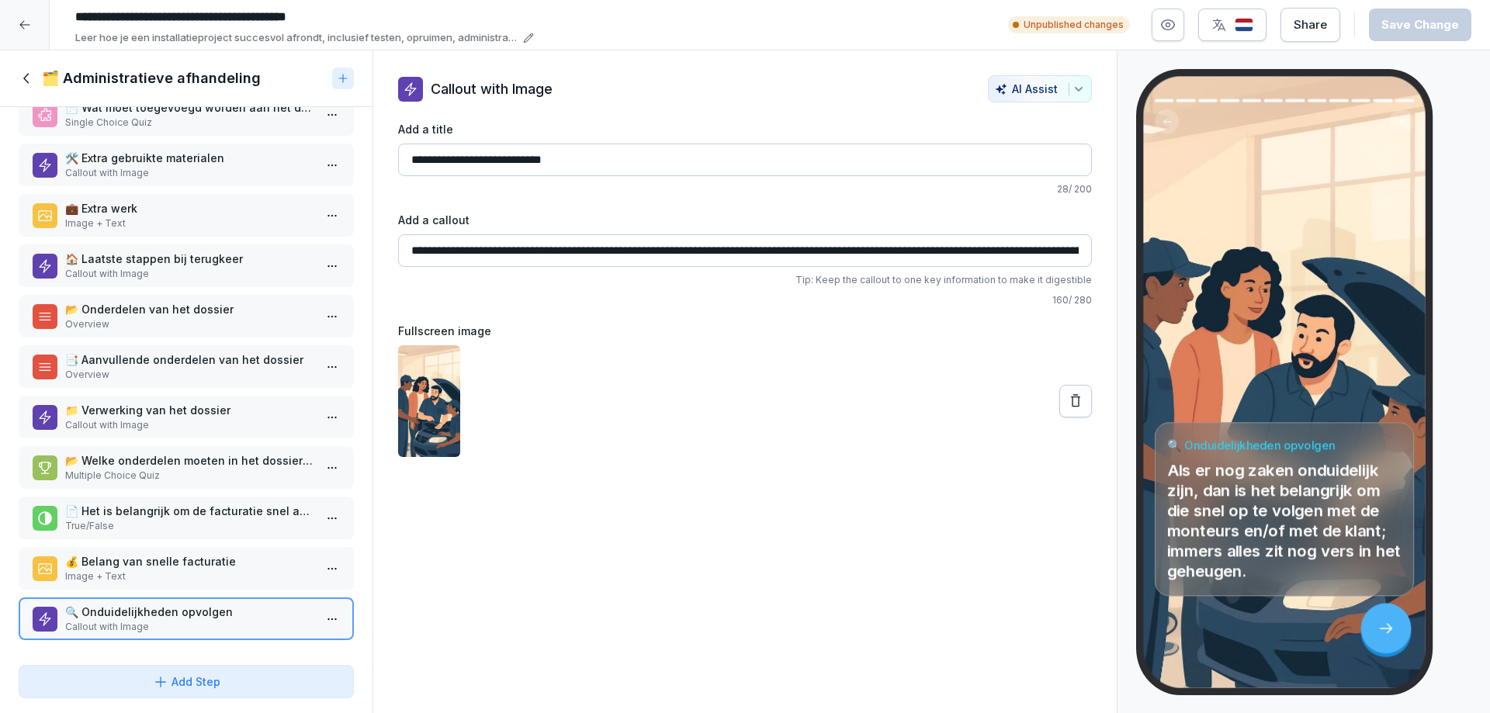
click at [26, 77] on icon at bounding box center [27, 78] width 17 height 17
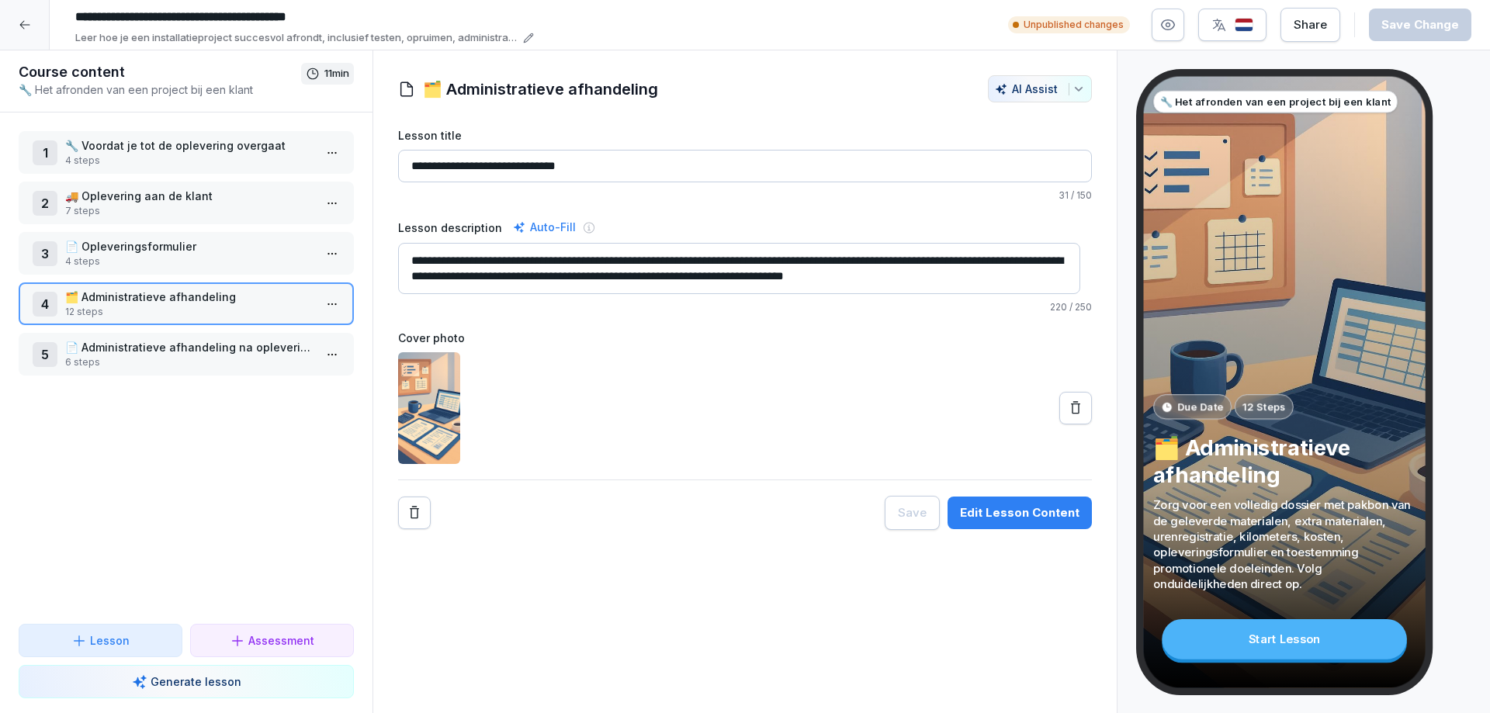
click at [100, 350] on p "📄 Administratieve afhandeling na oplevering" at bounding box center [189, 347] width 248 height 16
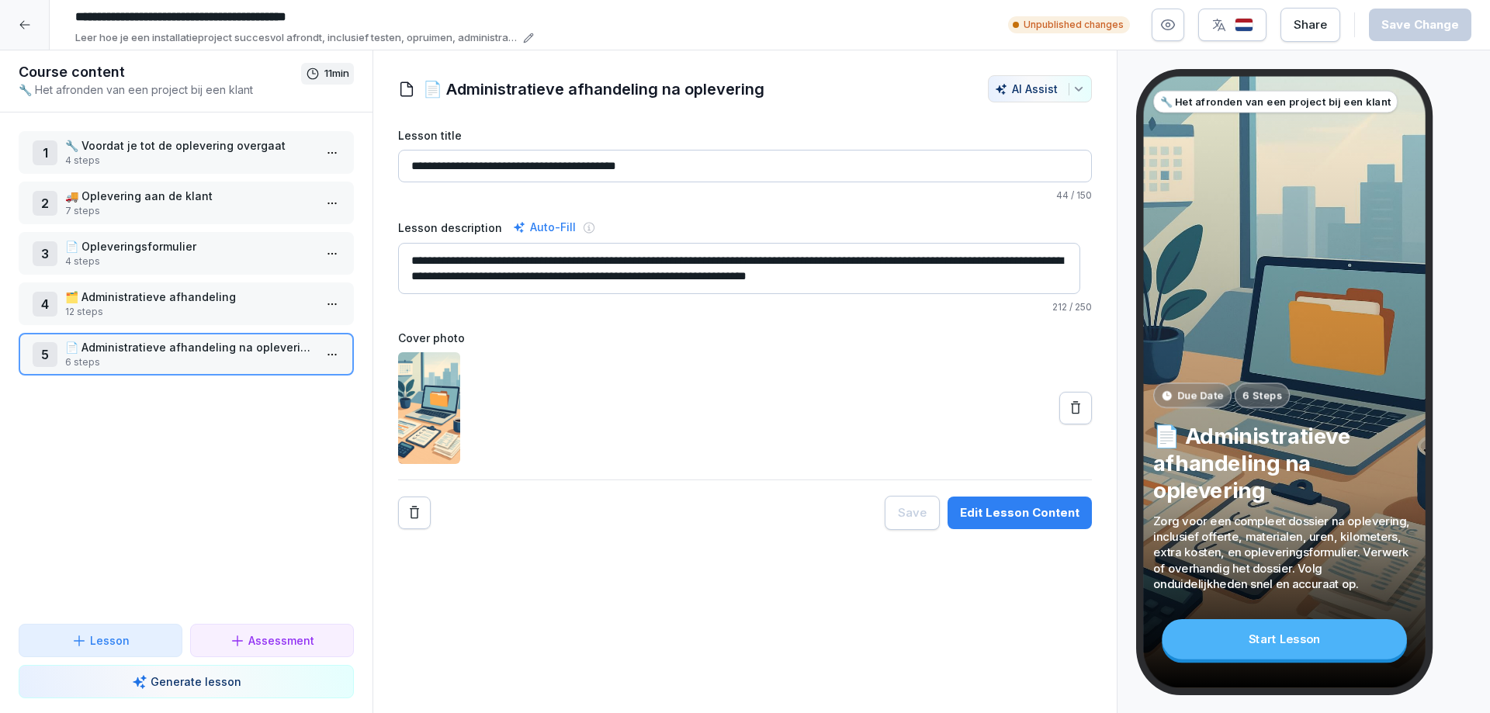
click at [1015, 516] on div "Edit Lesson Content" at bounding box center [1020, 512] width 120 height 17
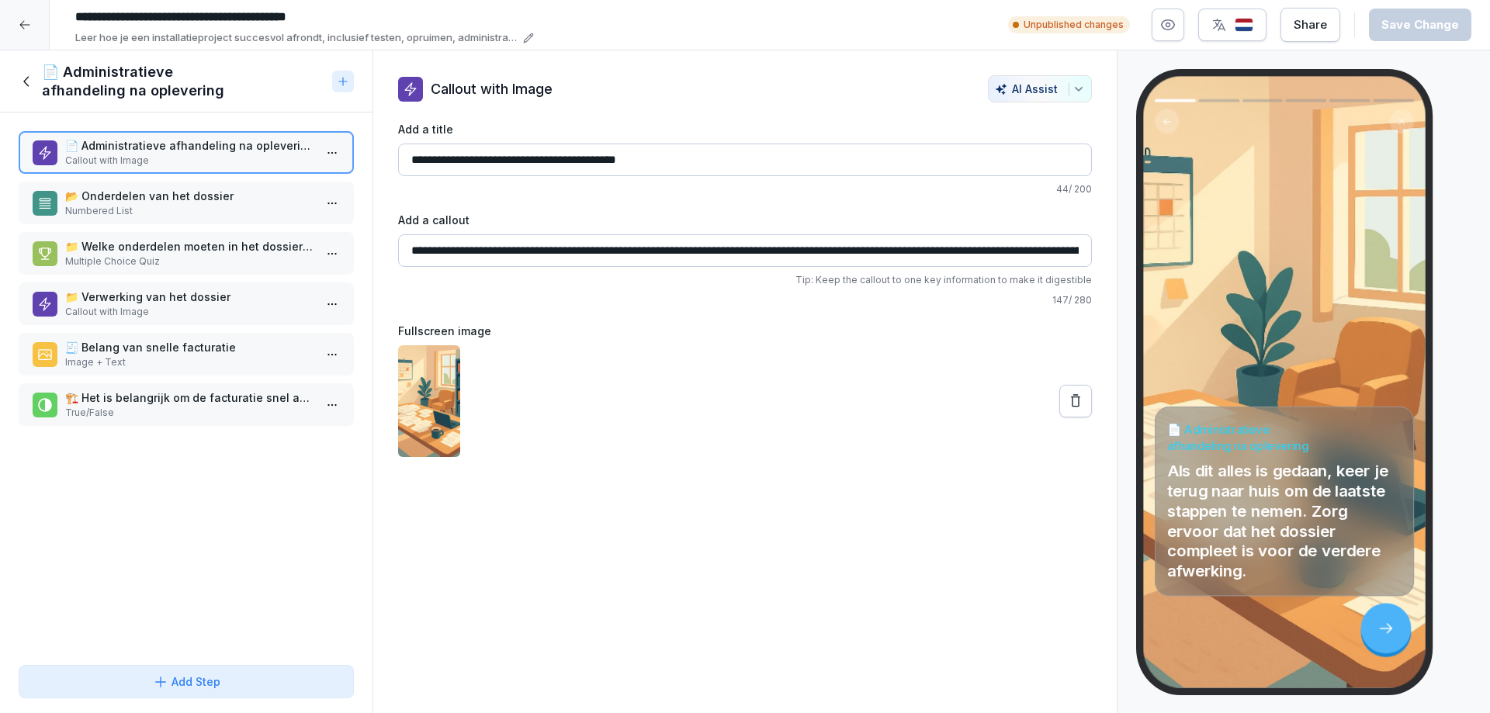
click at [120, 206] on p "Numbered List" at bounding box center [189, 211] width 248 height 14
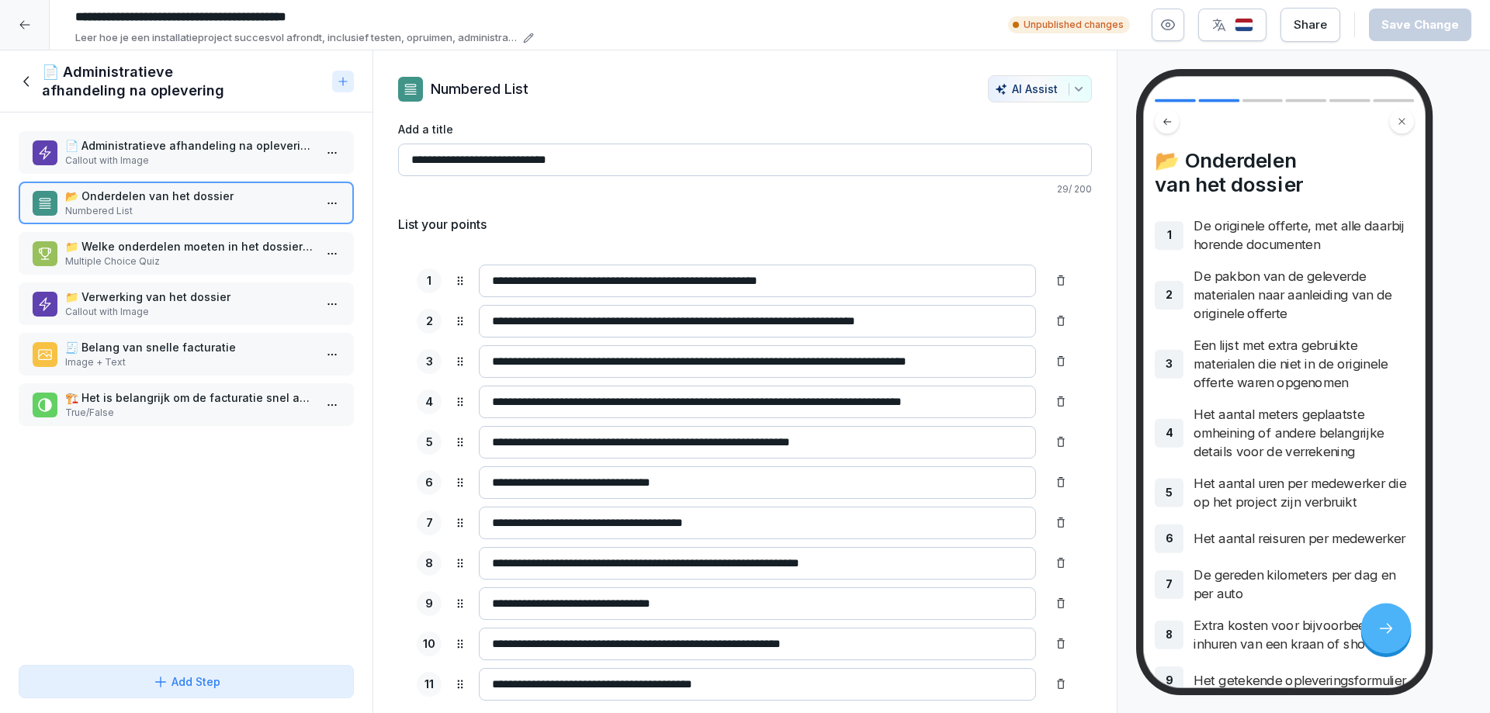
click at [116, 252] on p "📁 Welke onderdelen moeten in het dossier aanwezig zijn na oplevering?" at bounding box center [189, 246] width 248 height 16
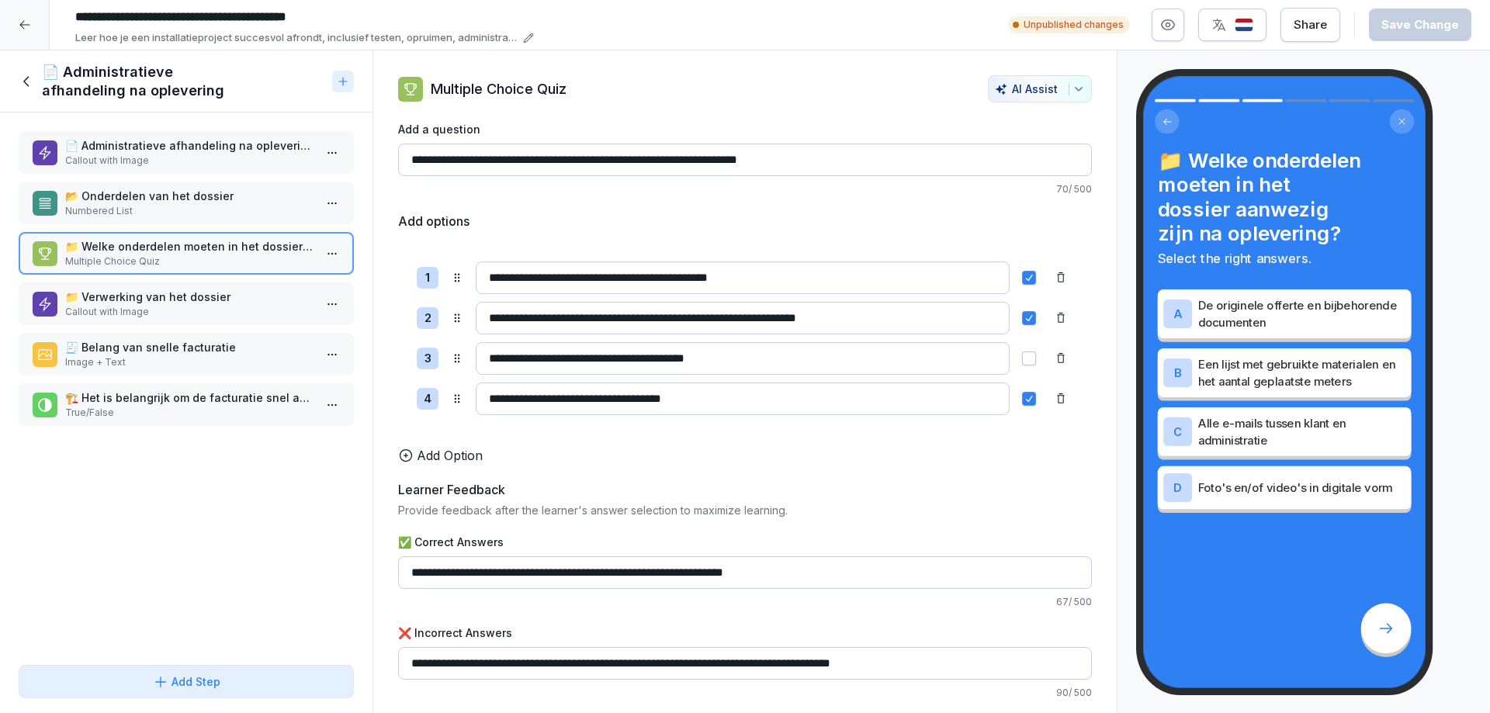
click at [112, 300] on p "📁 Verwerking van het dossier" at bounding box center [189, 297] width 248 height 16
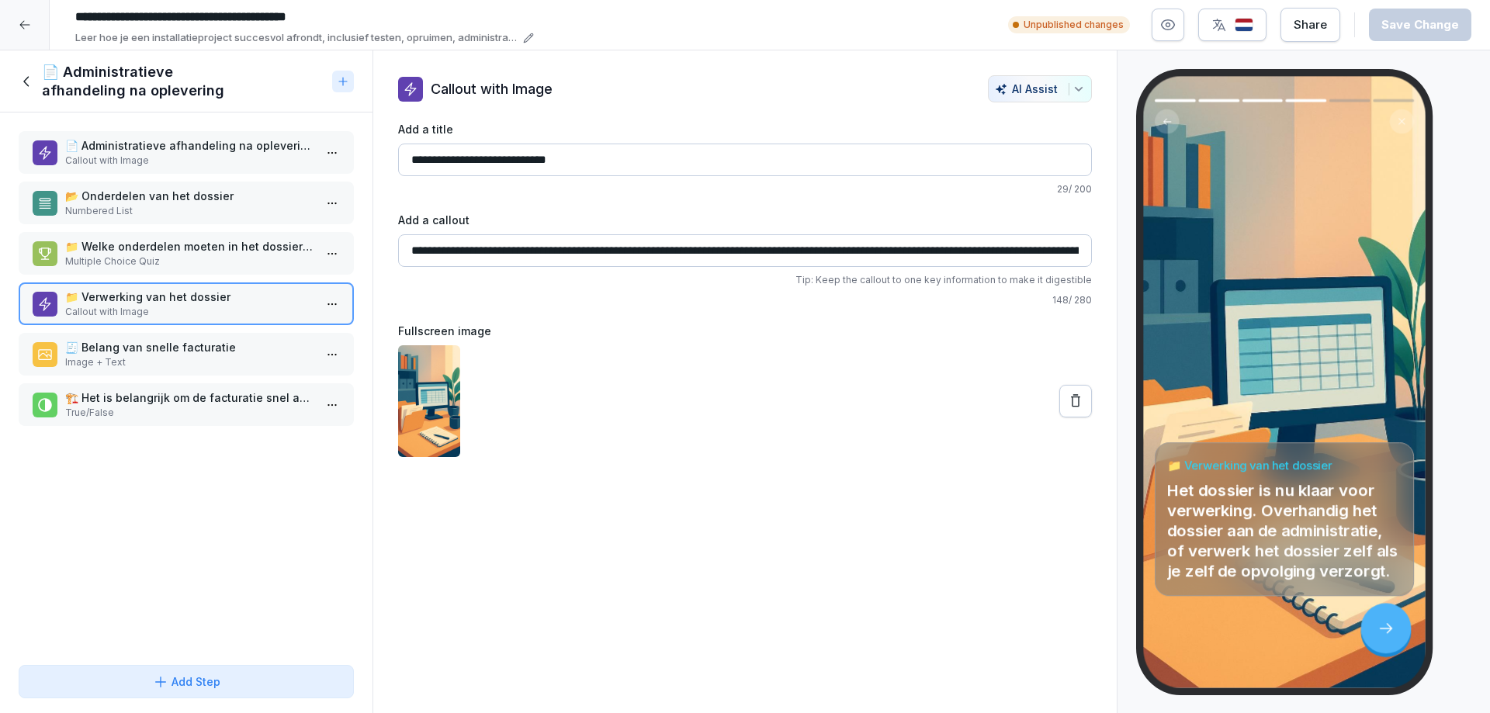
click at [110, 345] on p "🧾 Belang van snelle facturatie" at bounding box center [189, 347] width 248 height 16
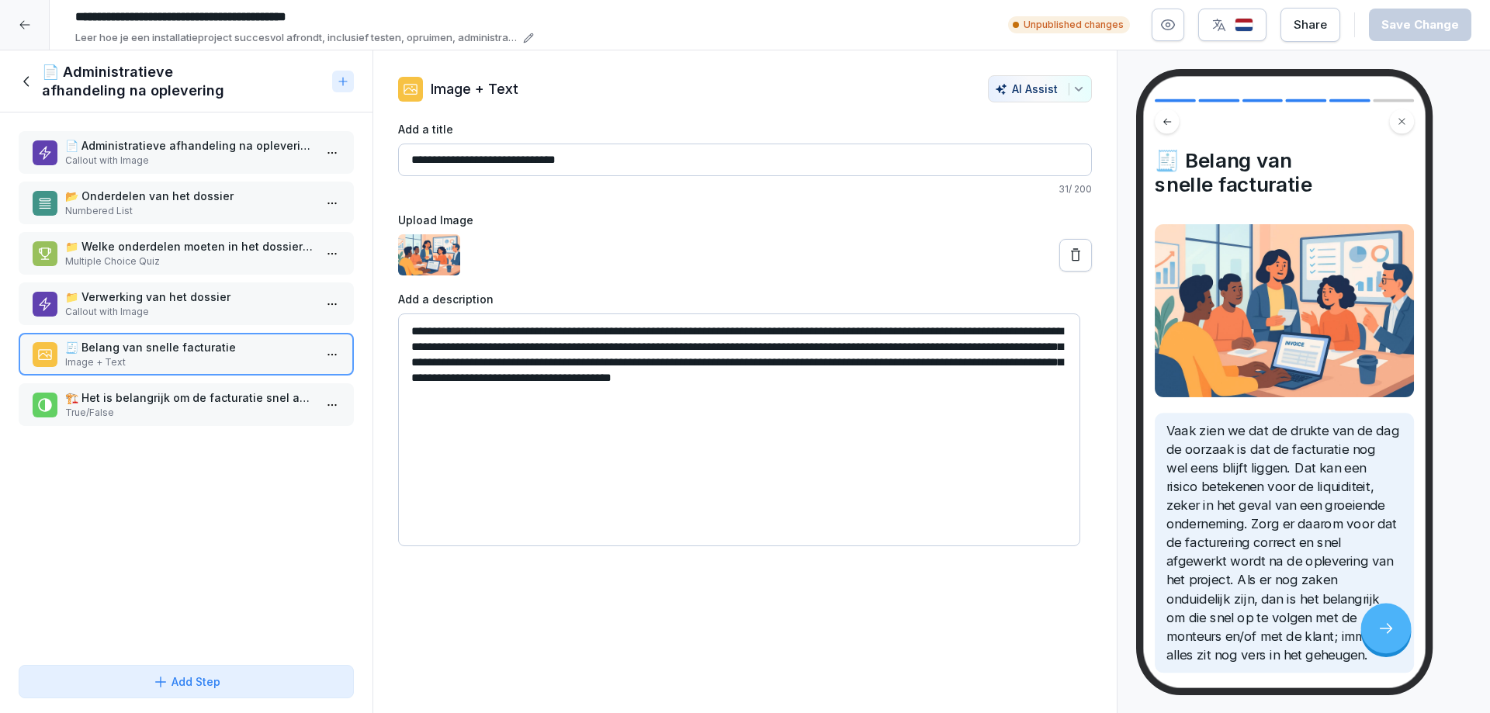
click at [106, 391] on p "🏗️ Het is belangrijk om de facturatie snel af te handelen na de oplevering van …" at bounding box center [189, 398] width 248 height 16
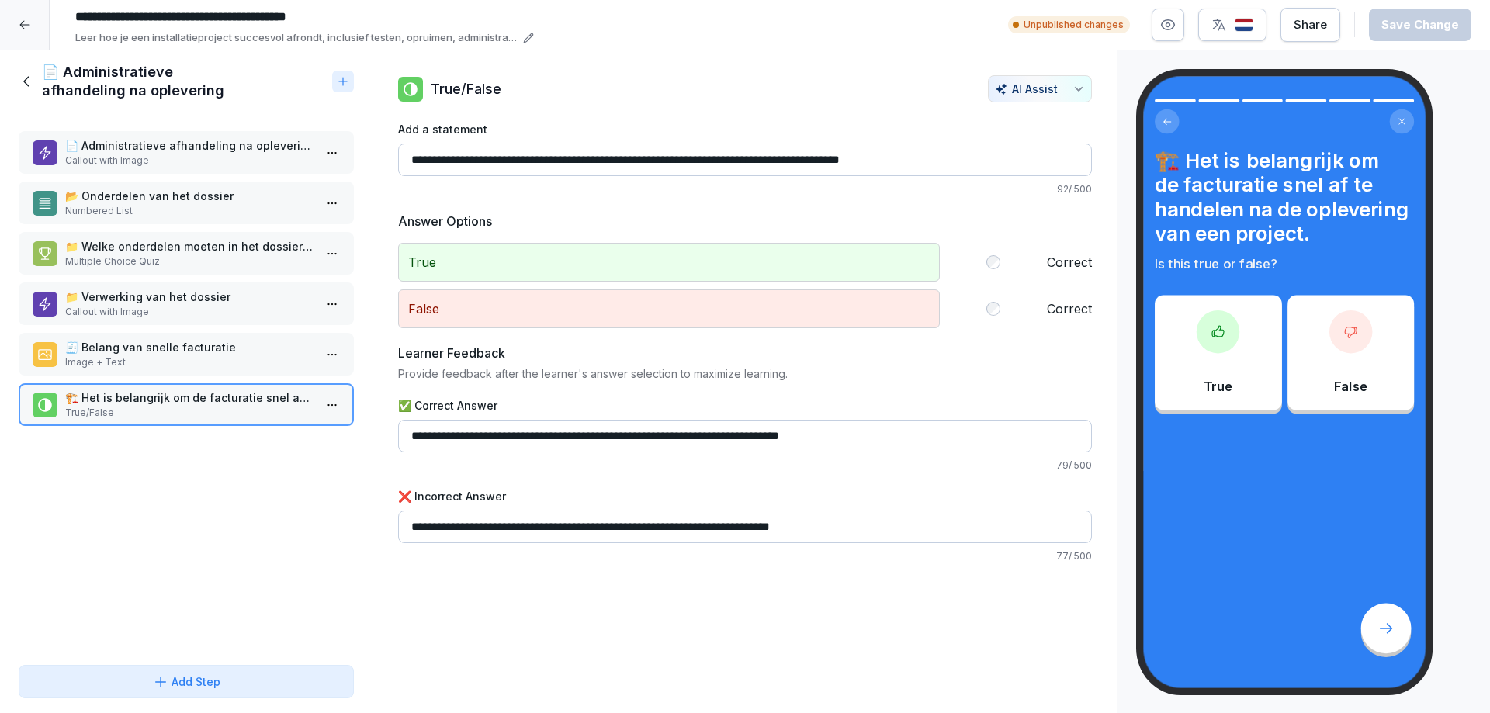
click at [23, 79] on icon at bounding box center [27, 81] width 17 height 17
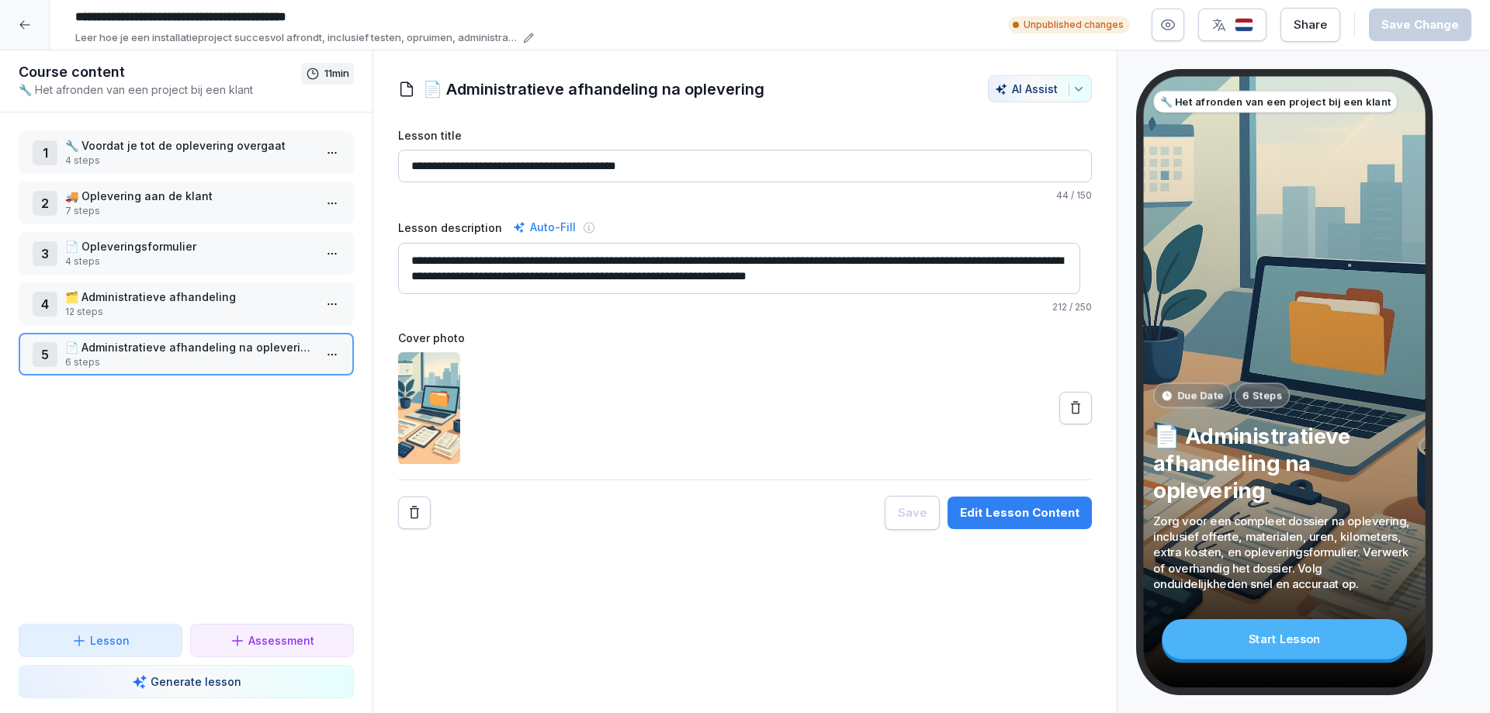
click at [115, 352] on p "📄 Administratieve afhandeling na oplevering" at bounding box center [189, 347] width 248 height 16
click at [960, 516] on div "Edit Lesson Content" at bounding box center [1020, 512] width 120 height 17
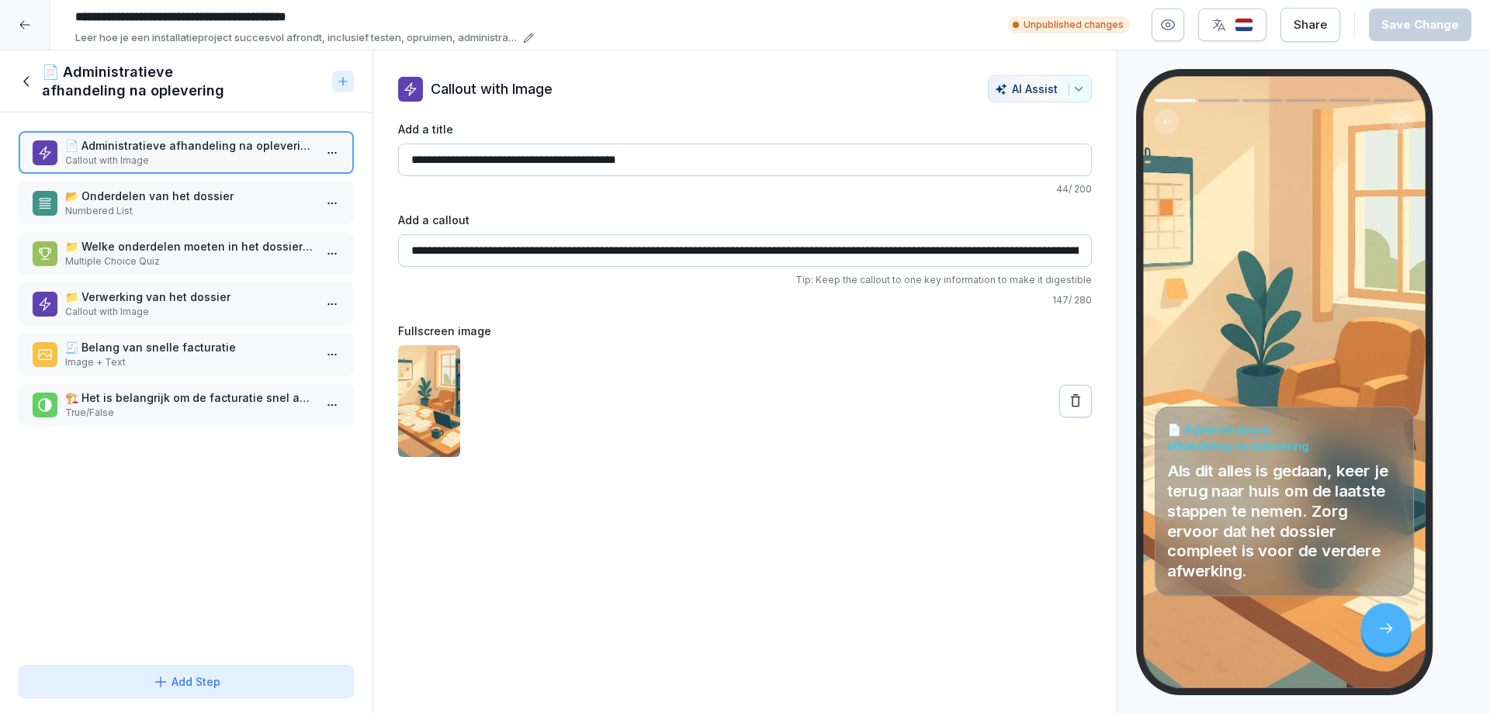
click at [175, 406] on p "True/False" at bounding box center [189, 413] width 248 height 14
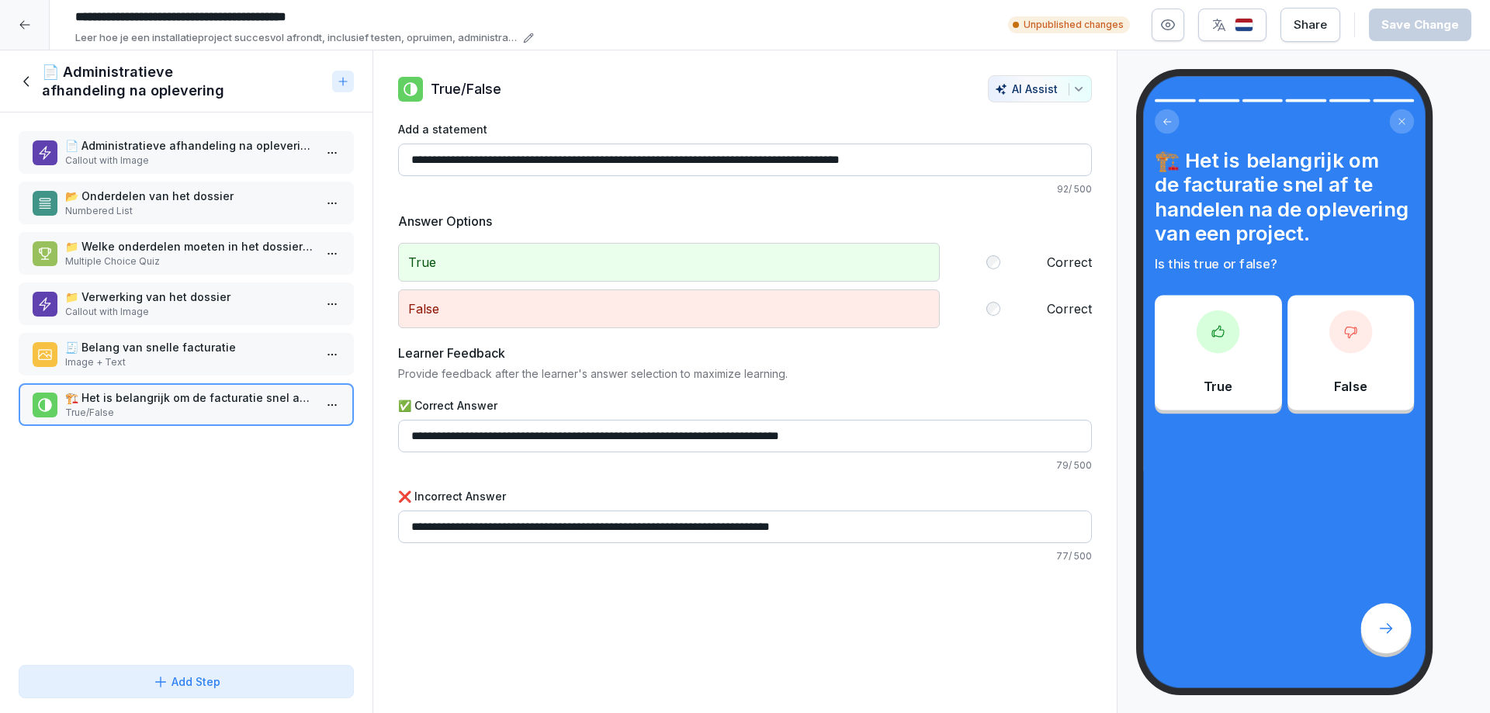
click at [25, 78] on icon at bounding box center [27, 81] width 17 height 17
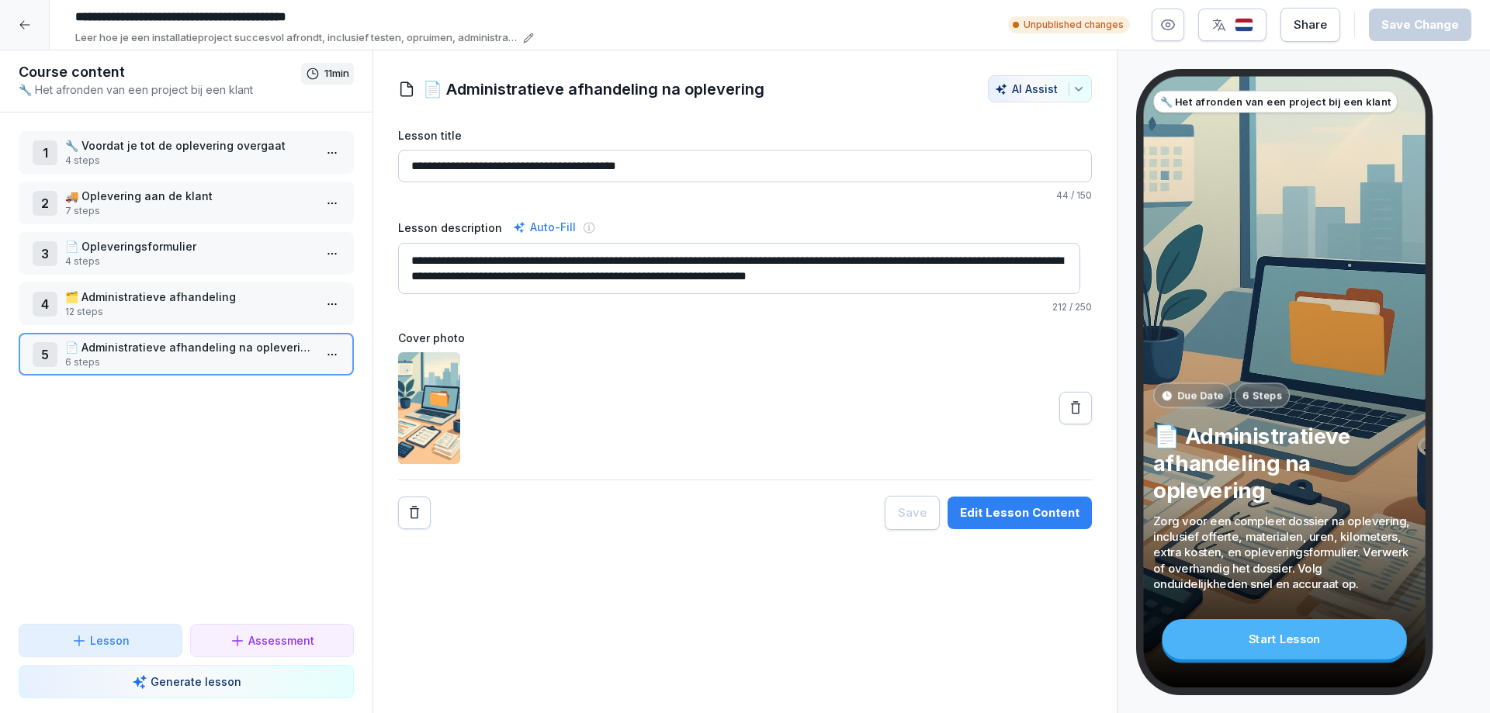
click at [88, 307] on p "12 steps" at bounding box center [189, 312] width 248 height 14
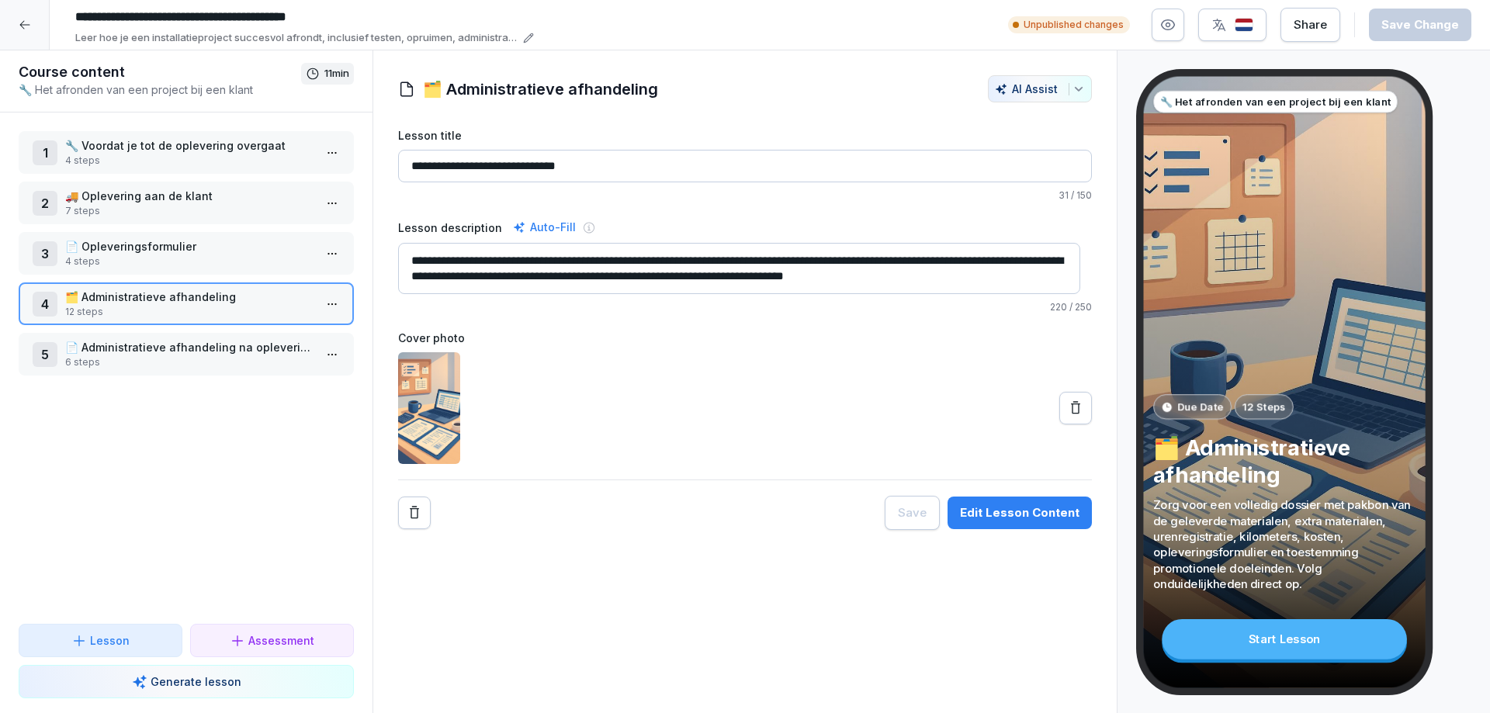
click at [84, 350] on p "📄 Administratieve afhandeling na oplevering" at bounding box center [189, 347] width 248 height 16
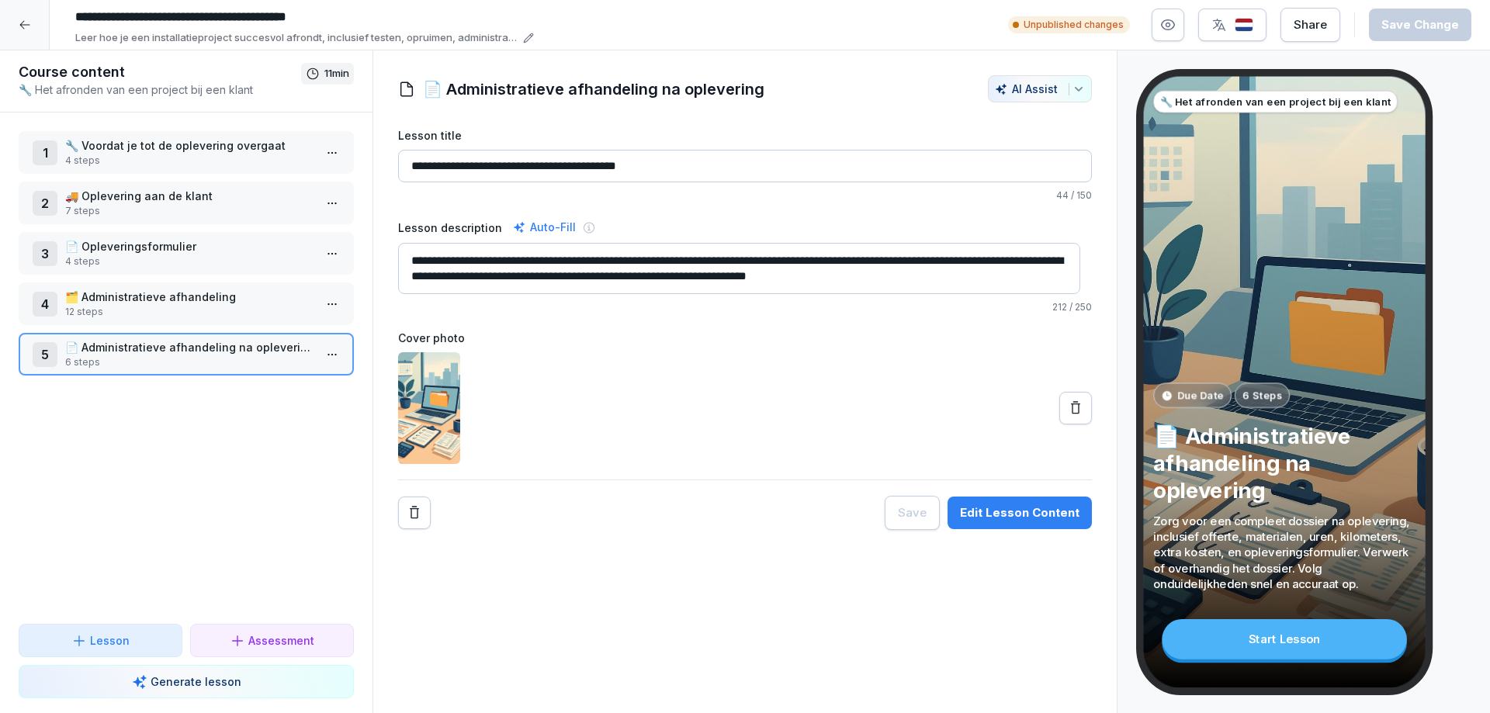
click at [1068, 410] on icon at bounding box center [1076, 408] width 16 height 16
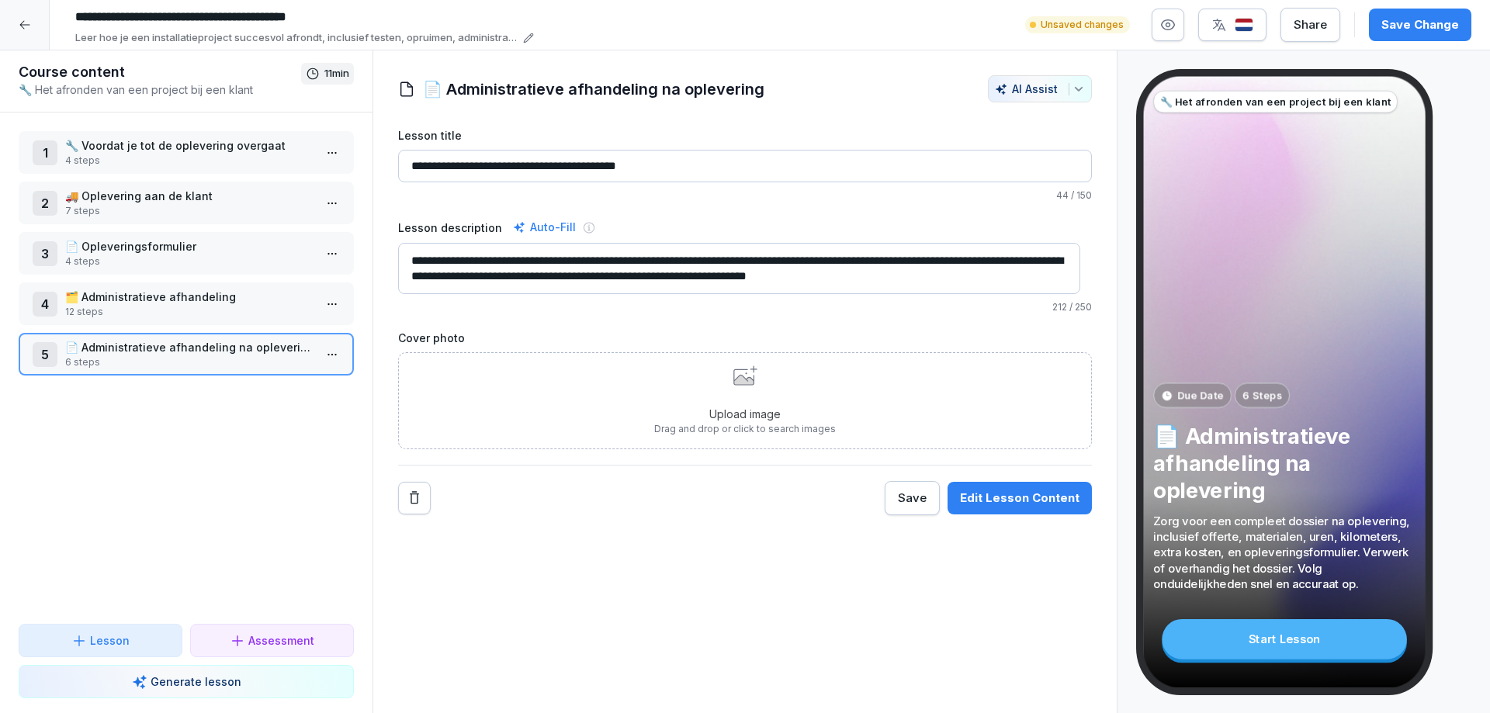
drag, startPoint x: 213, startPoint y: 356, endPoint x: 140, endPoint y: 356, distance: 73.0
click at [140, 356] on p "6 steps" at bounding box center [189, 362] width 248 height 14
click at [320, 355] on html "**********" at bounding box center [745, 356] width 1490 height 713
click at [228, 470] on div "Delete" at bounding box center [230, 471] width 54 height 16
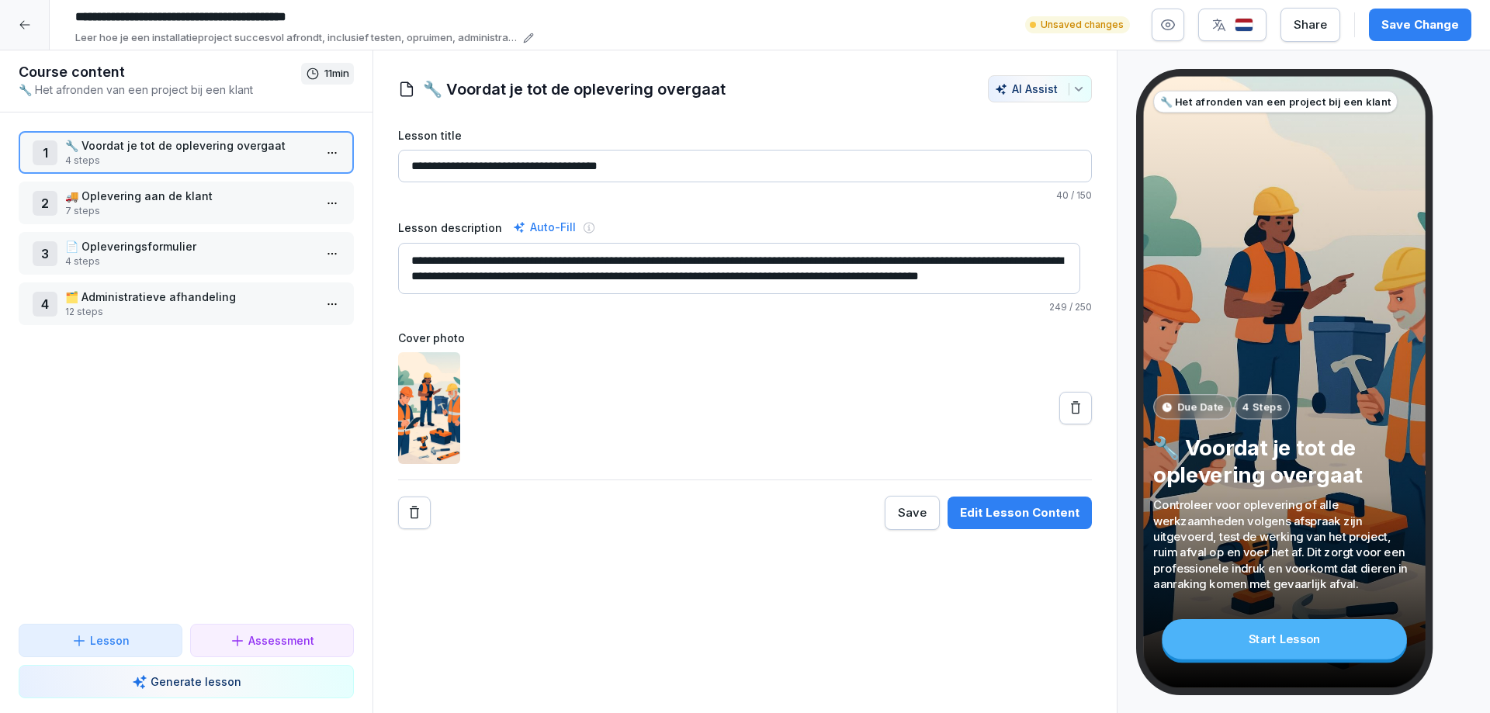
click at [155, 304] on p "🗂️ Administratieve afhandeling" at bounding box center [189, 297] width 248 height 16
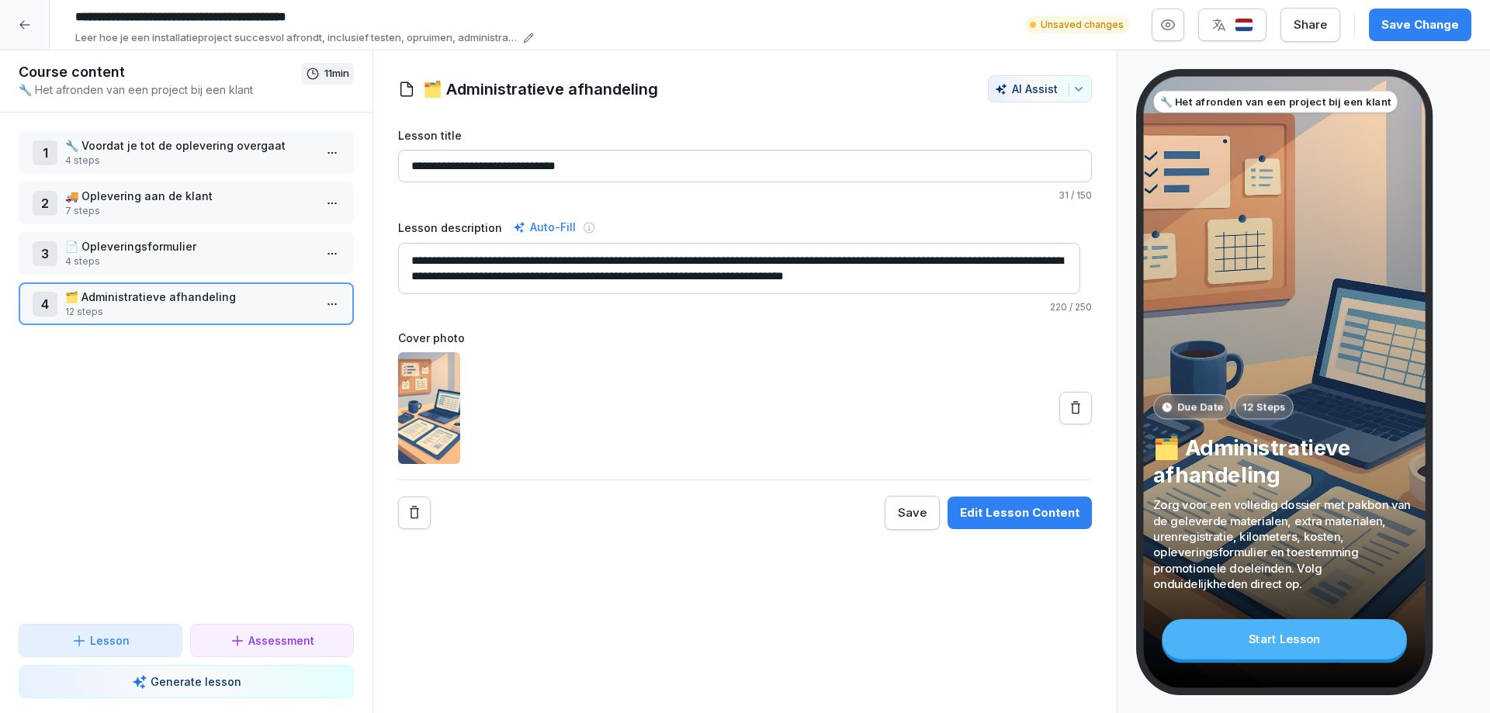
click at [1022, 506] on div "Edit Lesson Content" at bounding box center [1020, 512] width 120 height 17
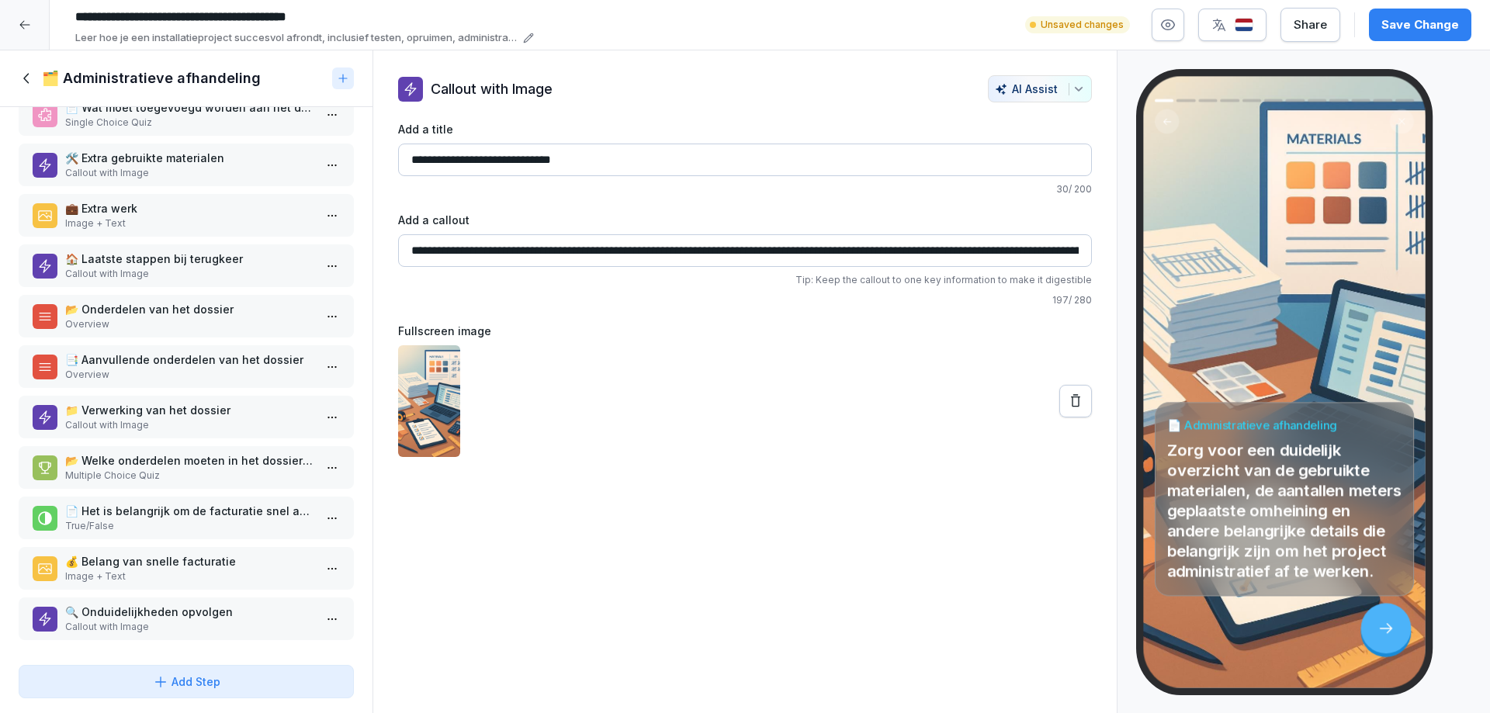
scroll to position [95, 0]
click at [23, 81] on icon at bounding box center [27, 78] width 17 height 17
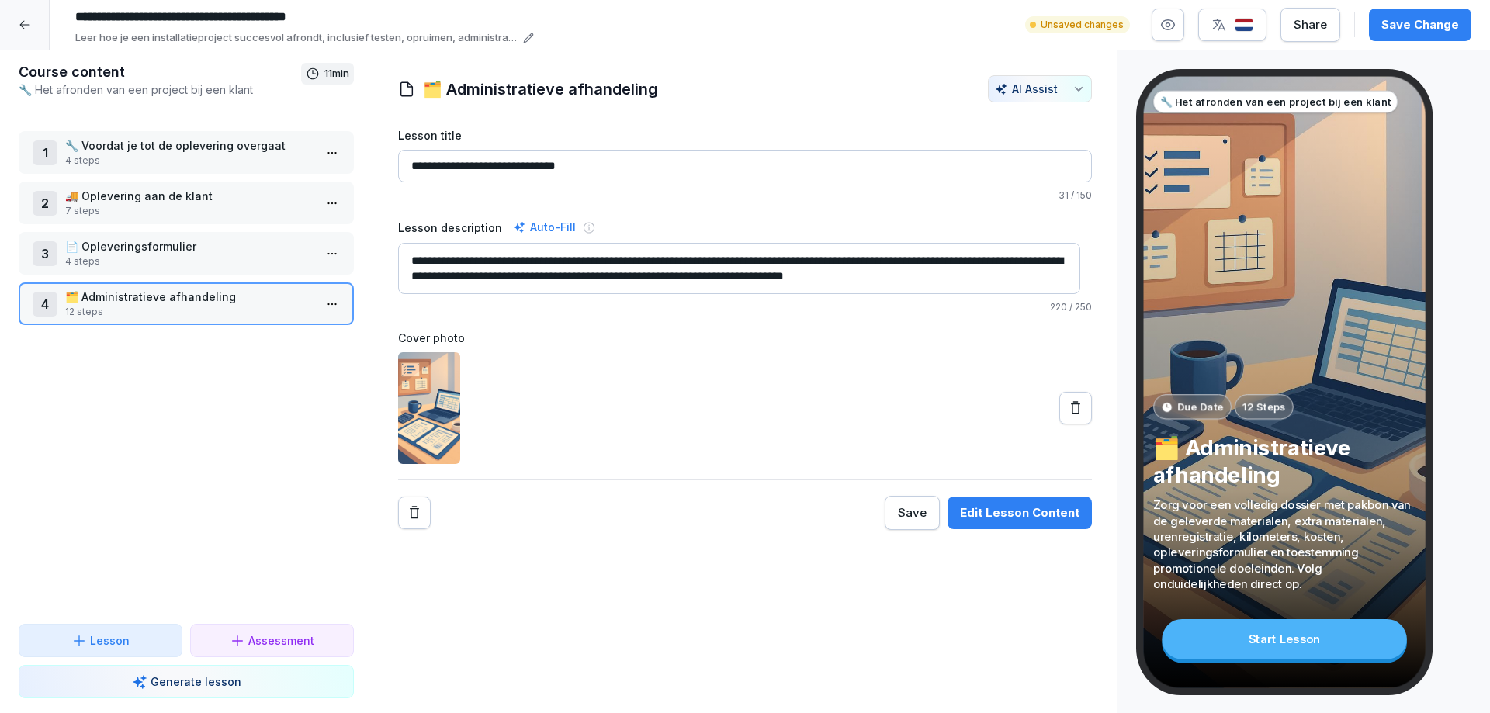
click at [237, 642] on icon at bounding box center [238, 641] width 16 height 16
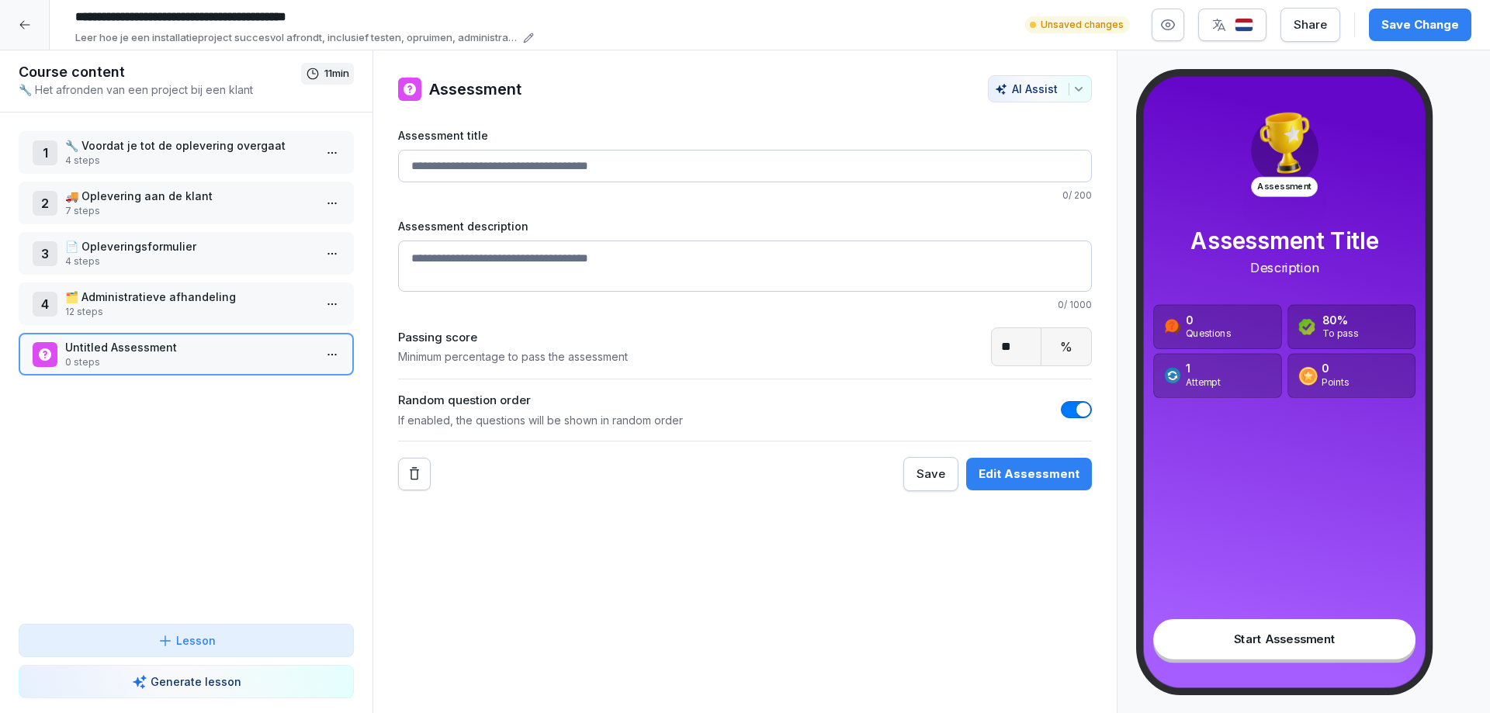
click at [424, 166] on input "Assessment title" at bounding box center [745, 166] width 694 height 33
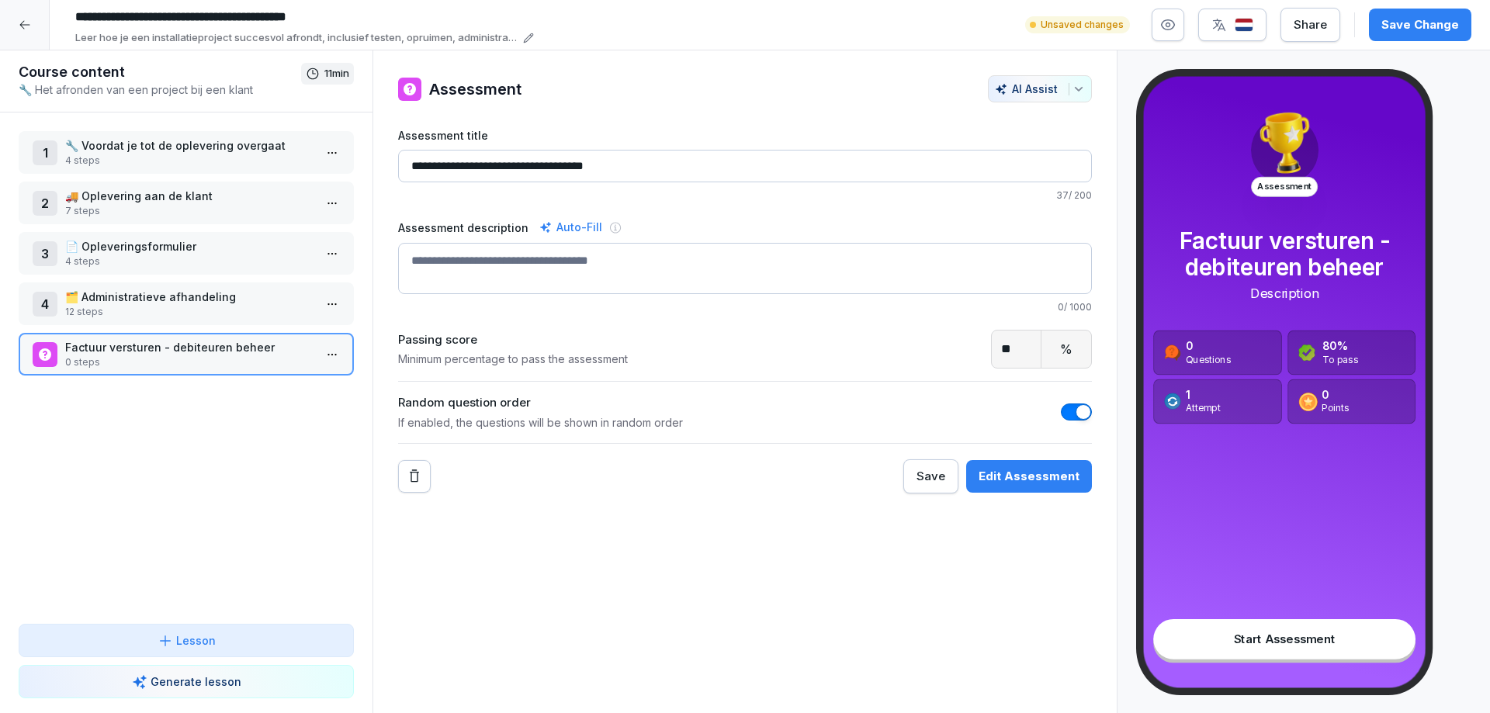
type input "**********"
click at [416, 258] on textarea "Assessment description" at bounding box center [745, 268] width 694 height 51
click at [473, 95] on h1 "Assessment" at bounding box center [475, 89] width 92 height 23
click at [319, 355] on html "**********" at bounding box center [745, 356] width 1490 height 713
click at [232, 445] on div "Delete" at bounding box center [230, 443] width 54 height 16
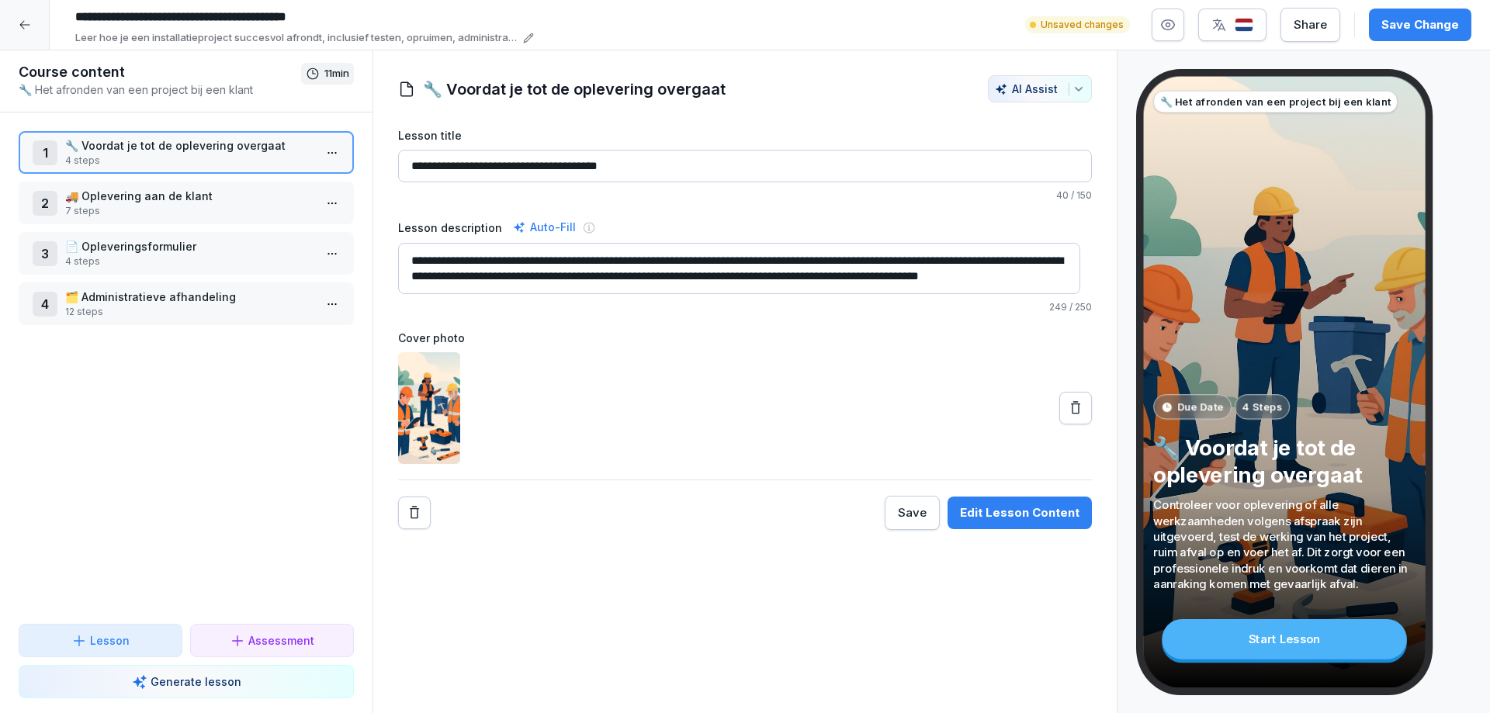
click at [247, 645] on div "Assessment" at bounding box center [272, 641] width 85 height 16
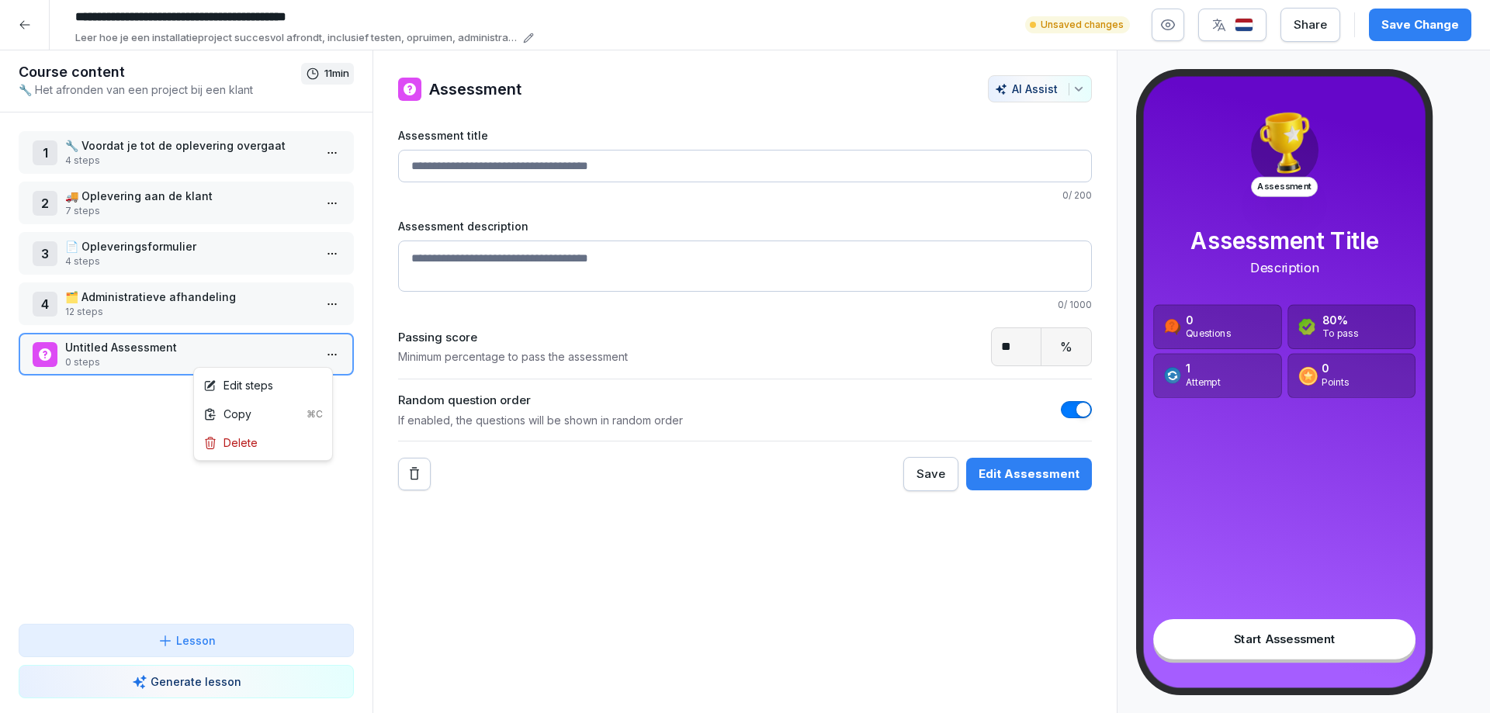
click at [324, 351] on html "**********" at bounding box center [745, 356] width 1490 height 713
click at [234, 440] on div "Delete" at bounding box center [230, 443] width 54 height 16
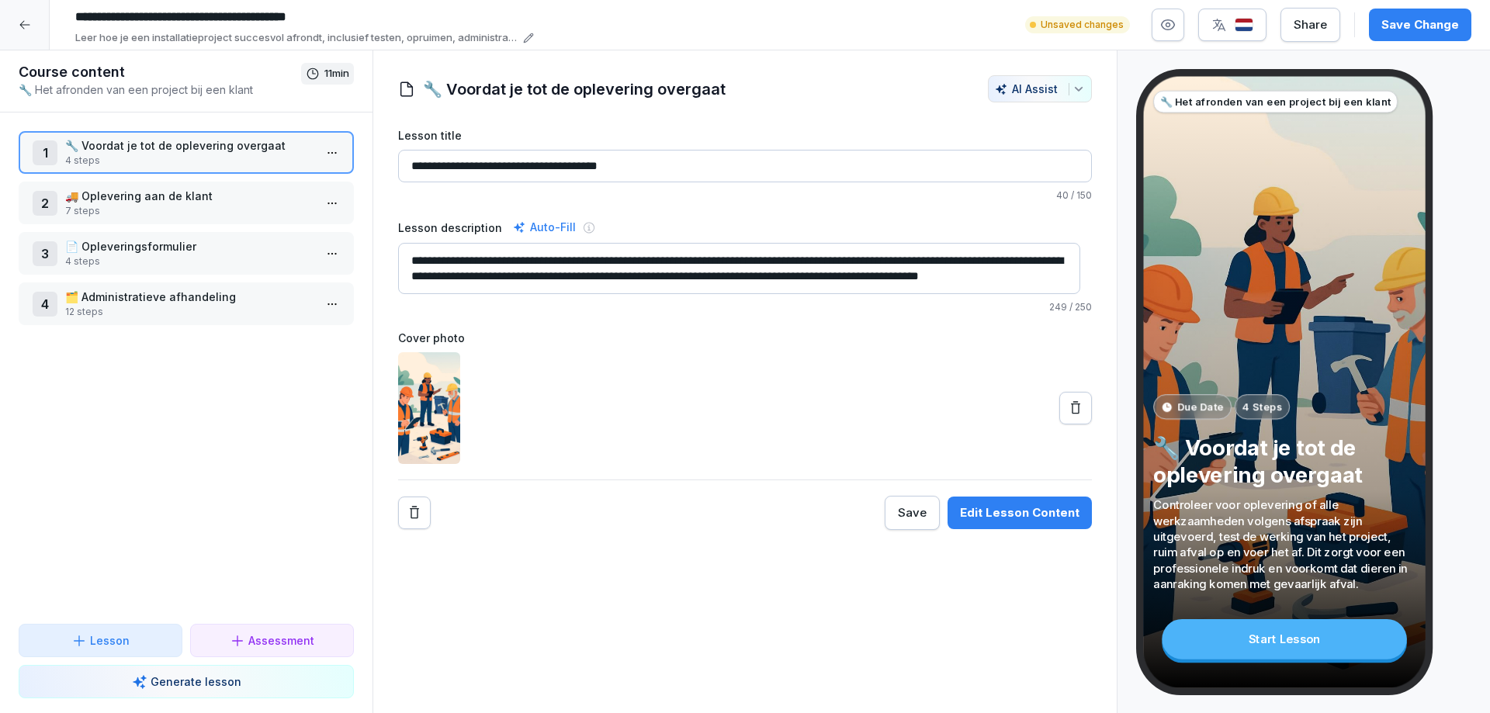
click at [97, 641] on p "Lesson" at bounding box center [110, 641] width 40 height 16
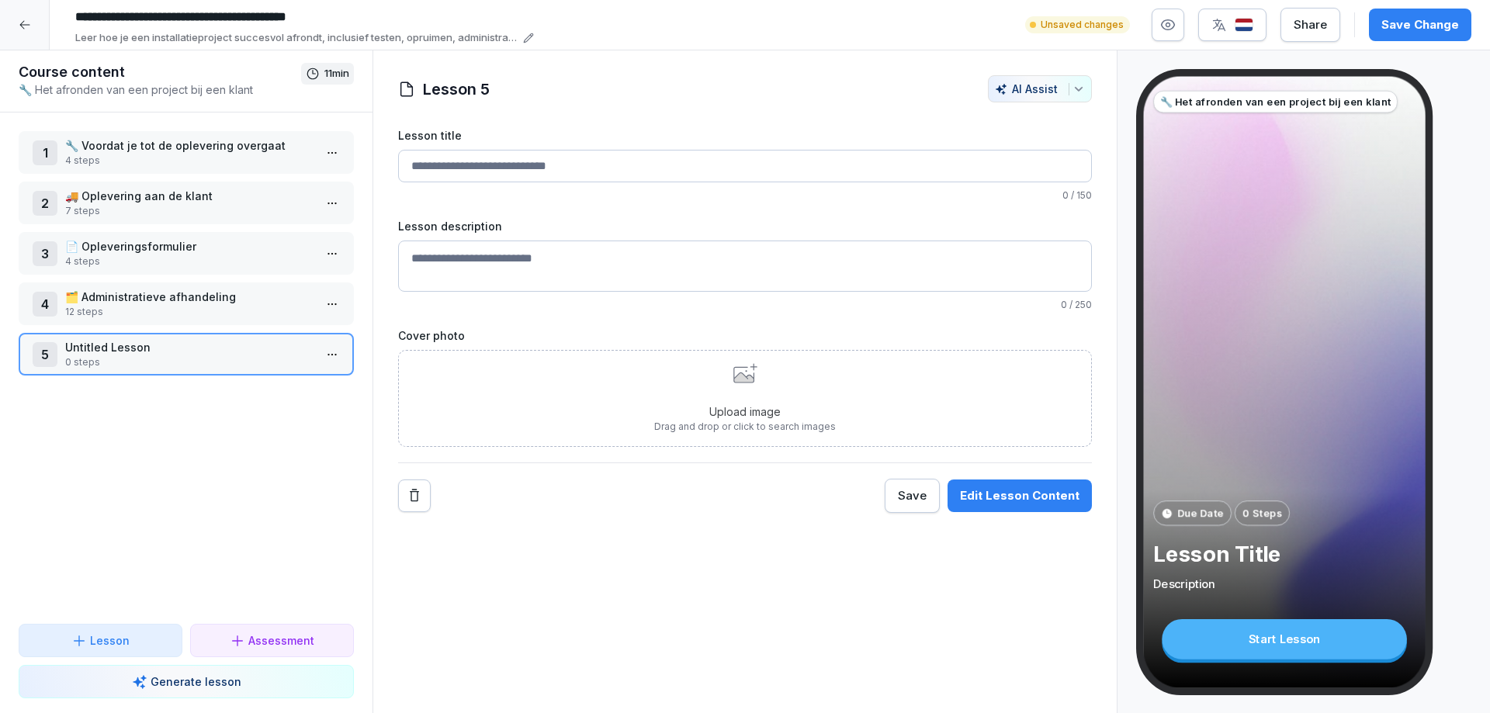
click at [433, 162] on input "Lesson title" at bounding box center [745, 166] width 694 height 33
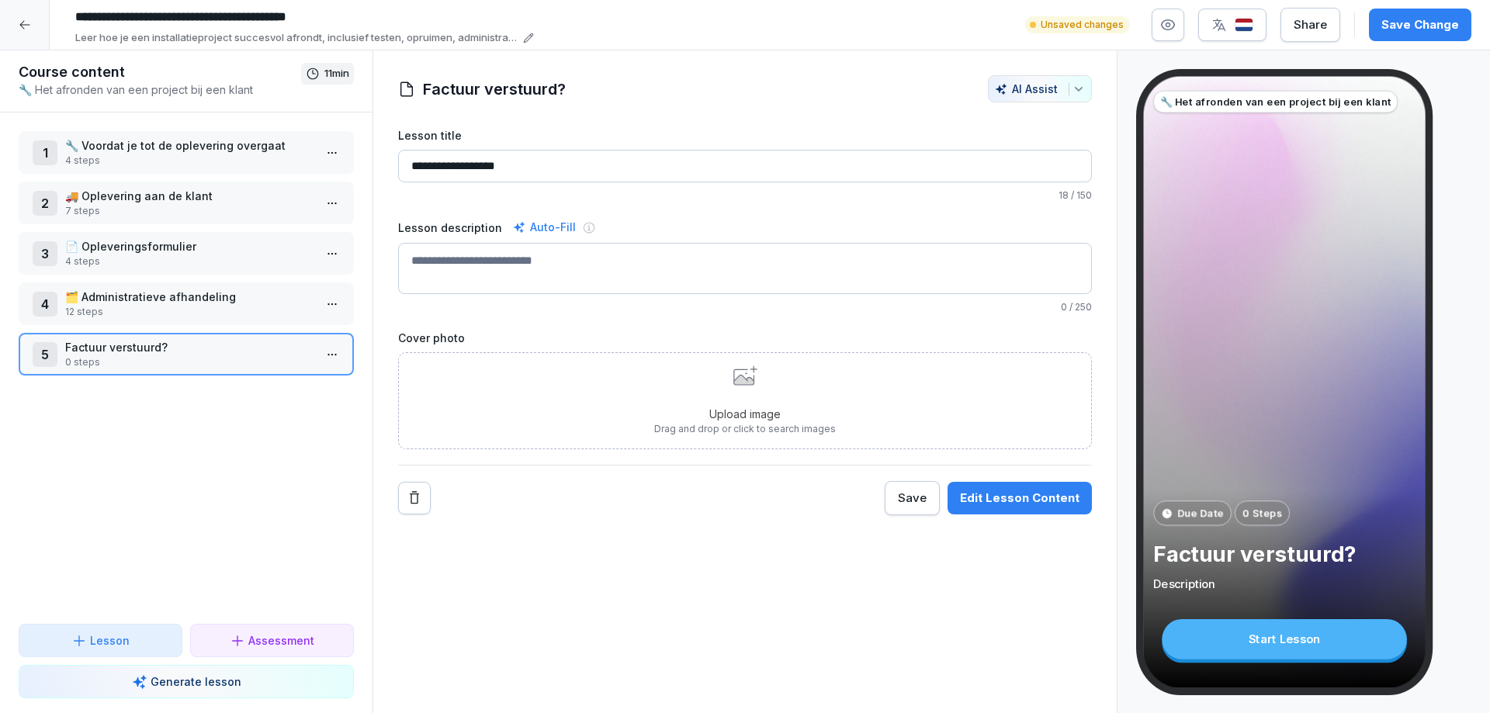
type input "**********"
click at [992, 494] on div "Edit Lesson Content" at bounding box center [1020, 498] width 120 height 17
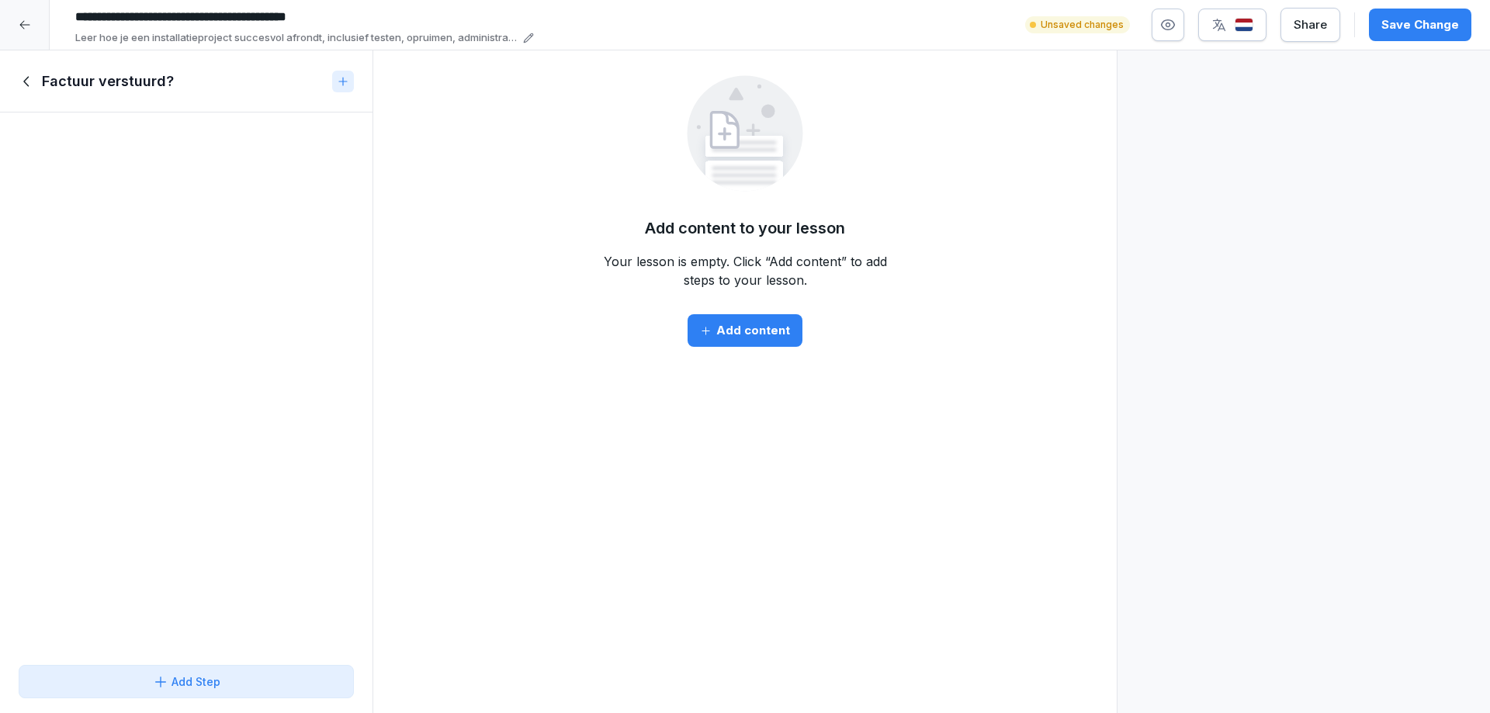
click at [170, 681] on div "Add Step" at bounding box center [187, 682] width 68 height 16
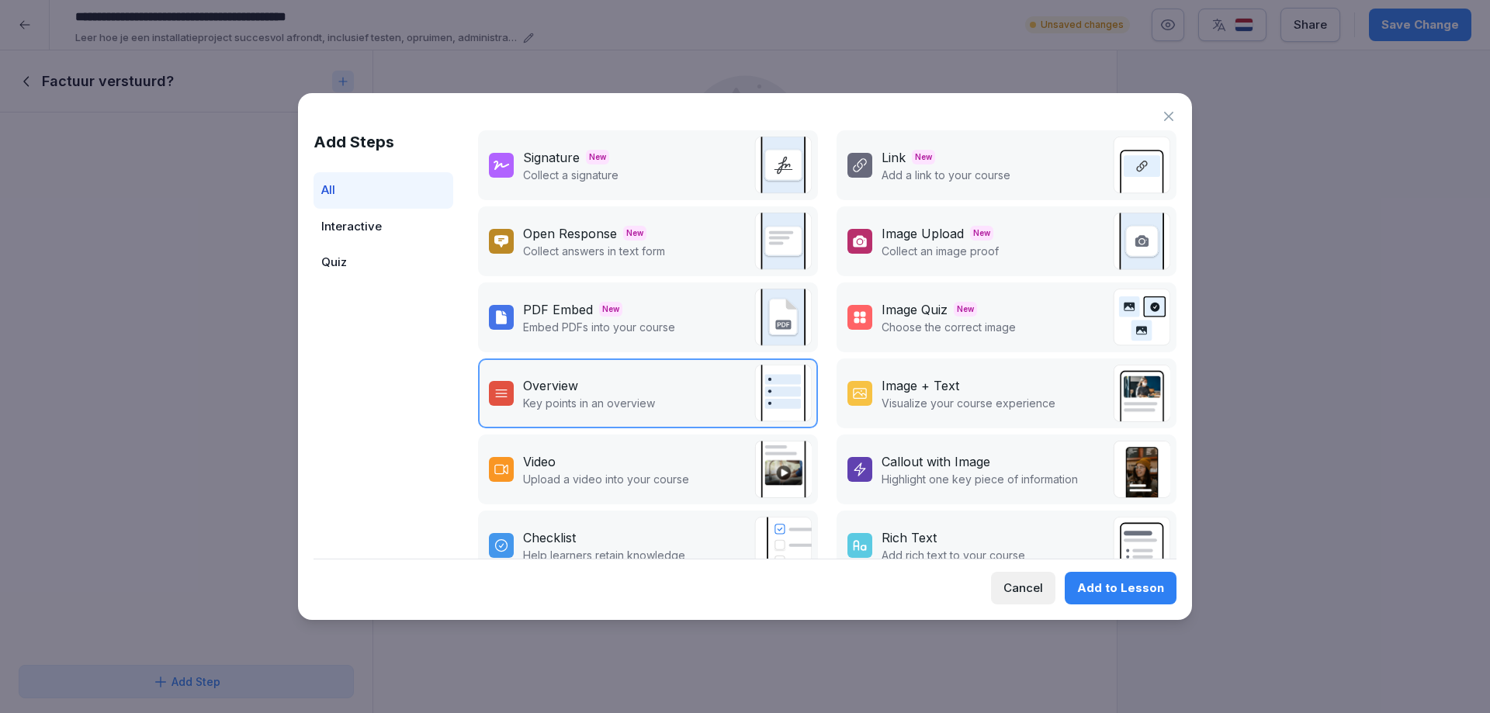
click at [544, 245] on p "Collect answers in text form" at bounding box center [594, 251] width 142 height 16
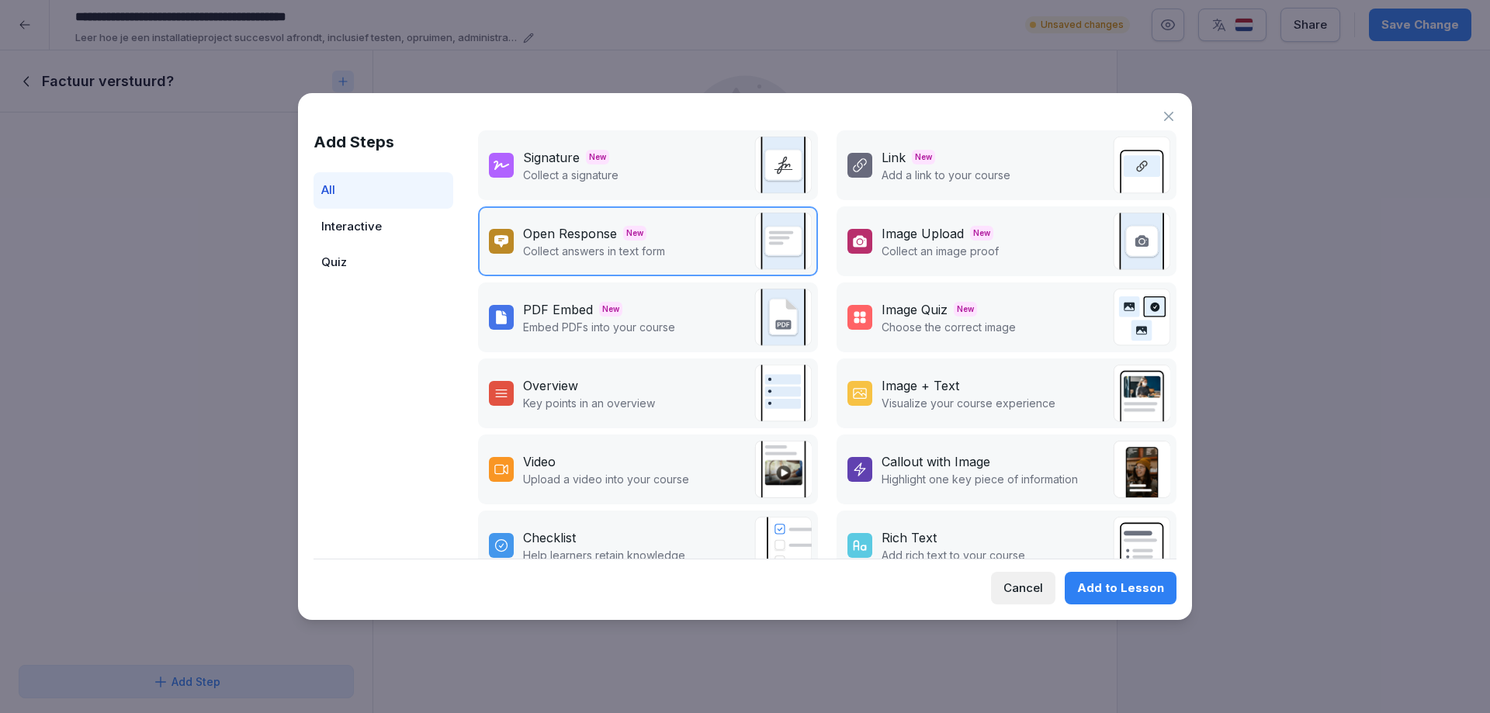
click at [1109, 584] on div "Add to Lesson" at bounding box center [1120, 588] width 87 height 17
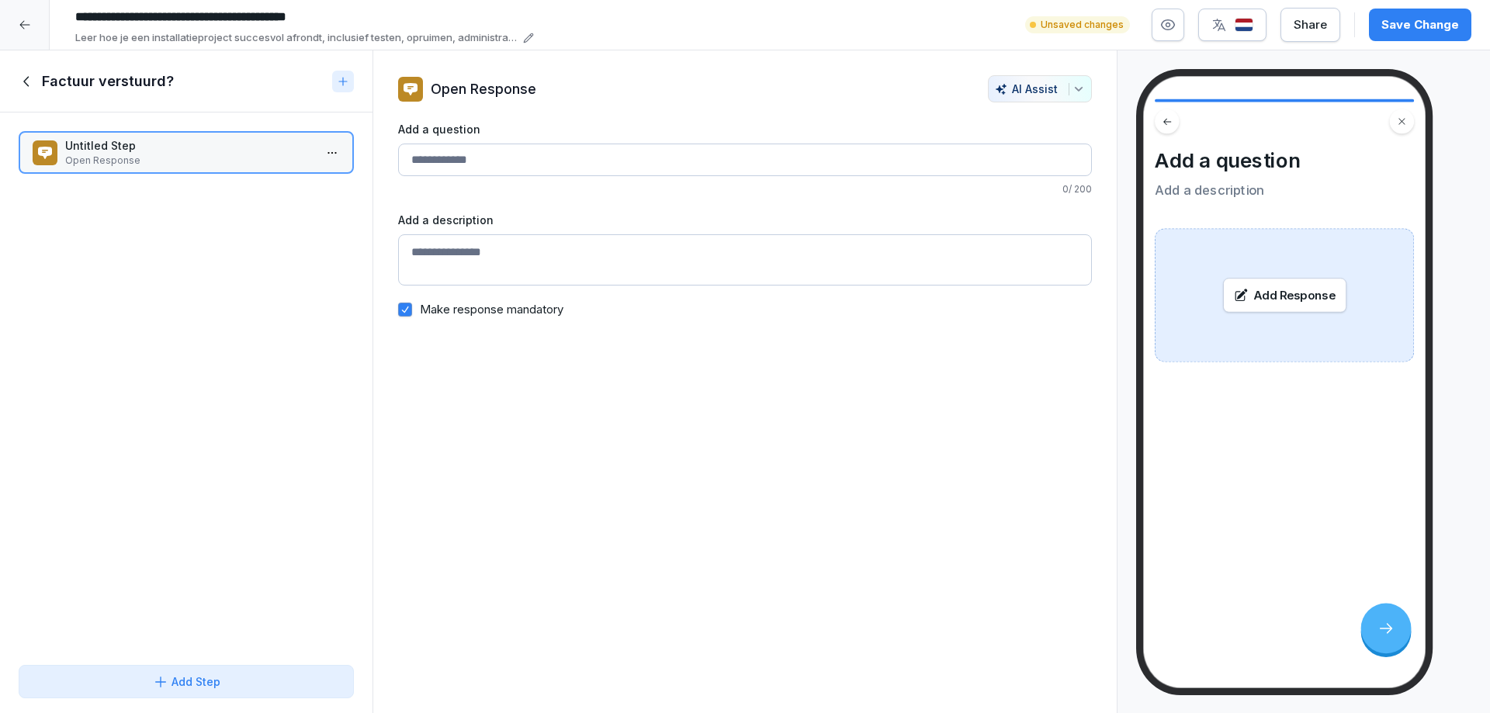
click at [425, 158] on input "Add a question" at bounding box center [745, 160] width 694 height 33
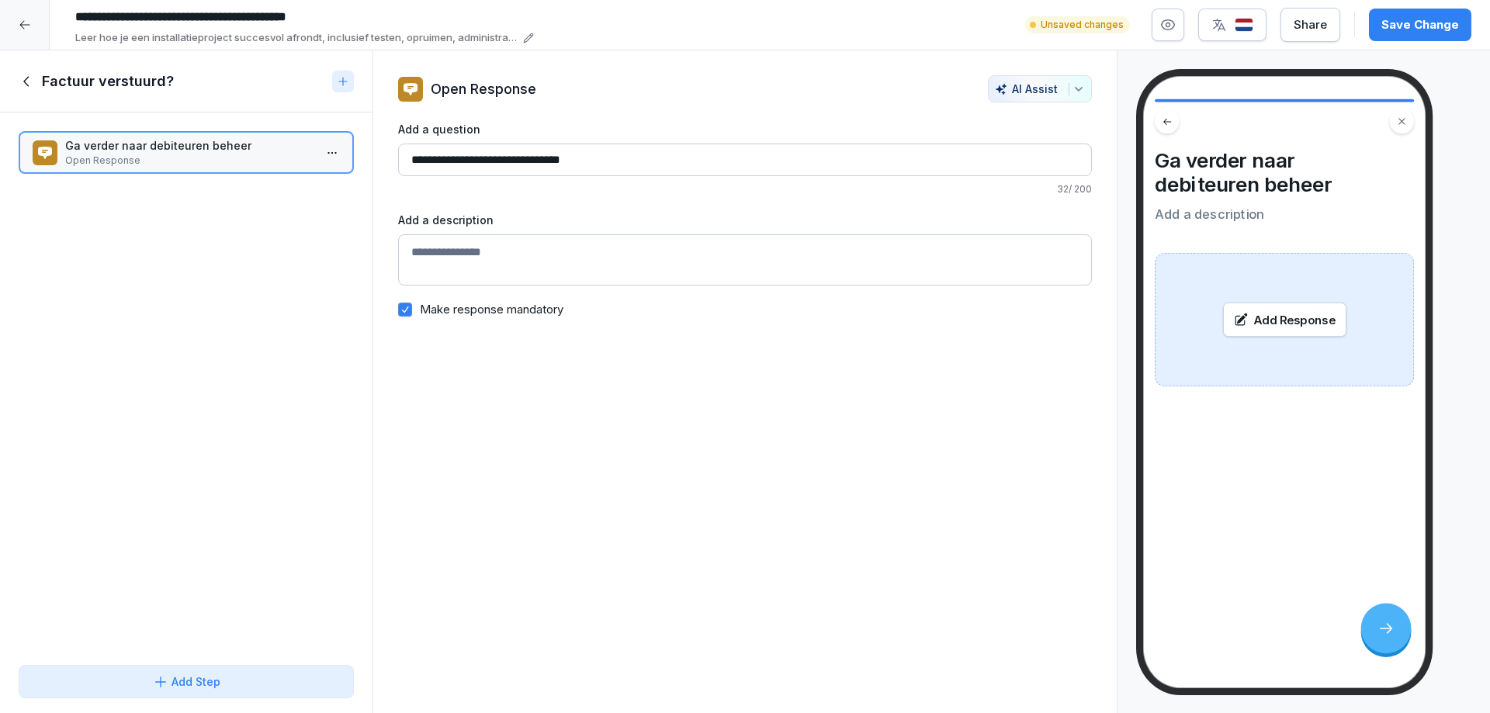
type input "**********"
click at [412, 249] on textarea "Add a description" at bounding box center [745, 259] width 694 height 51
type textarea "**********"
click at [26, 81] on icon at bounding box center [27, 81] width 17 height 17
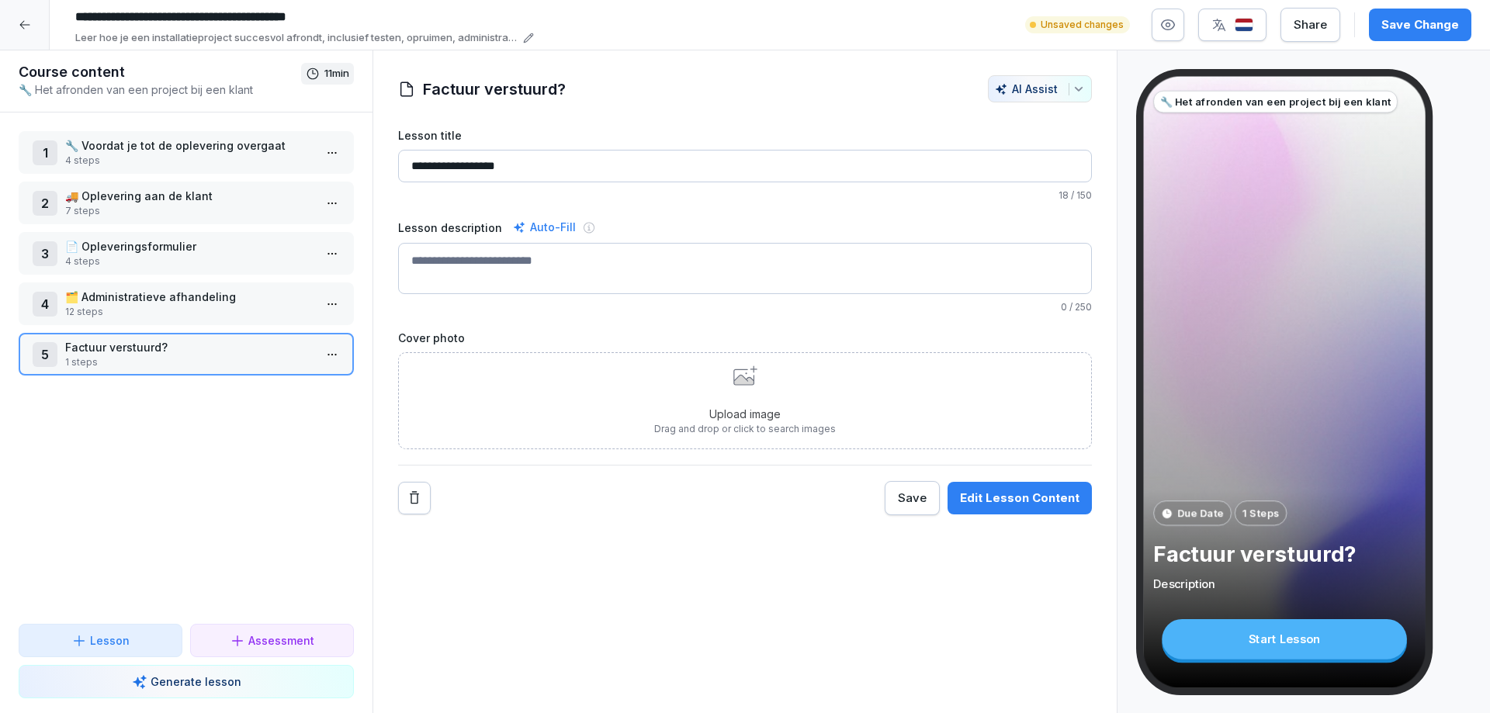
click at [95, 636] on p "Lesson" at bounding box center [110, 641] width 40 height 16
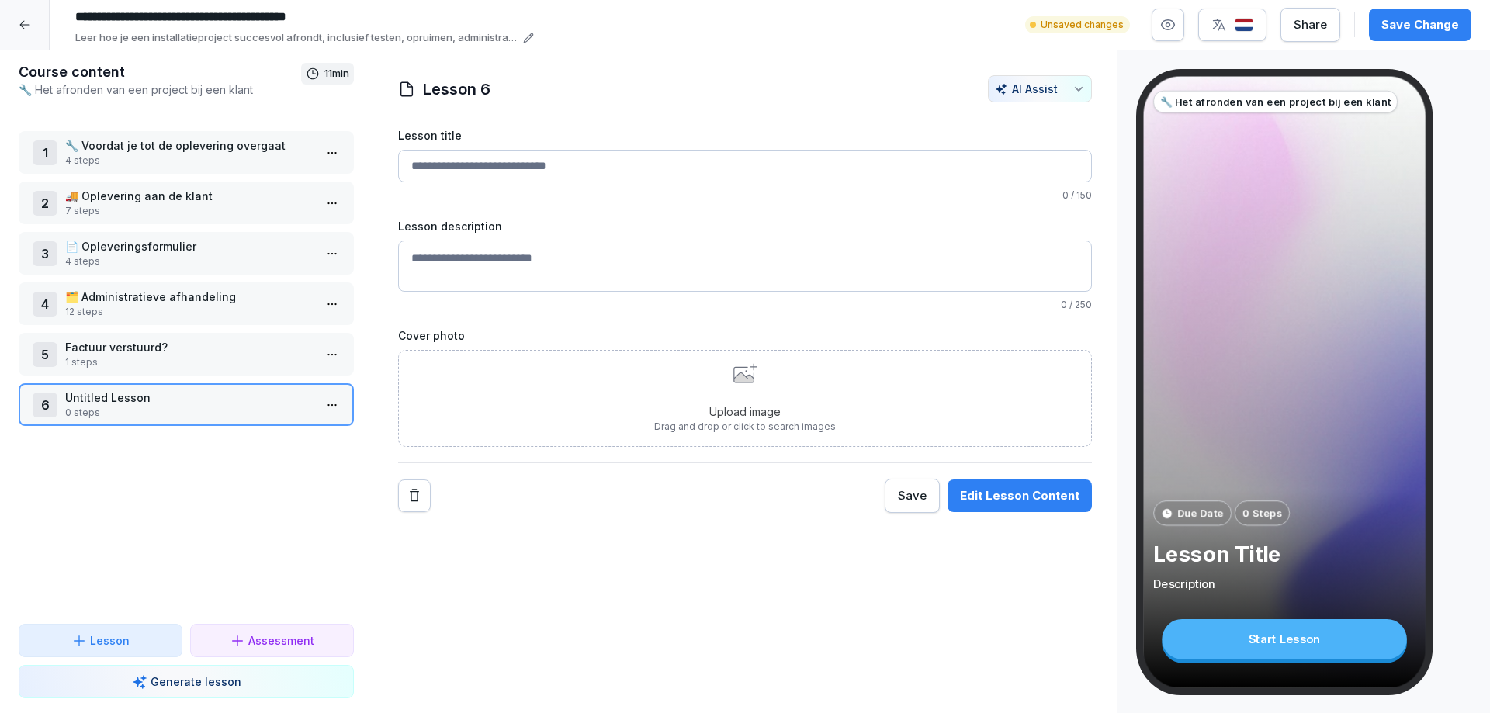
click at [104, 397] on p "Untitled Lesson" at bounding box center [189, 398] width 248 height 16
click at [422, 168] on input "Lesson title" at bounding box center [745, 166] width 694 height 33
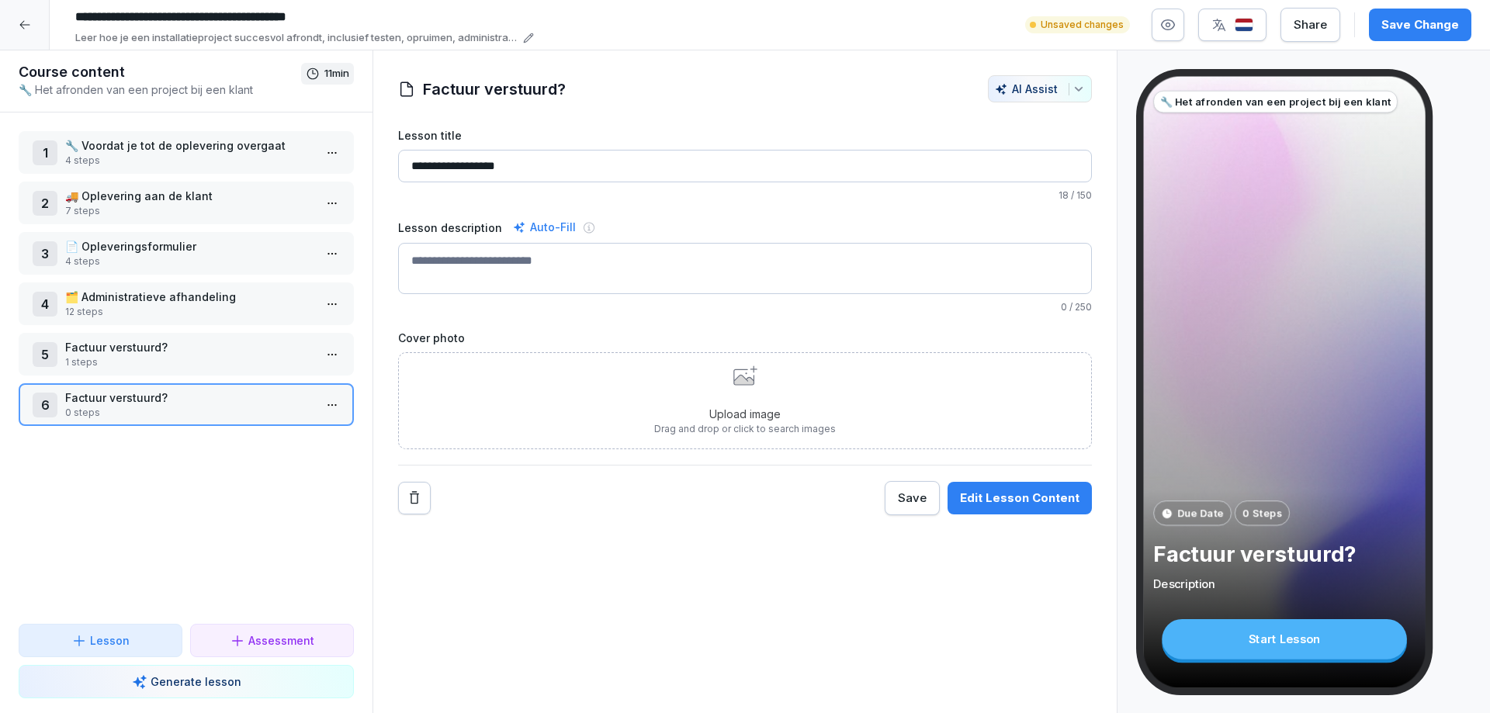
type input "**********"
click at [418, 262] on textarea "Lesson description" at bounding box center [745, 268] width 694 height 51
type textarea "**********"
click at [738, 382] on icon at bounding box center [743, 380] width 20 height 10
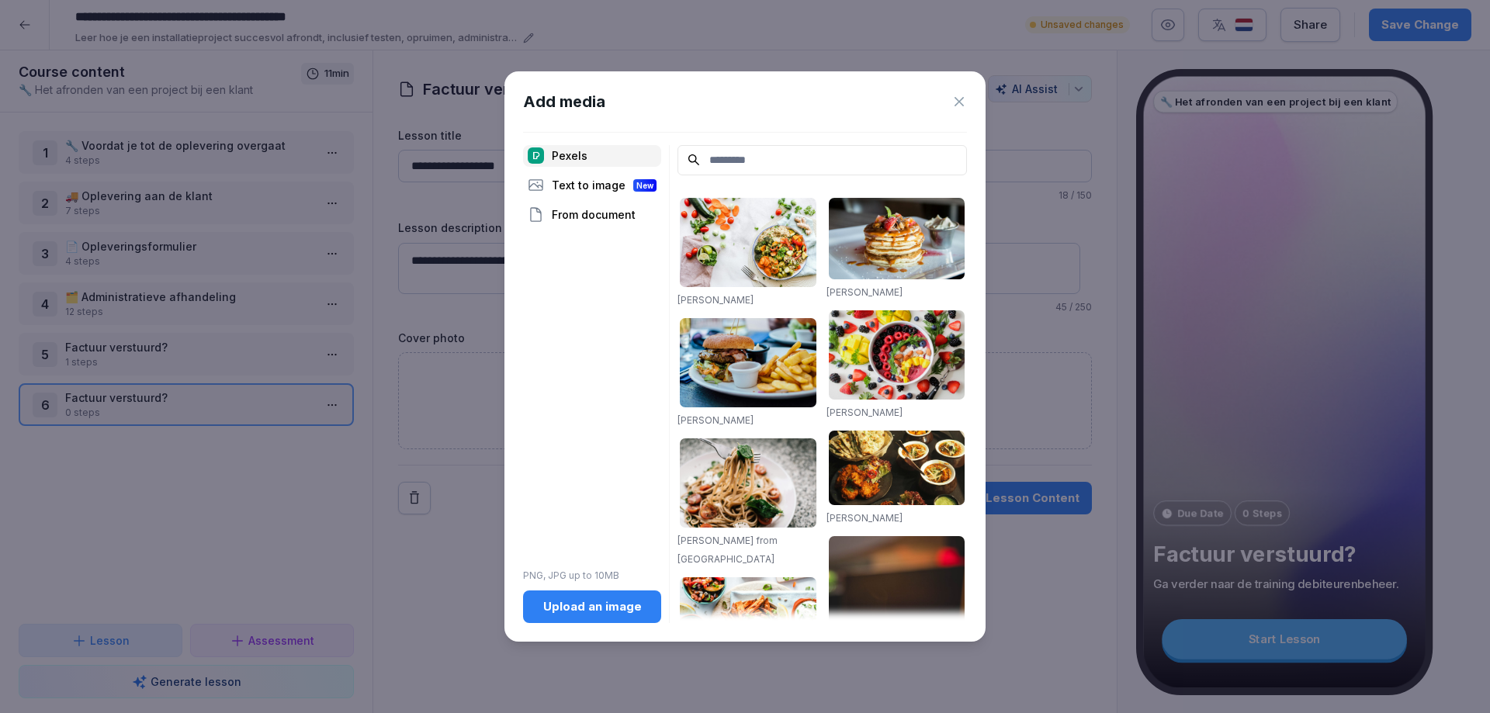
click at [594, 604] on div "Upload an image" at bounding box center [592, 606] width 113 height 17
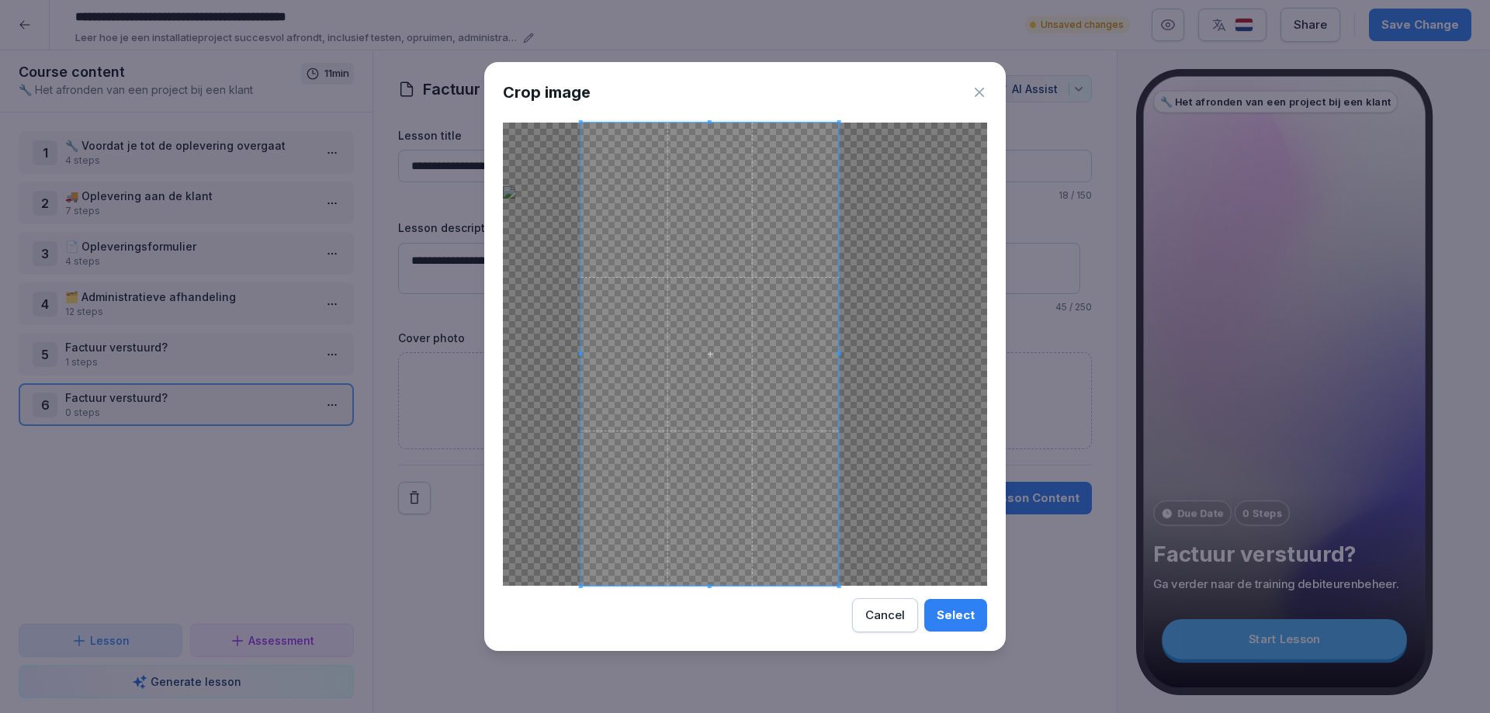
click at [559, 279] on div at bounding box center [745, 354] width 484 height 463
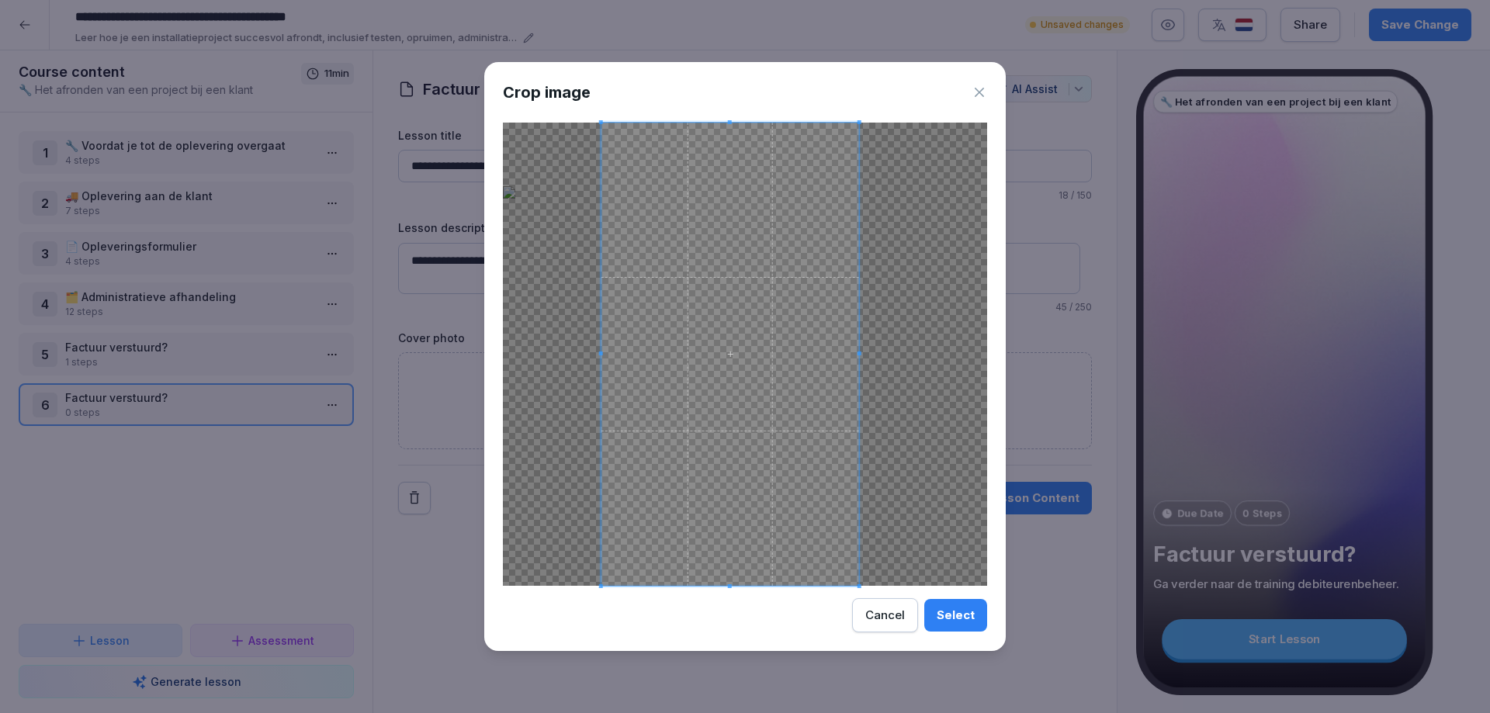
click at [855, 359] on span at bounding box center [730, 354] width 258 height 463
click at [857, 525] on span at bounding box center [859, 354] width 4 height 463
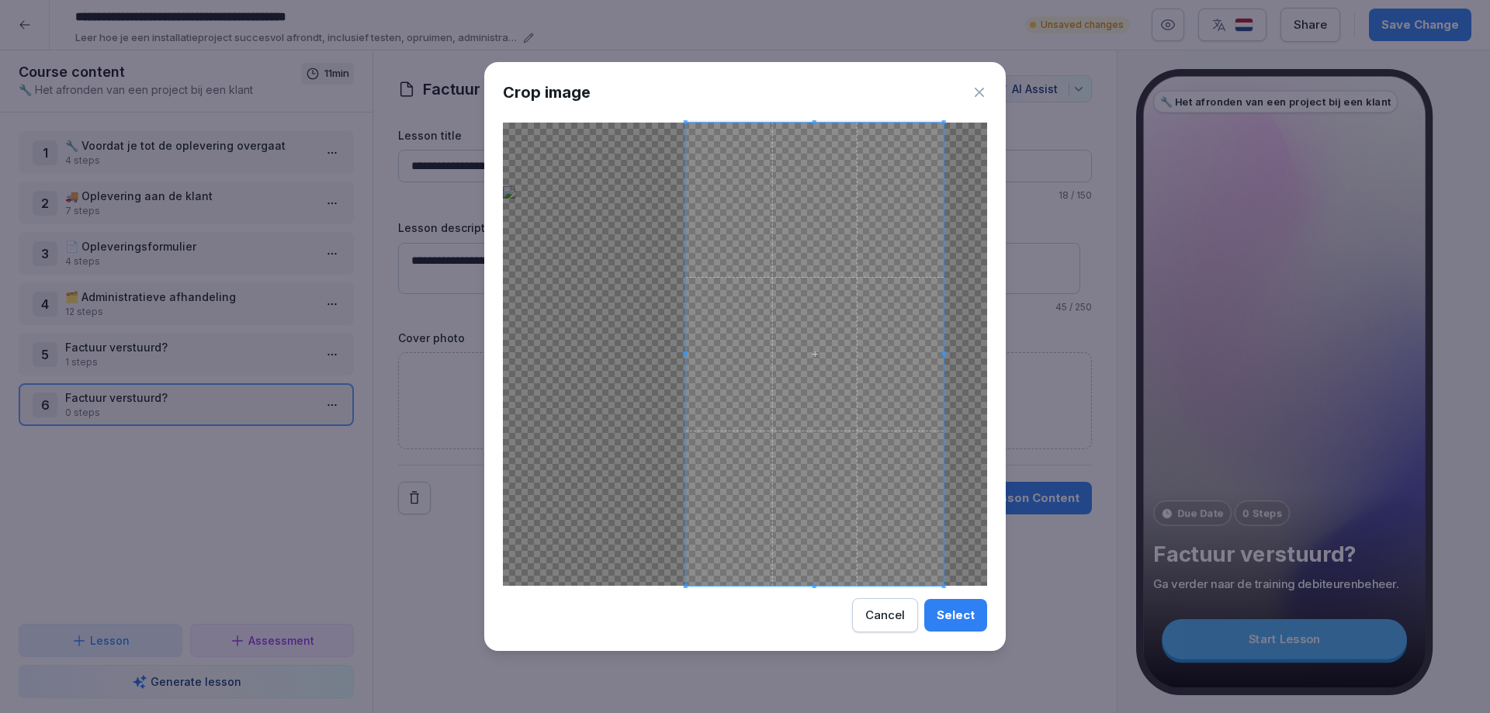
click at [940, 549] on span at bounding box center [815, 354] width 258 height 463
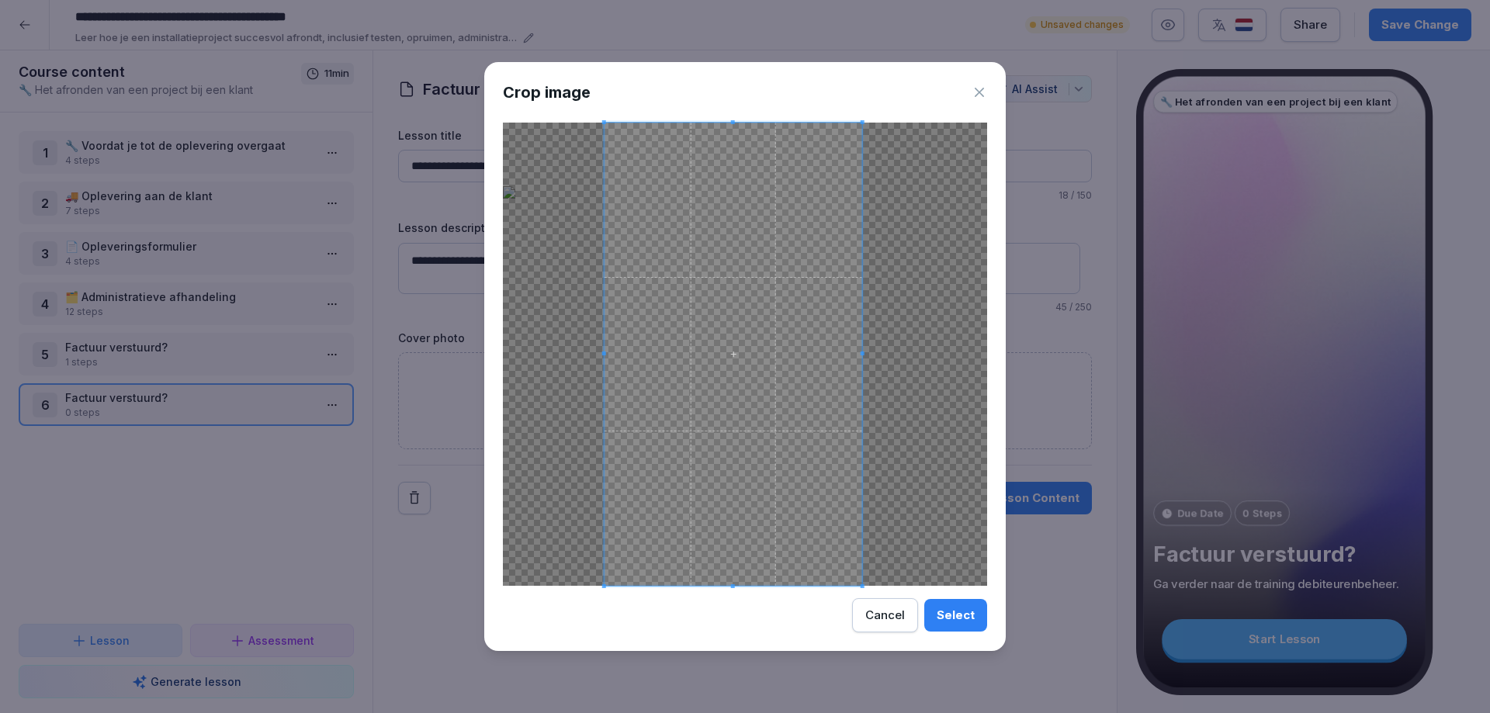
click at [785, 402] on span at bounding box center [734, 354] width 258 height 463
click at [948, 608] on div "Select" at bounding box center [956, 615] width 38 height 17
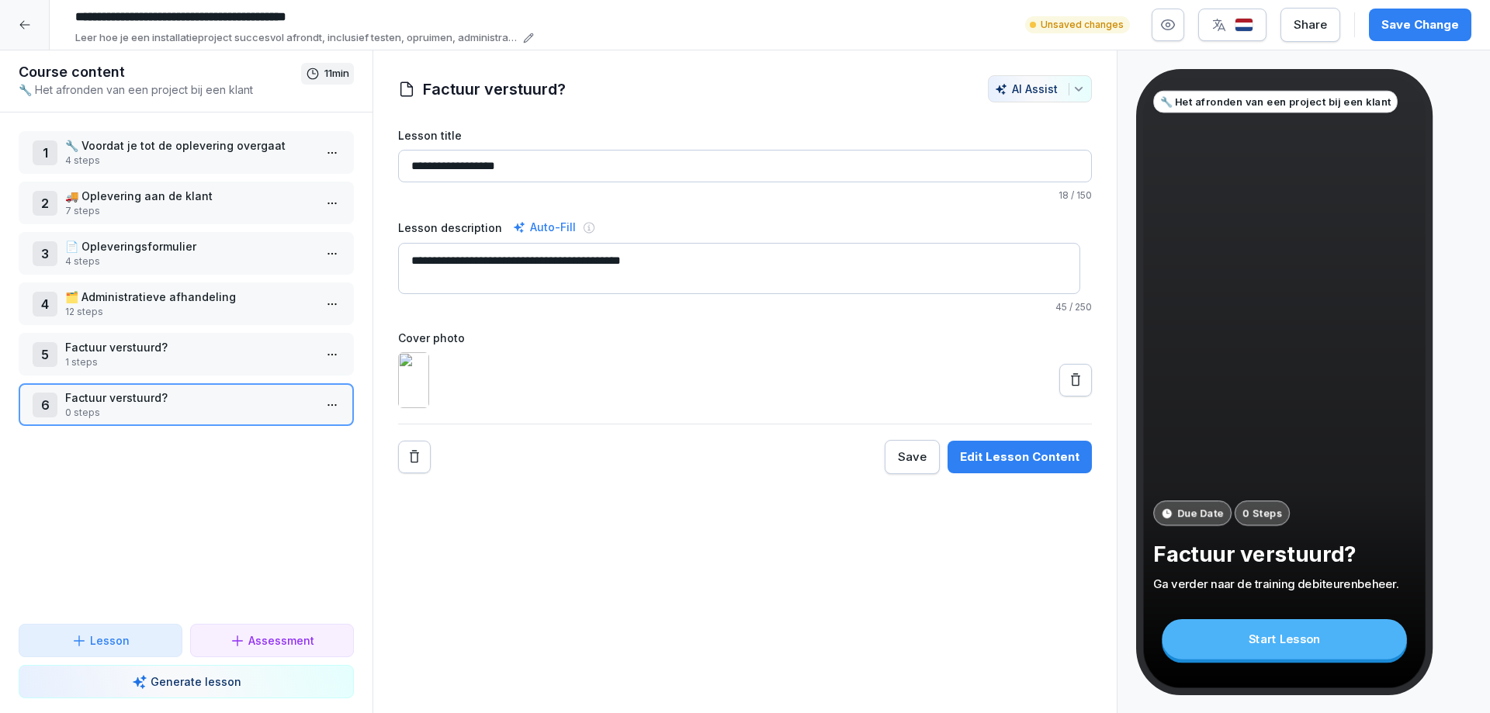
click at [98, 351] on p "Factuur verstuurd?" at bounding box center [189, 347] width 248 height 16
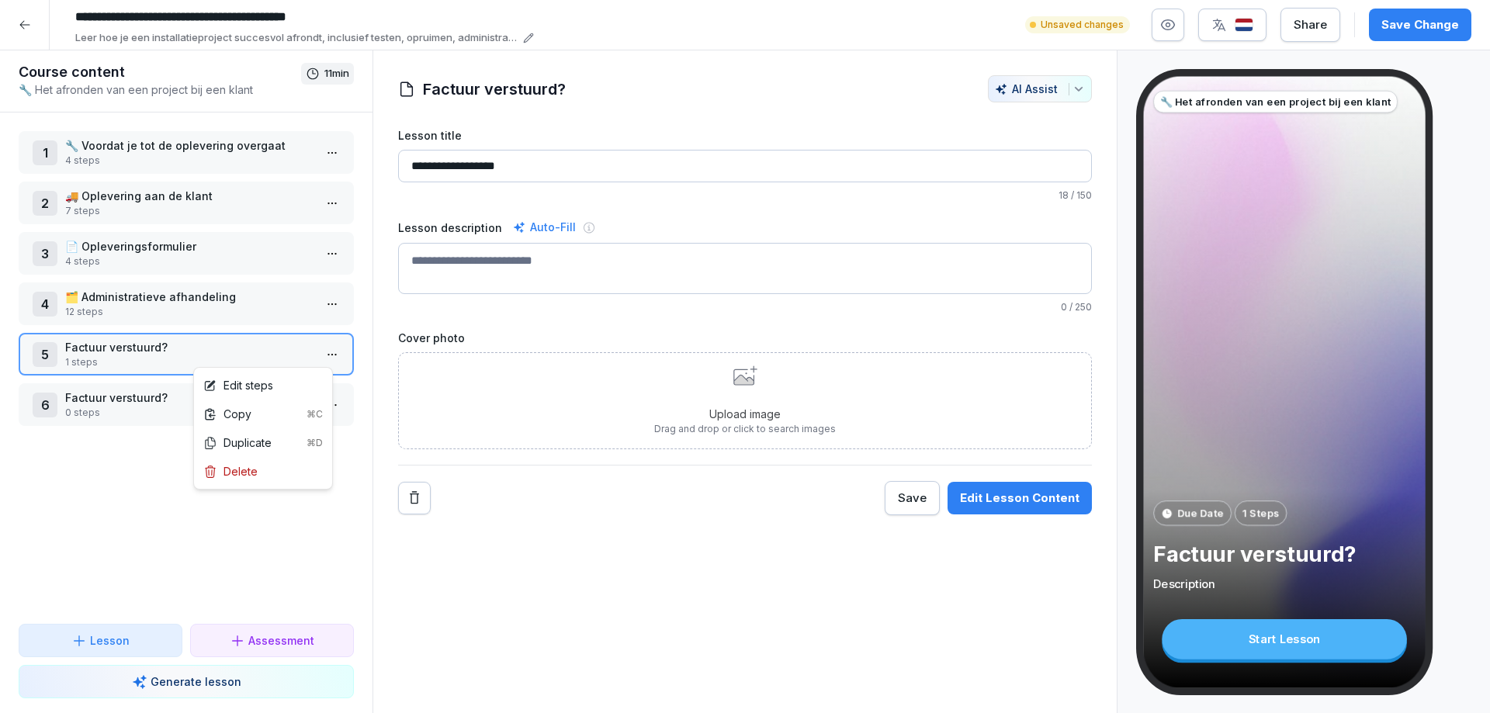
click at [329, 353] on html "**********" at bounding box center [745, 356] width 1490 height 713
click at [248, 469] on div "Delete" at bounding box center [230, 471] width 54 height 16
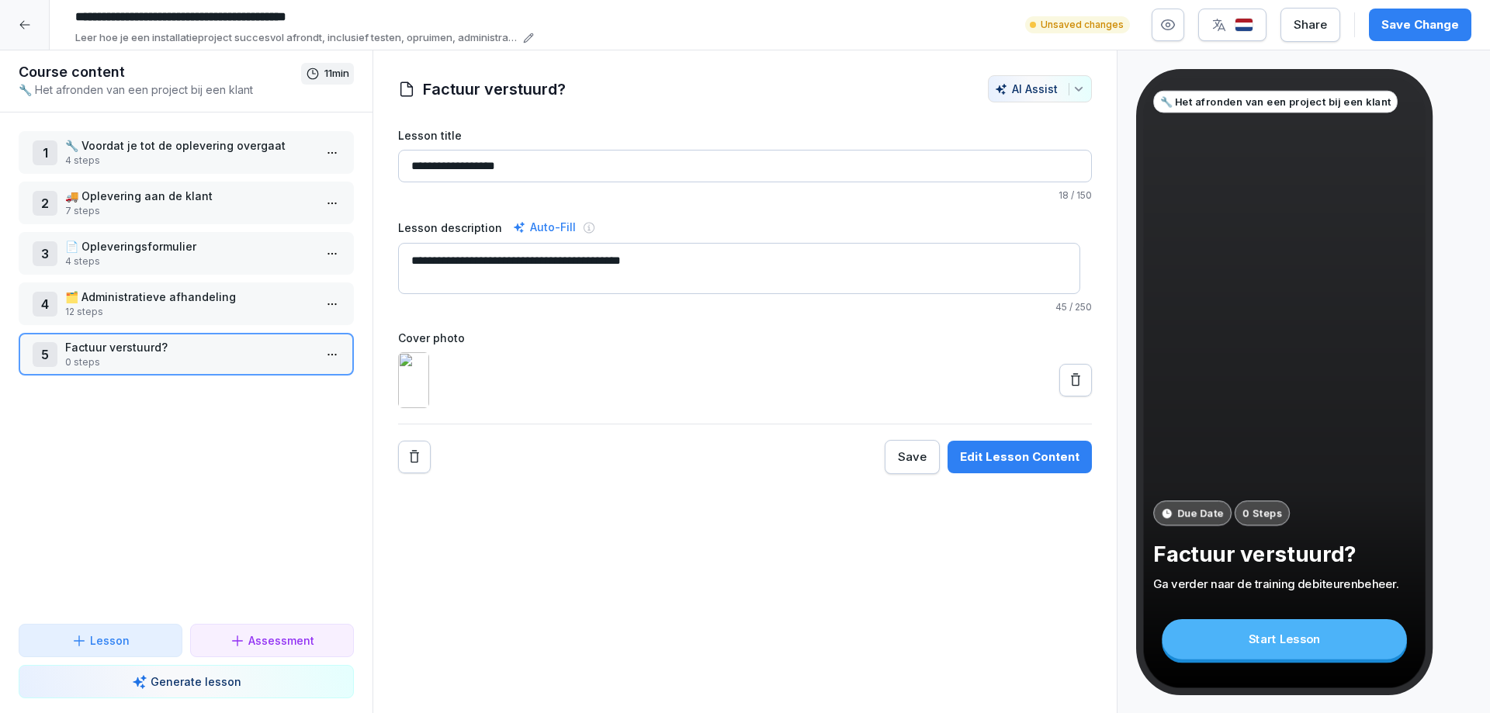
click at [120, 298] on p "🗂️ Administratieve afhandeling" at bounding box center [189, 297] width 248 height 16
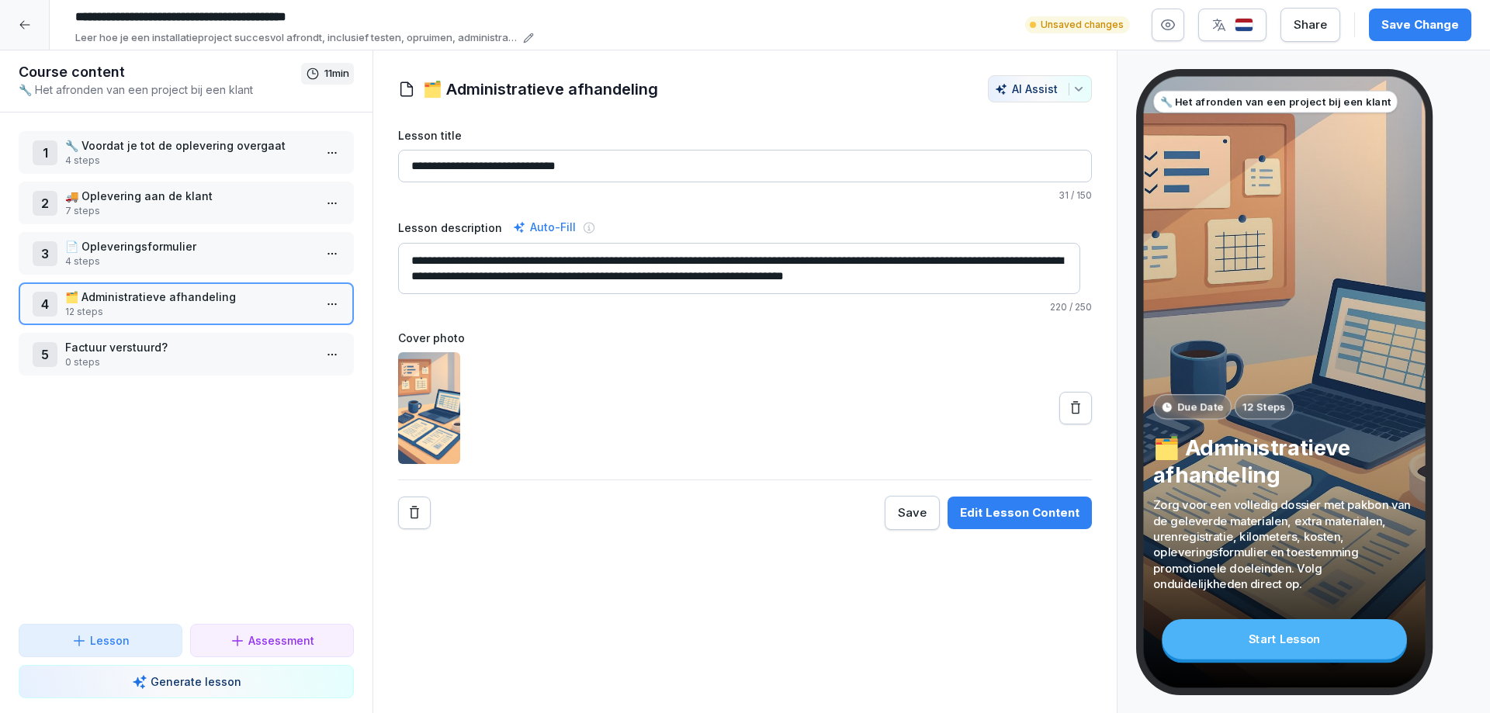
click at [114, 146] on p "🔧 Voordat je tot de oplevering overgaat" at bounding box center [189, 145] width 248 height 16
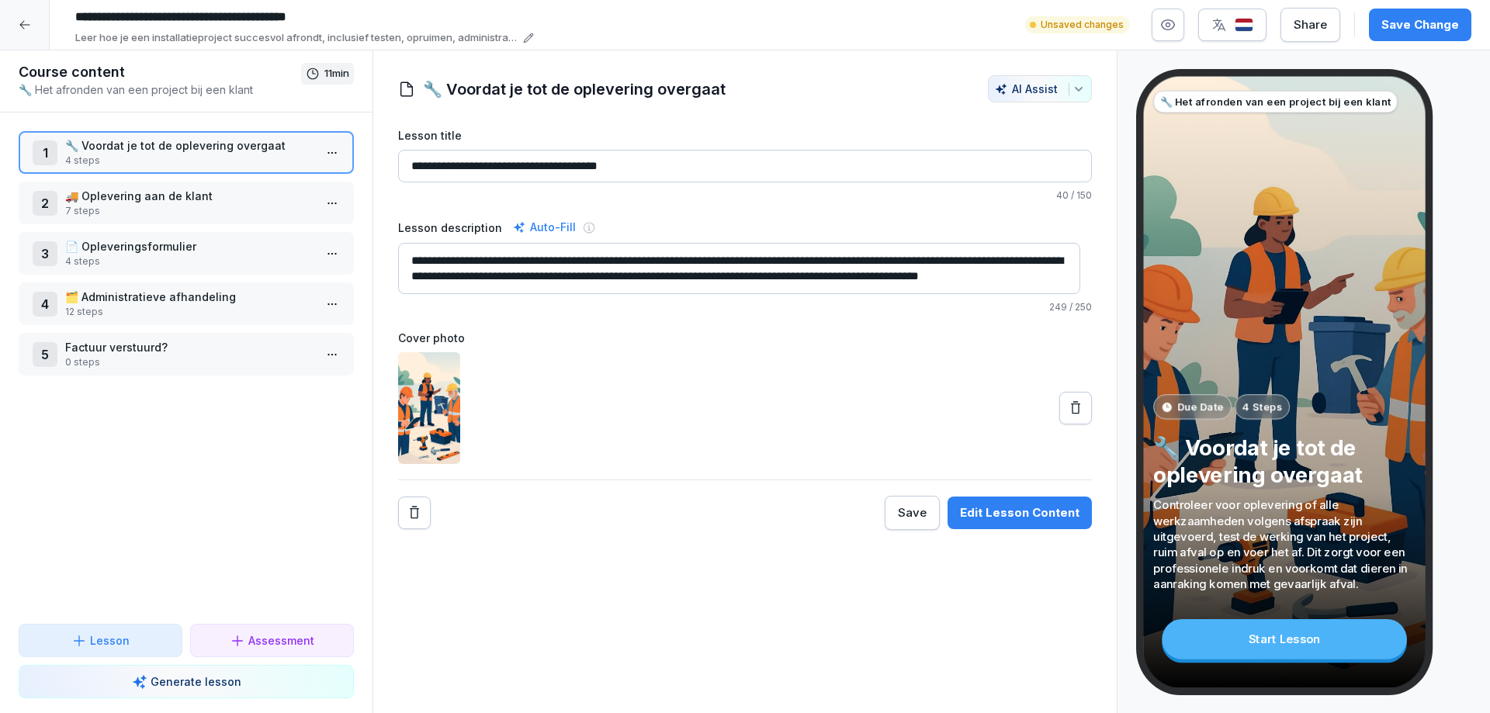
click at [102, 205] on p "7 steps" at bounding box center [189, 211] width 248 height 14
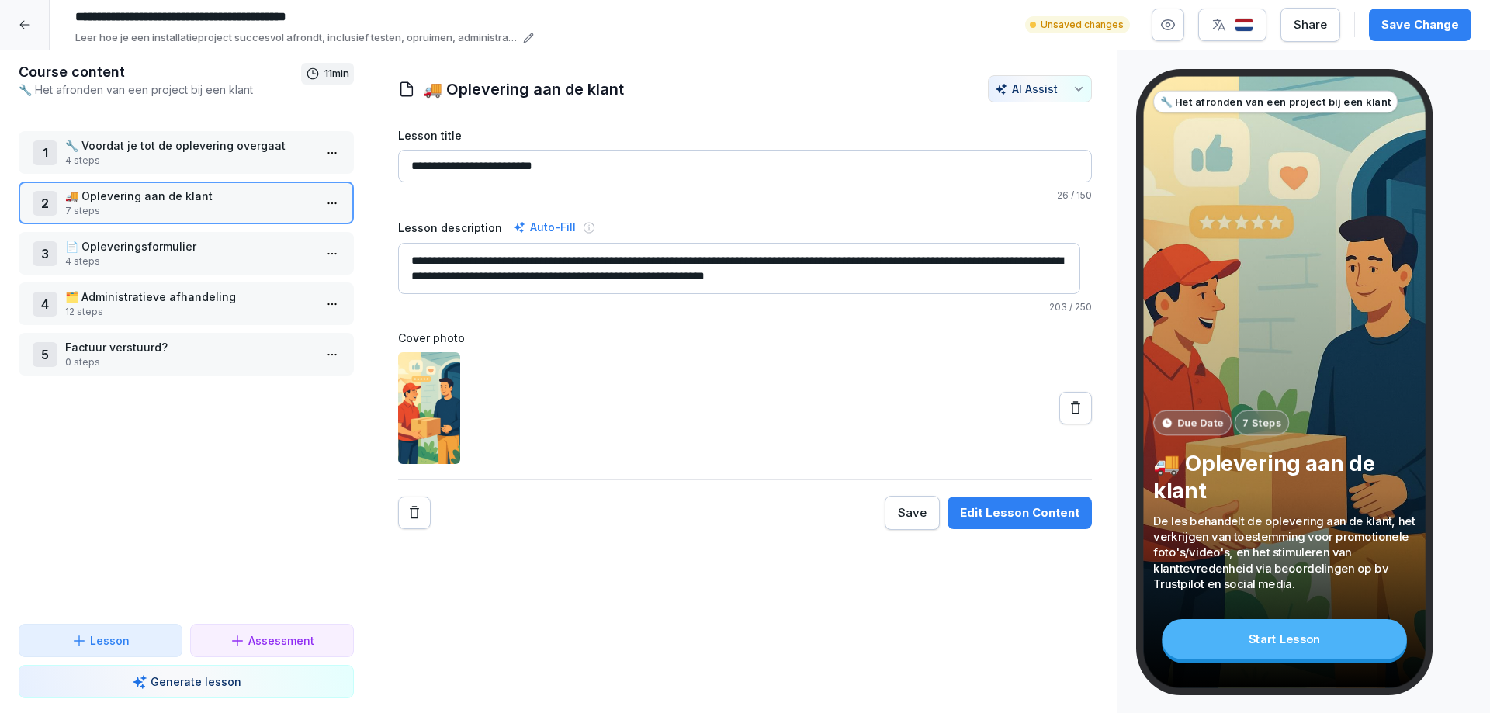
click at [98, 252] on p "📄 Opleveringsformulier" at bounding box center [189, 246] width 248 height 16
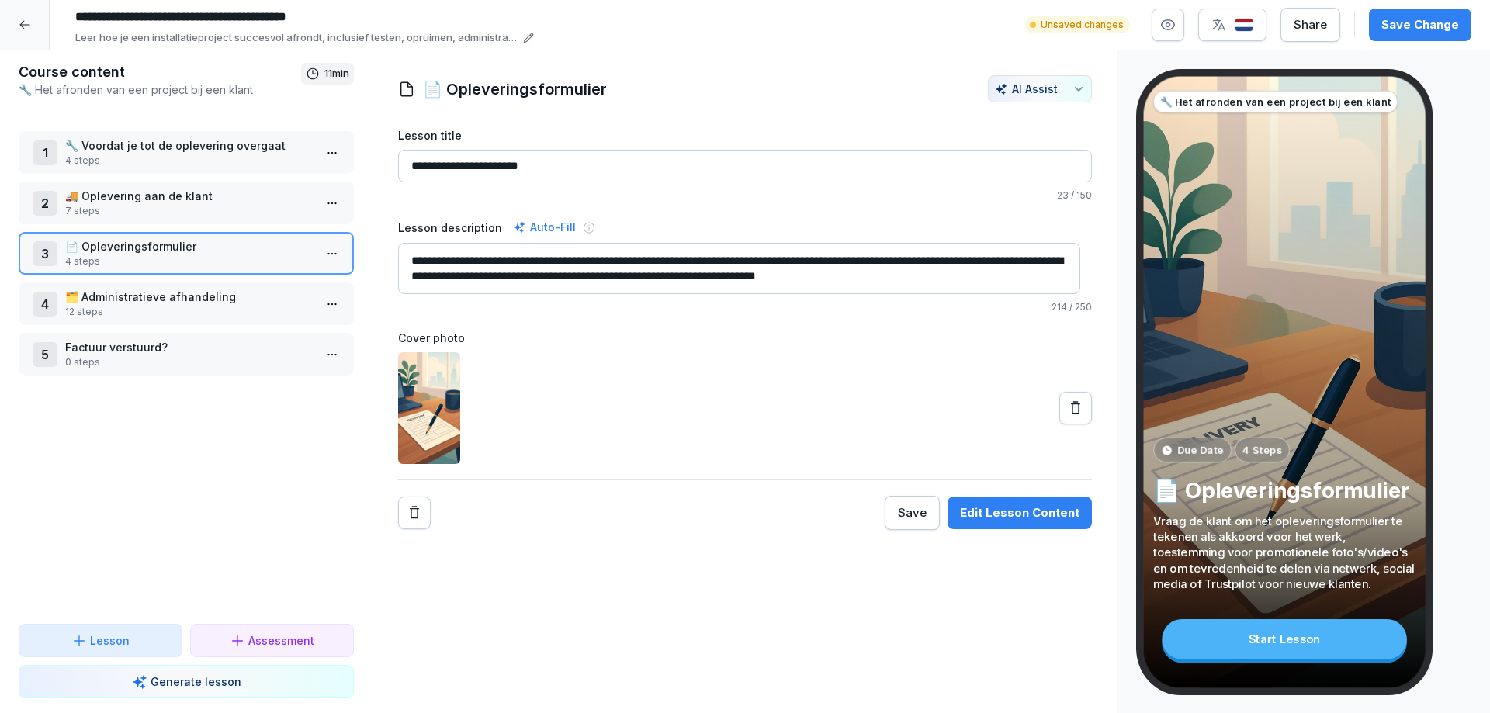
click at [99, 301] on p "🗂️ Administratieve afhandeling" at bounding box center [189, 297] width 248 height 16
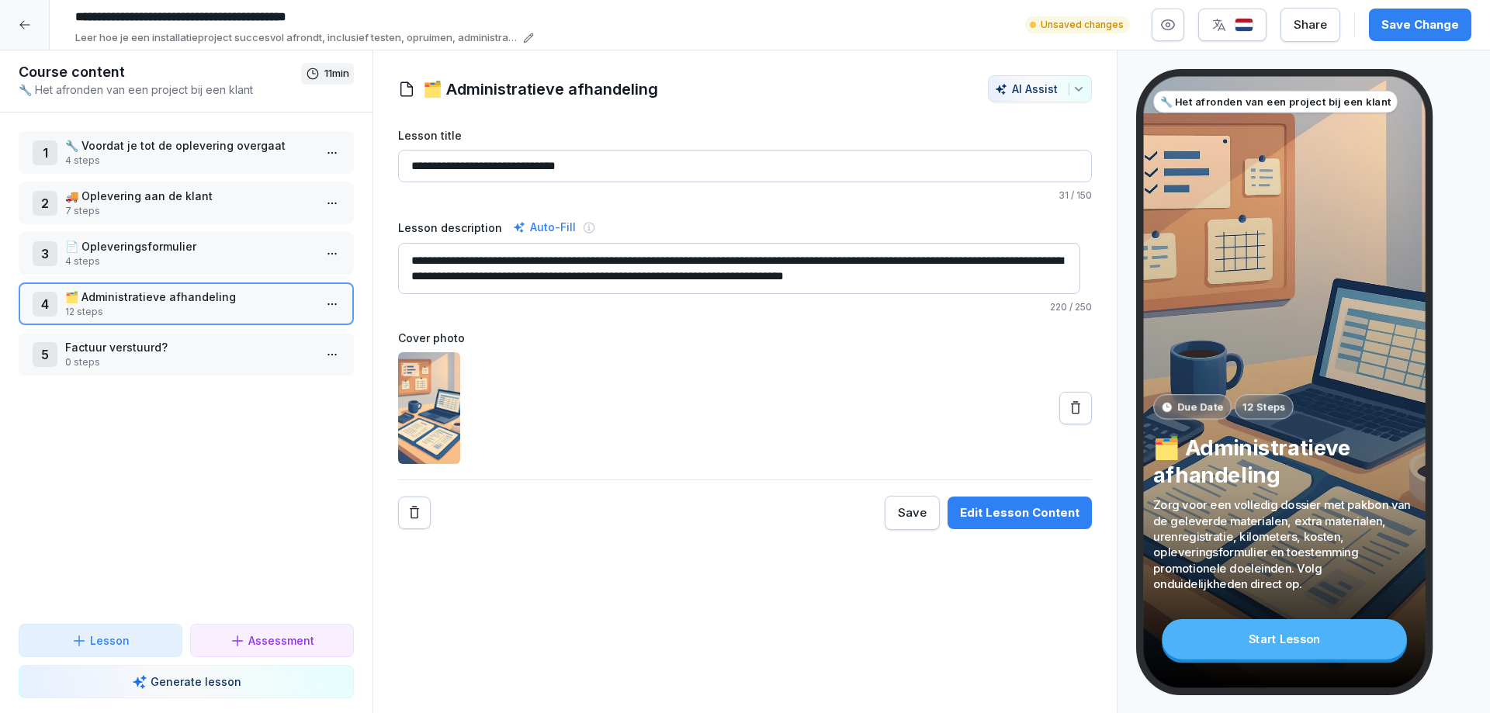
click at [111, 352] on p "Factuur verstuurd?" at bounding box center [189, 347] width 248 height 16
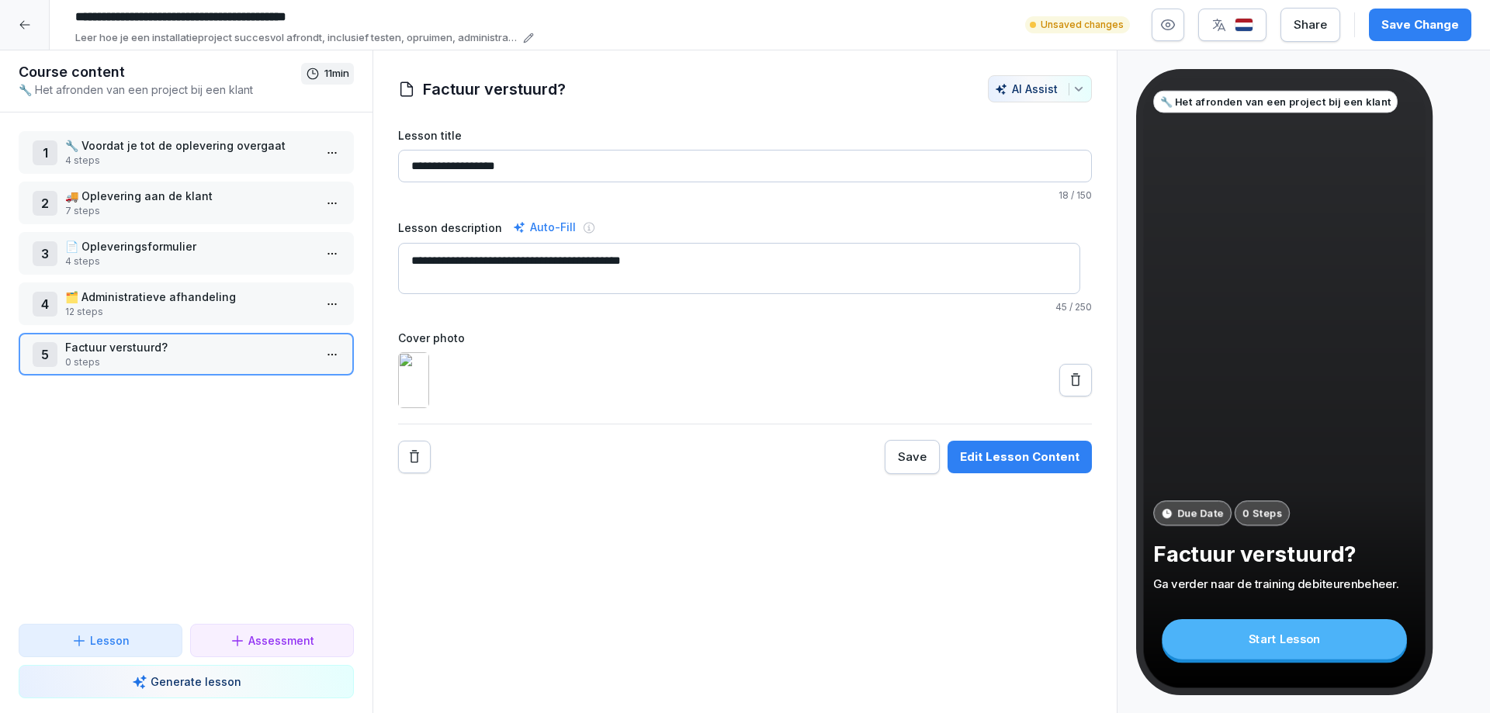
click at [25, 29] on icon at bounding box center [25, 25] width 12 height 12
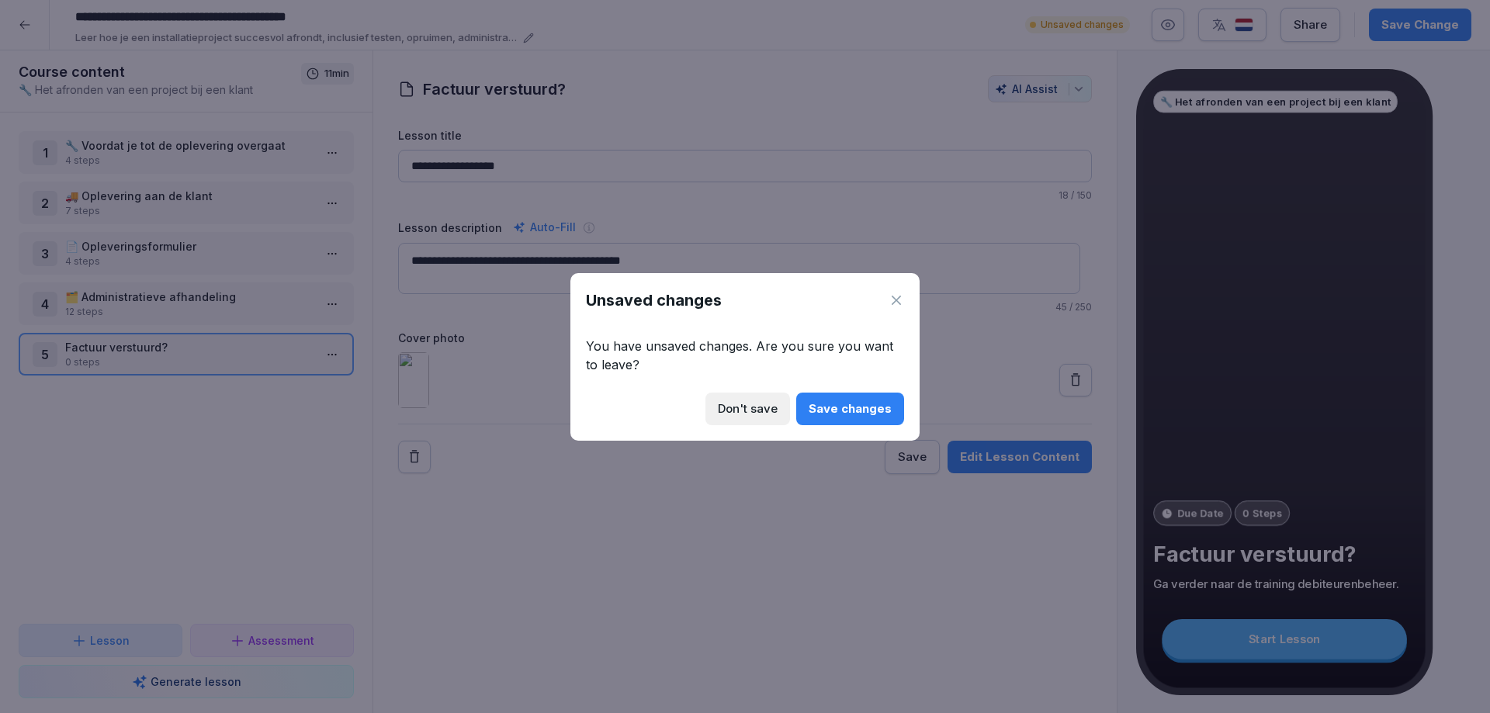
click at [846, 407] on div "Save changes" at bounding box center [850, 408] width 83 height 17
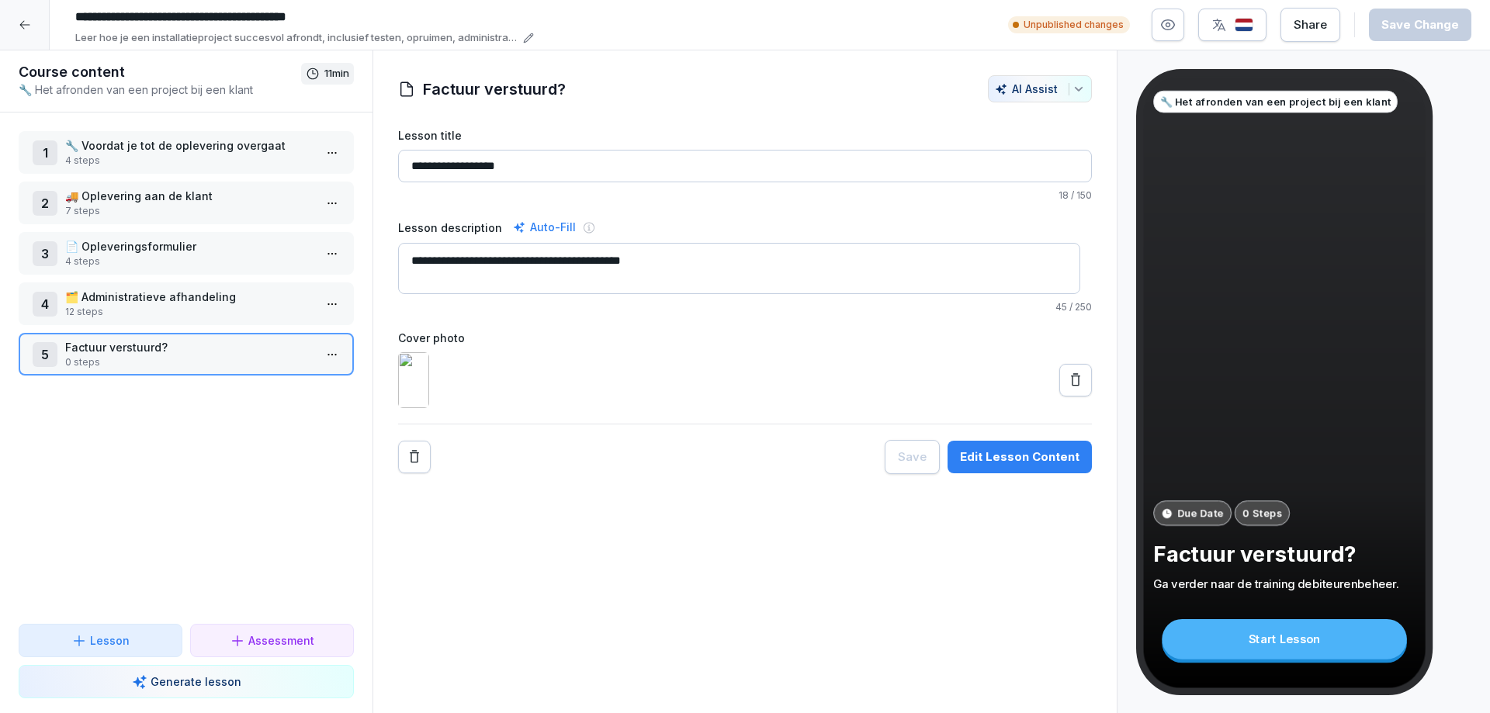
click at [23, 24] on icon at bounding box center [25, 25] width 12 height 12
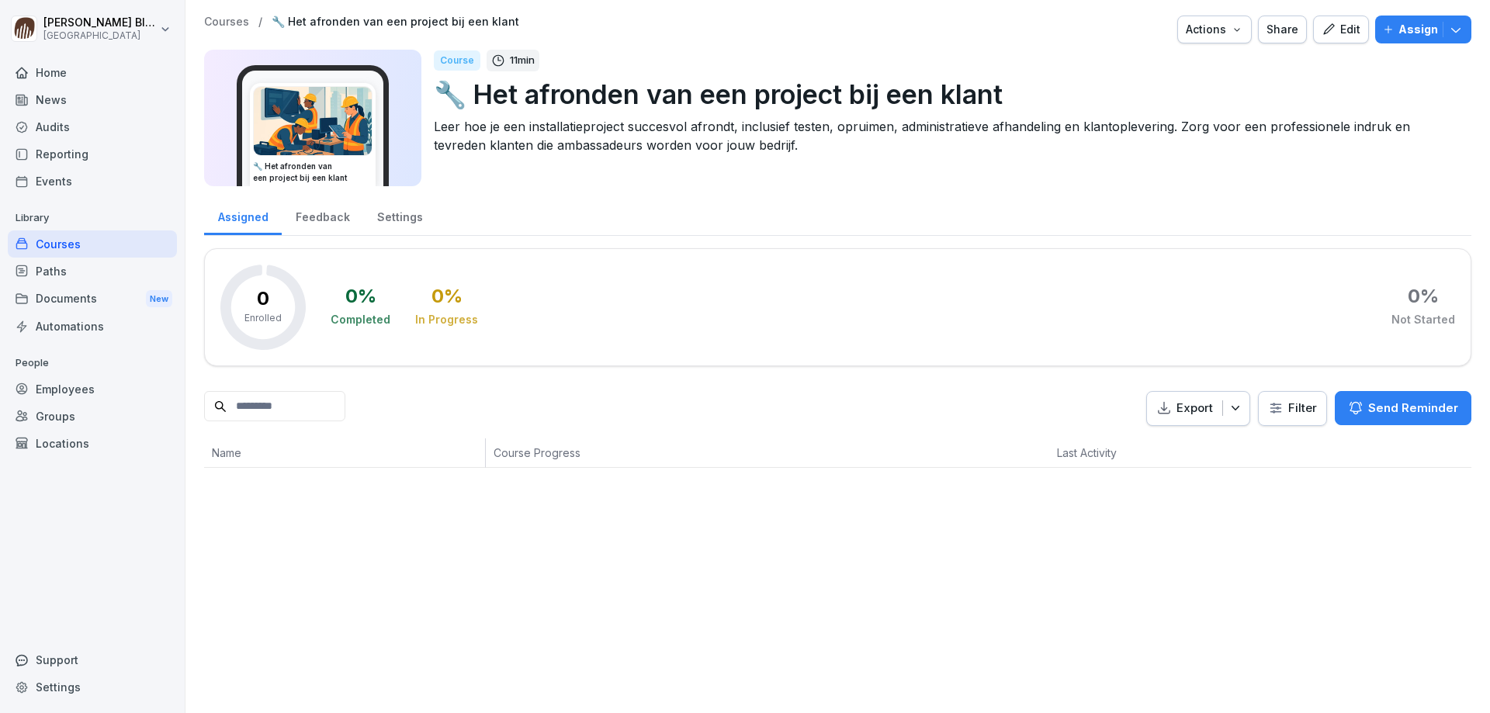
click at [57, 241] on div "Courses" at bounding box center [92, 244] width 169 height 27
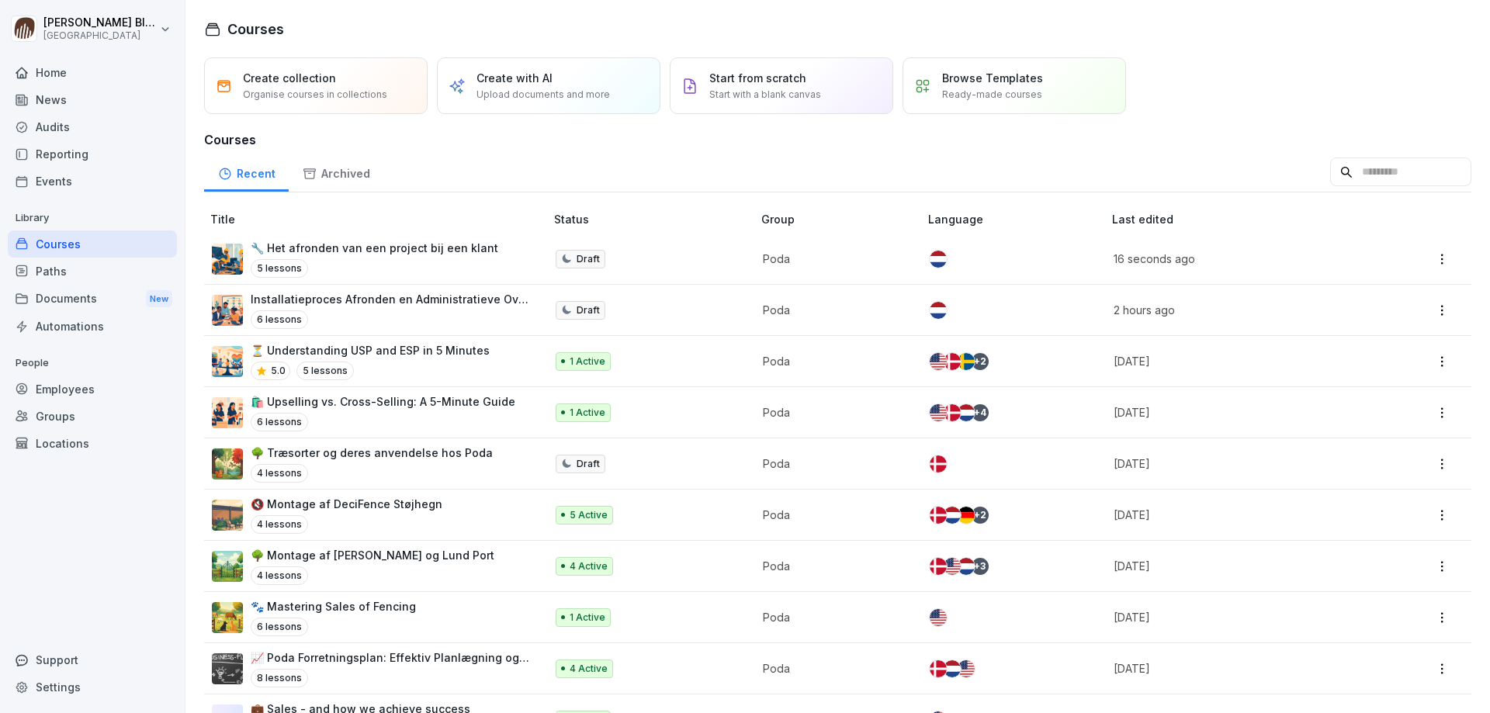
click at [931, 257] on img at bounding box center [938, 259] width 17 height 17
click at [581, 257] on p "Draft" at bounding box center [588, 259] width 23 height 14
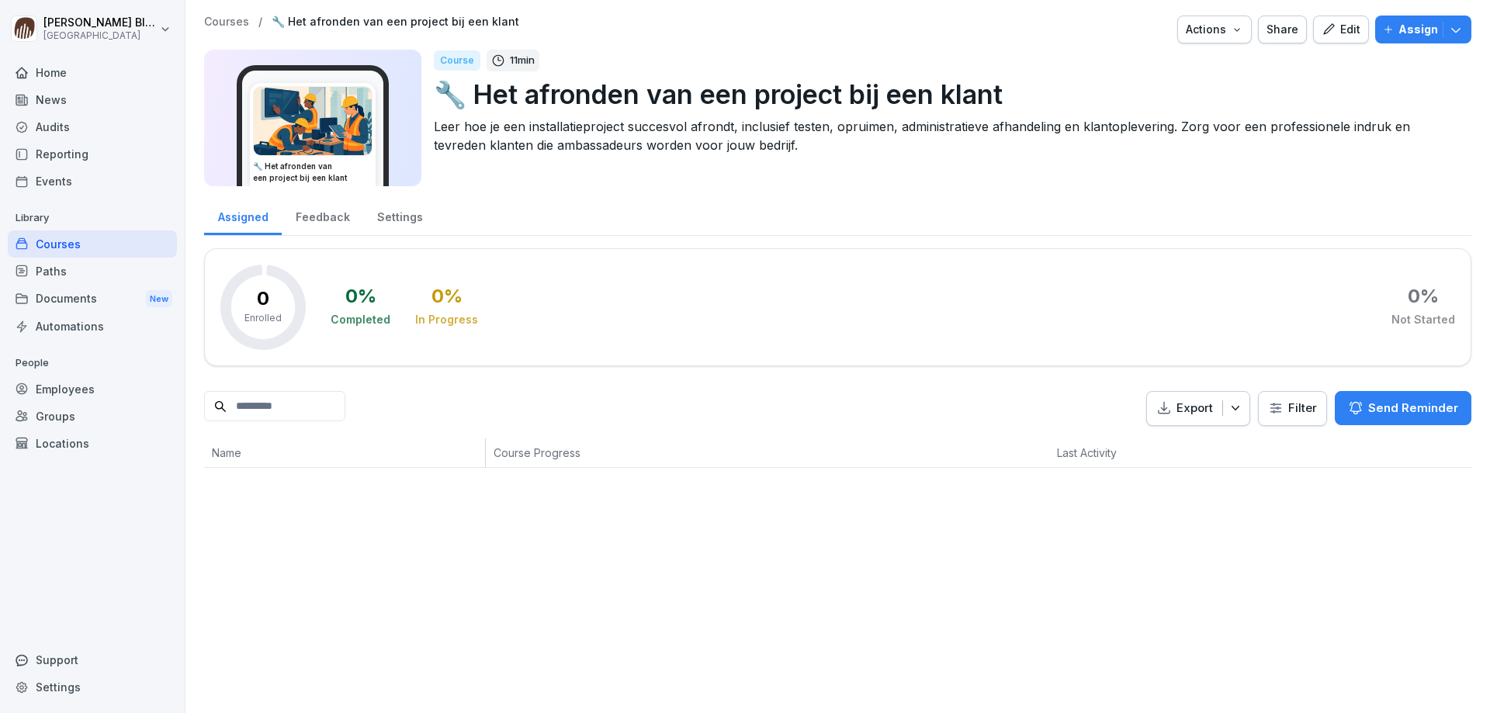
click at [1448, 28] on icon "button" at bounding box center [1456, 30] width 16 height 16
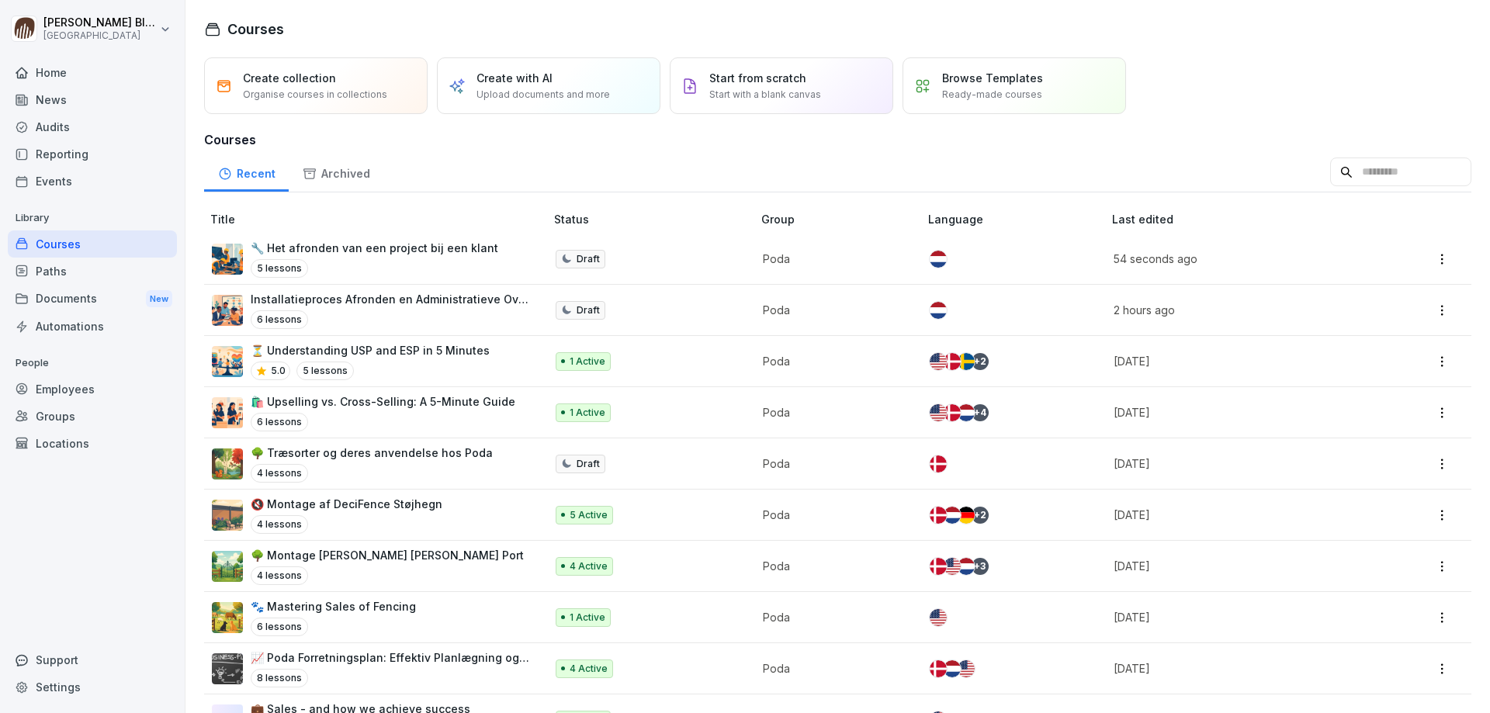
click at [296, 310] on div "Installatieproces Afronden en Administratieve Overdracht 6 lessons" at bounding box center [390, 310] width 279 height 38
click at [357, 250] on p "🔧 Het afronden van een project bij een klant" at bounding box center [375, 248] width 248 height 16
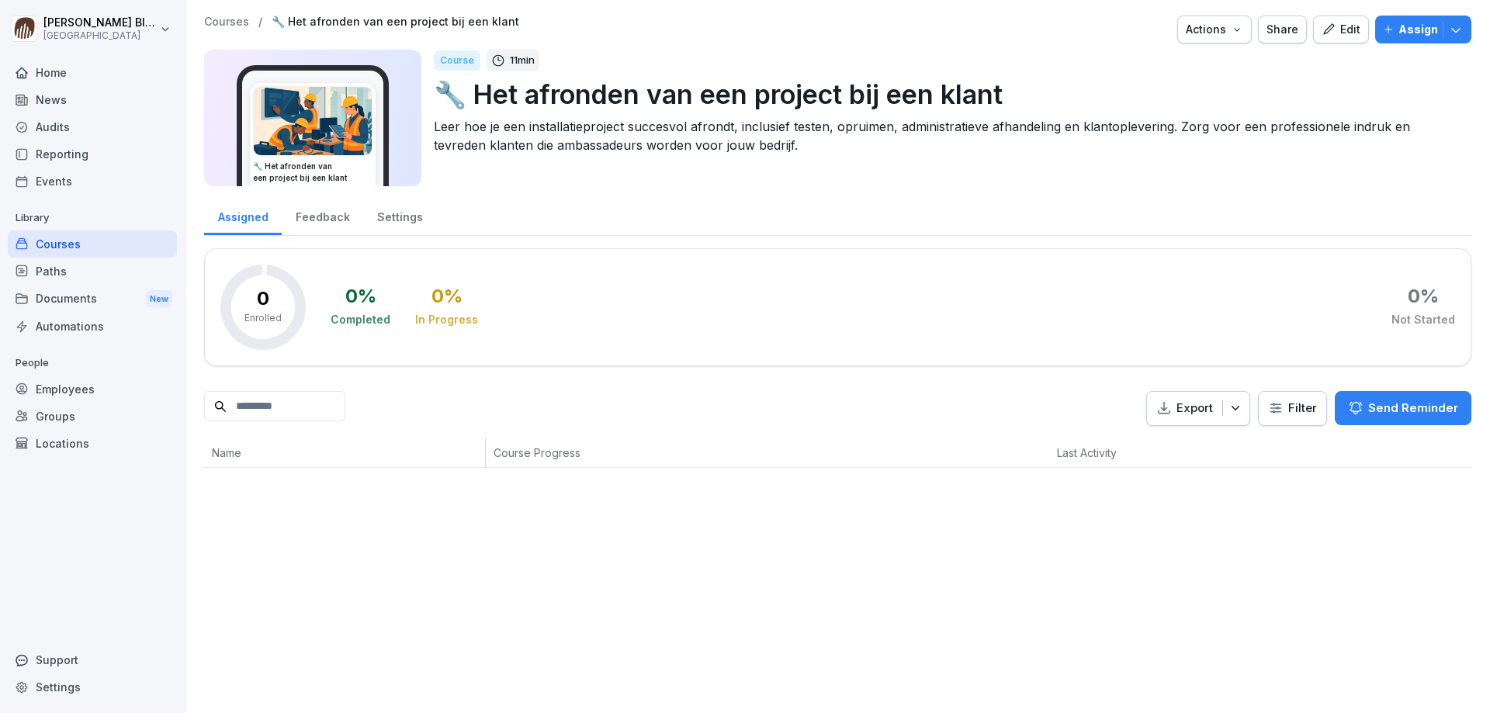
click at [621, 124] on p "Leer hoe je een installatieproject succesvol afrondt, inclusief testen, opruime…" at bounding box center [946, 135] width 1025 height 37
click at [1331, 29] on div "Edit" at bounding box center [1341, 29] width 39 height 17
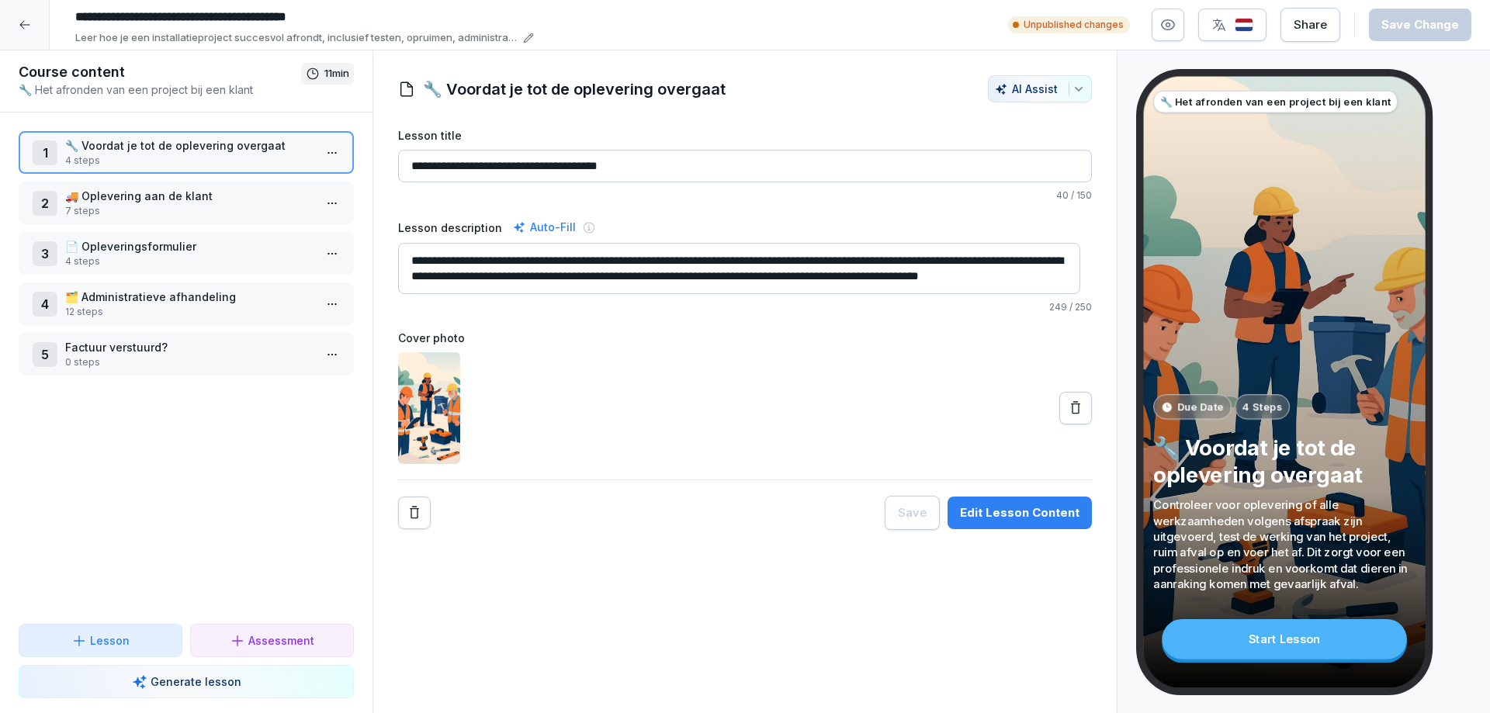
click at [106, 358] on p "0 steps" at bounding box center [189, 362] width 248 height 14
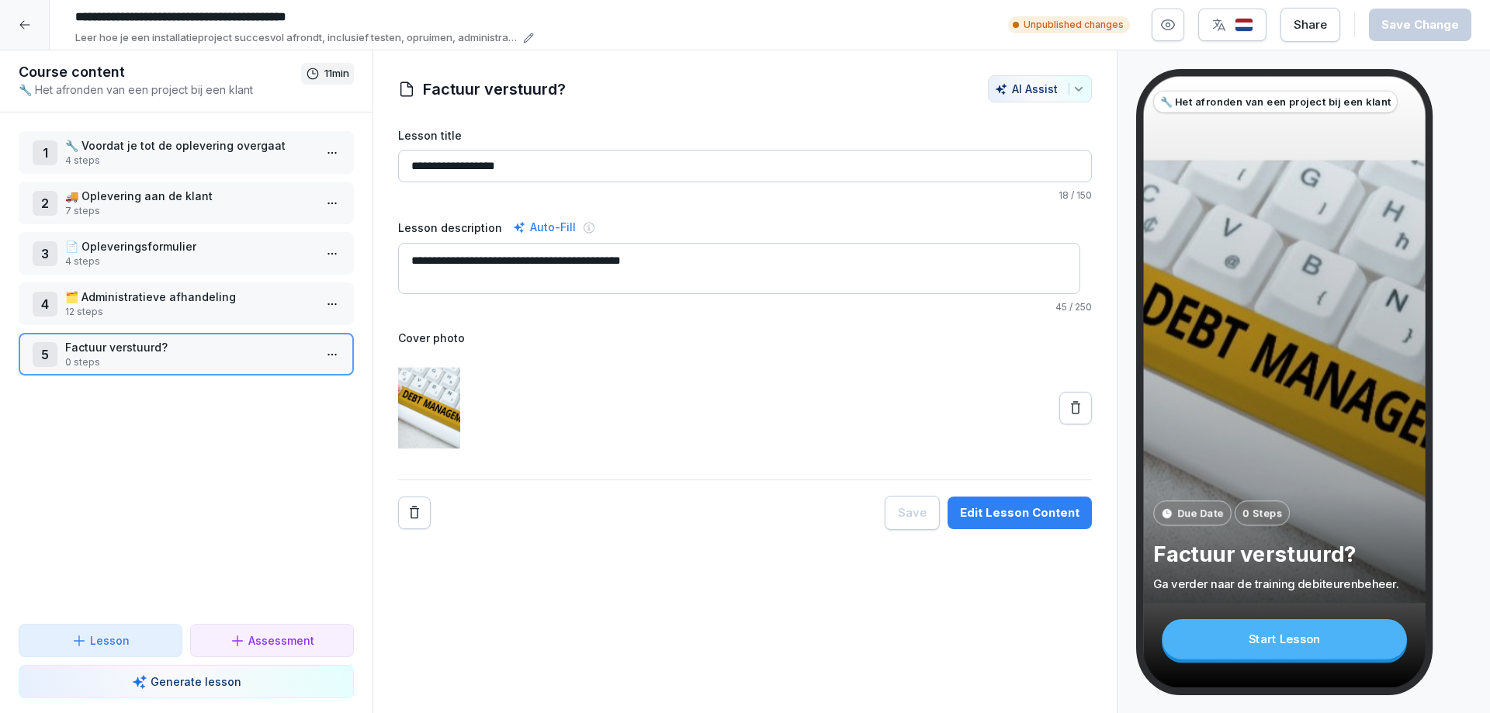
click at [105, 304] on p "🗂️ Administratieve afhandeling" at bounding box center [189, 297] width 248 height 16
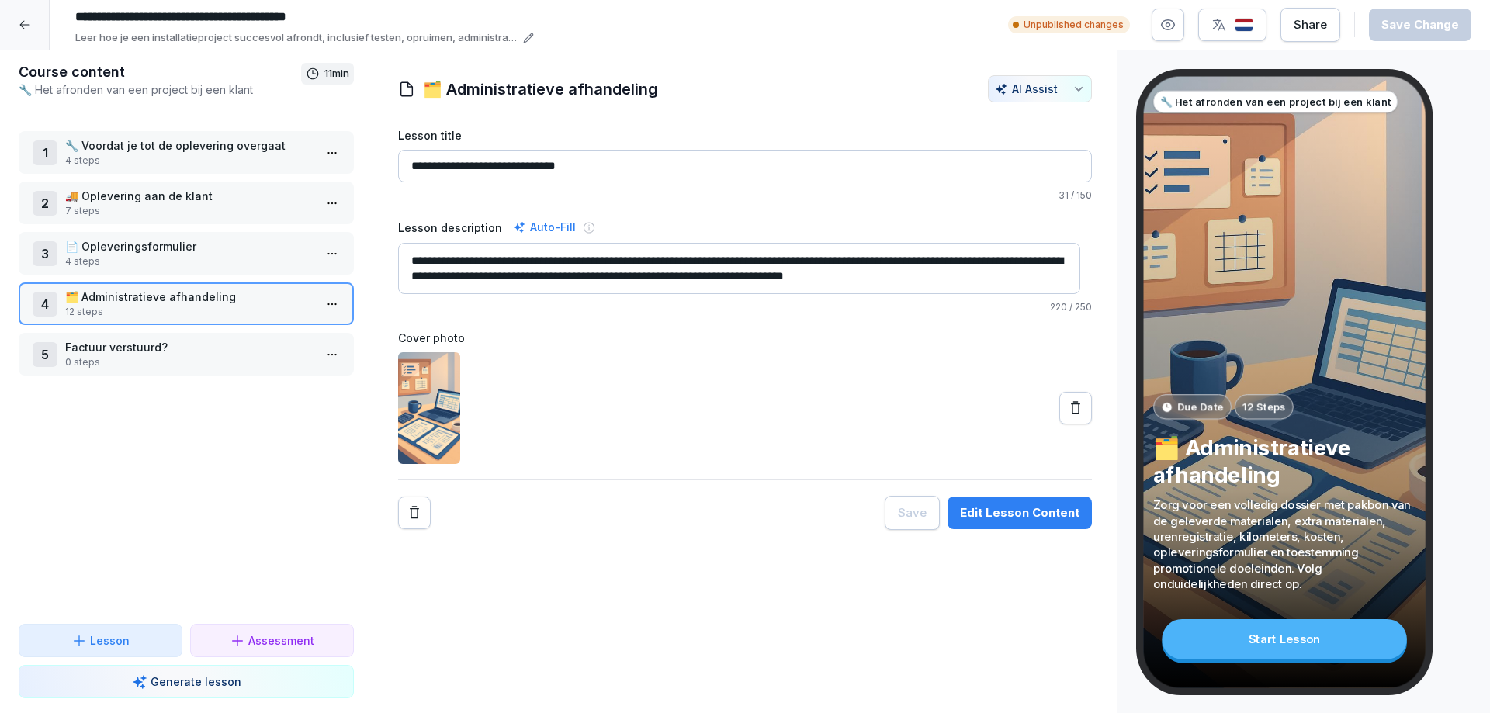
click at [119, 242] on p "📄 Opleveringsformulier" at bounding box center [189, 246] width 248 height 16
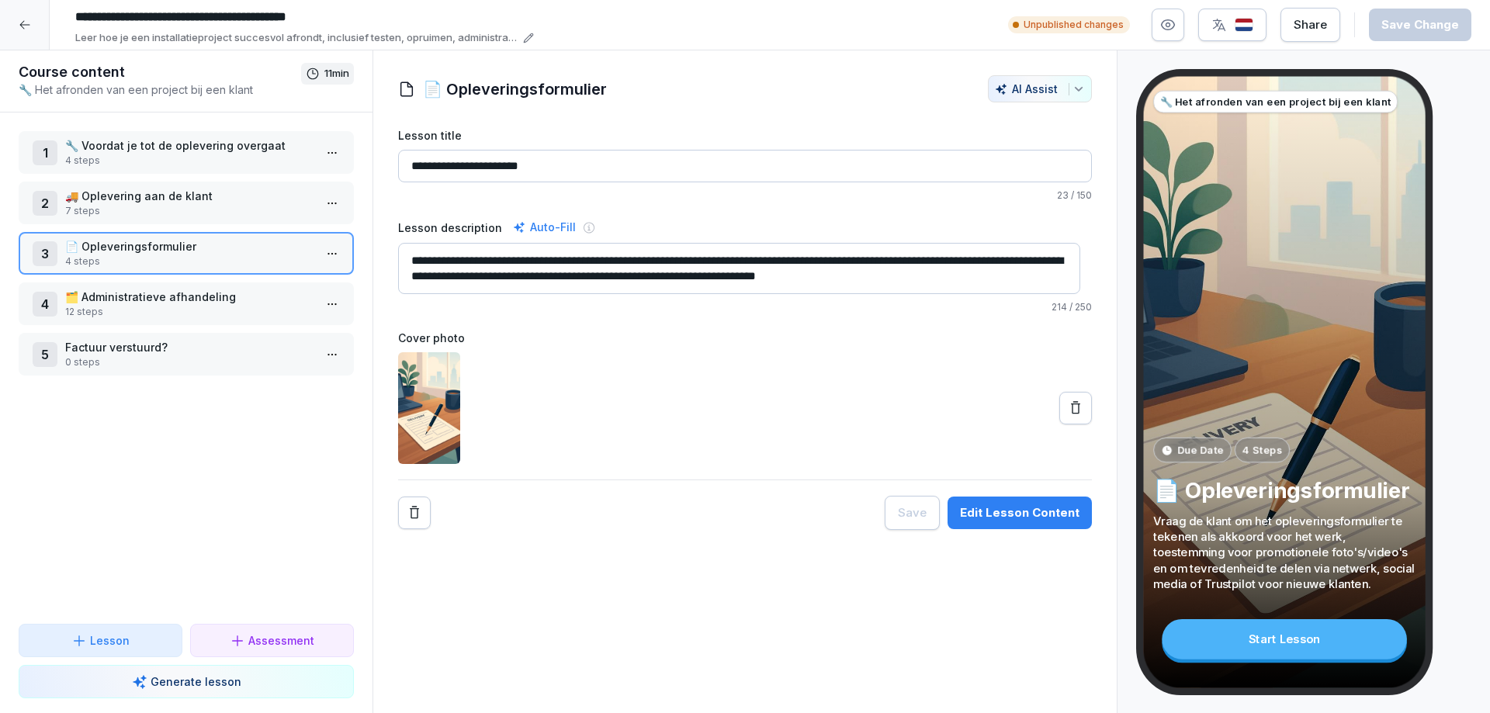
click at [129, 211] on p "7 steps" at bounding box center [189, 211] width 248 height 14
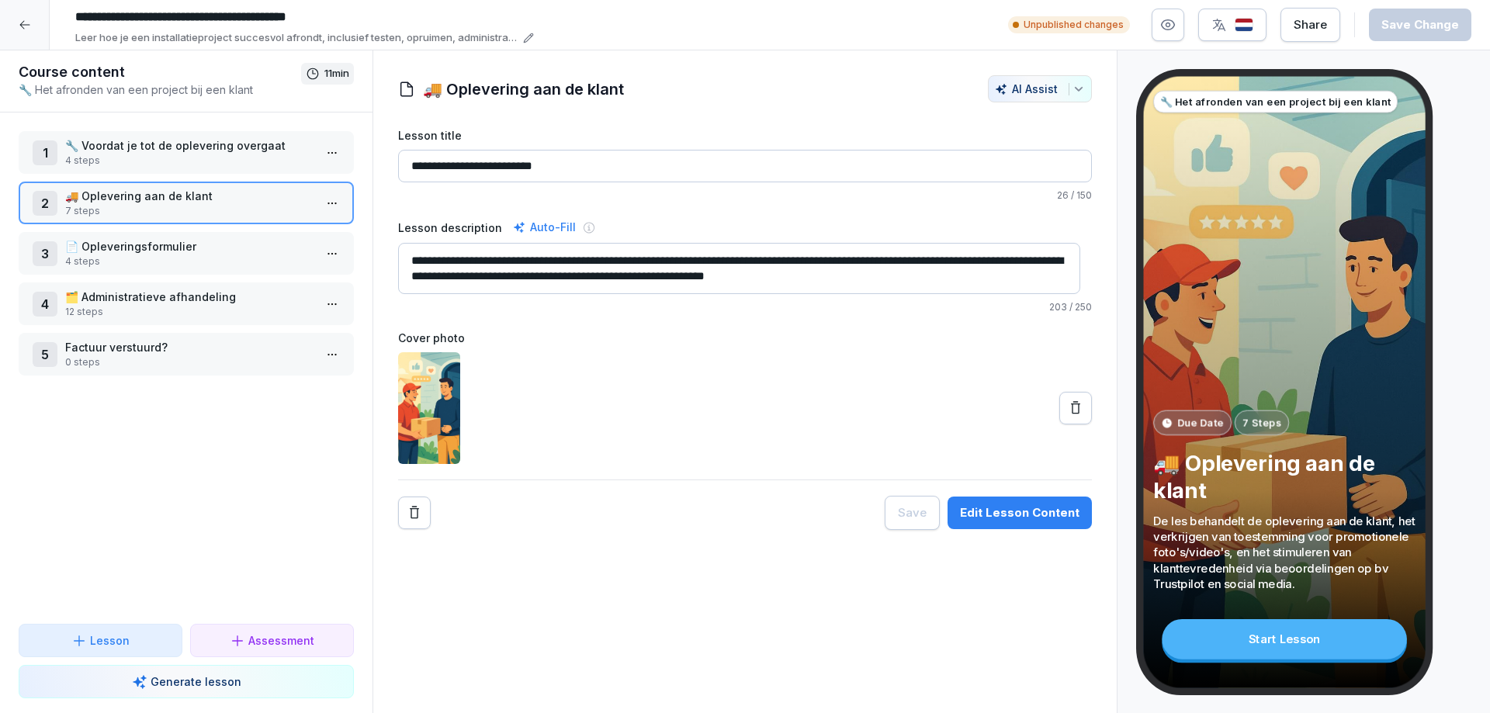
click at [116, 147] on p "🔧 Voordat je tot de oplevering overgaat" at bounding box center [189, 145] width 248 height 16
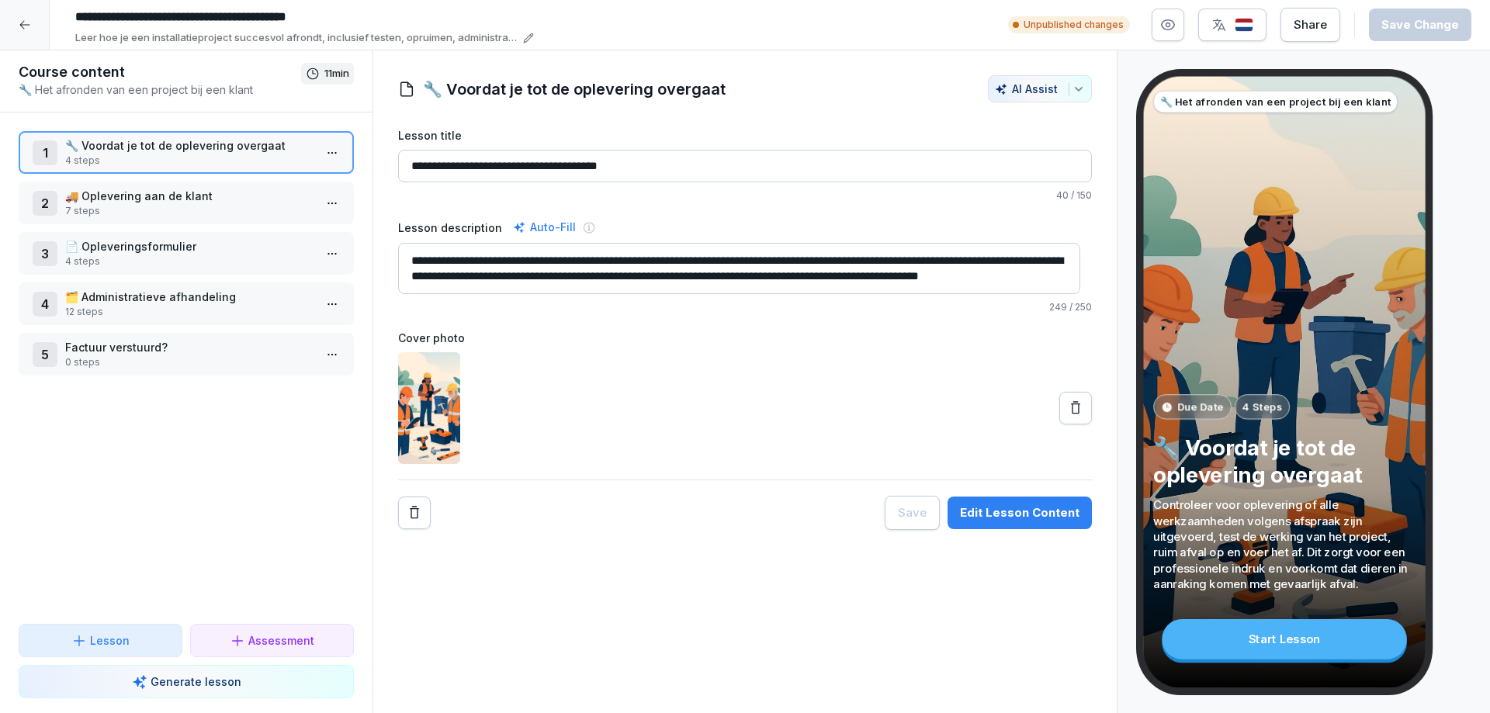
click at [25, 19] on icon at bounding box center [25, 25] width 12 height 12
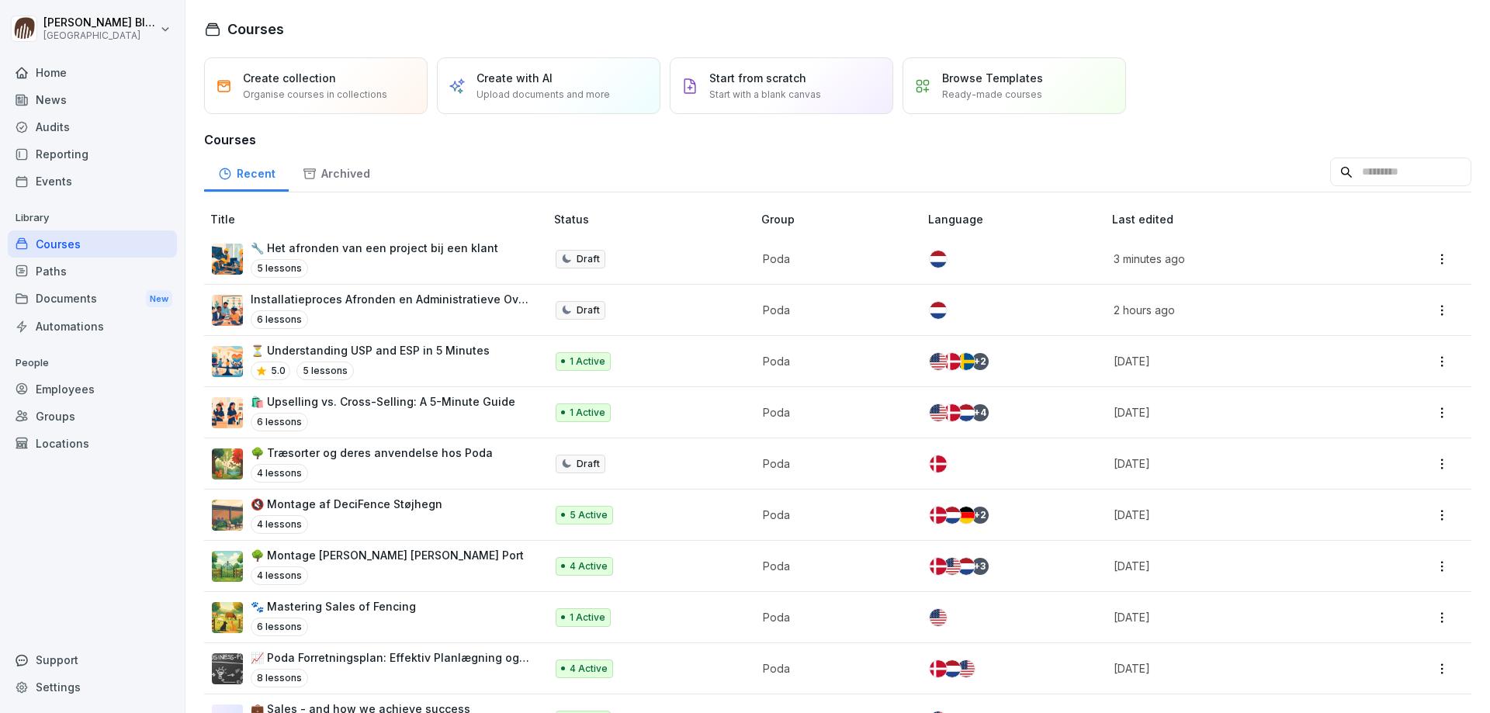
click at [341, 297] on p "Installatieproces Afronden en Administratieve Overdracht" at bounding box center [390, 299] width 279 height 16
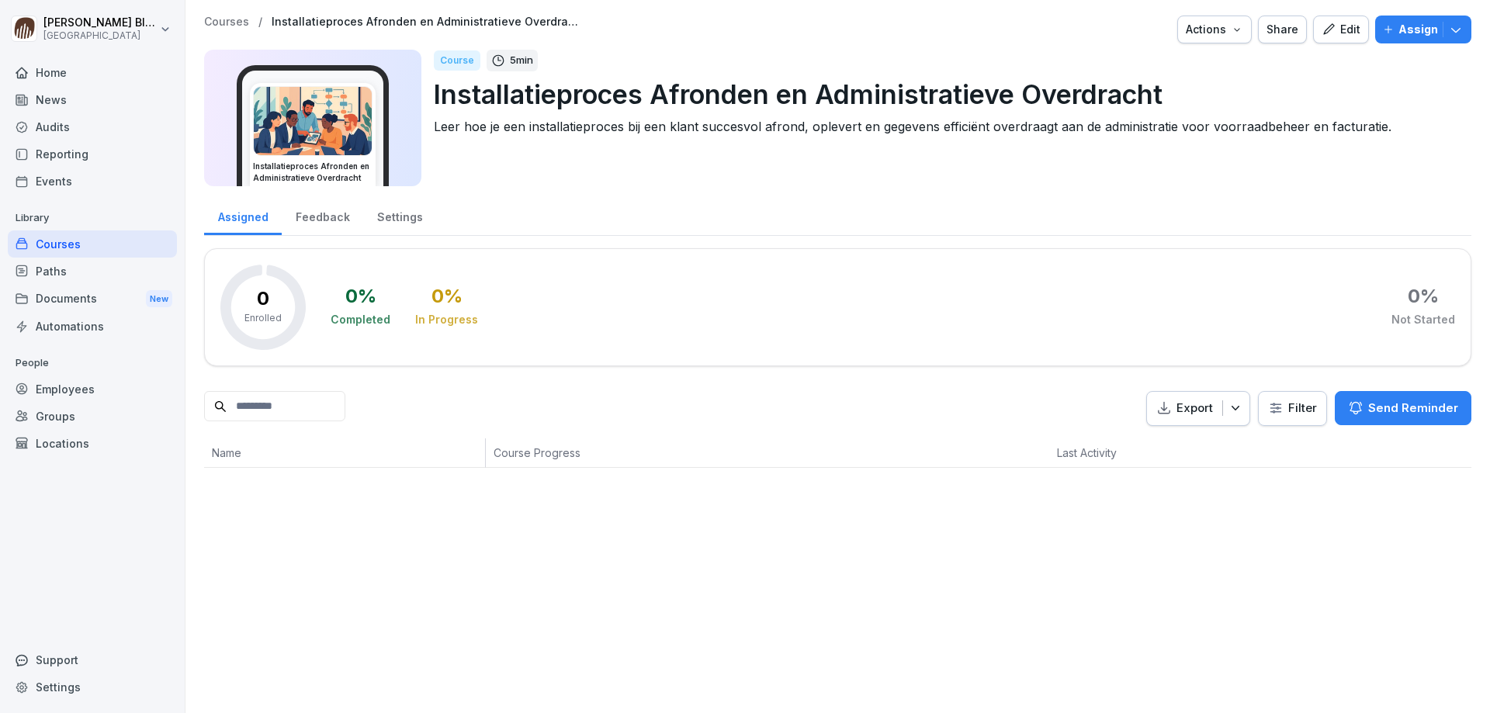
click at [1335, 28] on div "Edit" at bounding box center [1341, 29] width 39 height 17
click at [63, 246] on div "Courses" at bounding box center [92, 244] width 169 height 27
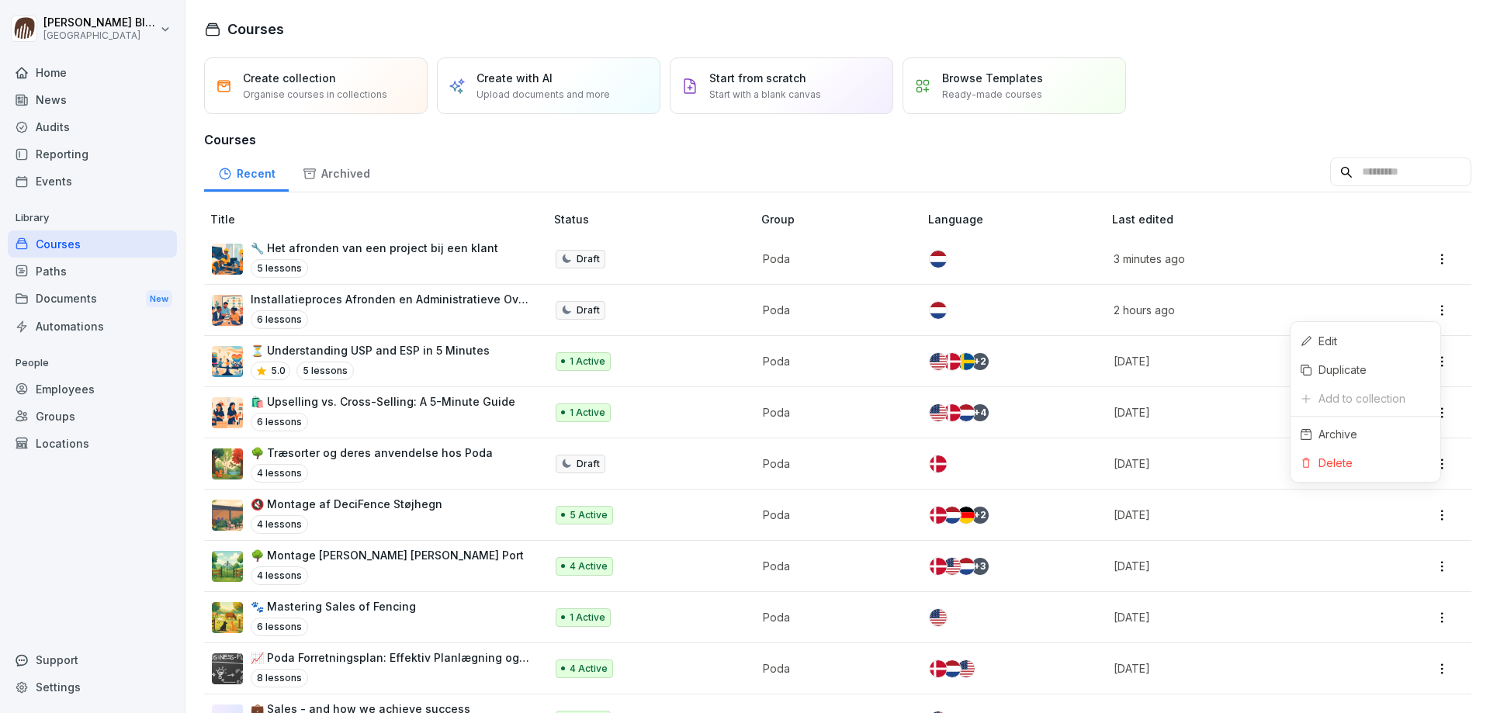
click at [1433, 311] on html "[PERSON_NAME] Poda Academy Home News Audits Reporting Events Library Courses Pa…" at bounding box center [745, 356] width 1490 height 713
click at [1332, 458] on div "Delete" at bounding box center [1336, 463] width 34 height 16
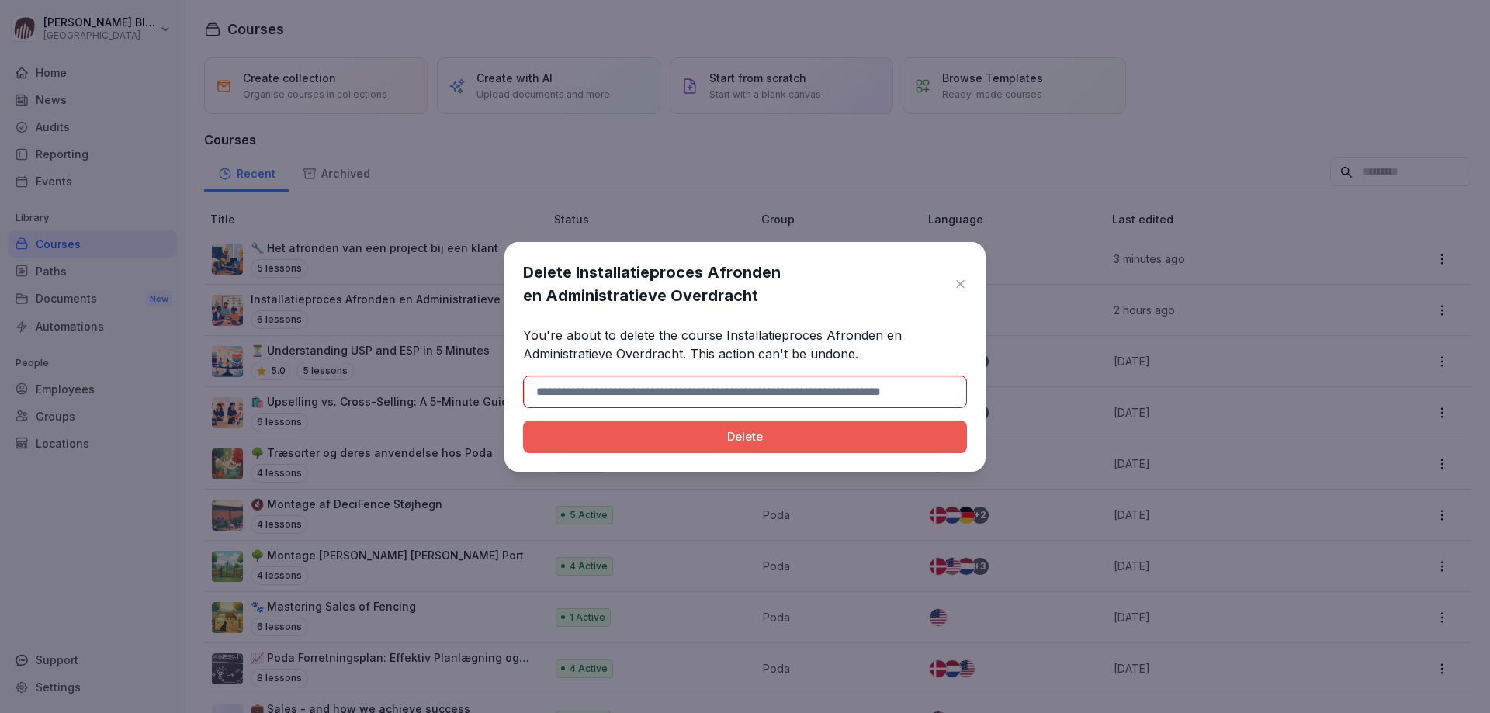
click at [726, 438] on div "Delete" at bounding box center [745, 436] width 419 height 17
click at [577, 393] on input at bounding box center [745, 392] width 444 height 33
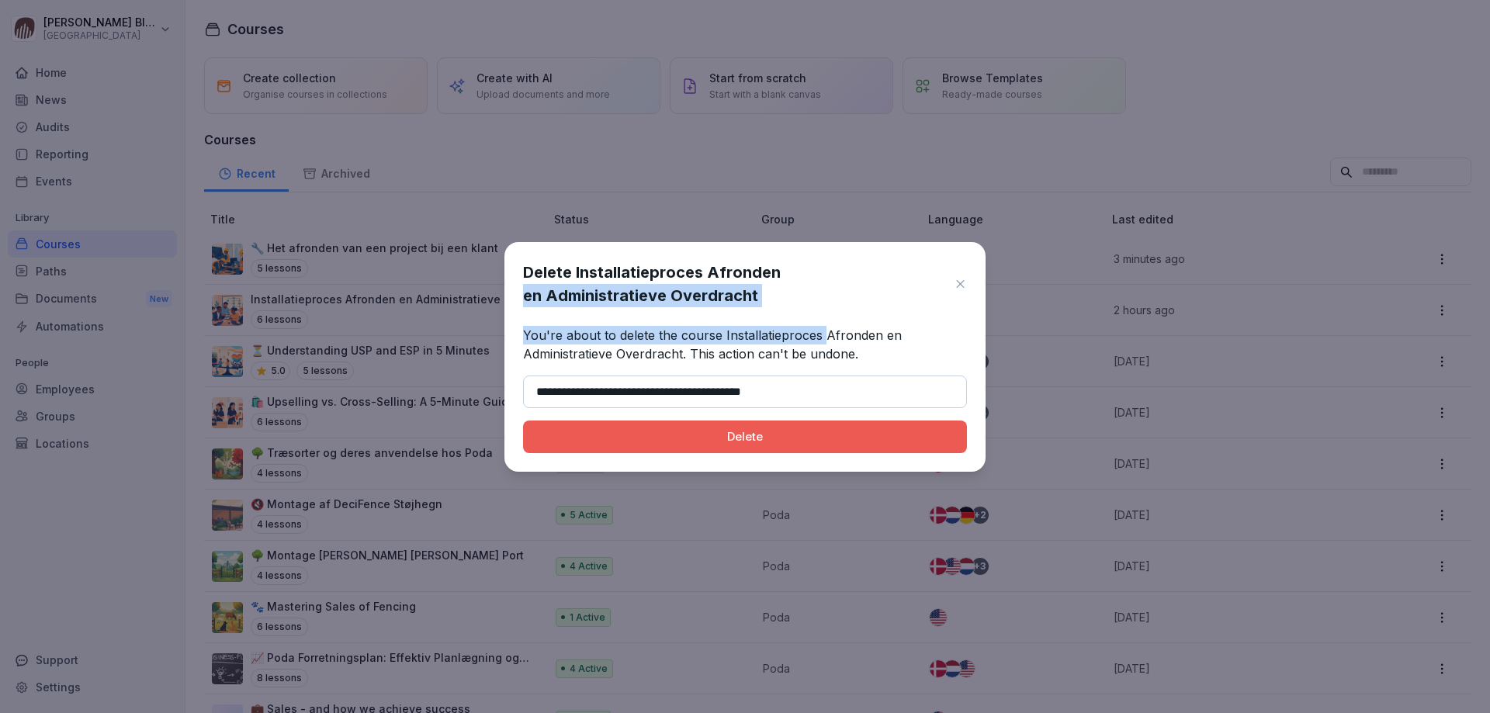
drag, startPoint x: 785, startPoint y: 252, endPoint x: 821, endPoint y: 321, distance: 77.4
click at [821, 322] on div "**********" at bounding box center [744, 357] width 481 height 230
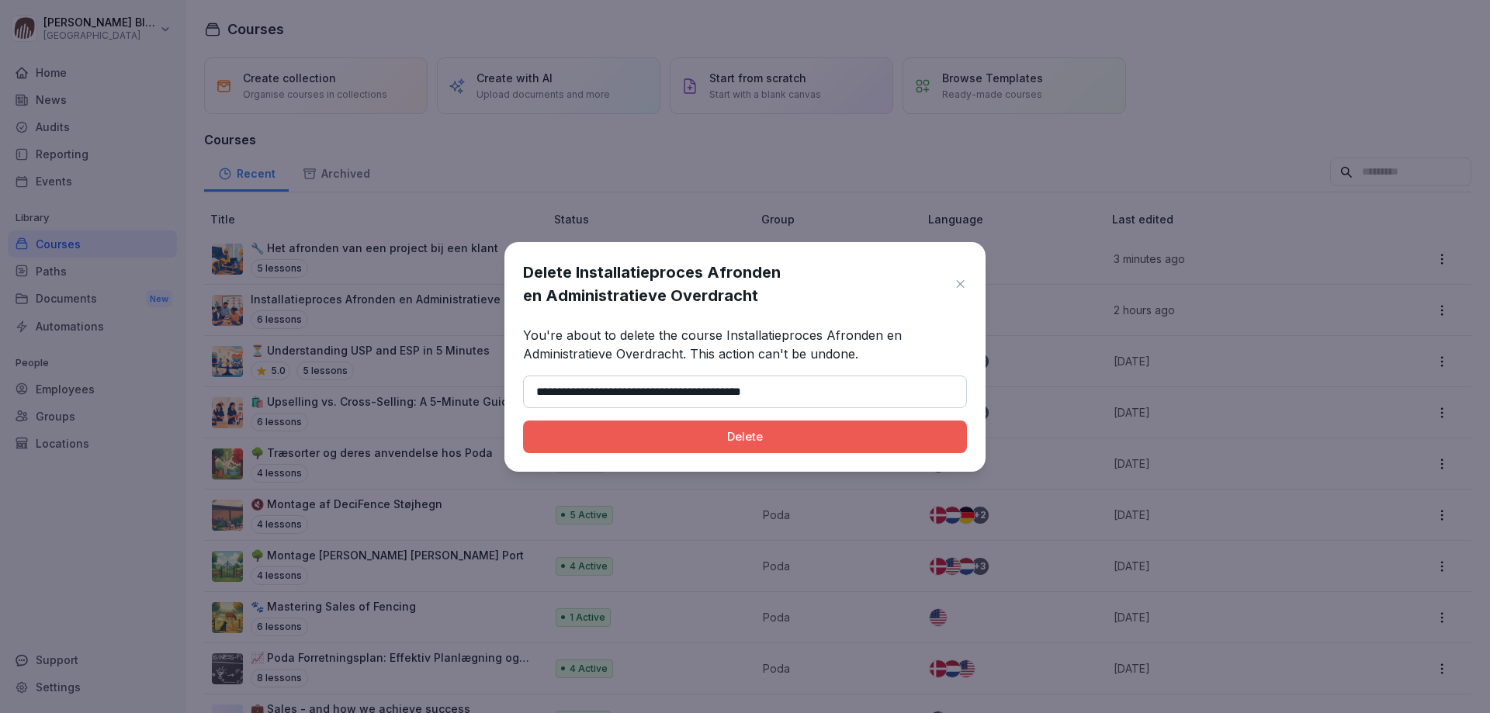
click at [785, 397] on input "**********" at bounding box center [745, 392] width 444 height 33
click at [744, 437] on div "Delete" at bounding box center [745, 436] width 419 height 17
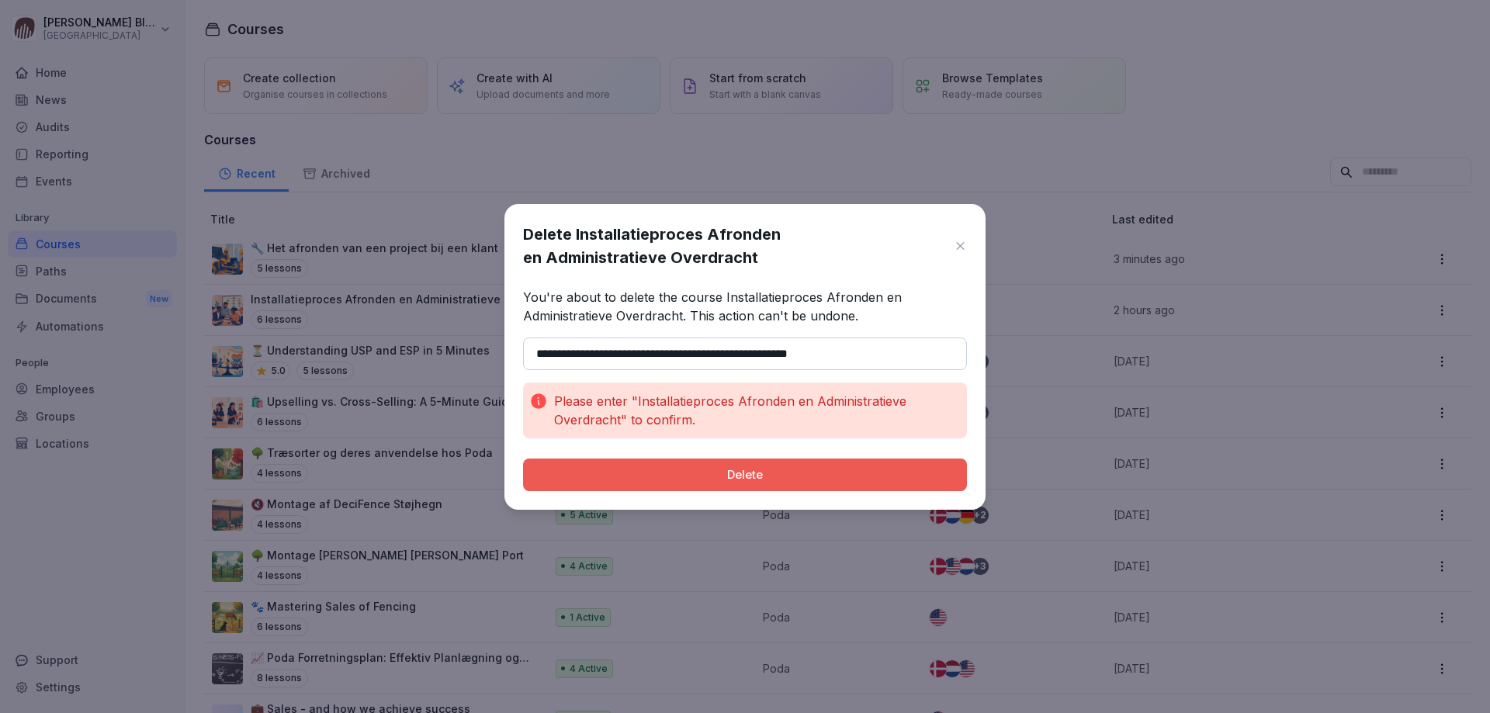
click at [562, 352] on input "**********" at bounding box center [745, 354] width 444 height 33
click at [692, 476] on div "Delete" at bounding box center [745, 474] width 419 height 17
click at [534, 352] on input "**********" at bounding box center [745, 354] width 444 height 33
type input "**********"
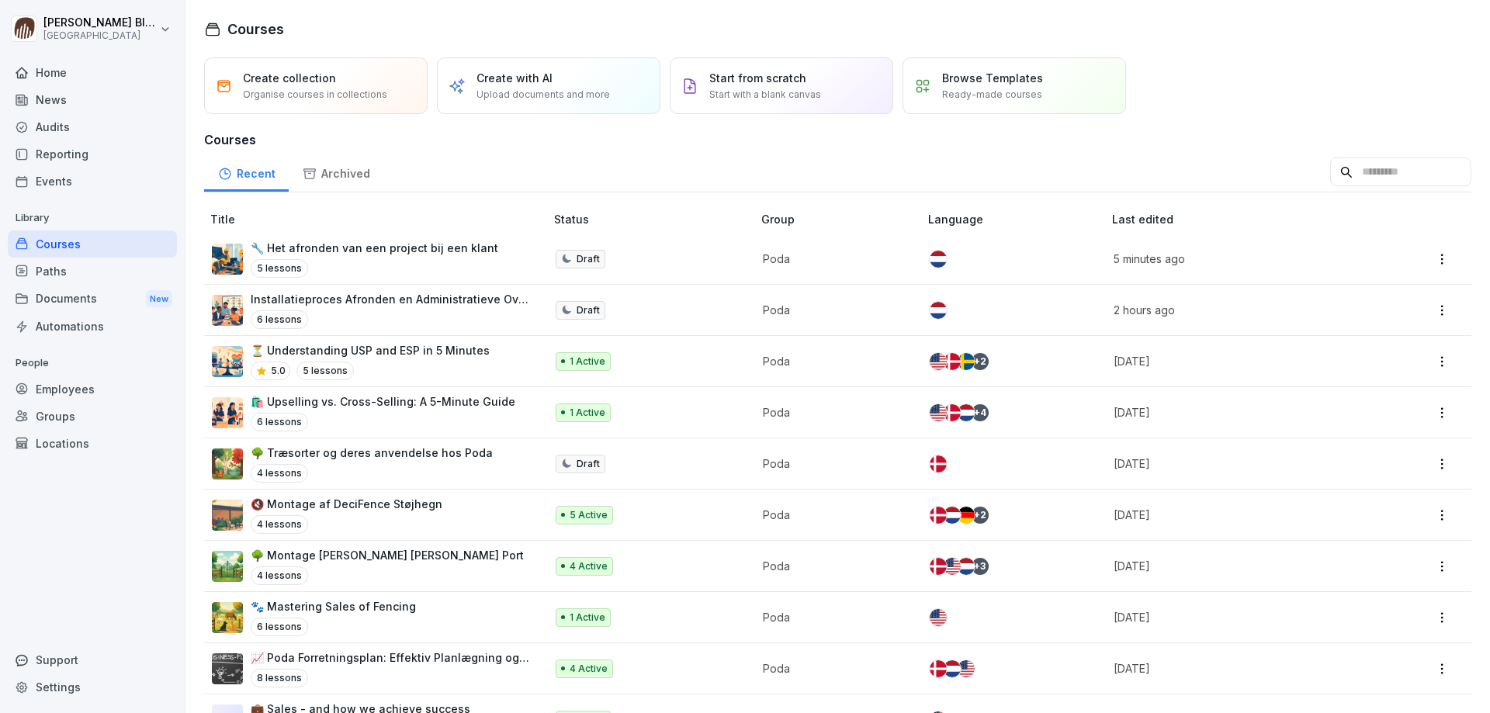
click at [328, 303] on p "Installatieproces Afronden en Administratieve Overdracht" at bounding box center [390, 299] width 279 height 16
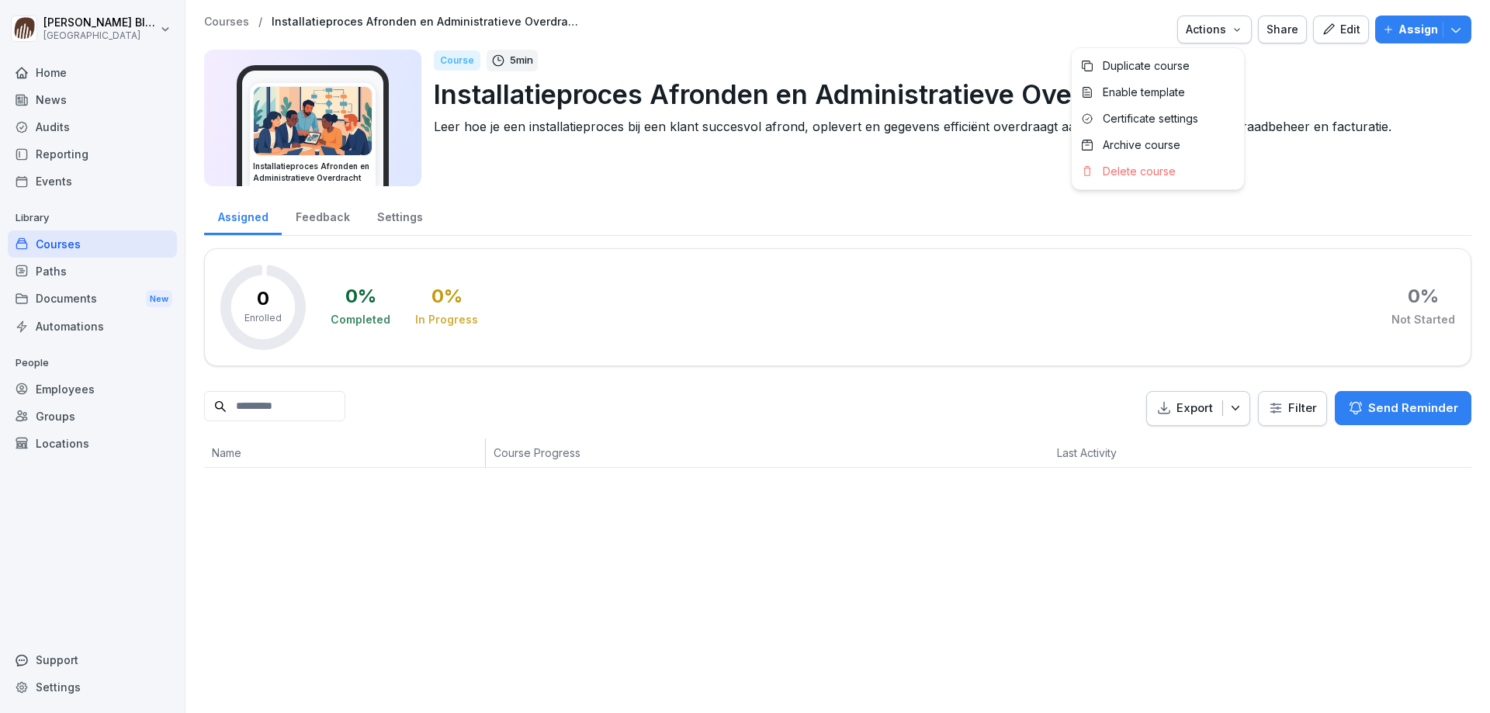
click at [1234, 30] on icon "button" at bounding box center [1237, 29] width 12 height 12
click at [1146, 172] on p "Delete course" at bounding box center [1139, 172] width 73 height 14
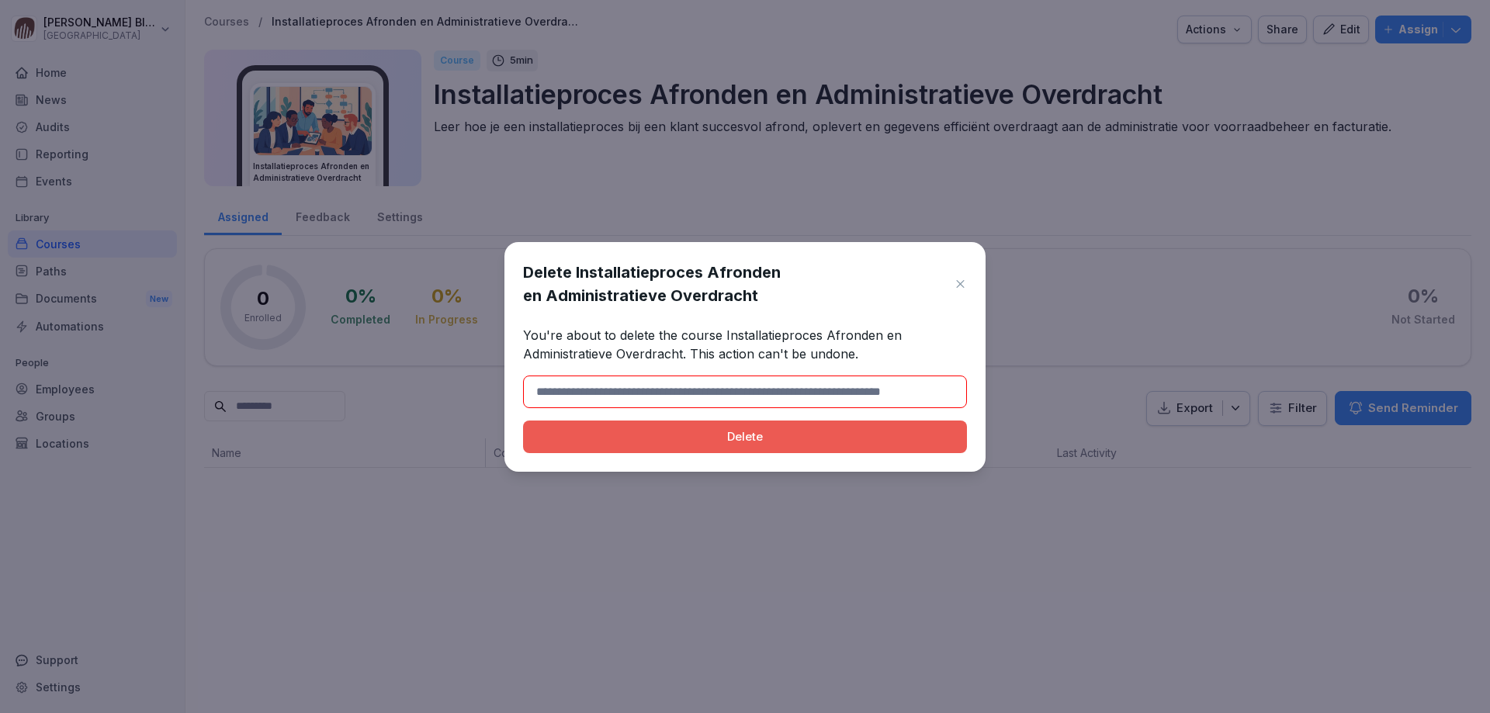
type input "*"
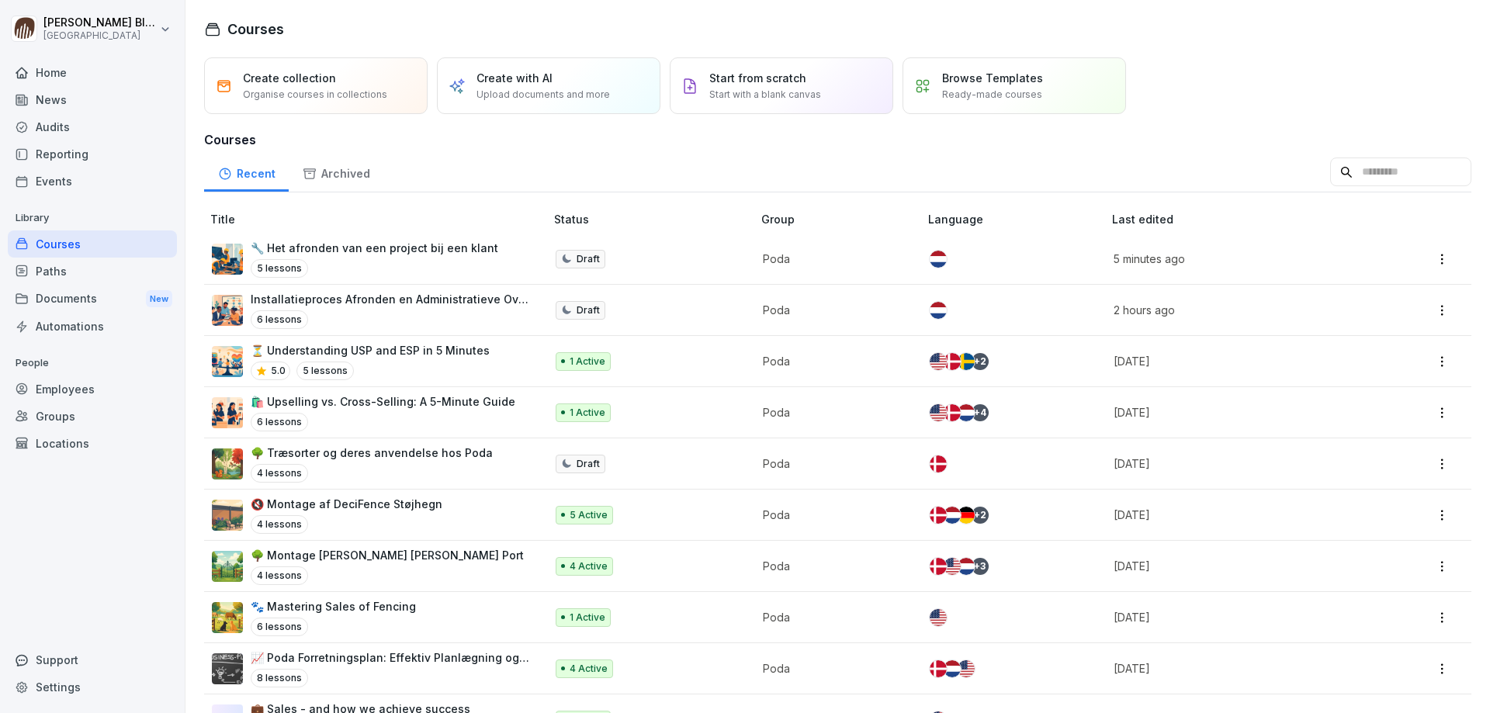
click at [290, 320] on p "6 lessons" at bounding box center [279, 319] width 57 height 19
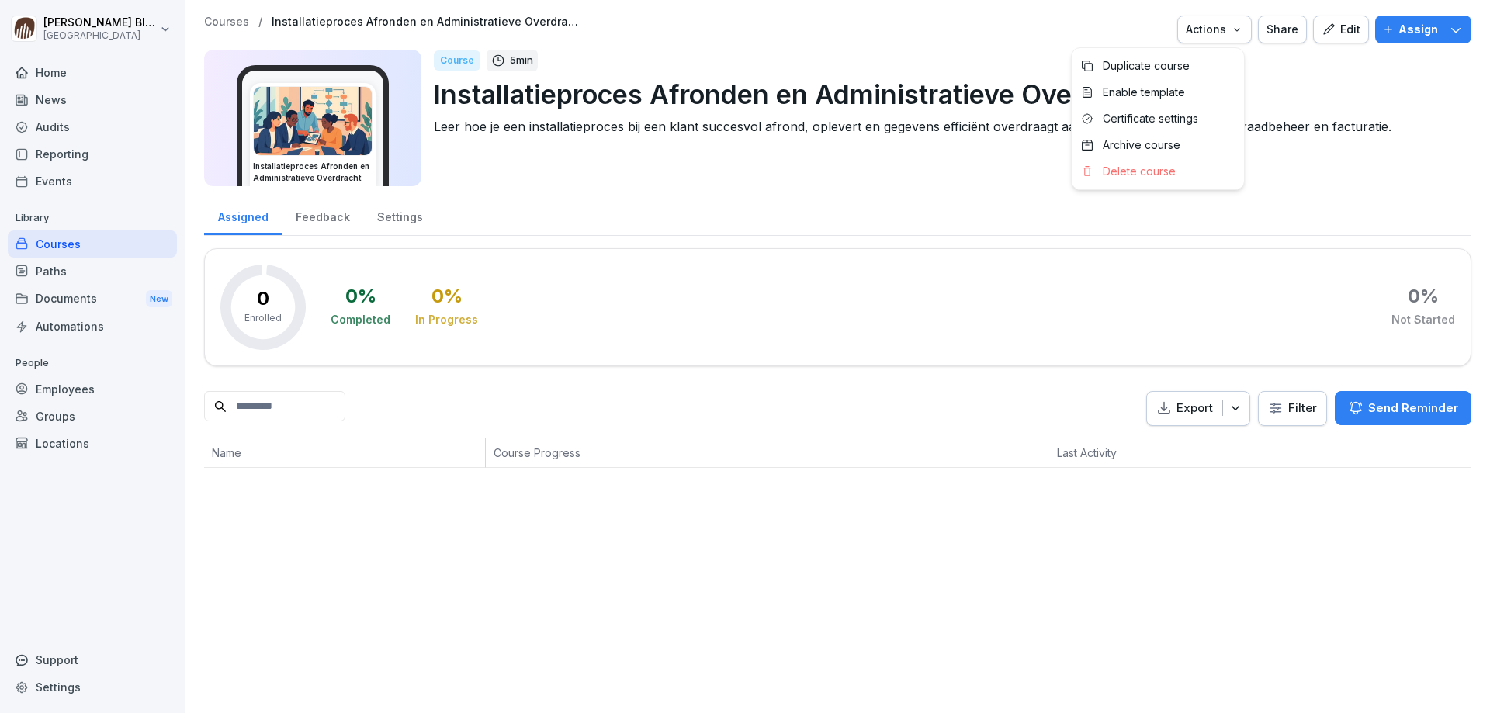
click at [1231, 28] on icon "button" at bounding box center [1237, 29] width 12 height 12
click at [1139, 173] on p "Delete course" at bounding box center [1139, 172] width 73 height 14
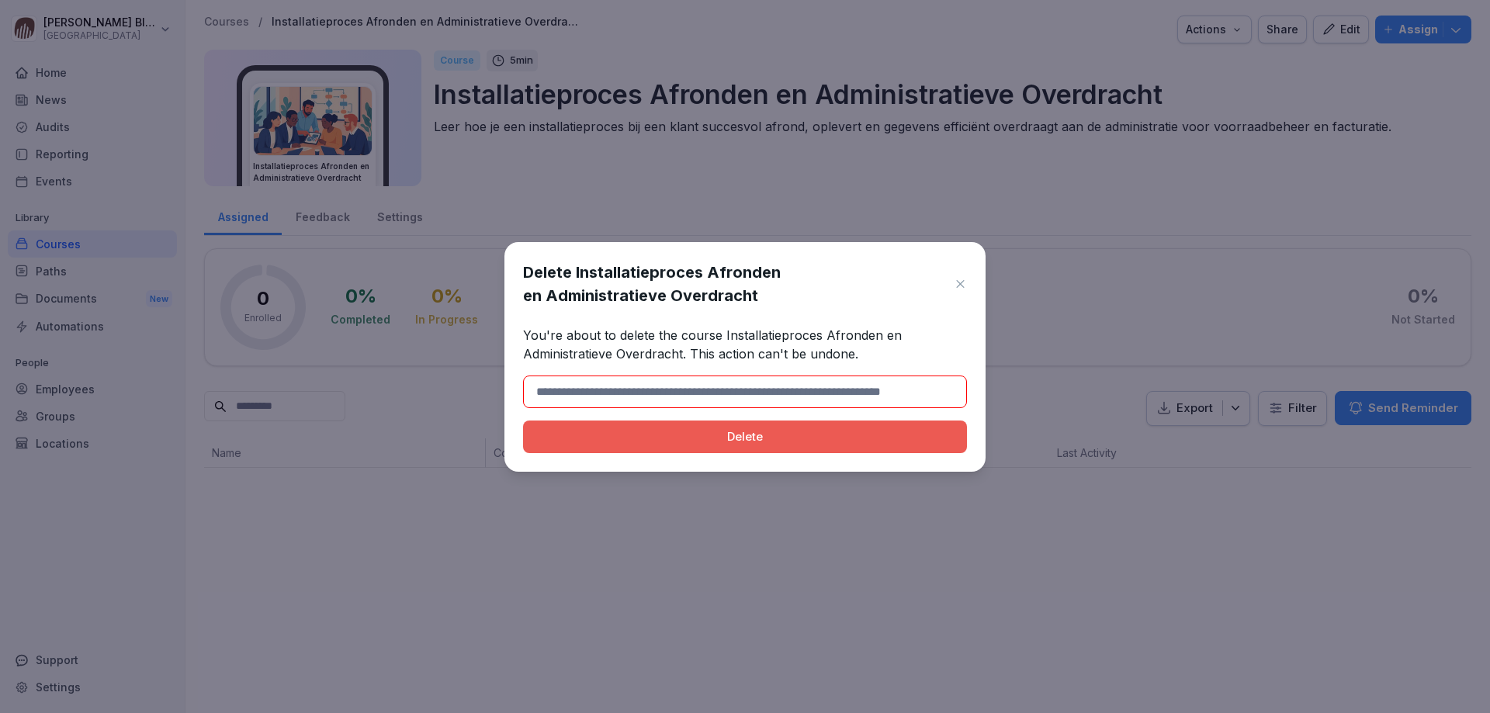
type input "*"
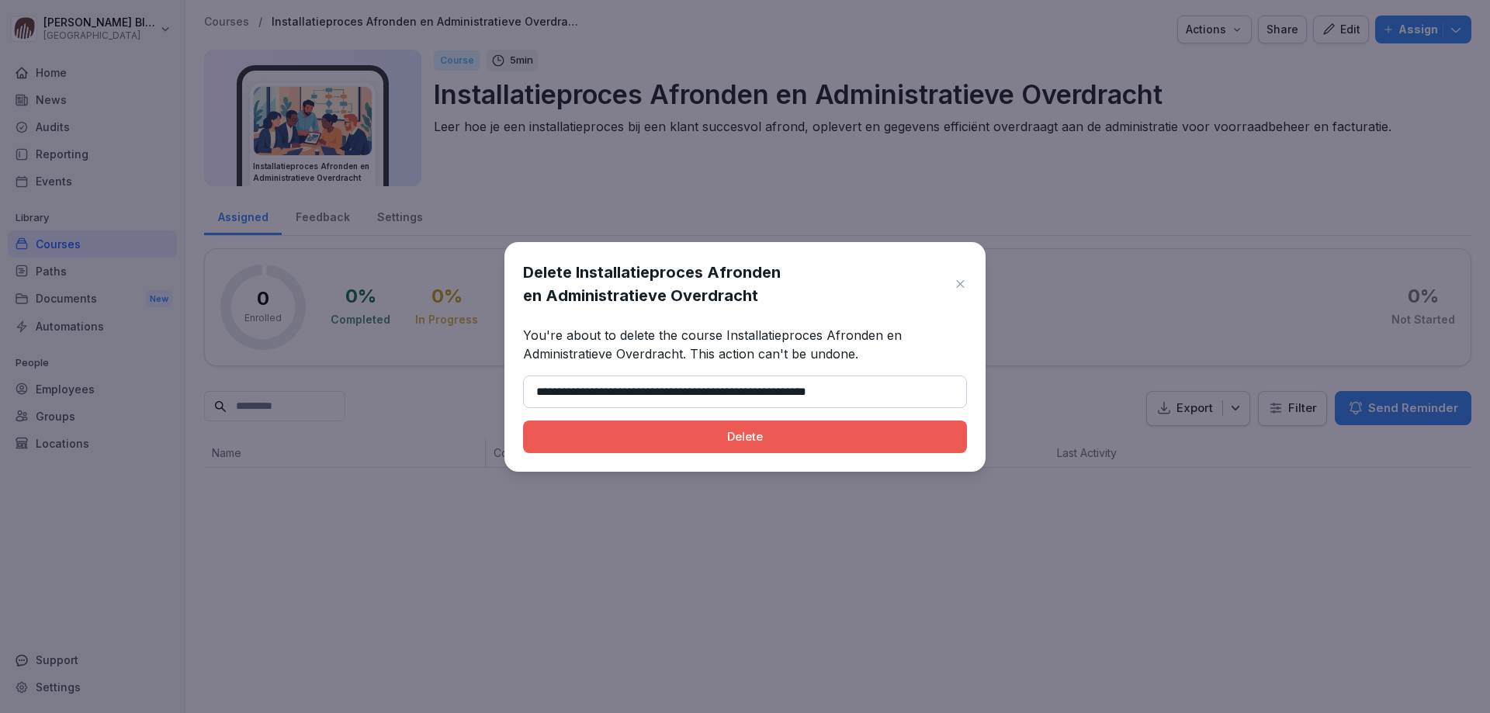
click at [729, 432] on div "Delete" at bounding box center [745, 436] width 419 height 17
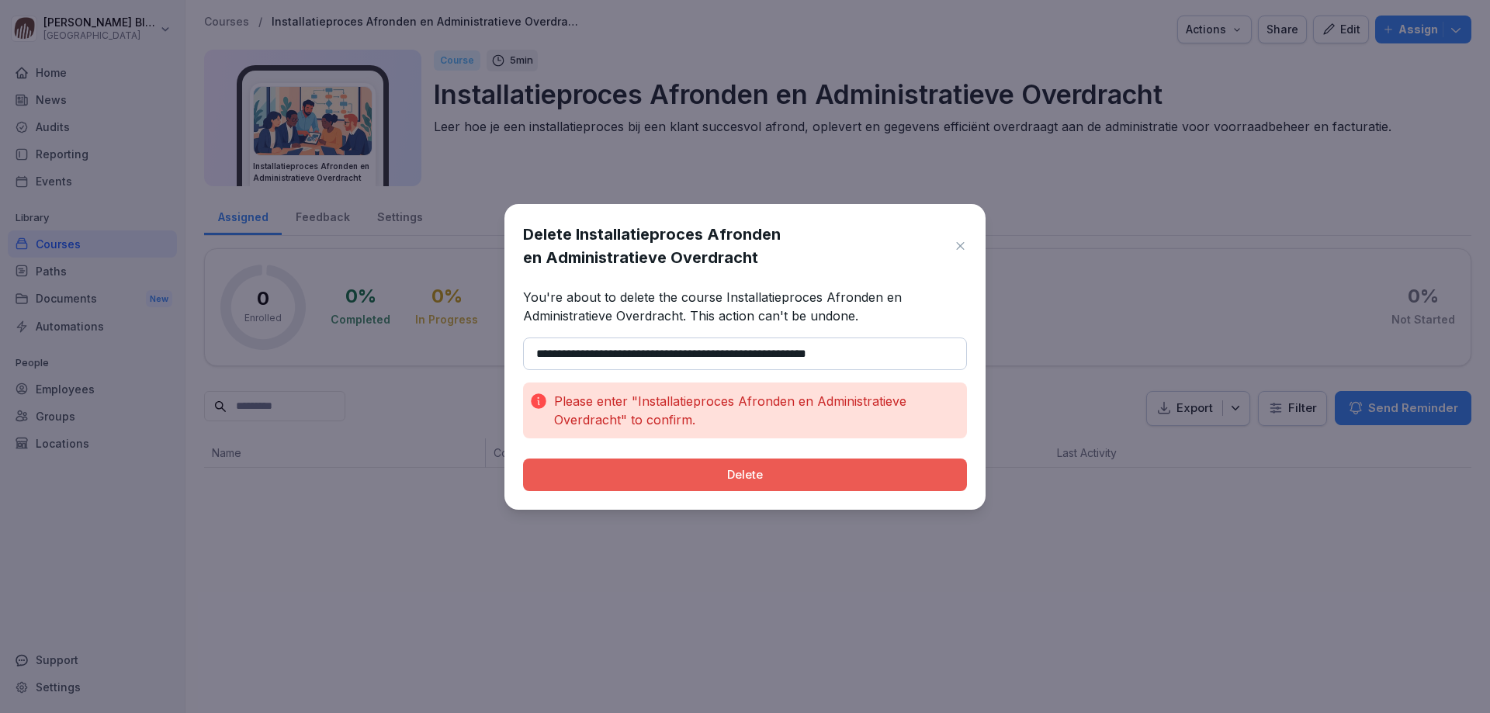
click at [714, 473] on div "Delete" at bounding box center [745, 474] width 419 height 17
drag, startPoint x: 628, startPoint y: 398, endPoint x: 733, endPoint y: 427, distance: 108.6
click at [733, 427] on p "Please enter "Installatieproces Afronden en Administratieve Overdracht" to conf…" at bounding box center [757, 410] width 407 height 37
copy p ""Installatieproces Afronden en Administratieve Overdracht" to confirm."
drag, startPoint x: 532, startPoint y: 352, endPoint x: 888, endPoint y: 350, distance: 355.5
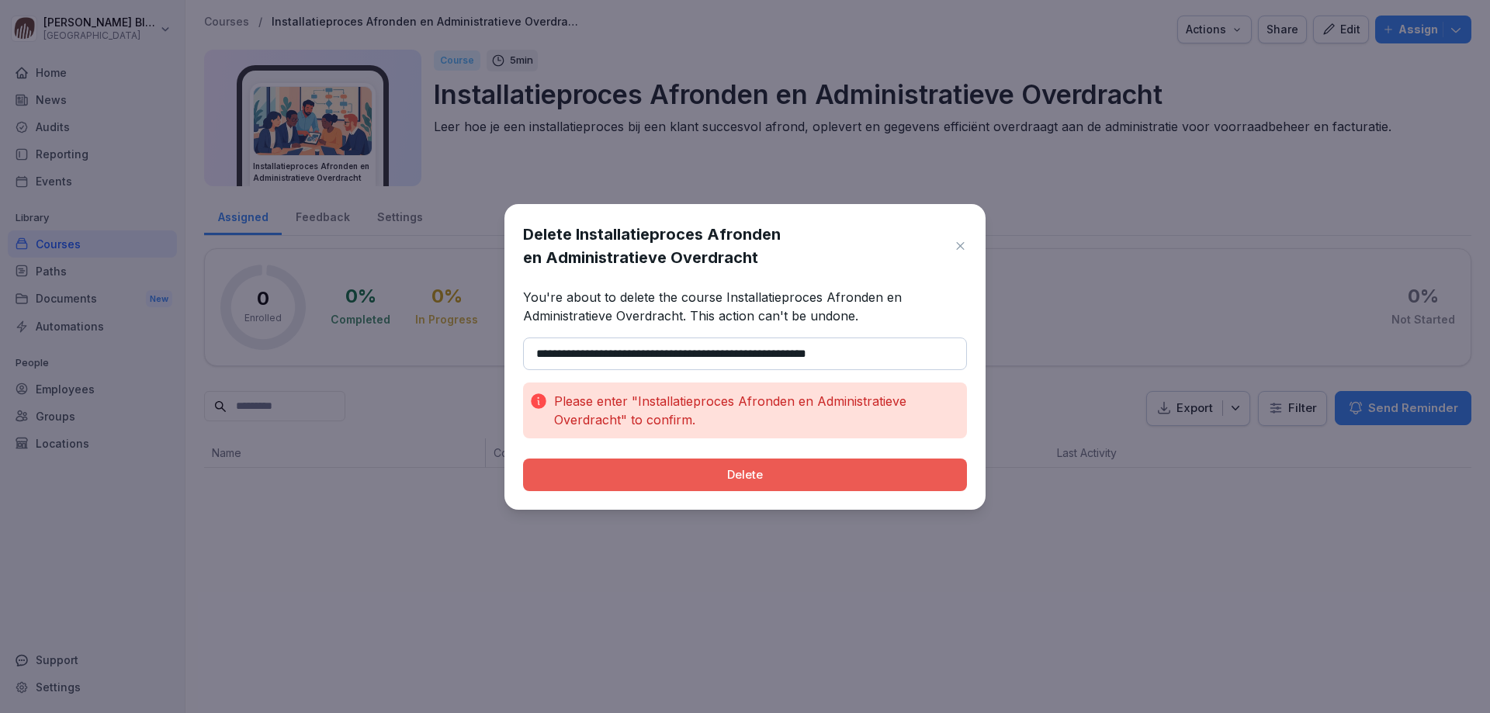
click at [888, 350] on input "**********" at bounding box center [745, 354] width 444 height 33
paste input "**********"
click at [749, 470] on div "Delete" at bounding box center [745, 474] width 419 height 17
drag, startPoint x: 929, startPoint y: 357, endPoint x: 958, endPoint y: 341, distance: 33.7
click at [930, 357] on input "**********" at bounding box center [745, 354] width 444 height 33
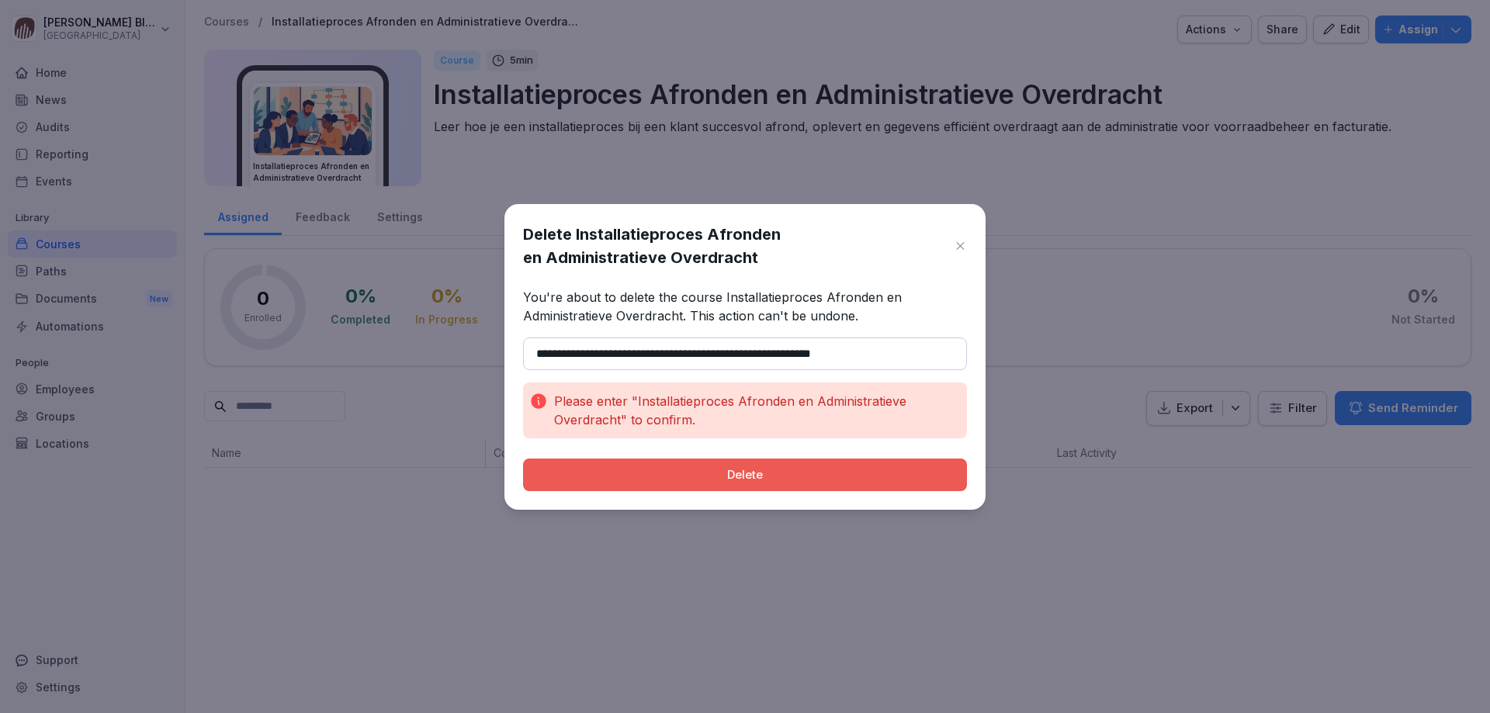
type input "**********"
click at [715, 471] on div "Delete" at bounding box center [745, 474] width 419 height 17
click at [713, 472] on div "Delete" at bounding box center [745, 474] width 419 height 17
click at [727, 465] on button "Delete" at bounding box center [745, 475] width 444 height 33
click at [719, 468] on div "Delete" at bounding box center [745, 474] width 419 height 17
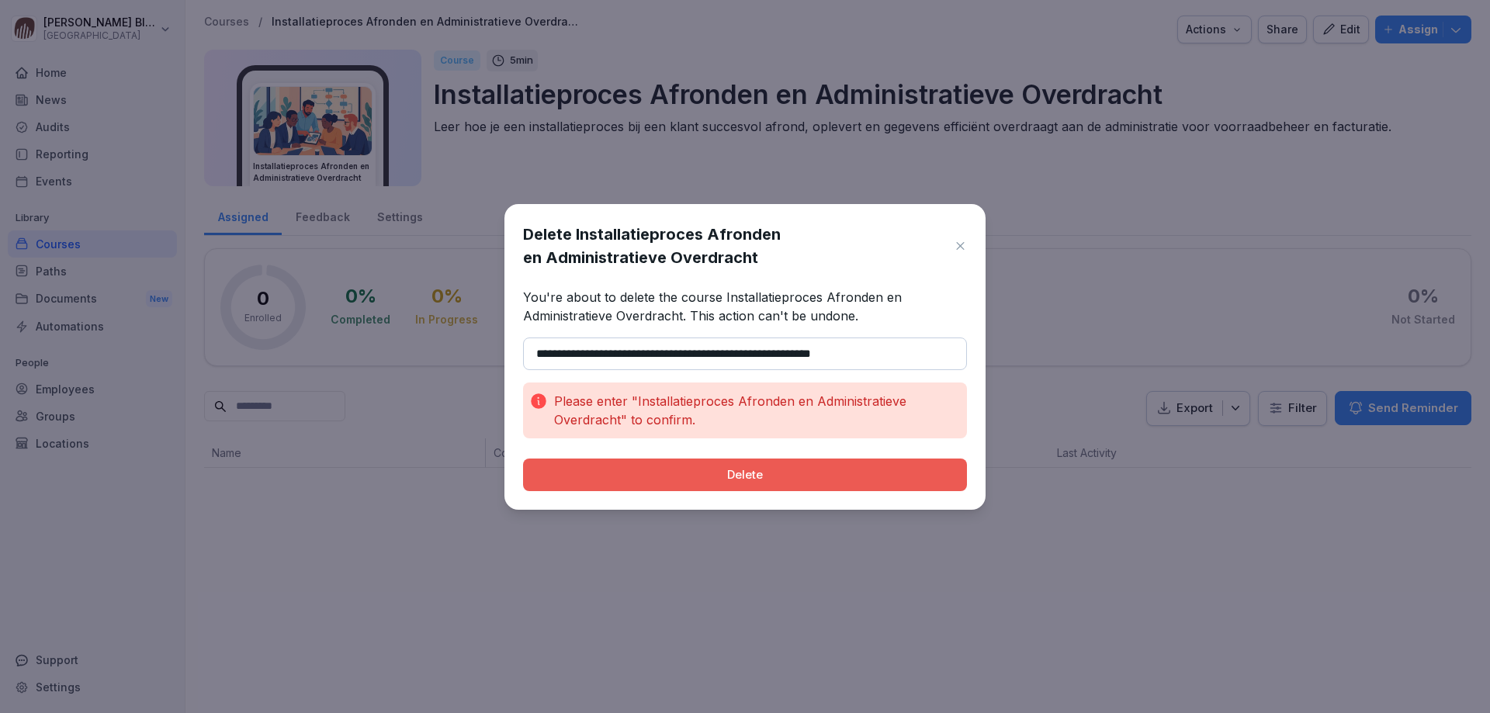
click at [962, 247] on icon at bounding box center [960, 246] width 13 height 16
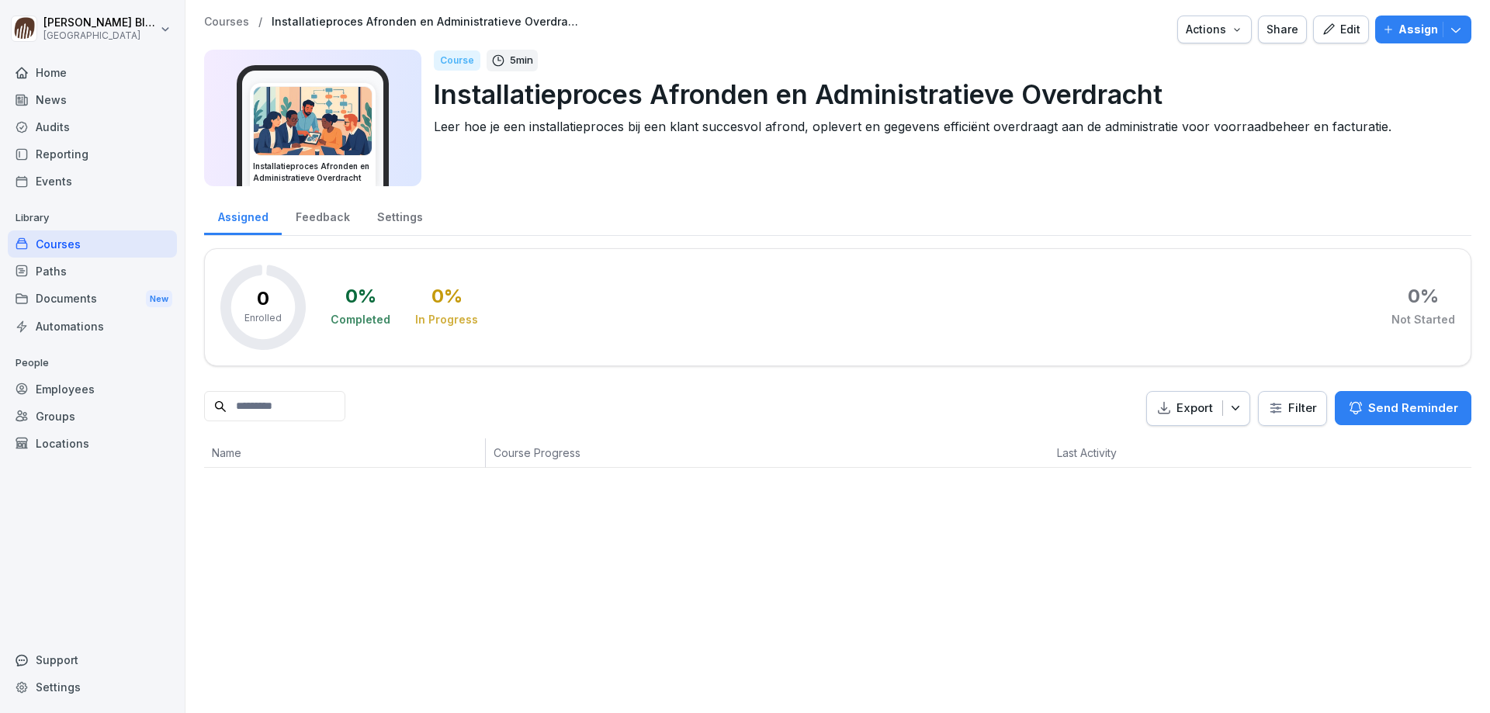
click at [83, 248] on div "Courses" at bounding box center [92, 244] width 169 height 27
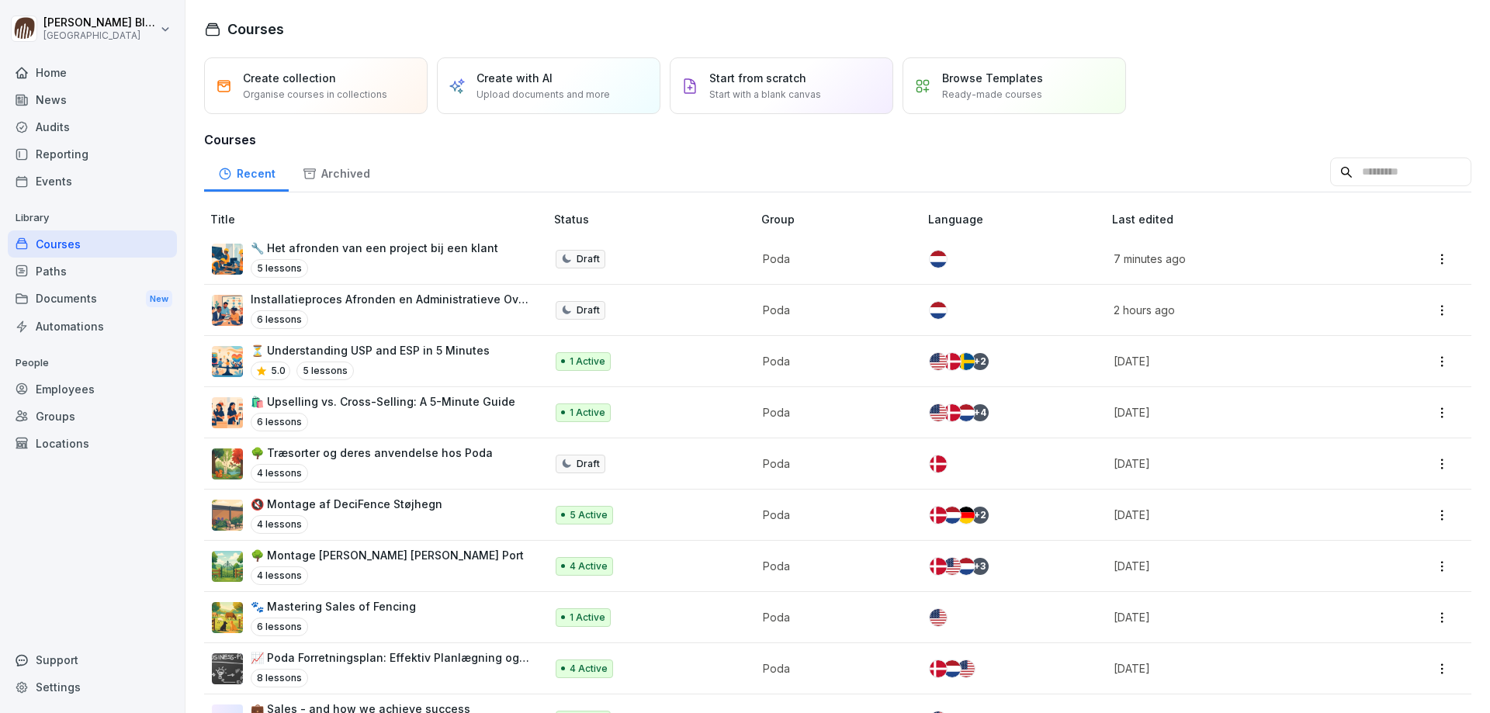
click at [1431, 308] on html "Henk Blaak Poda Academy Home News Audits Reporting Events Library Courses Paths…" at bounding box center [745, 356] width 1490 height 713
click at [1340, 462] on div "Delete" at bounding box center [1336, 463] width 34 height 16
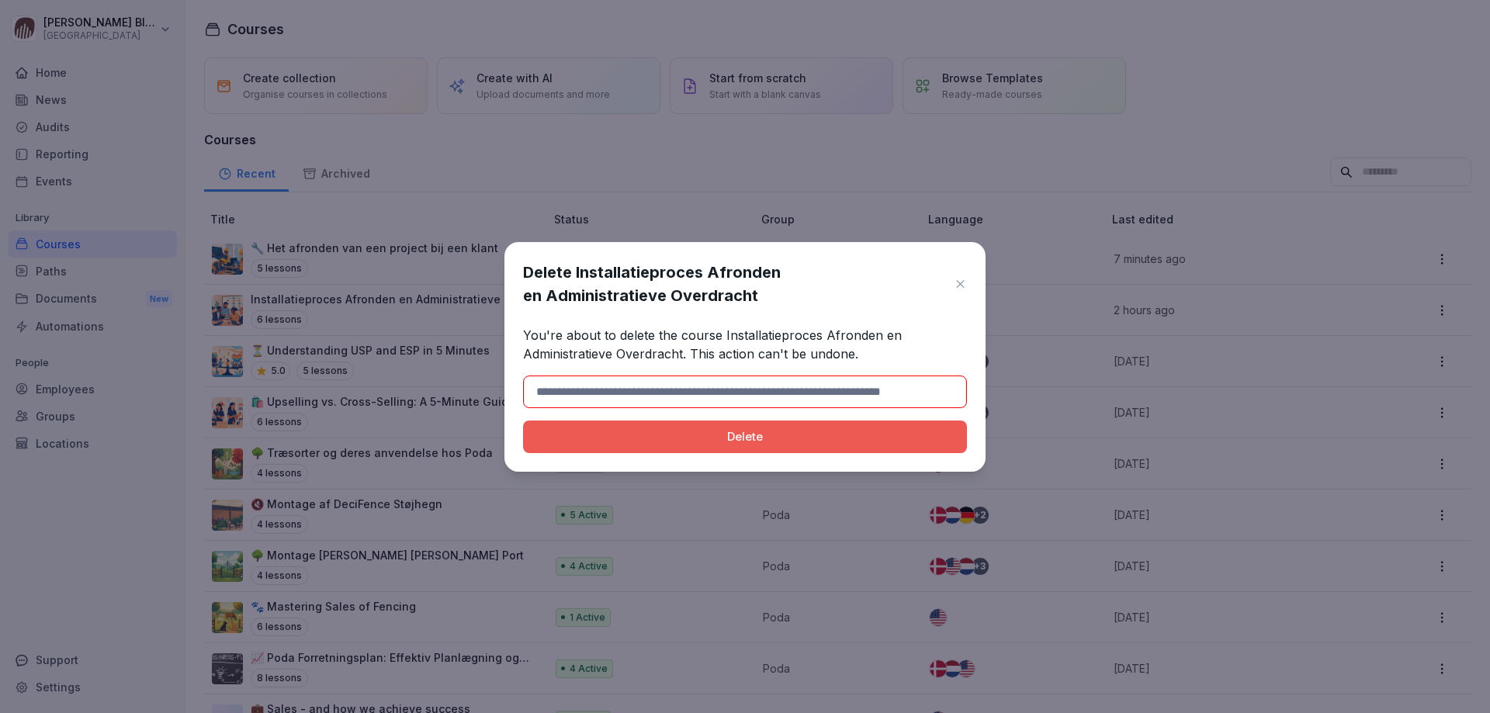
drag, startPoint x: 566, startPoint y: 386, endPoint x: 619, endPoint y: 392, distance: 53.9
click at [619, 392] on input at bounding box center [745, 392] width 444 height 33
type input "**********"
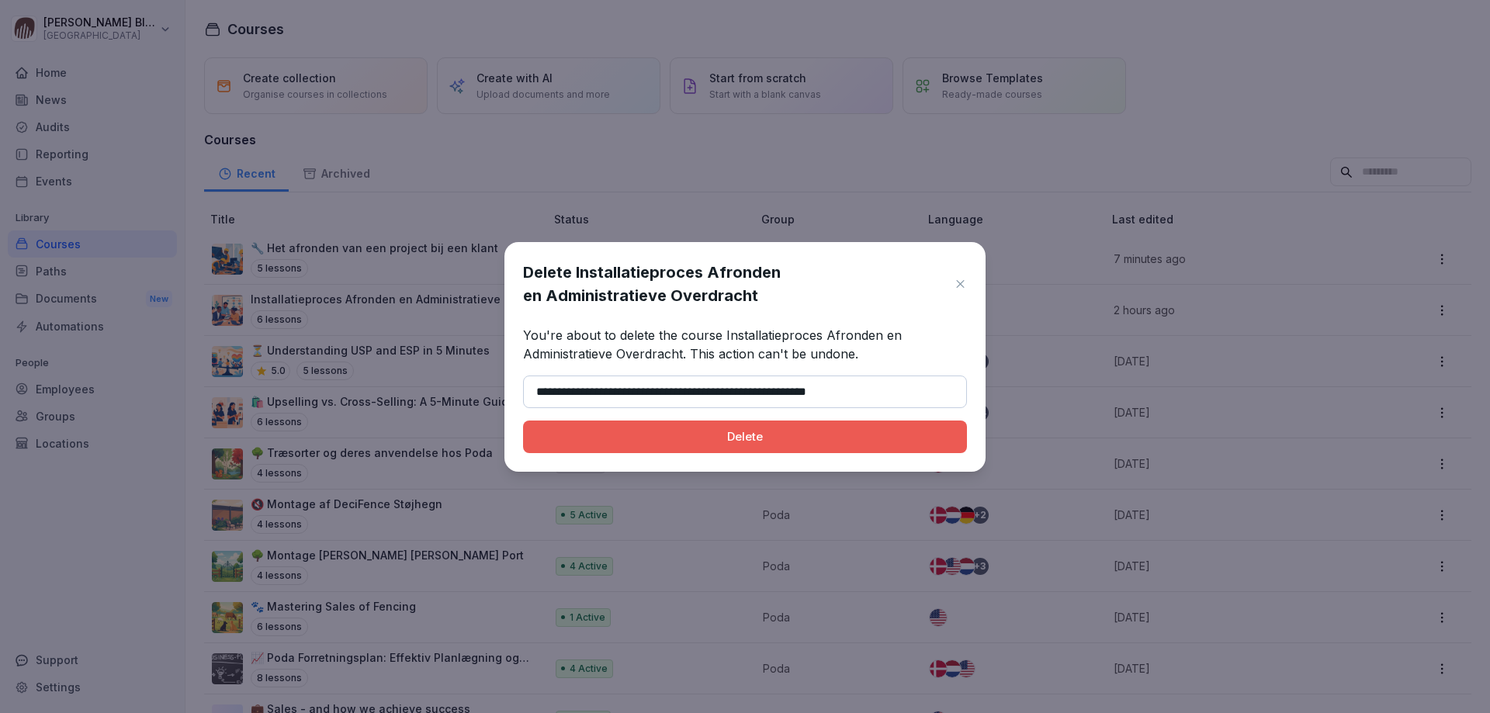
click at [746, 442] on div "Delete" at bounding box center [745, 436] width 419 height 17
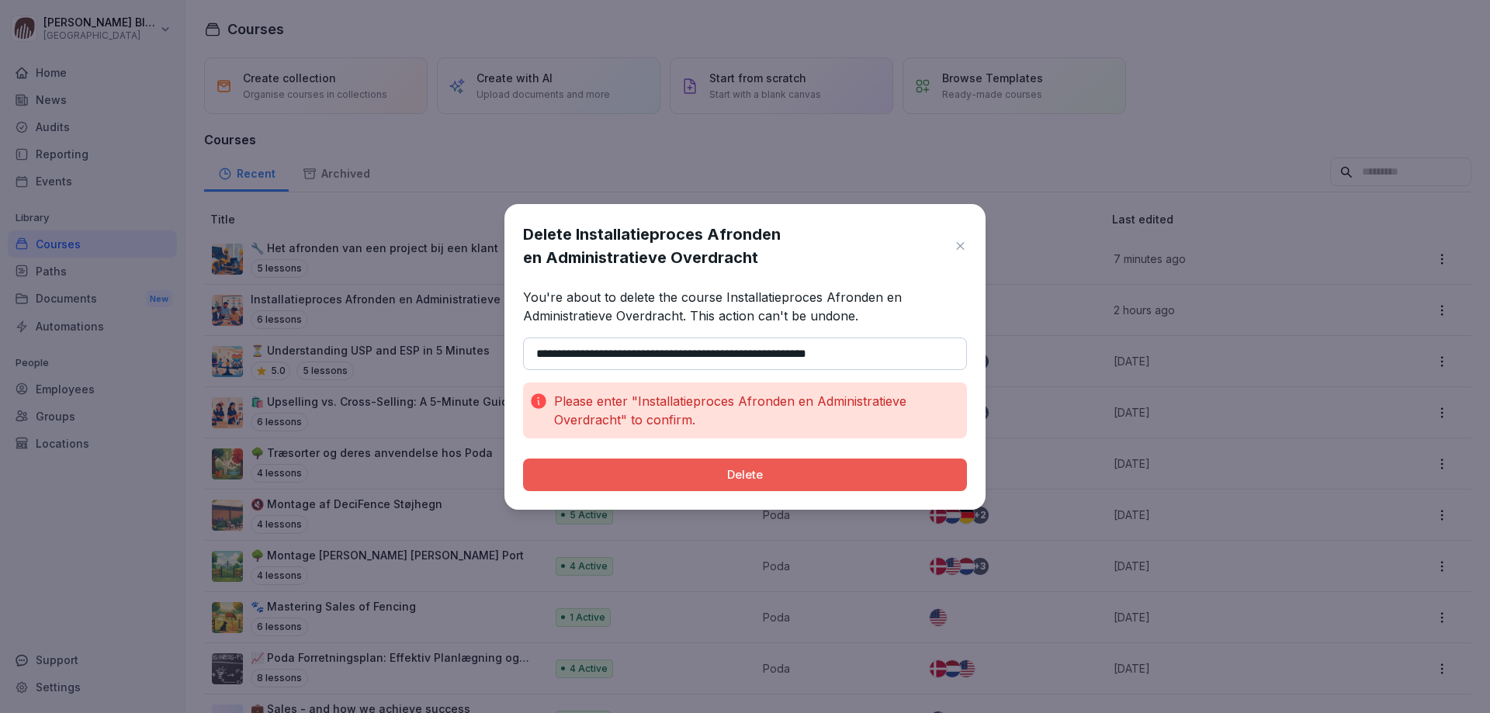
click at [712, 477] on div "Delete" at bounding box center [745, 474] width 419 height 17
click at [728, 473] on div "Delete" at bounding box center [745, 474] width 419 height 17
click at [958, 244] on icon at bounding box center [960, 246] width 13 height 16
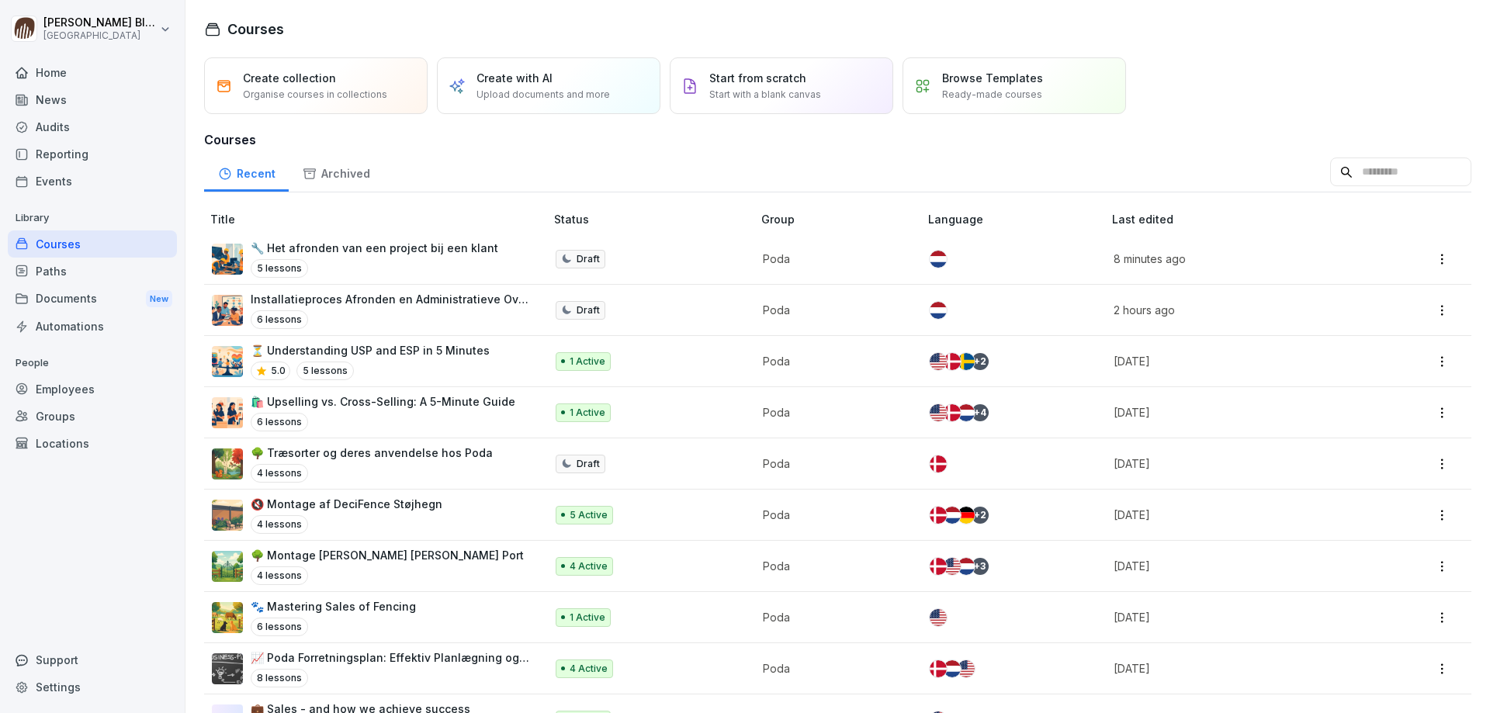
click at [314, 256] on div "🔧 Het afronden van een project bij een klant 5 lessons" at bounding box center [375, 259] width 248 height 38
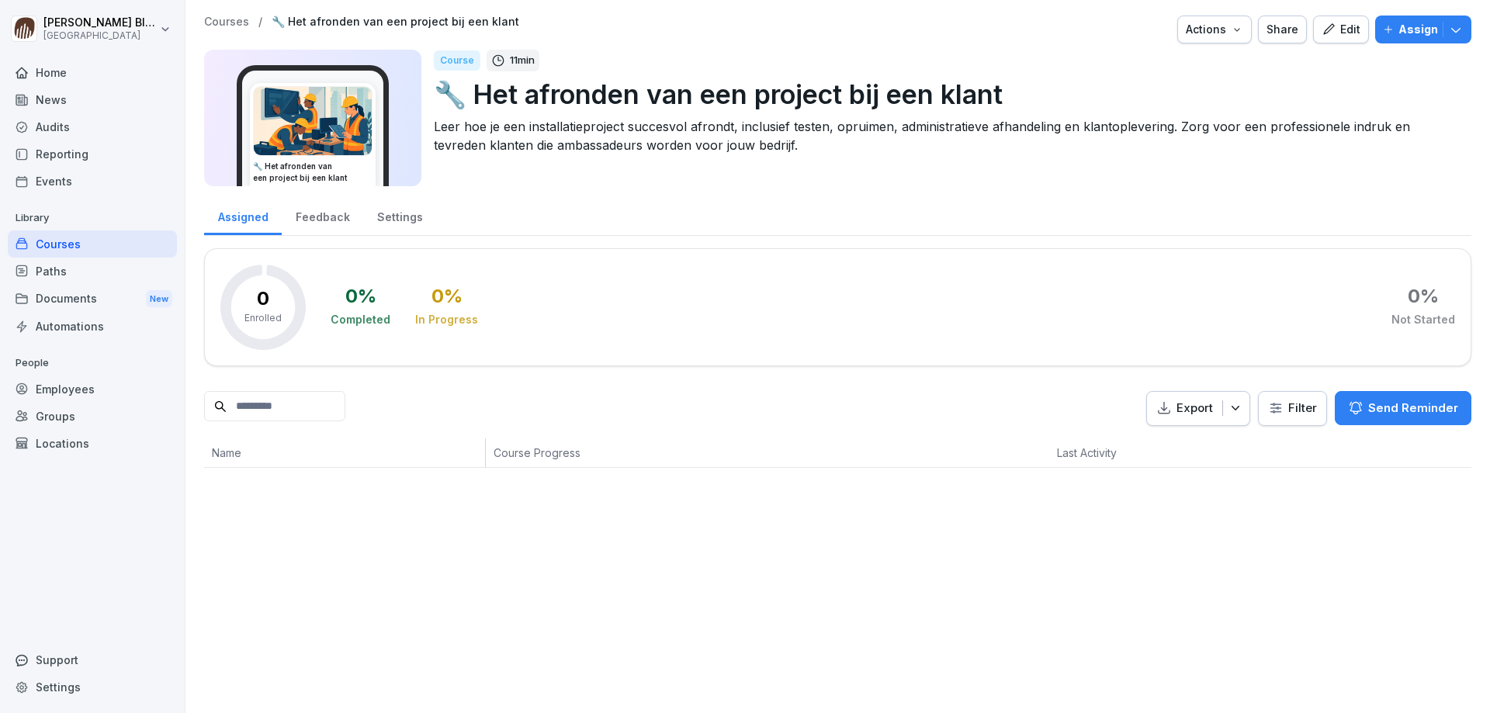
click at [1336, 29] on div "Edit" at bounding box center [1341, 29] width 39 height 17
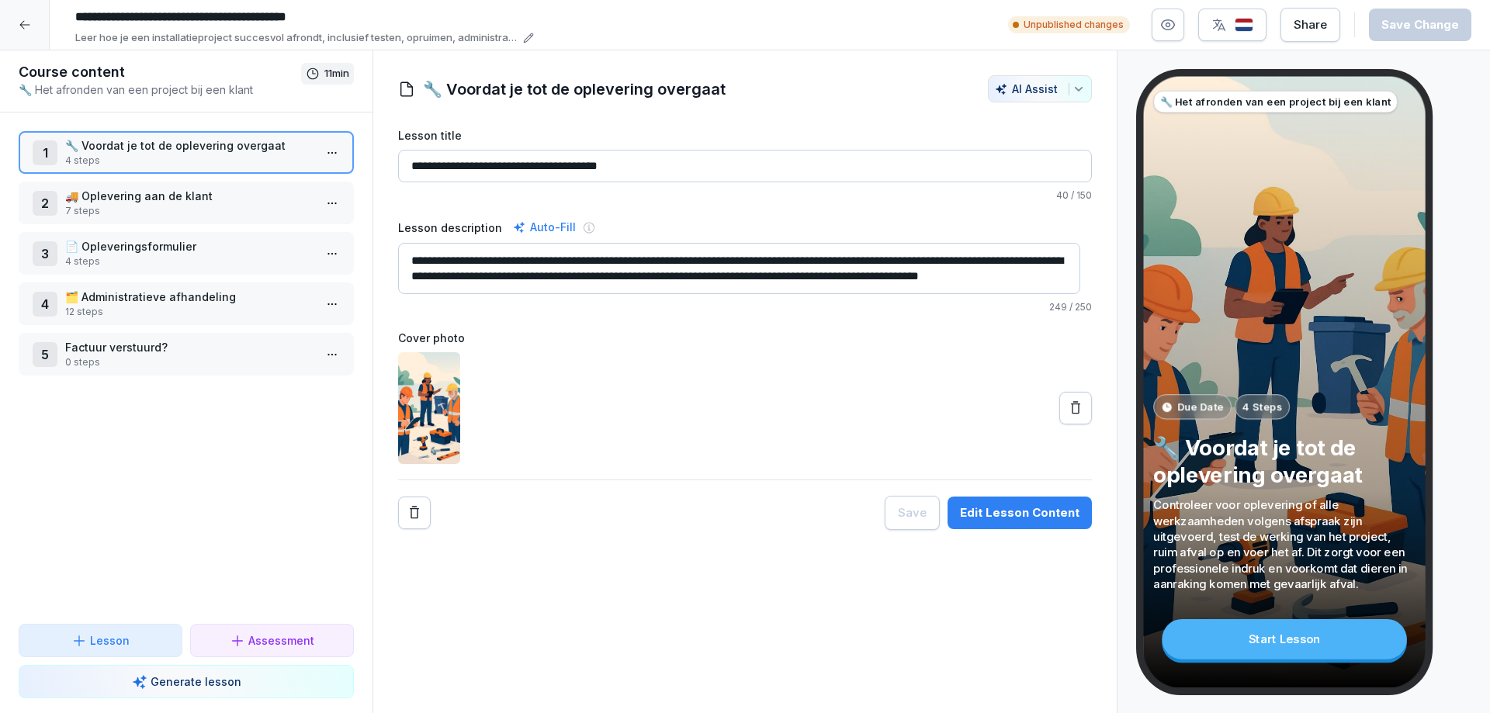
click at [1004, 513] on div "Edit Lesson Content" at bounding box center [1020, 512] width 120 height 17
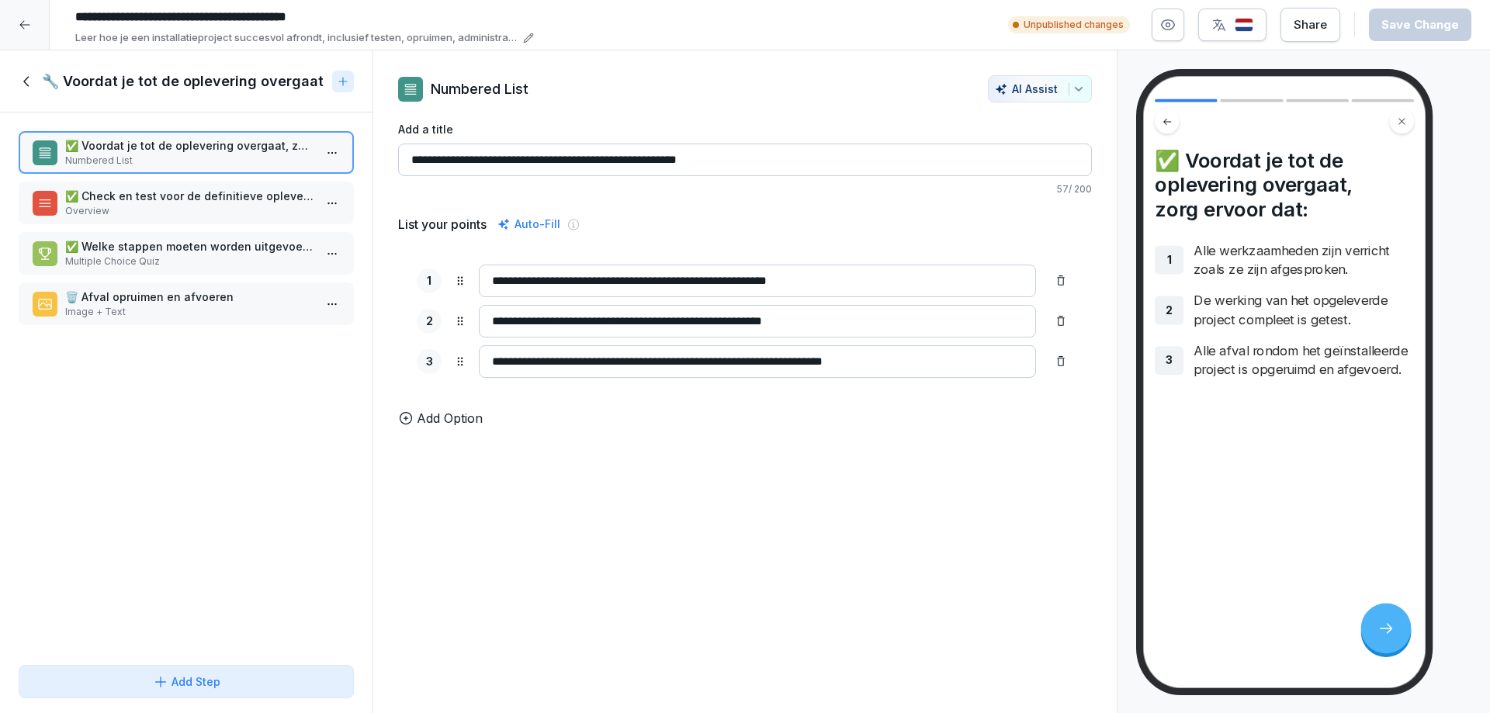
click at [132, 195] on p "✅ Check en test voor de definitieve oplevering" at bounding box center [189, 196] width 248 height 16
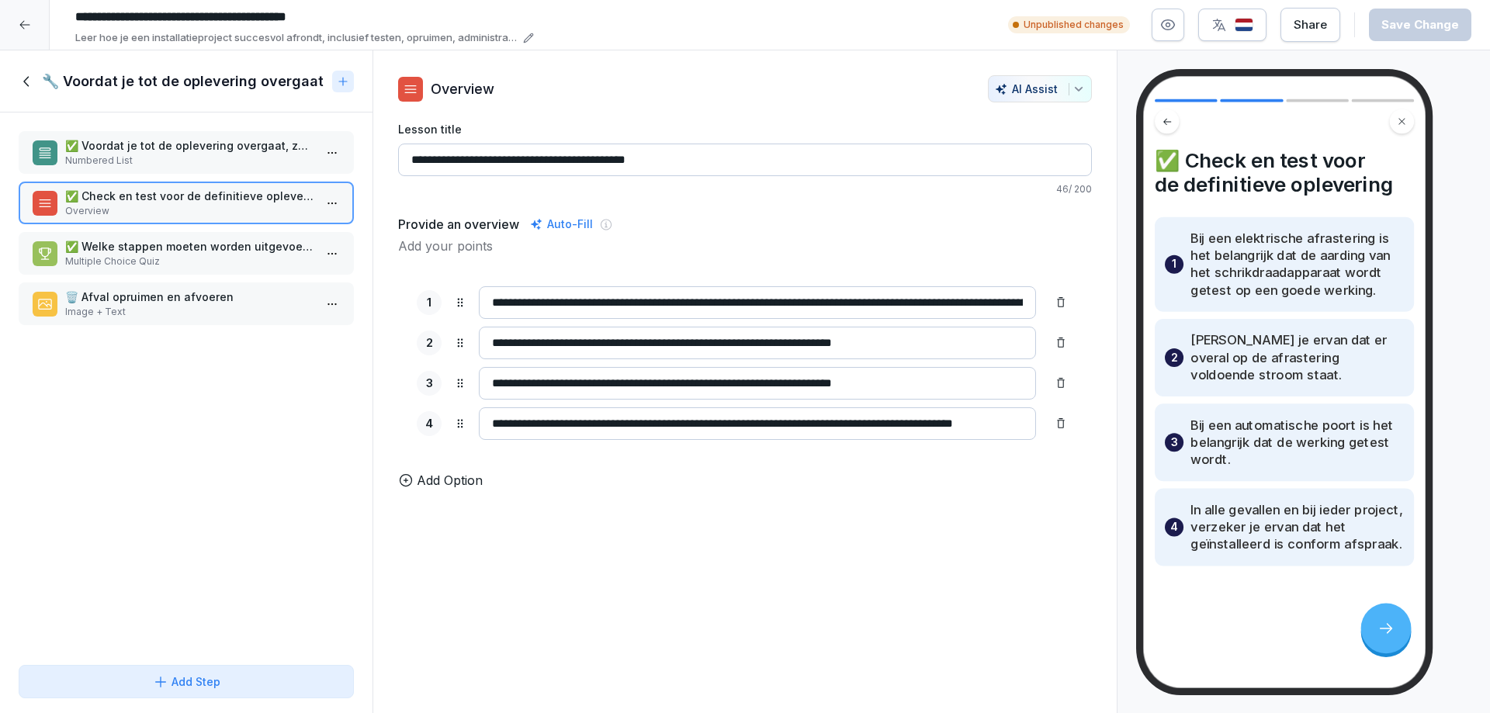
click at [112, 255] on p "Multiple Choice Quiz" at bounding box center [189, 262] width 248 height 14
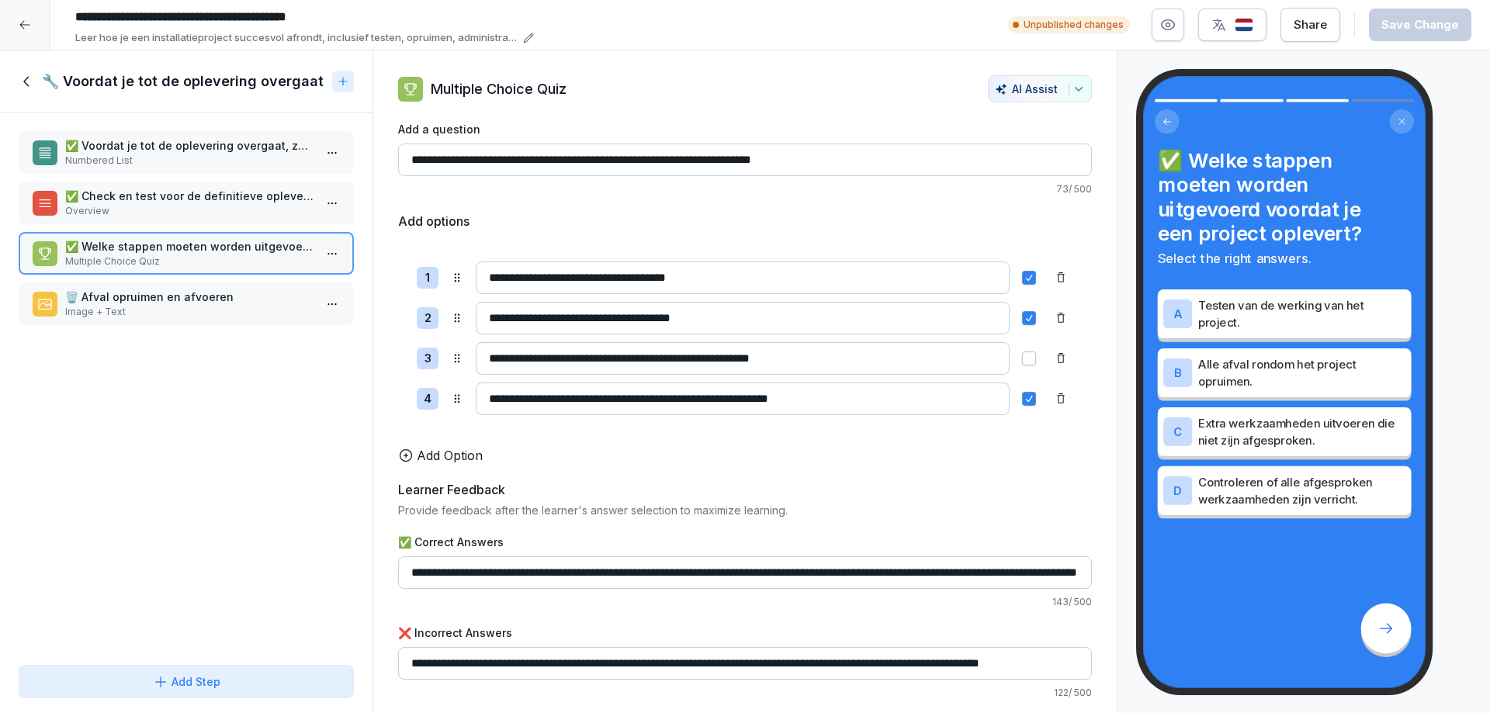
click at [108, 307] on p "Image + Text" at bounding box center [189, 312] width 248 height 14
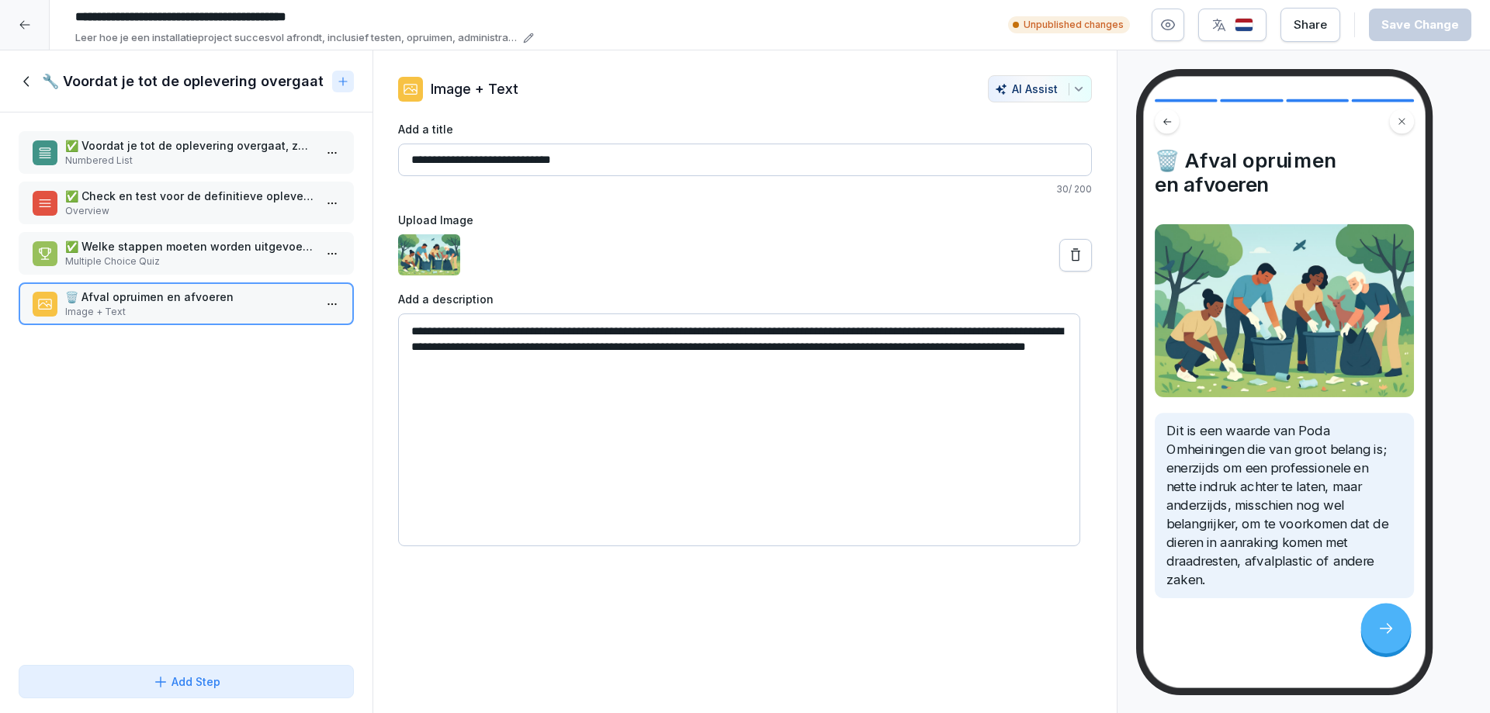
click at [137, 195] on p "✅ Check en test voor de definitieve oplevering" at bounding box center [189, 196] width 248 height 16
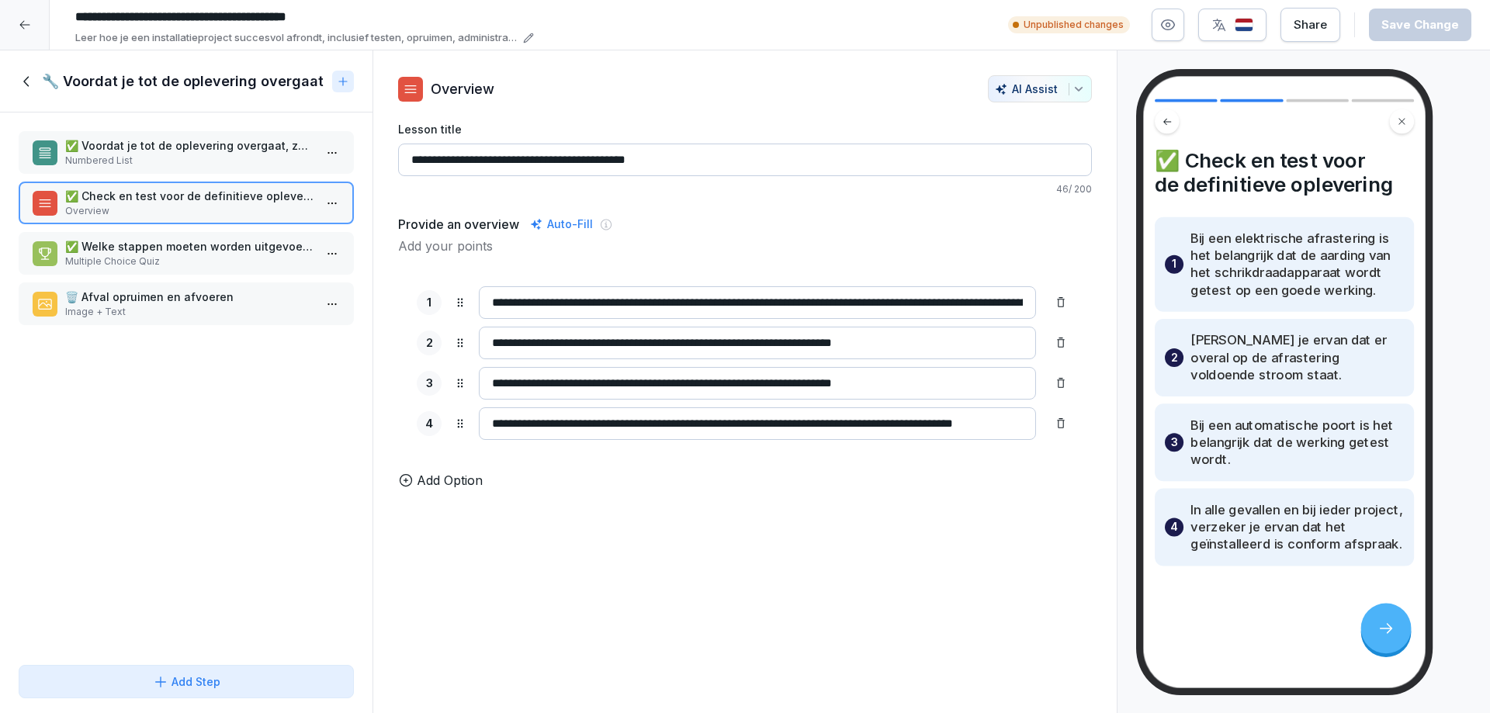
click at [28, 79] on icon at bounding box center [27, 81] width 17 height 17
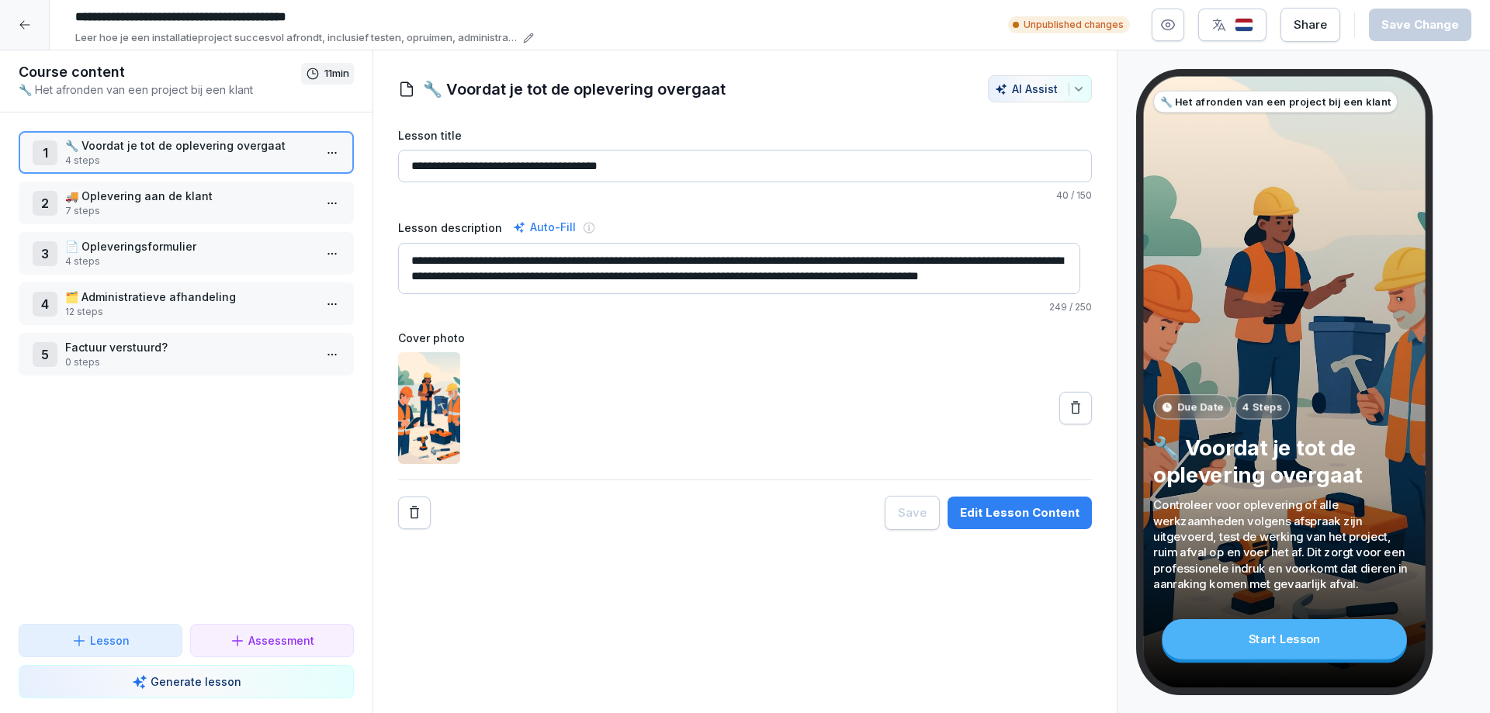
click at [22, 25] on icon at bounding box center [24, 25] width 10 height 9
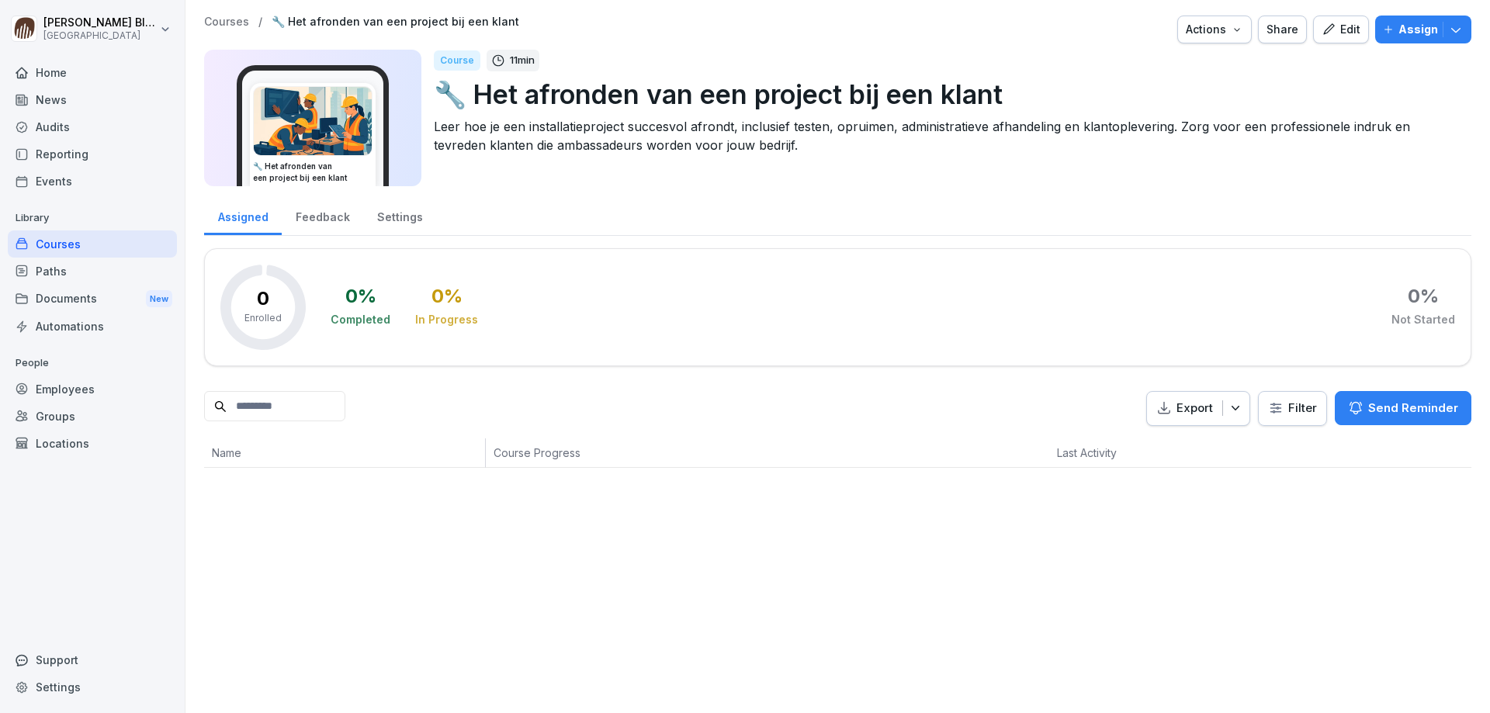
click at [81, 247] on div "Courses" at bounding box center [92, 244] width 169 height 27
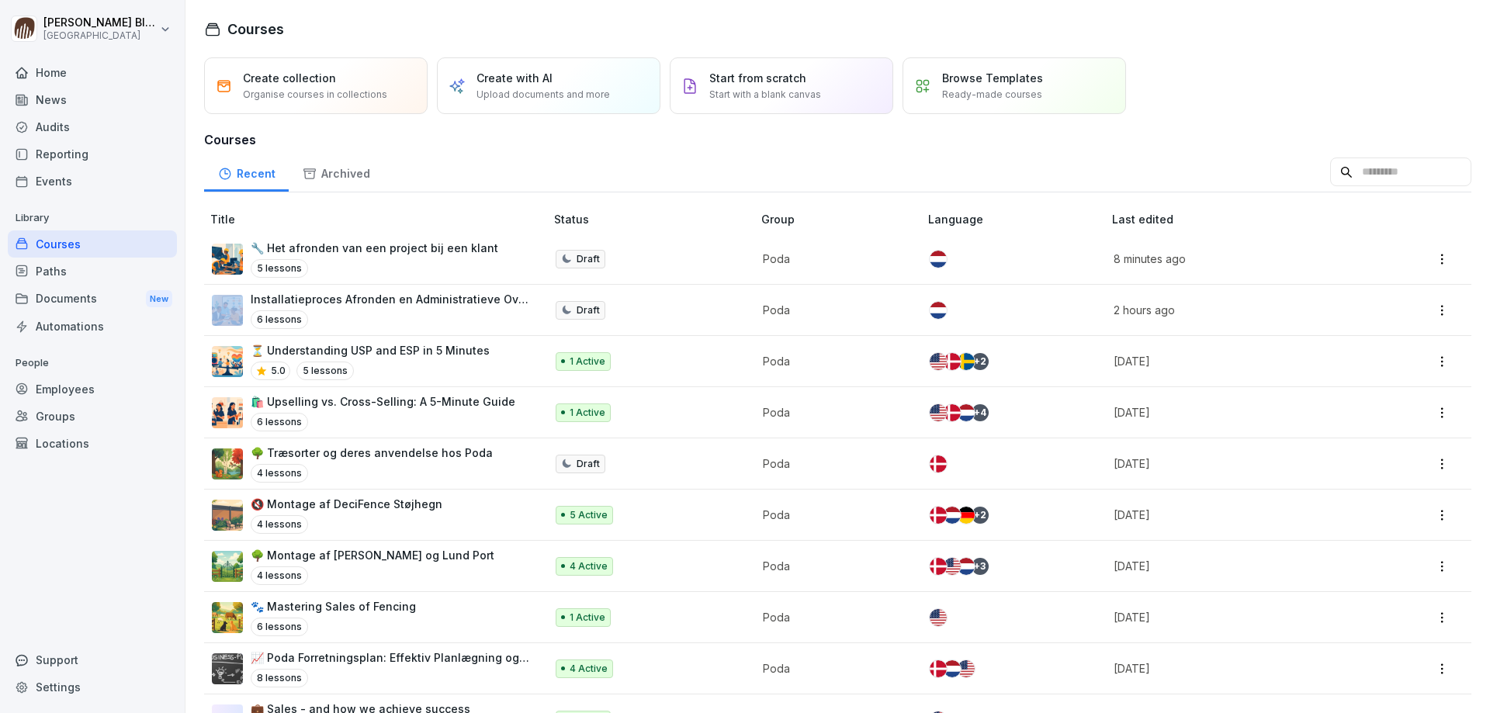
click at [247, 307] on div "Installatieproces Afronden en Administratieve Overdracht 6 lessons" at bounding box center [370, 310] width 317 height 38
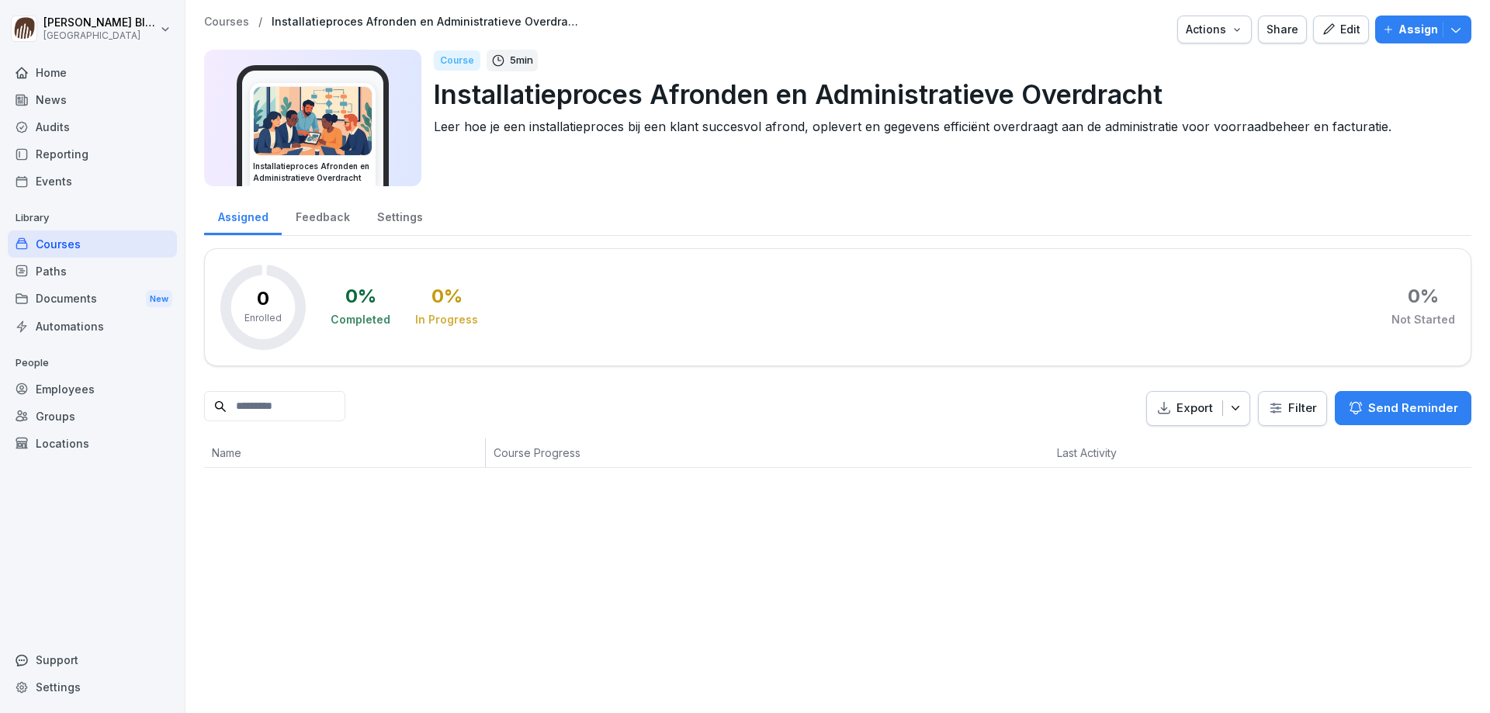
click at [1231, 33] on icon "button" at bounding box center [1237, 29] width 12 height 12
click at [1123, 173] on p "Delete course" at bounding box center [1139, 172] width 73 height 14
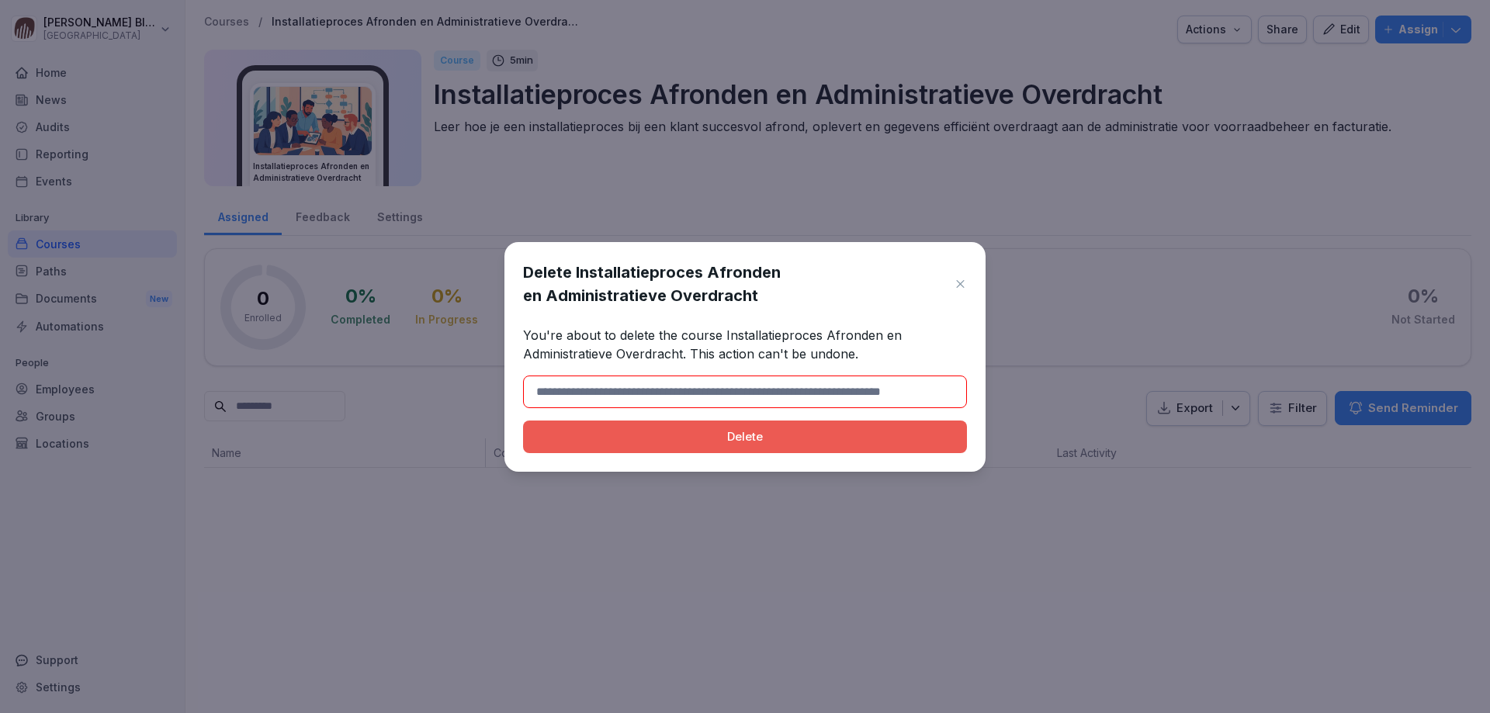
click at [678, 437] on div "Delete" at bounding box center [745, 436] width 419 height 17
drag, startPoint x: 565, startPoint y: 390, endPoint x: 577, endPoint y: 393, distance: 12.8
click at [578, 393] on input at bounding box center [745, 392] width 444 height 33
type input "**********"
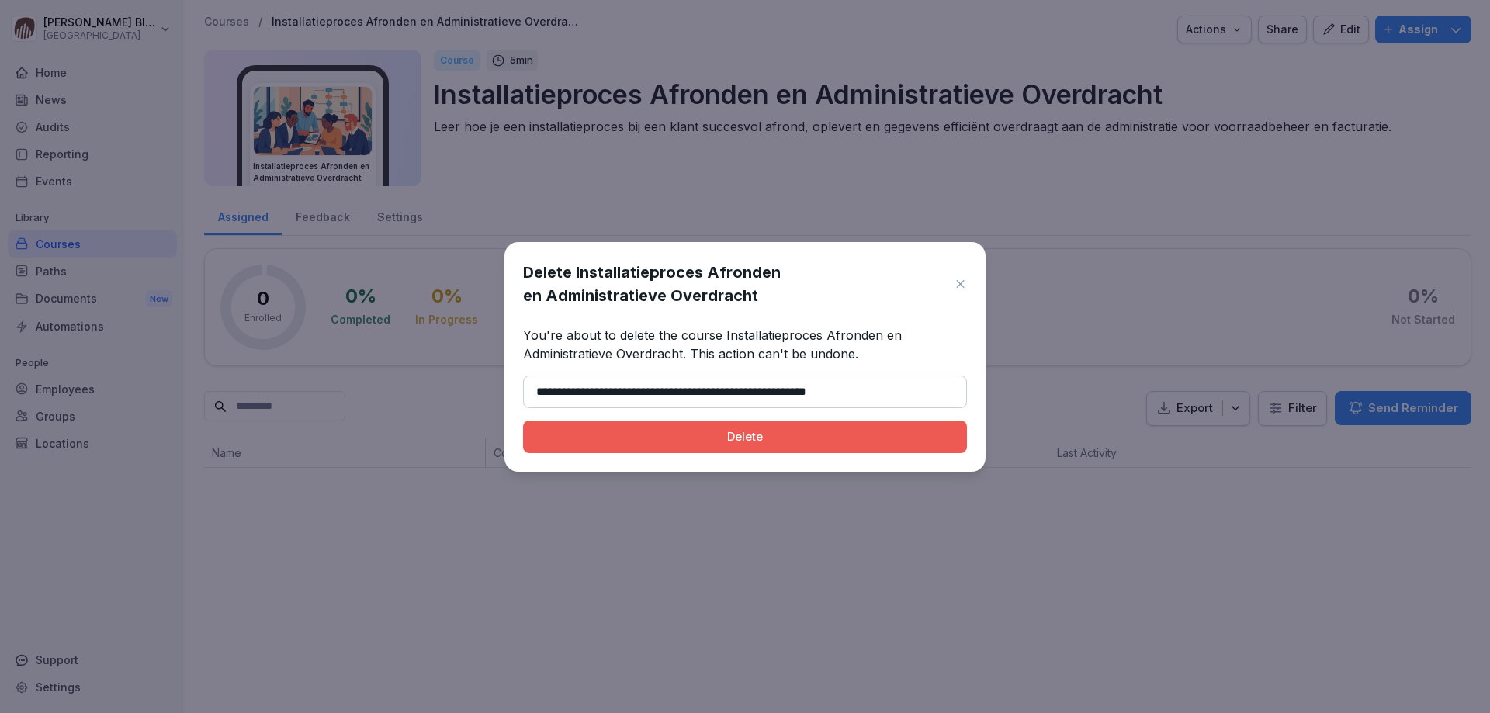
click at [720, 432] on div "Delete" at bounding box center [745, 436] width 419 height 17
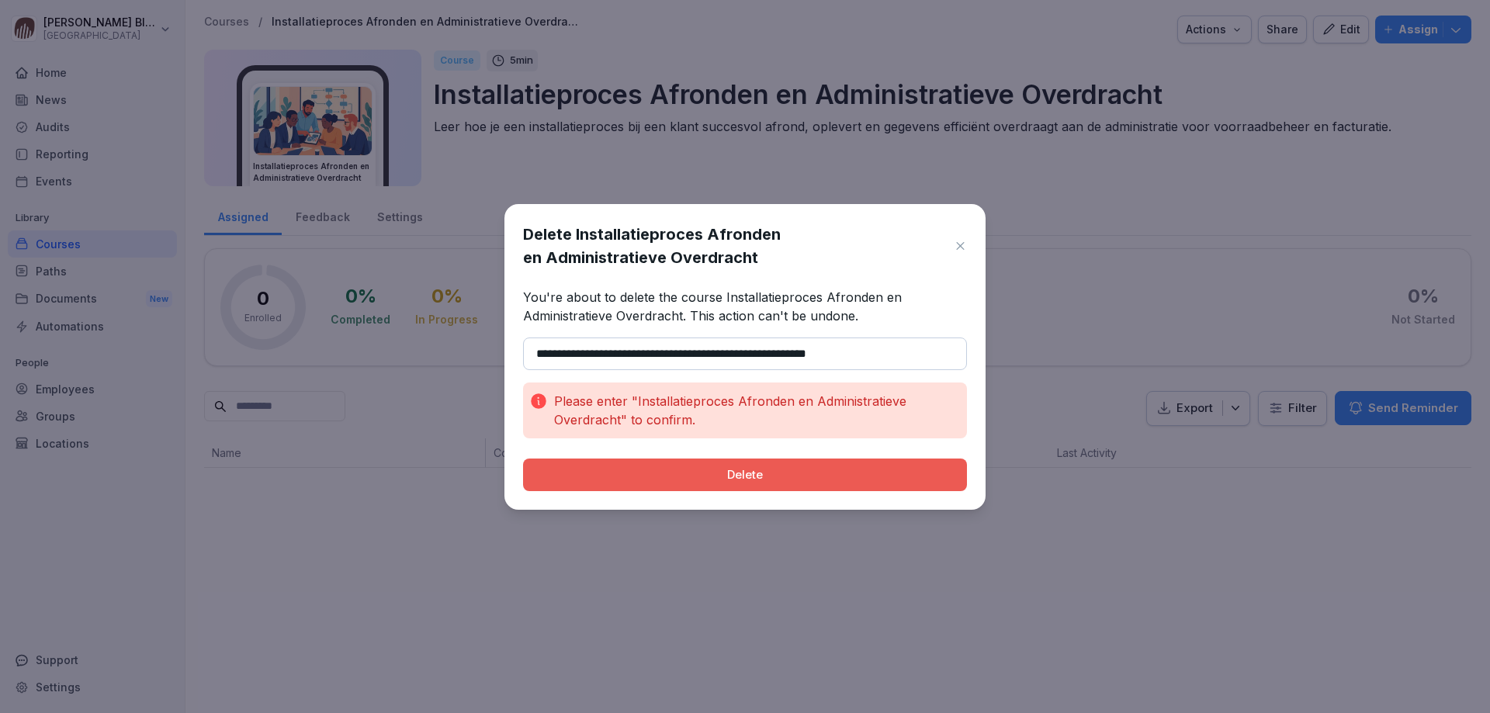
click at [702, 473] on div "Delete" at bounding box center [745, 474] width 419 height 17
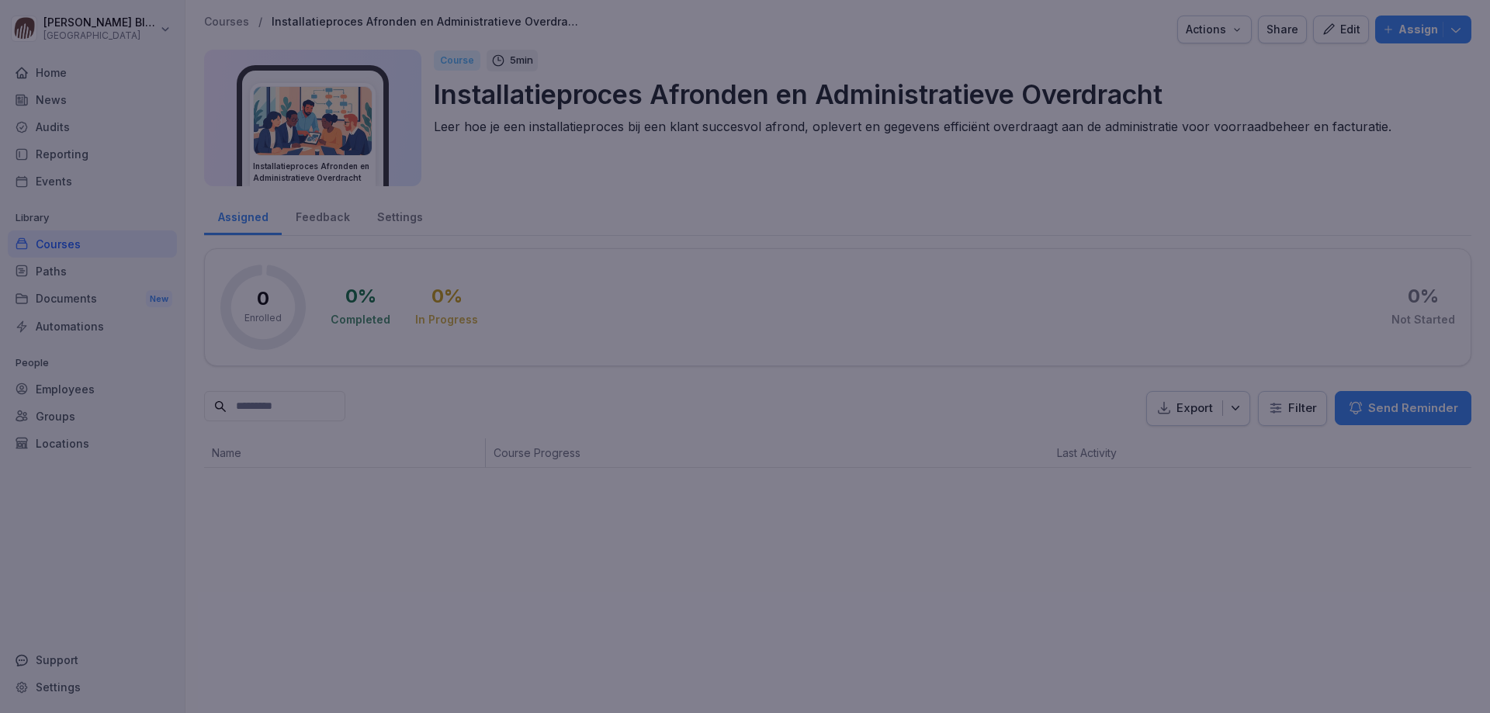
click at [1106, 370] on div at bounding box center [745, 356] width 1490 height 713
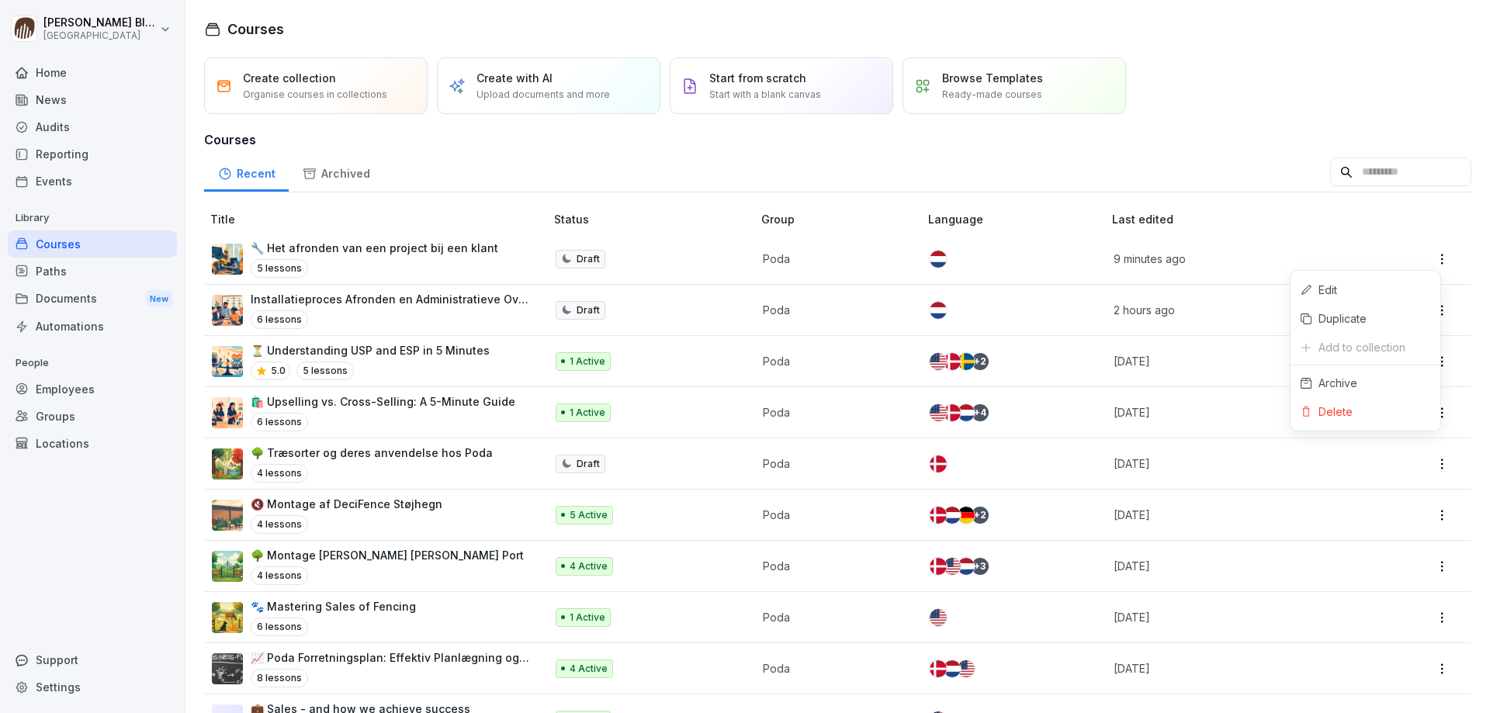
click at [1429, 258] on html "[PERSON_NAME] Poda Academy Home News Audits Reporting Events Library Courses Pa…" at bounding box center [745, 356] width 1490 height 713
click at [321, 249] on html "Henk Blaak Poda Academy Home News Audits Reporting Events Library Courses Paths…" at bounding box center [745, 356] width 1490 height 713
click at [323, 251] on p "🔧 Het afronden van een project bij een klant" at bounding box center [375, 248] width 248 height 16
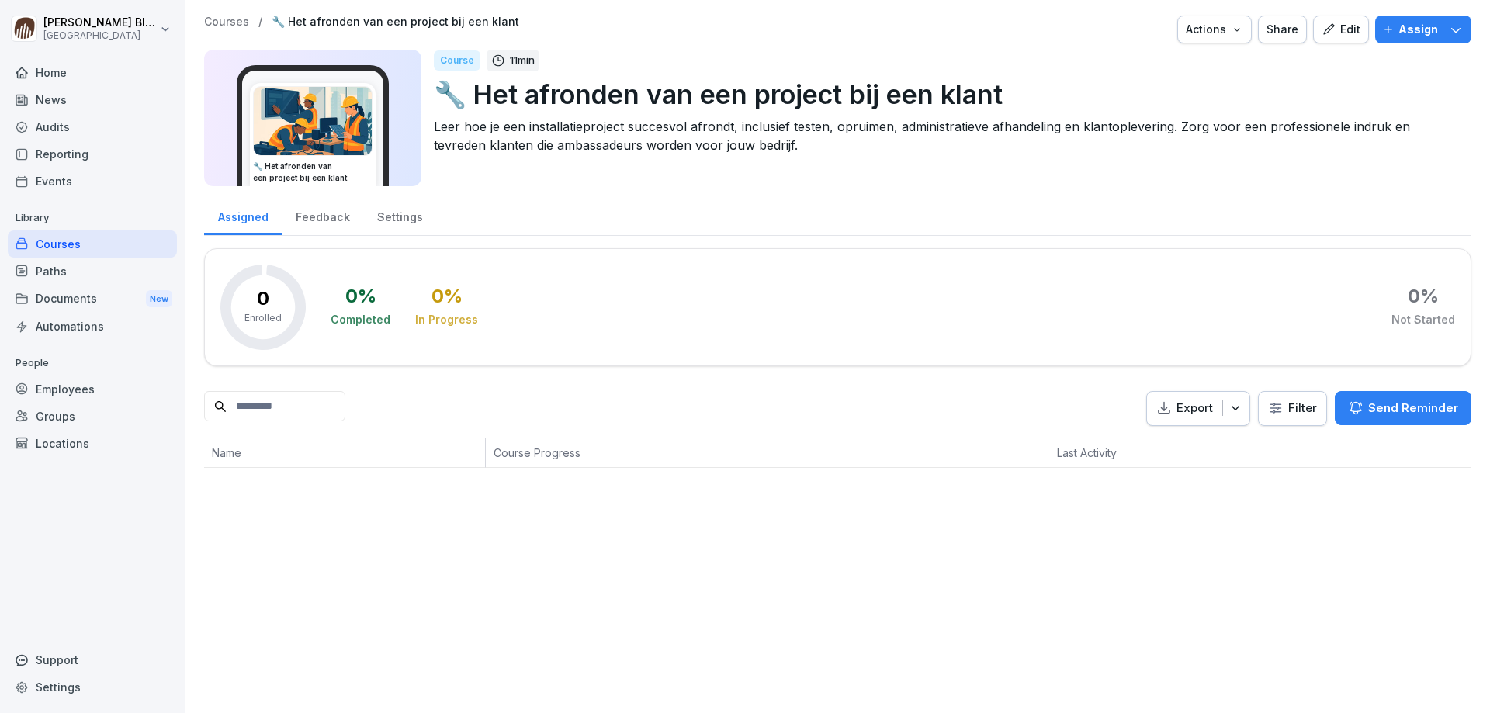
click at [1451, 31] on icon "button" at bounding box center [1455, 30] width 9 height 5
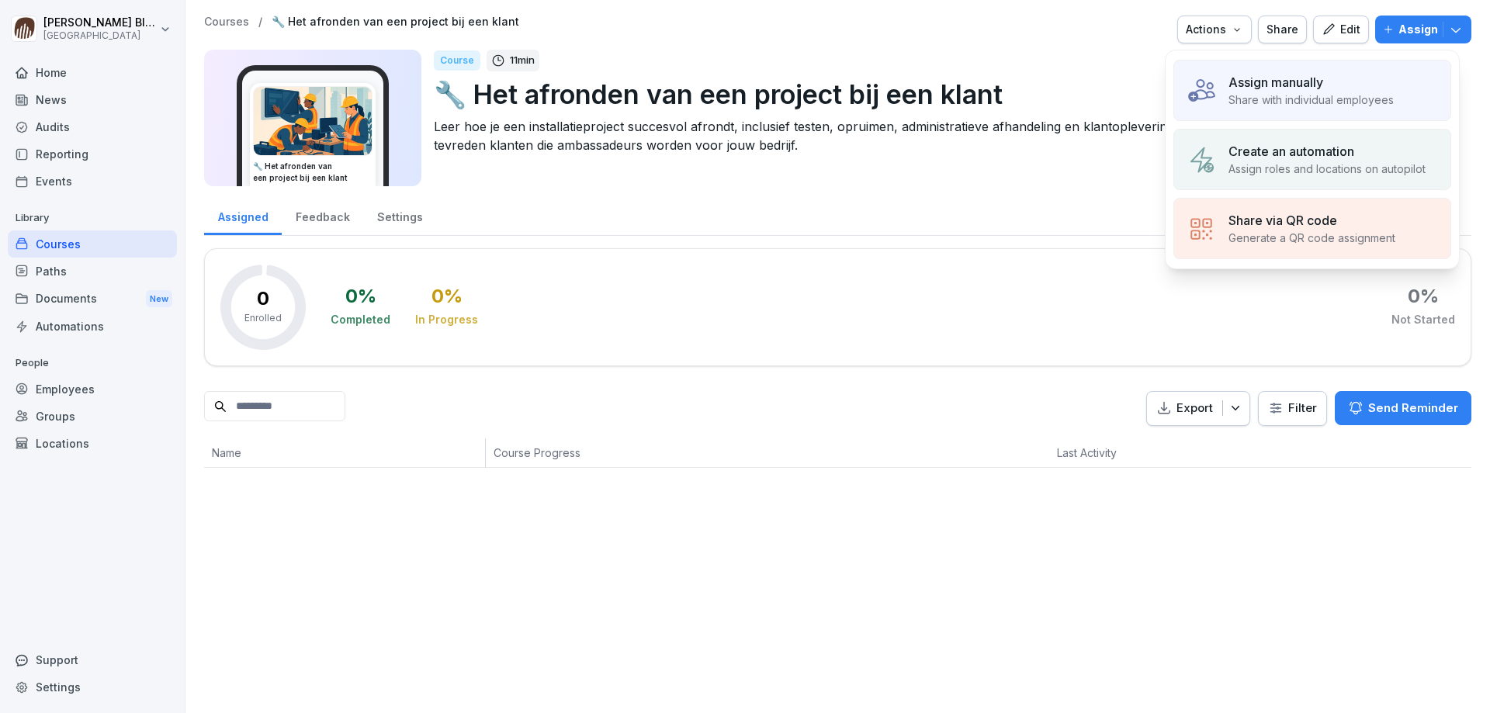
click at [1212, 102] on img at bounding box center [1201, 90] width 29 height 29
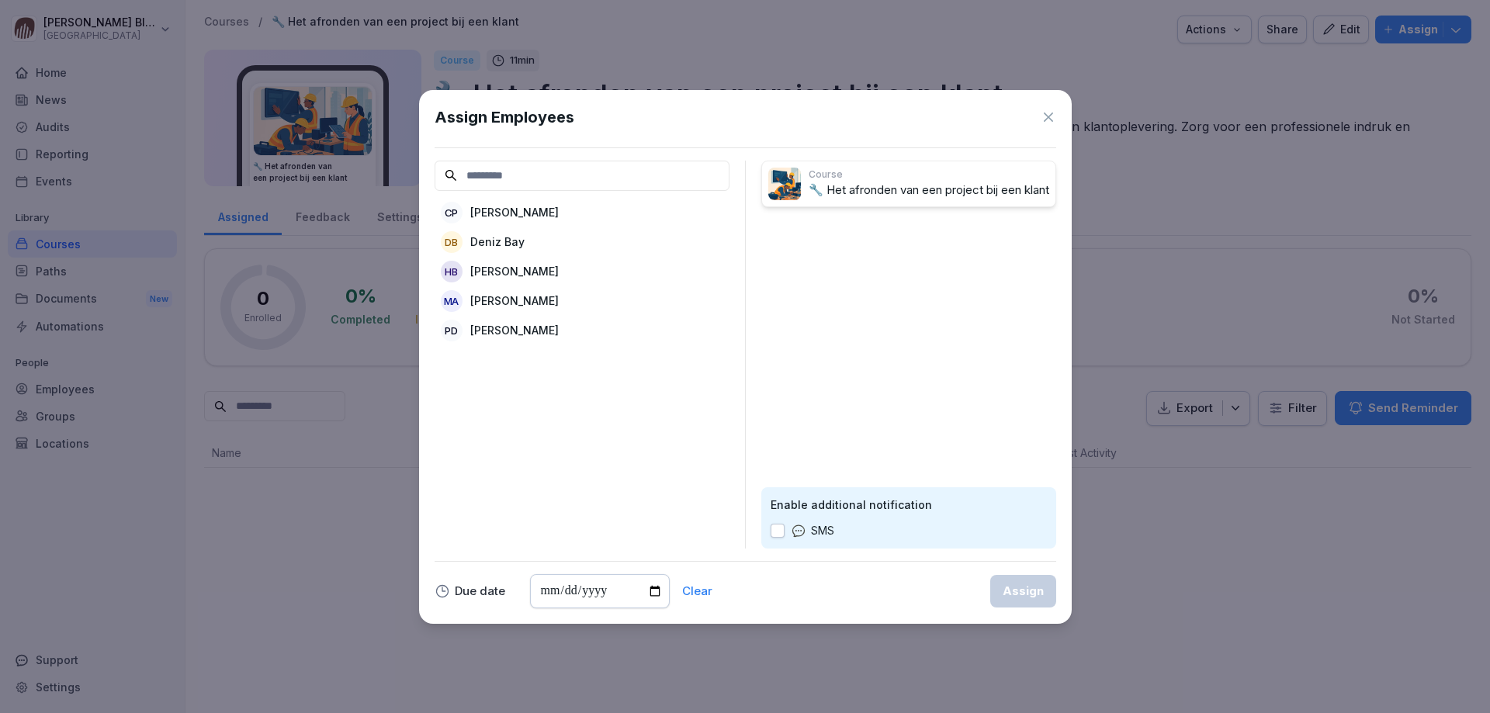
click at [487, 296] on p "[PERSON_NAME]" at bounding box center [514, 301] width 88 height 16
click at [487, 300] on p "[PERSON_NAME]" at bounding box center [514, 301] width 88 height 16
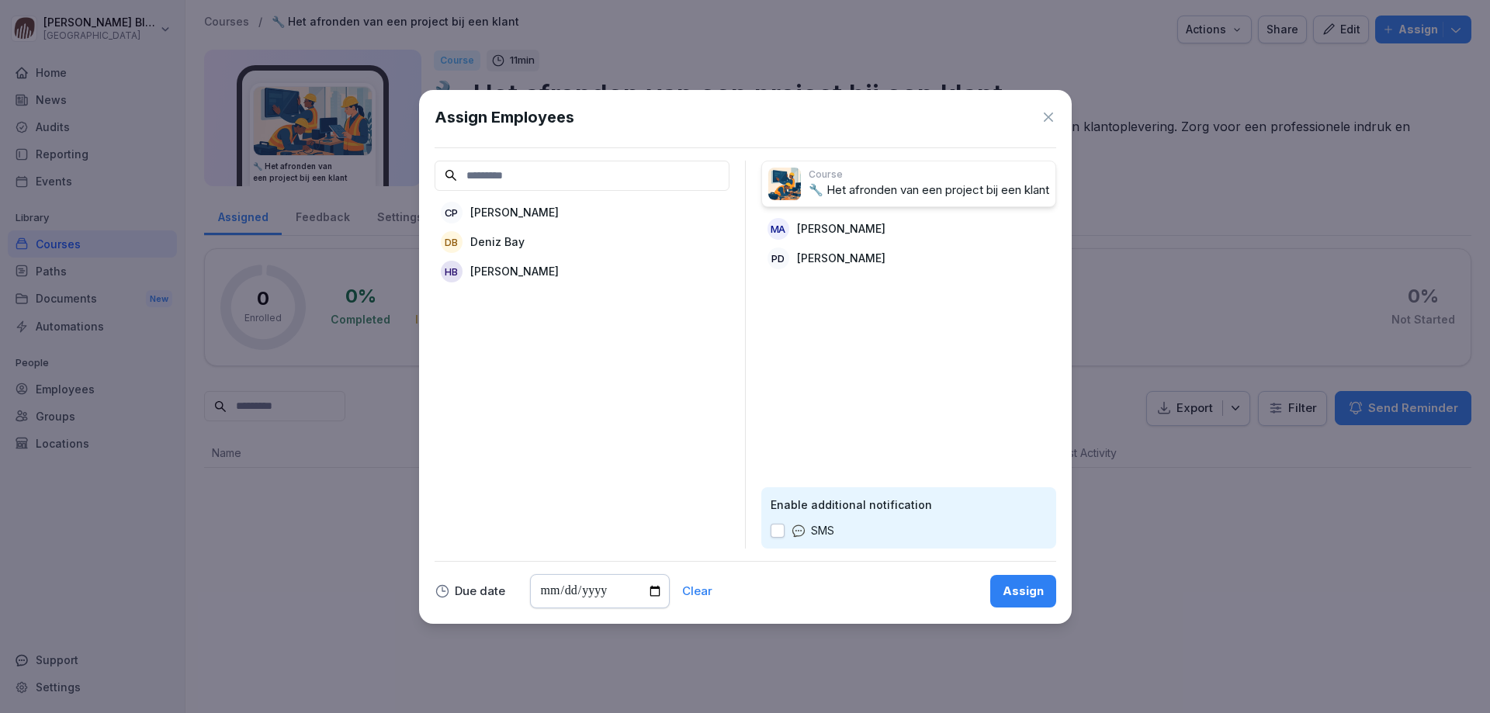
click at [775, 530] on button "button" at bounding box center [778, 531] width 14 height 14
click at [559, 590] on input "date" at bounding box center [600, 591] width 140 height 34
type input "**********"
click at [1030, 590] on div "Assign" at bounding box center [1023, 591] width 41 height 17
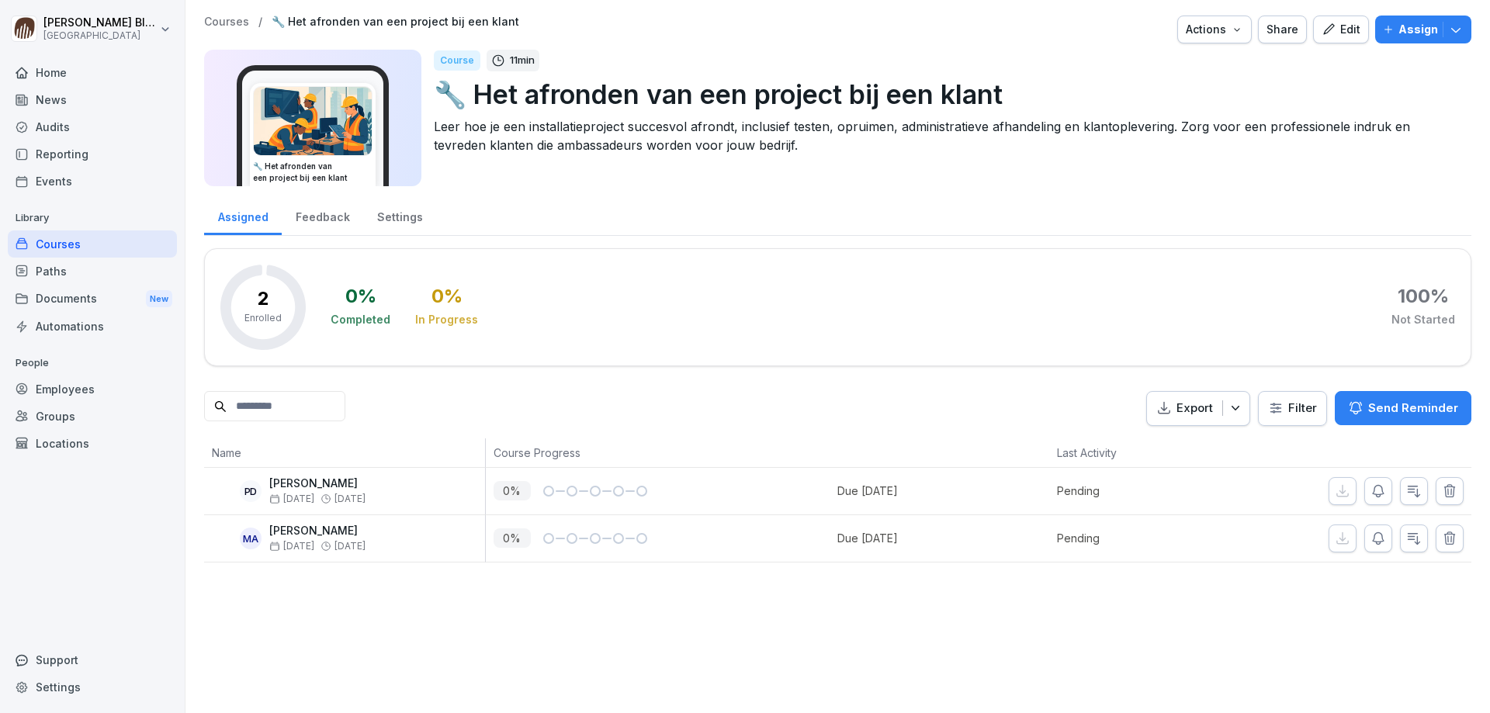
click at [59, 245] on div "Courses" at bounding box center [92, 244] width 169 height 27
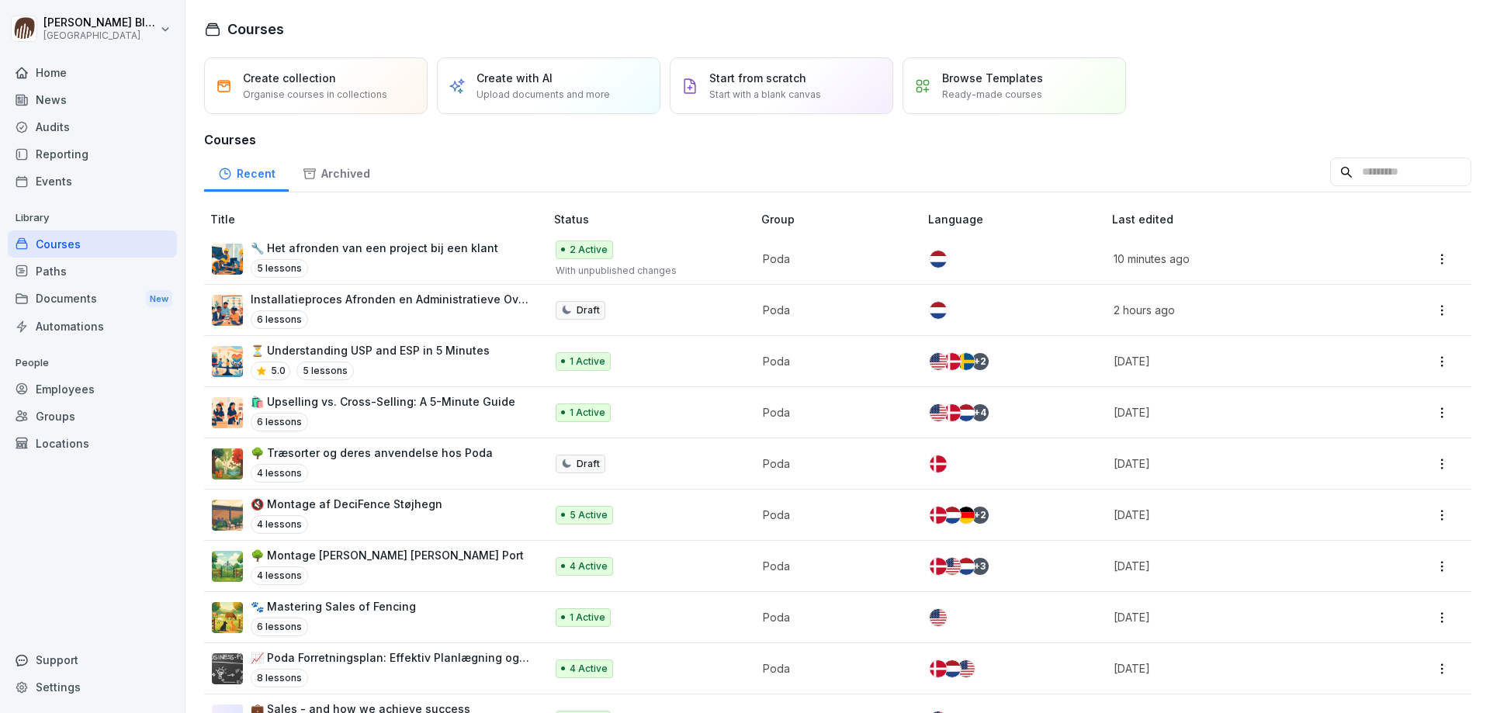
click at [326, 248] on p "🔧 Het afronden van een project bij een klant" at bounding box center [375, 248] width 248 height 16
click at [1426, 264] on html "[PERSON_NAME] Poda Academy Home News Audits Reporting Events Library Courses Pa…" at bounding box center [745, 356] width 1490 height 713
click at [346, 246] on html "Henk Blaak Poda Academy Home News Audits Reporting Events Library Courses Paths…" at bounding box center [745, 356] width 1490 height 713
click at [302, 248] on p "🔧 Het afronden van een project bij een klant" at bounding box center [375, 248] width 248 height 16
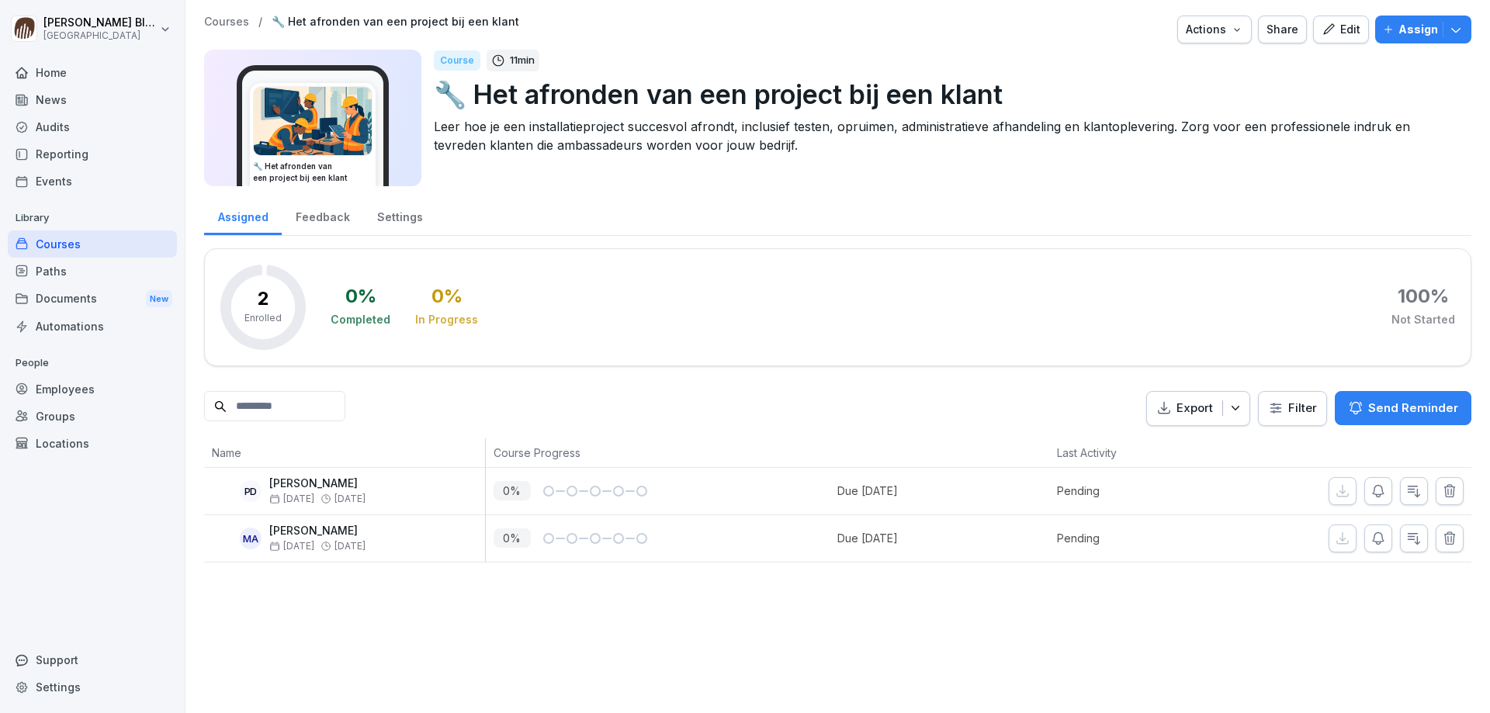
click at [1329, 29] on div "Edit" at bounding box center [1341, 29] width 39 height 17
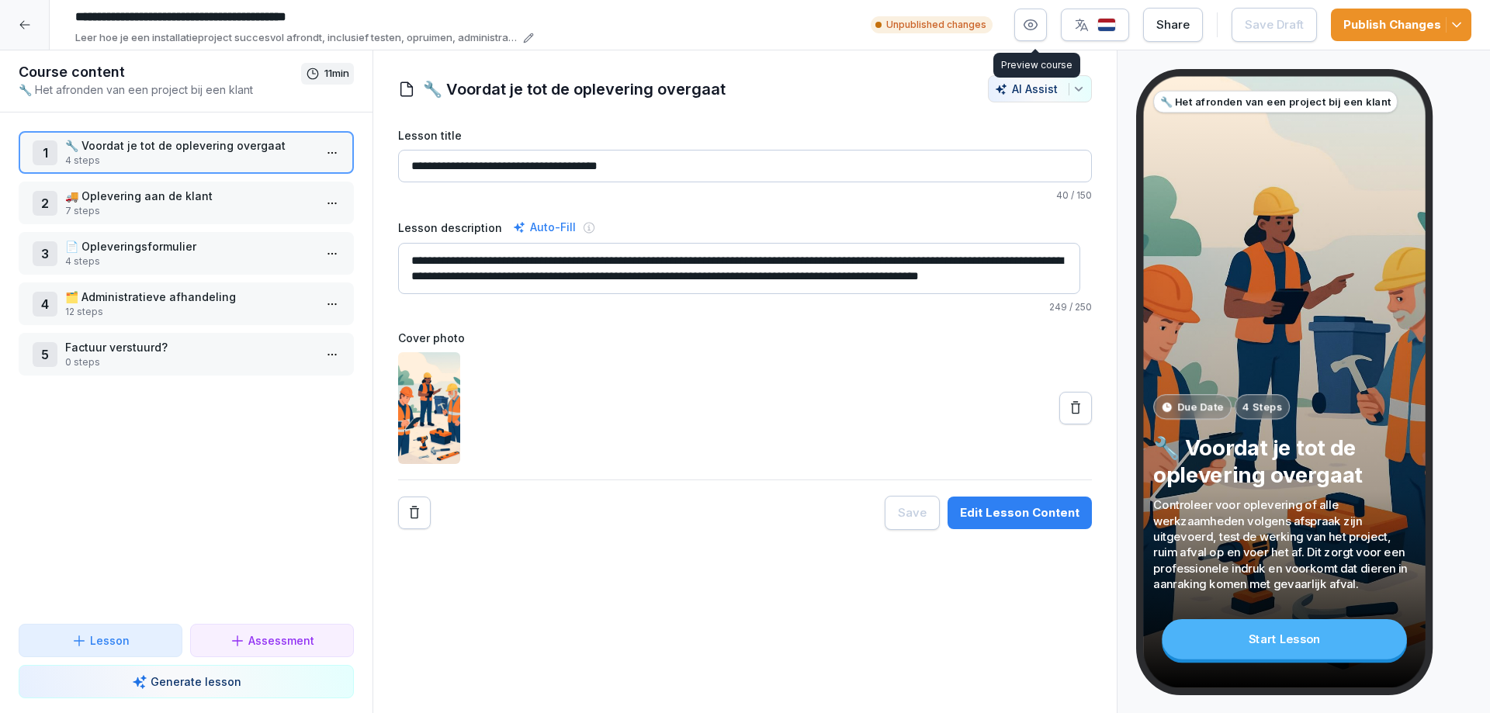
click at [1033, 23] on icon "button" at bounding box center [1031, 25] width 16 height 16
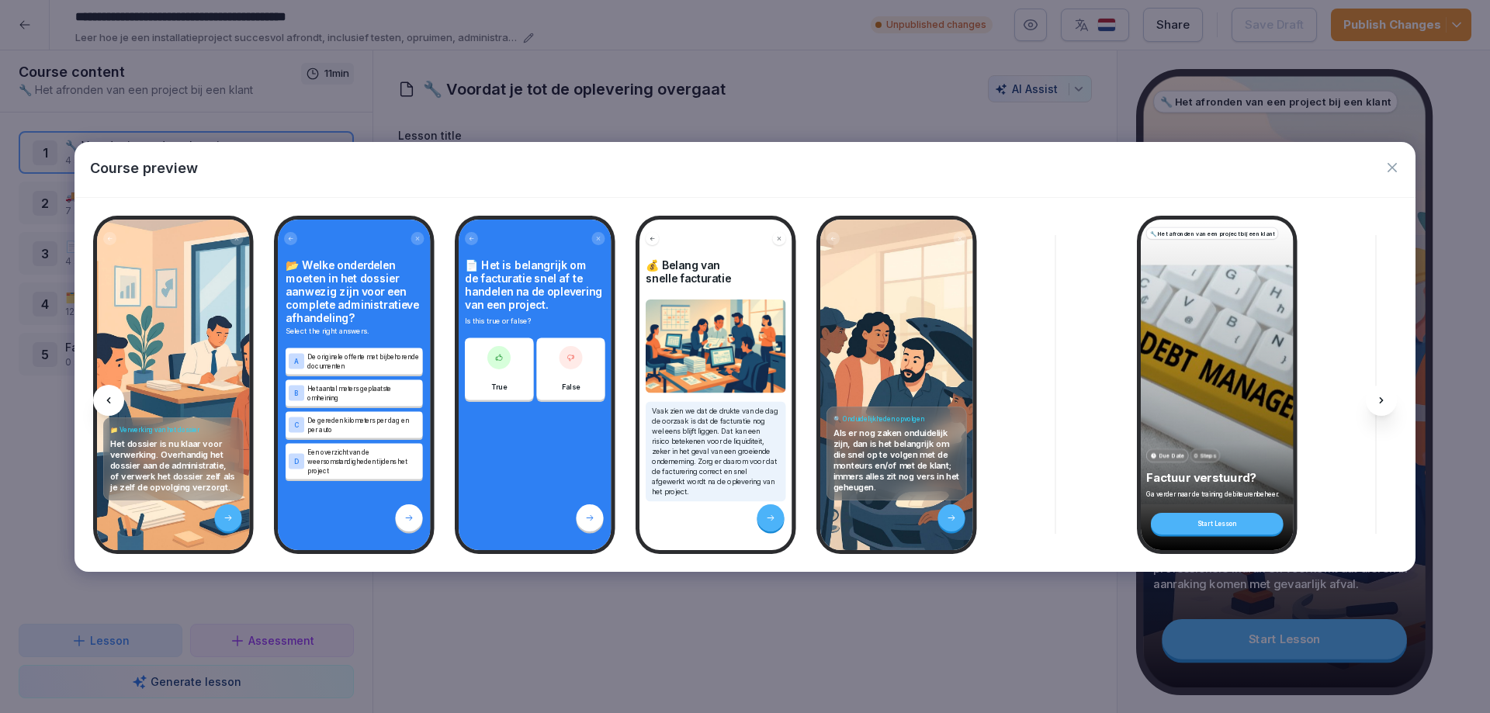
scroll to position [0, 5178]
